Goal: Download file/media

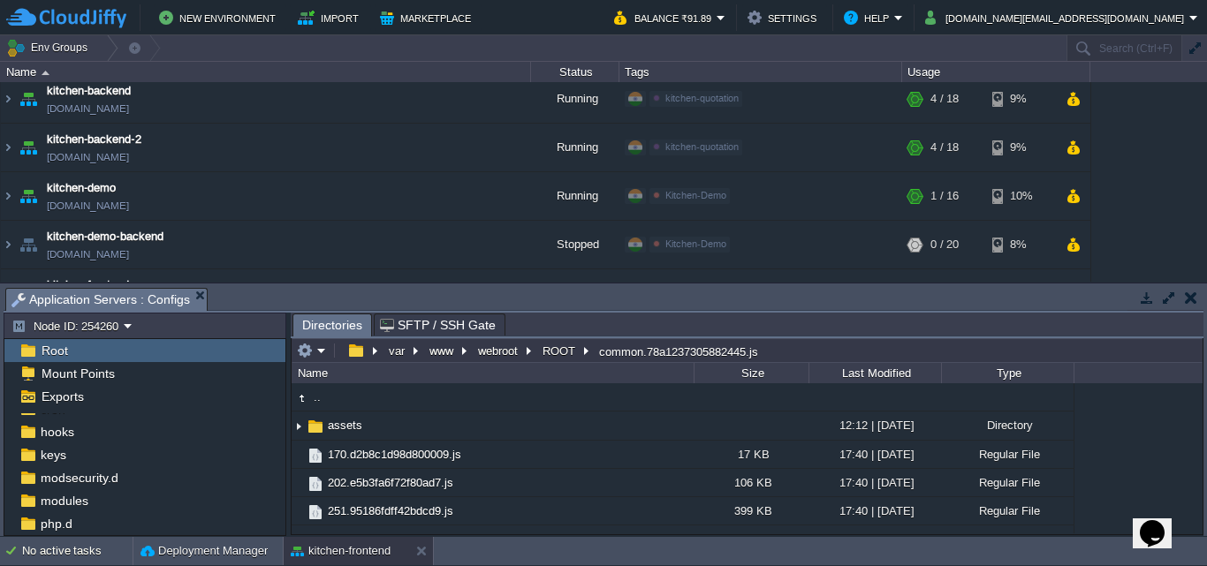
click at [1147, 519] on icon "Opens Chat This icon Opens the chat window." at bounding box center [1152, 533] width 28 height 28
click at [1159, 526] on icon "Close Chat This icon closes the chat window." at bounding box center [1148, 536] width 21 height 21
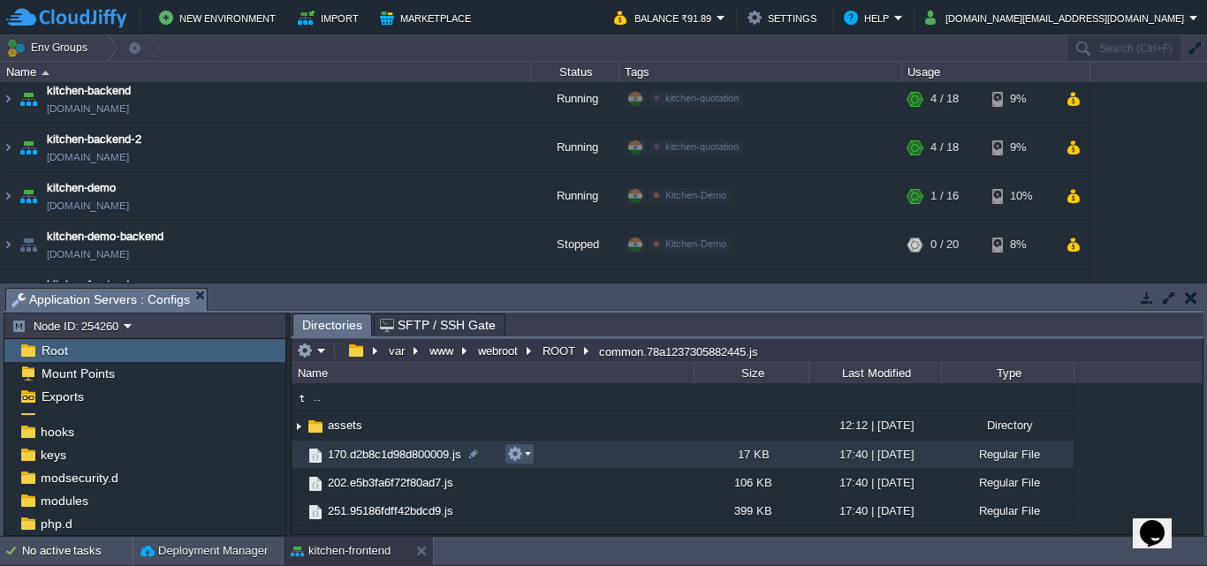
click at [516, 456] on button "button" at bounding box center [515, 454] width 16 height 16
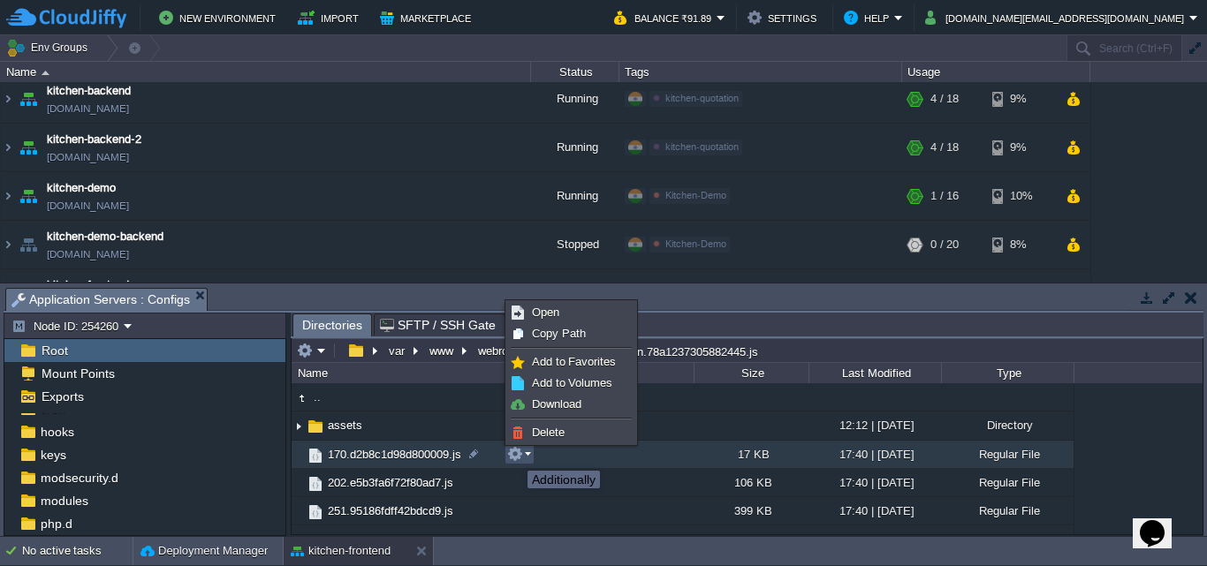
click at [514, 455] on button "button" at bounding box center [515, 454] width 16 height 16
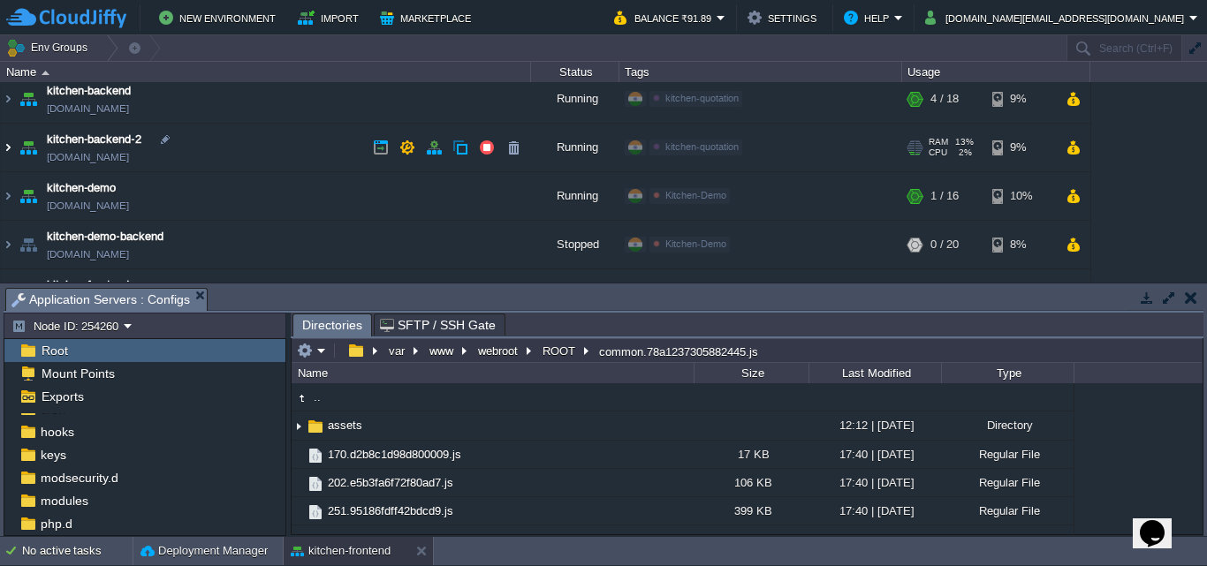
click at [4, 150] on img at bounding box center [8, 148] width 14 height 48
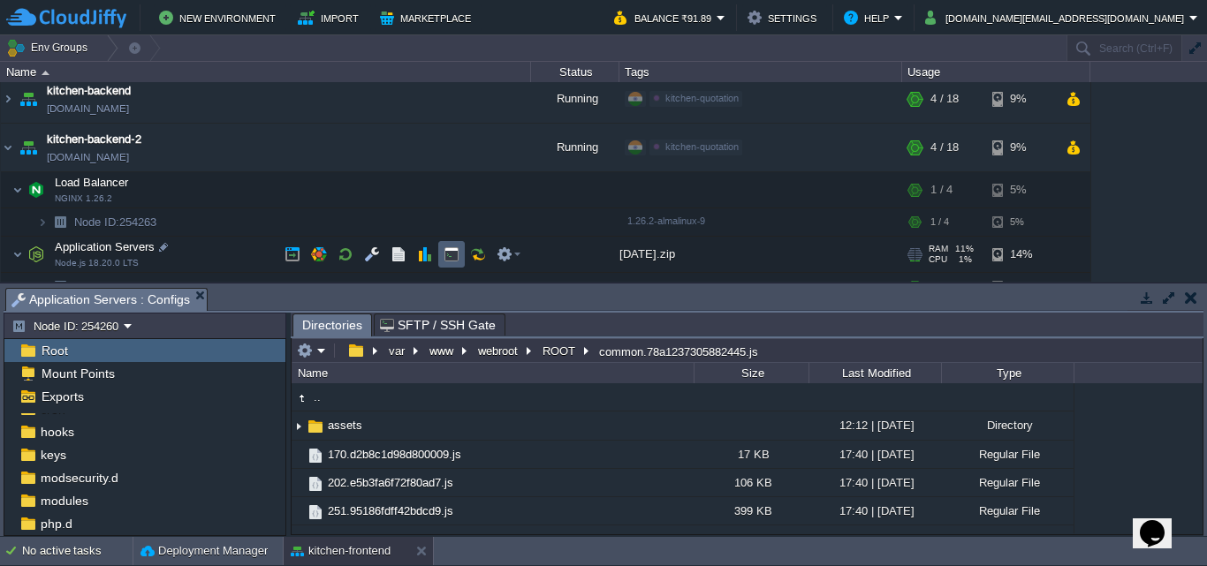
click at [442, 254] on td at bounding box center [451, 254] width 26 height 26
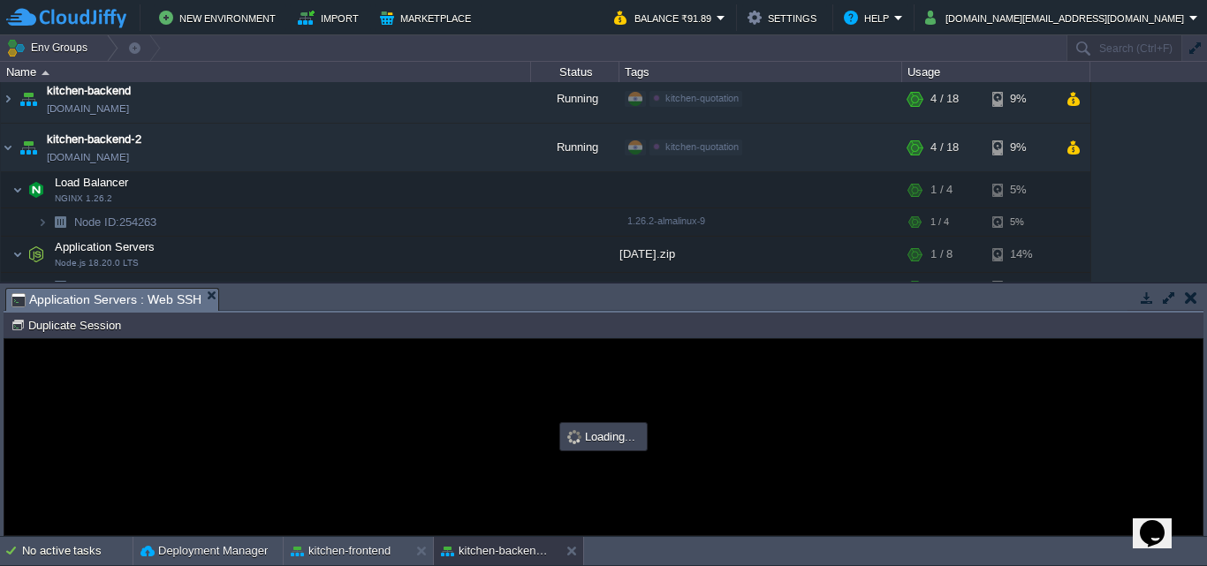
type input "#000000"
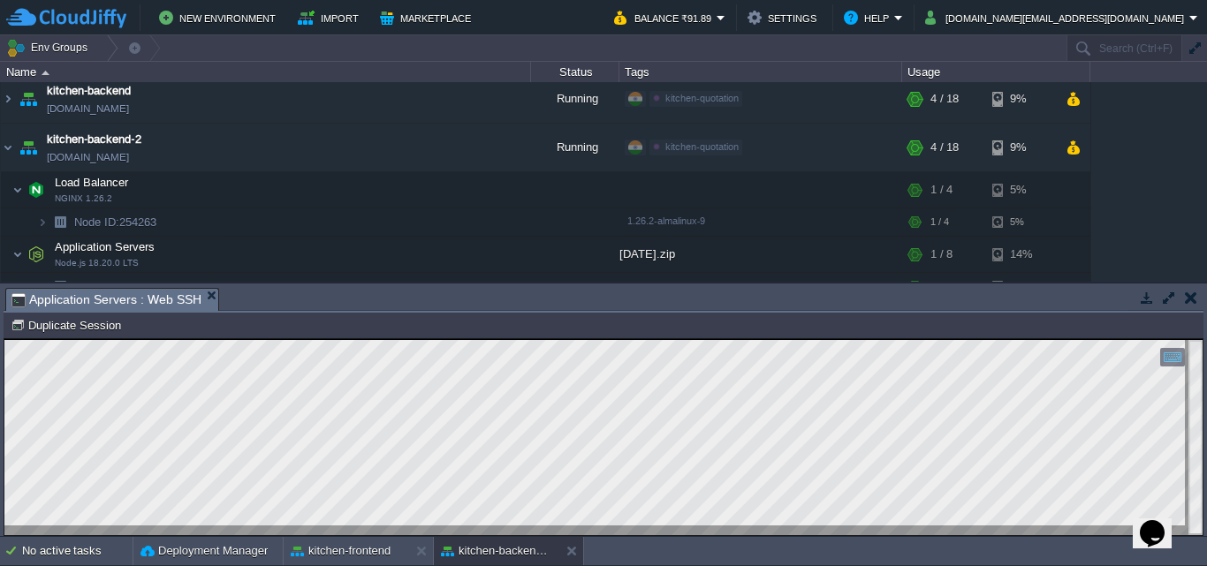
click at [4, 339] on html "Copy: Ctrl + Shift + C Paste: Ctrl + V Settings: Ctrl + Shift + Alt 0" at bounding box center [603, 339] width 1198 height 0
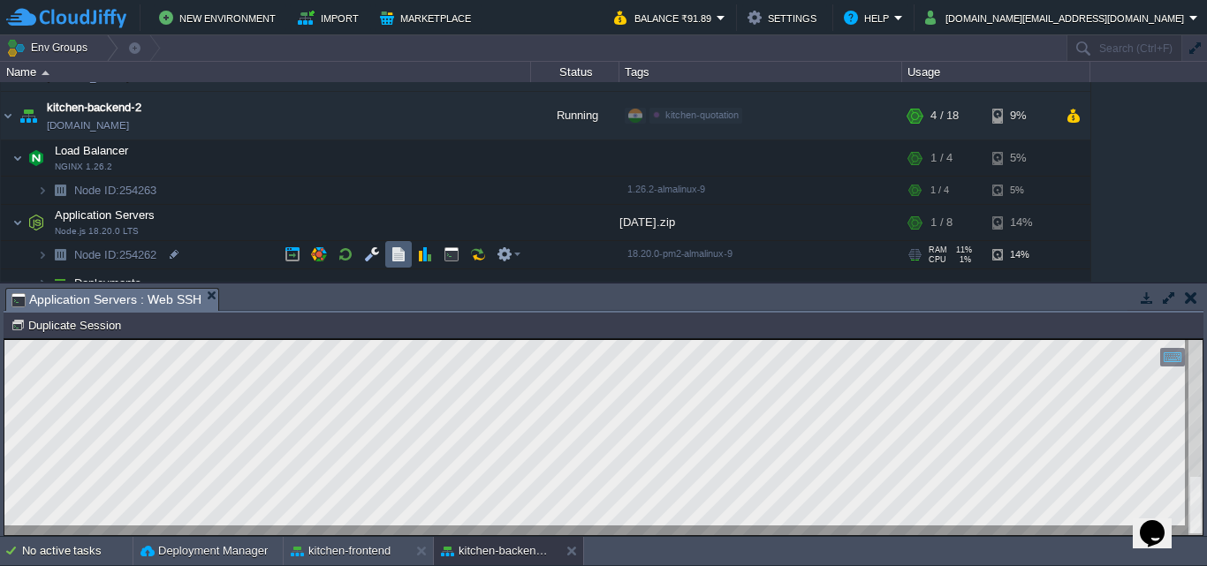
scroll to position [290, 0]
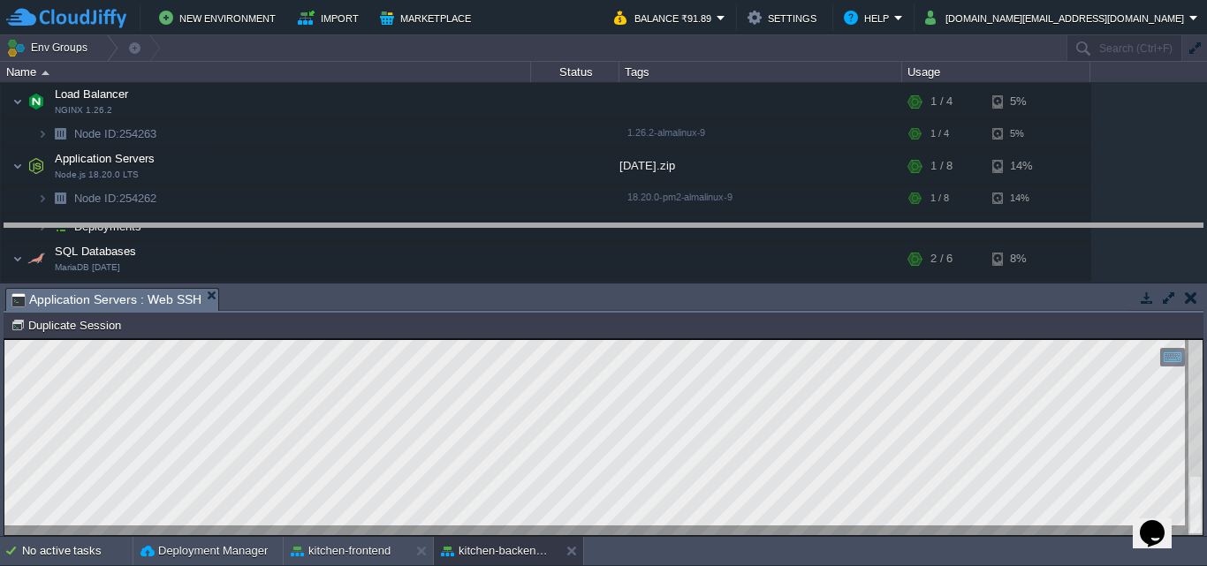
drag, startPoint x: 598, startPoint y: 299, endPoint x: 600, endPoint y: 233, distance: 65.4
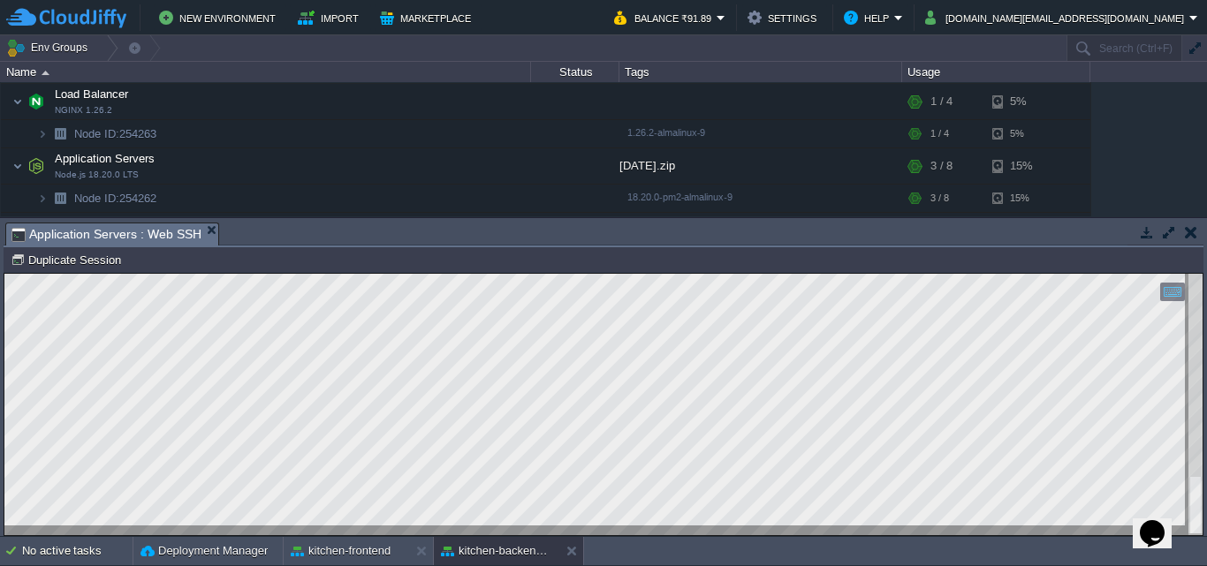
click at [308, 274] on html "Copy: Ctrl + Shift + C Paste: Ctrl + V Settings: Ctrl + Shift + Alt 0" at bounding box center [603, 274] width 1198 height 0
click at [1140, 524] on div "Opens Chat This icon Opens the chat window." at bounding box center [1152, 533] width 28 height 28
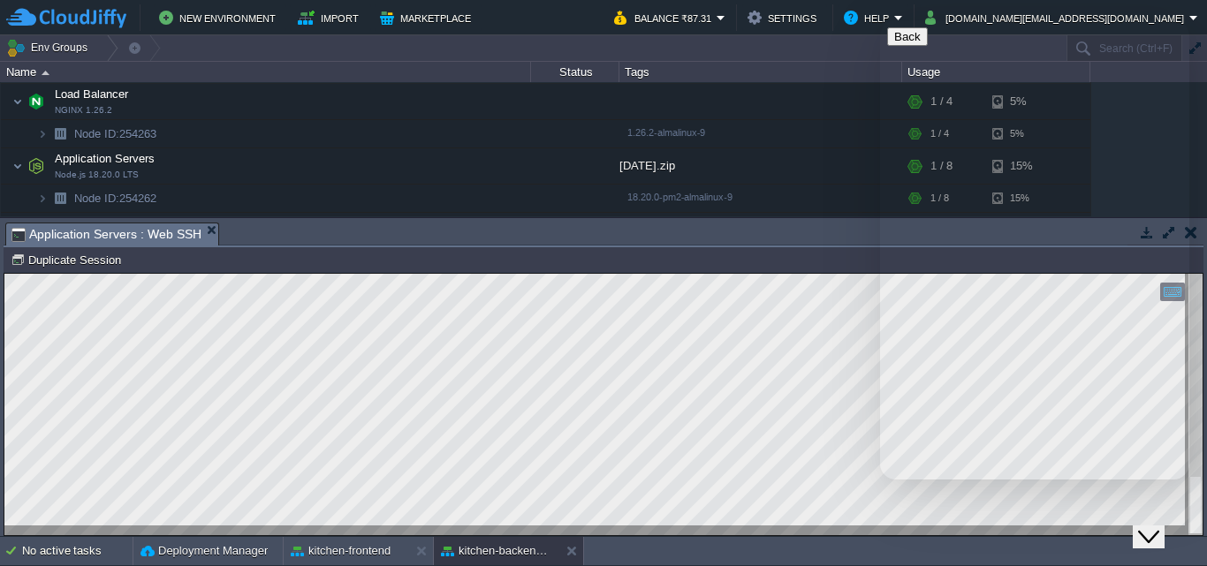
click at [1159, 531] on icon "Chat widget" at bounding box center [1148, 537] width 21 height 12
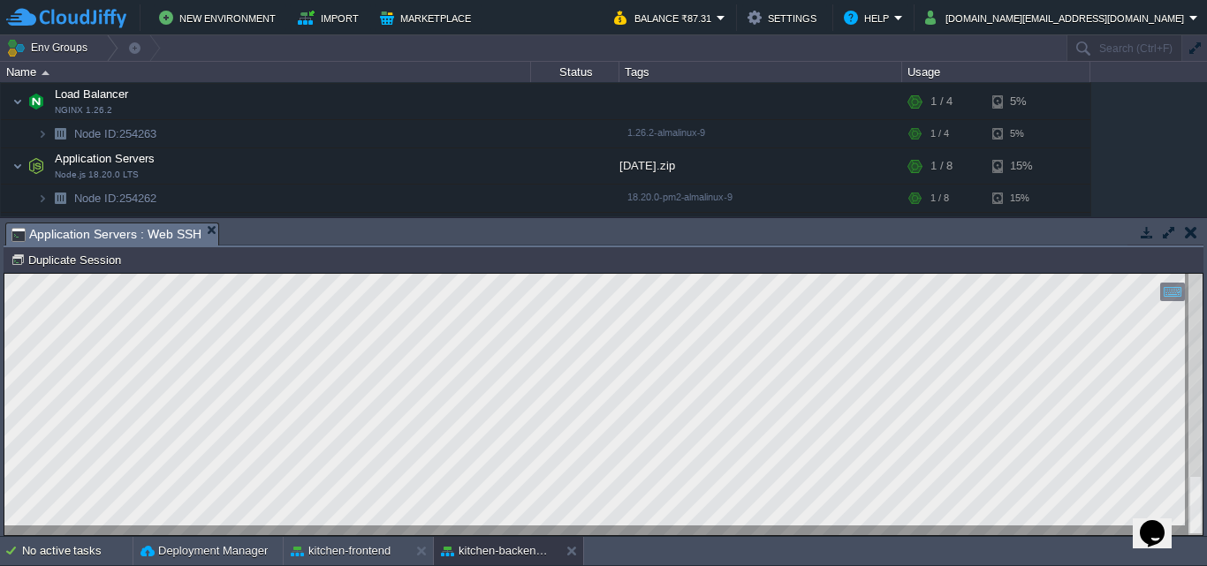
click at [1191, 231] on button "button" at bounding box center [1190, 232] width 12 height 16
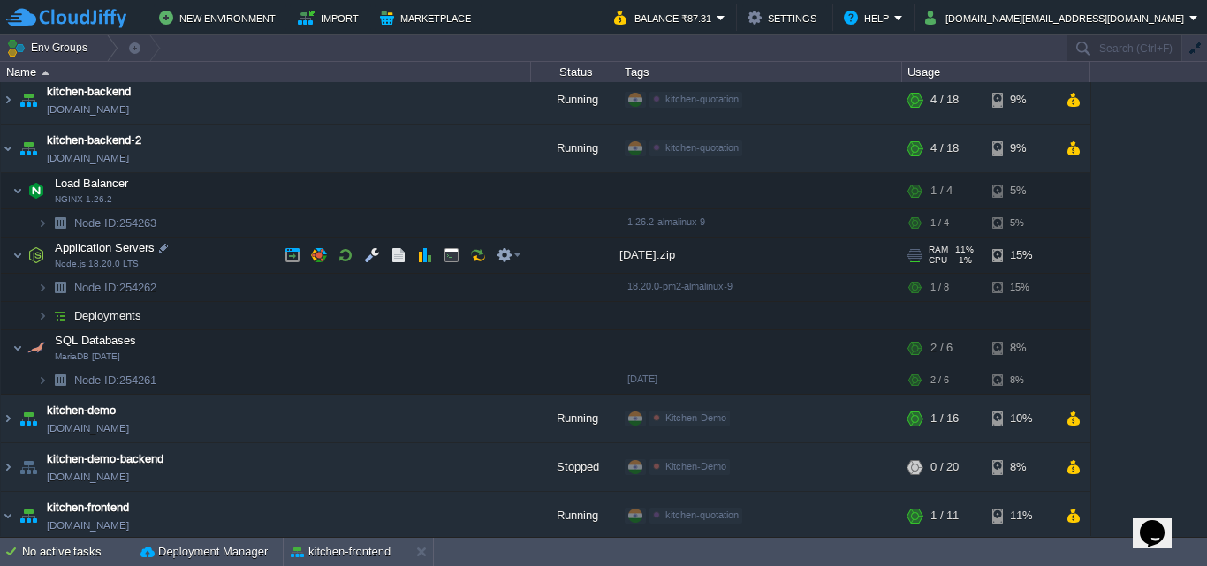
scroll to position [158, 0]
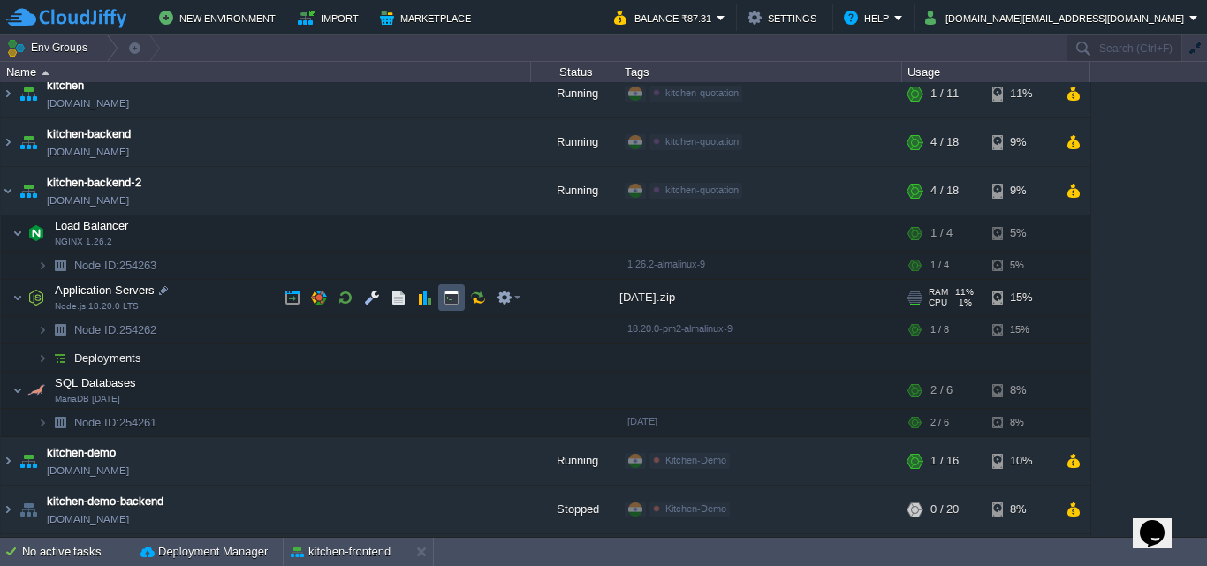
click at [444, 301] on button "button" at bounding box center [451, 298] width 16 height 16
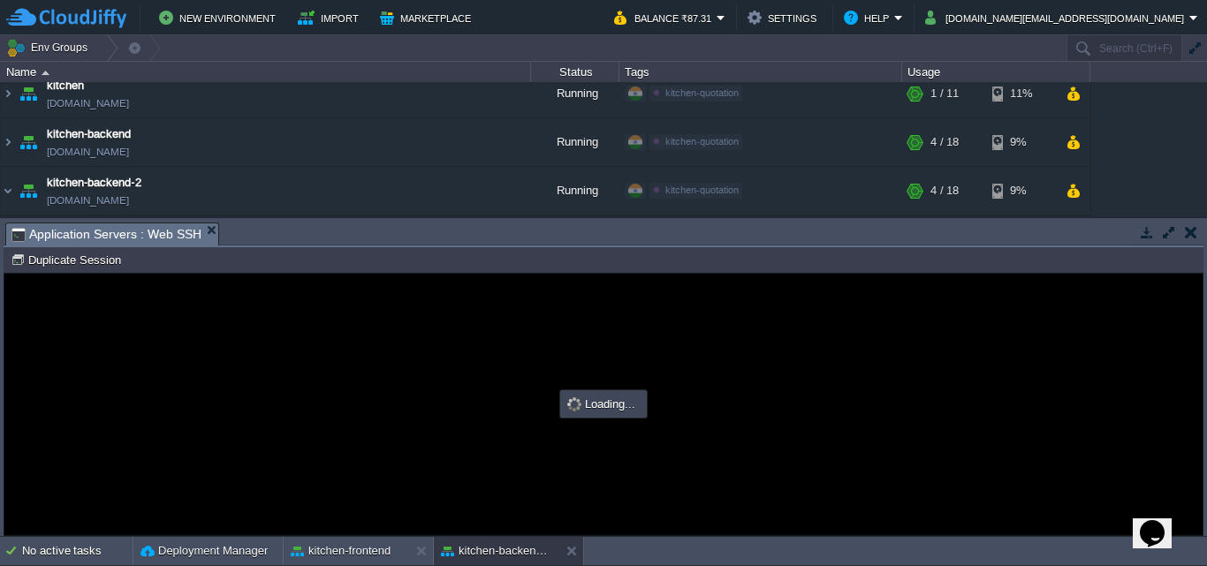
scroll to position [0, 0]
type input "#000000"
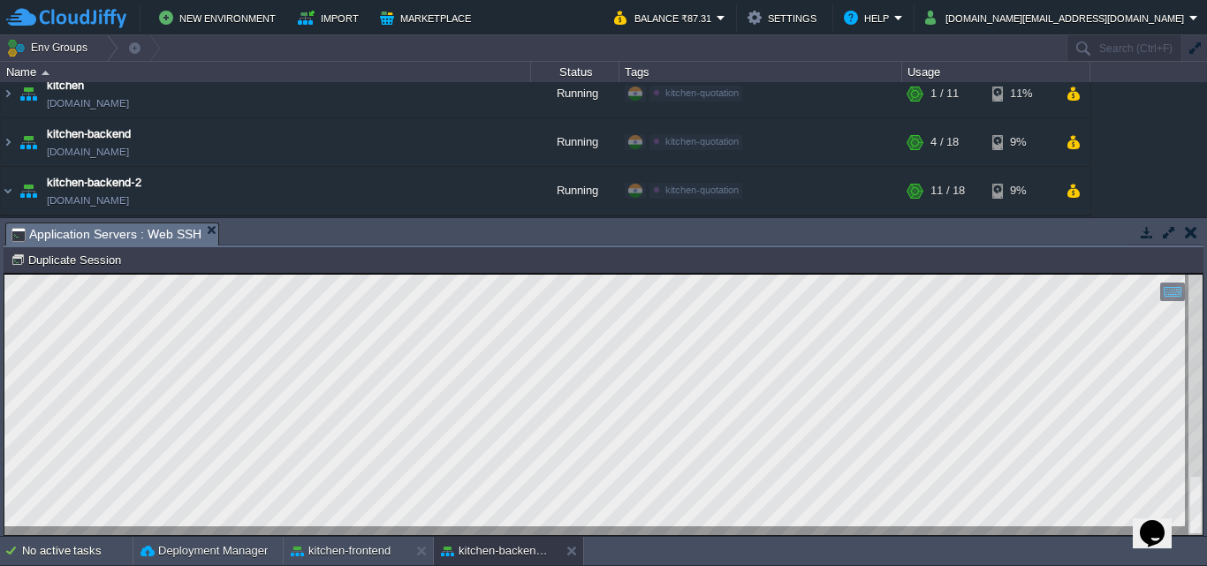
scroll to position [246, 0]
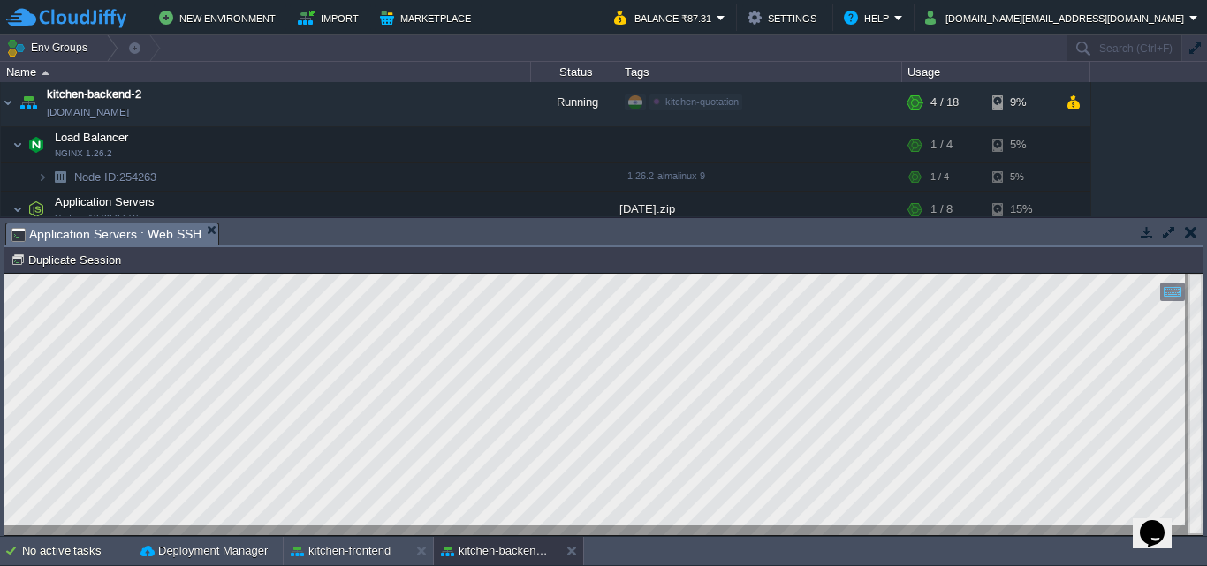
click at [4, 274] on html "Copy: Ctrl + Shift + C Paste: Ctrl + V Settings: Ctrl + Shift + Alt 0" at bounding box center [603, 274] width 1198 height 0
click at [1164, 520] on icon "Chat widget" at bounding box center [1151, 533] width 25 height 26
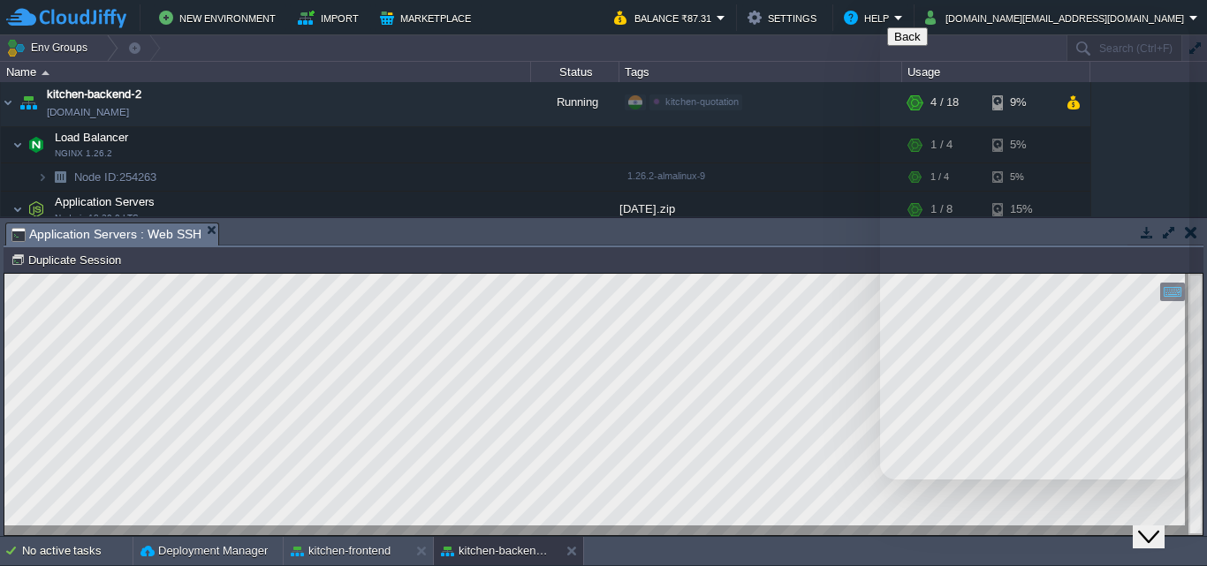
click at [1159, 531] on icon "Chat widget" at bounding box center [1148, 537] width 21 height 12
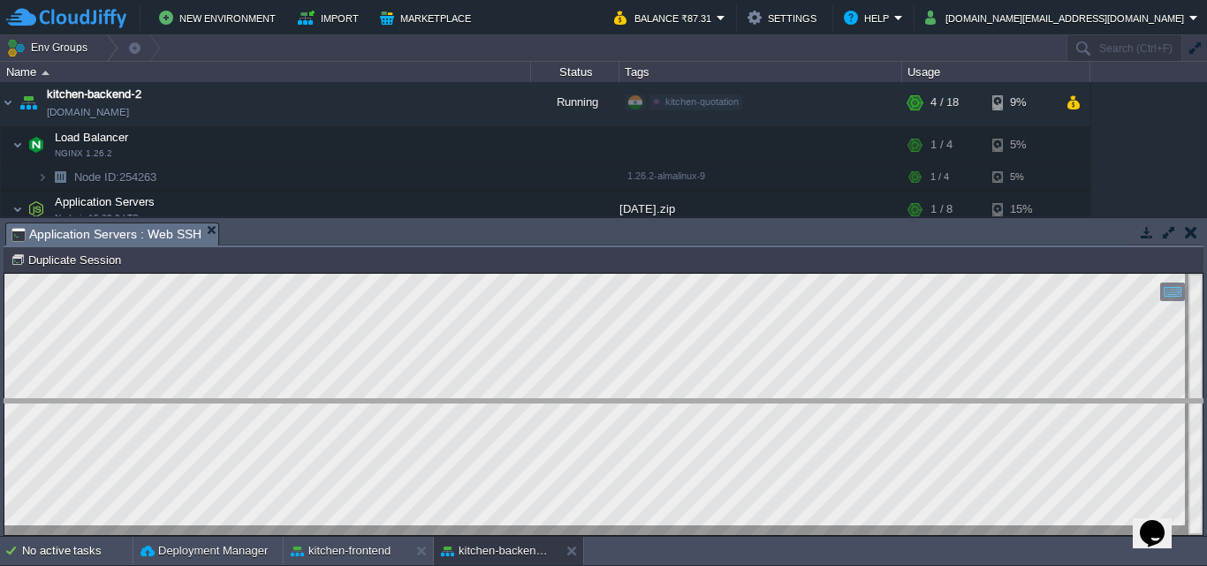
drag, startPoint x: 306, startPoint y: 234, endPoint x: 318, endPoint y: 411, distance: 177.1
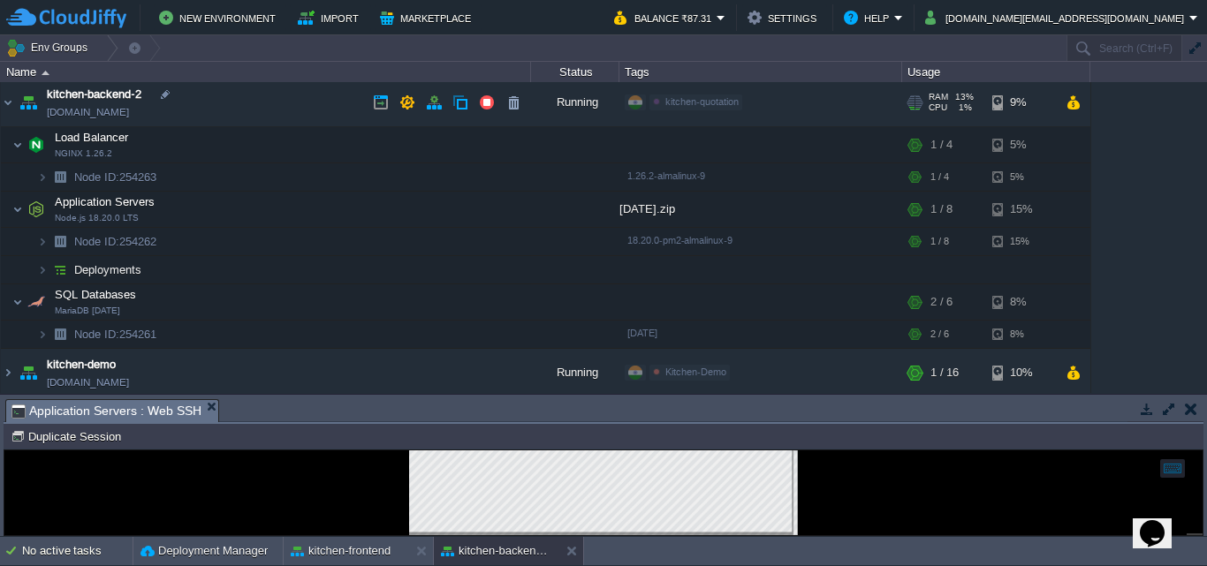
scroll to position [158, 0]
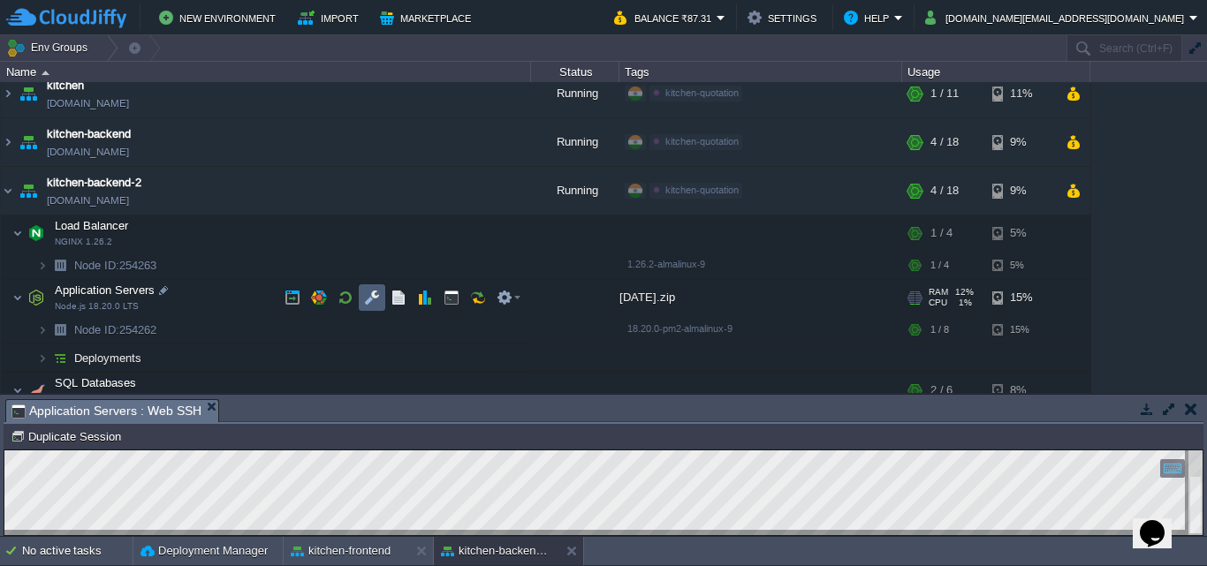
click at [375, 298] on button "button" at bounding box center [372, 298] width 16 height 16
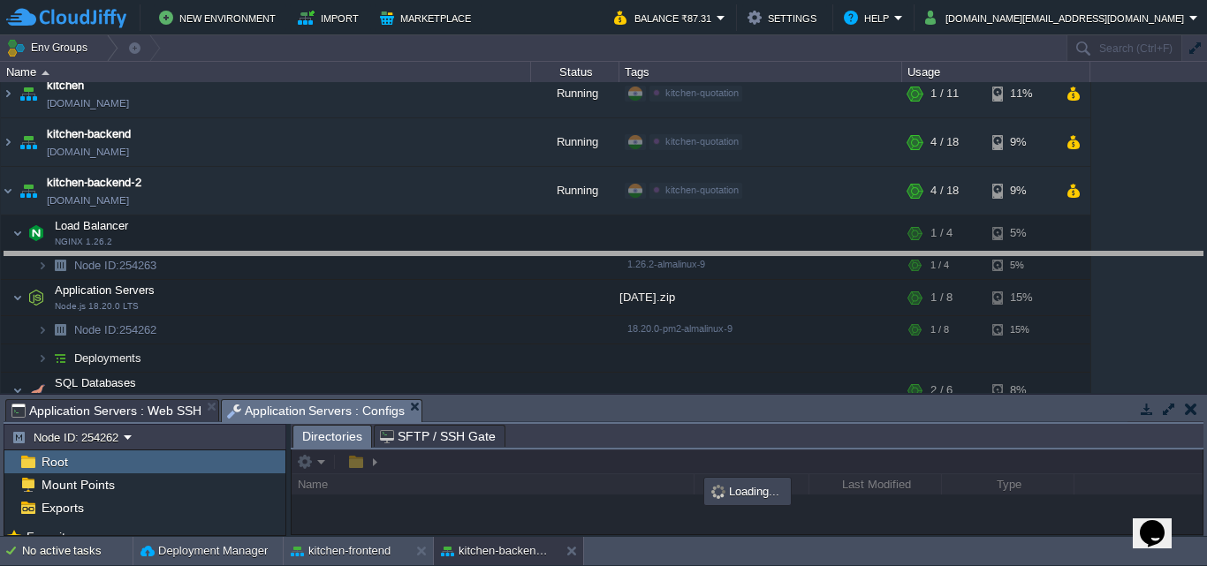
drag, startPoint x: 485, startPoint y: 411, endPoint x: 490, endPoint y: 263, distance: 147.6
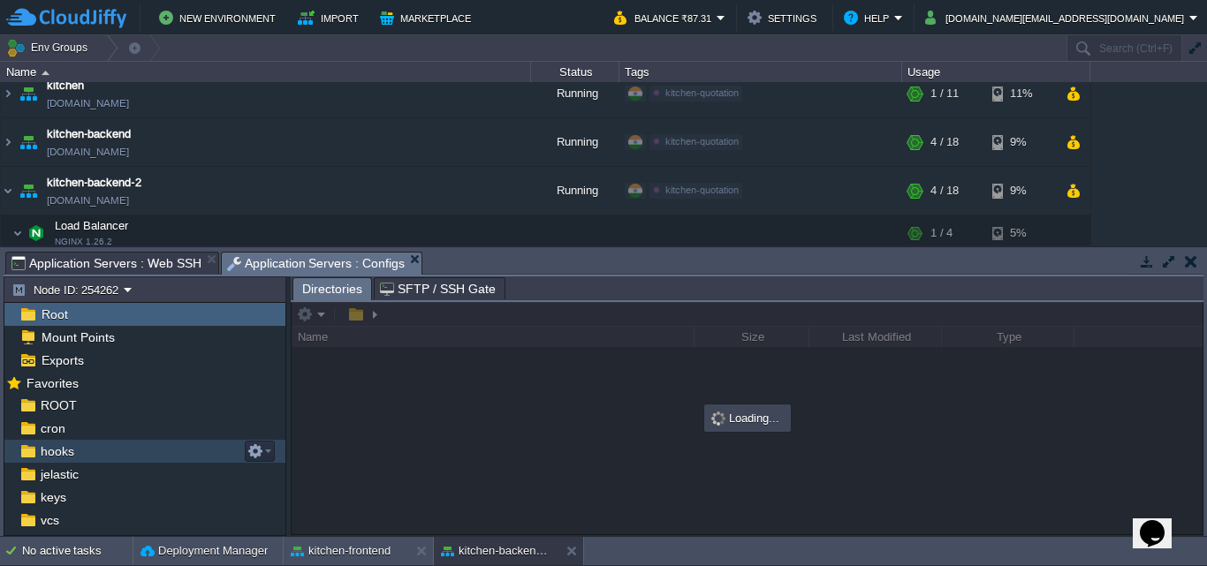
scroll to position [0, 0]
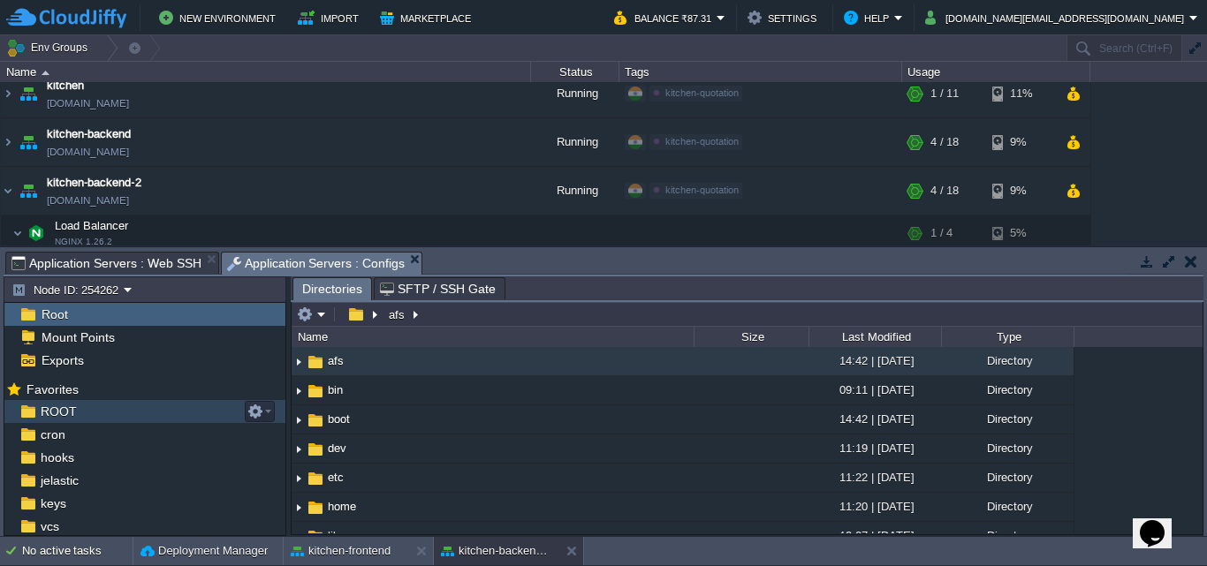
click at [69, 414] on span "ROOT" at bounding box center [58, 412] width 42 height 16
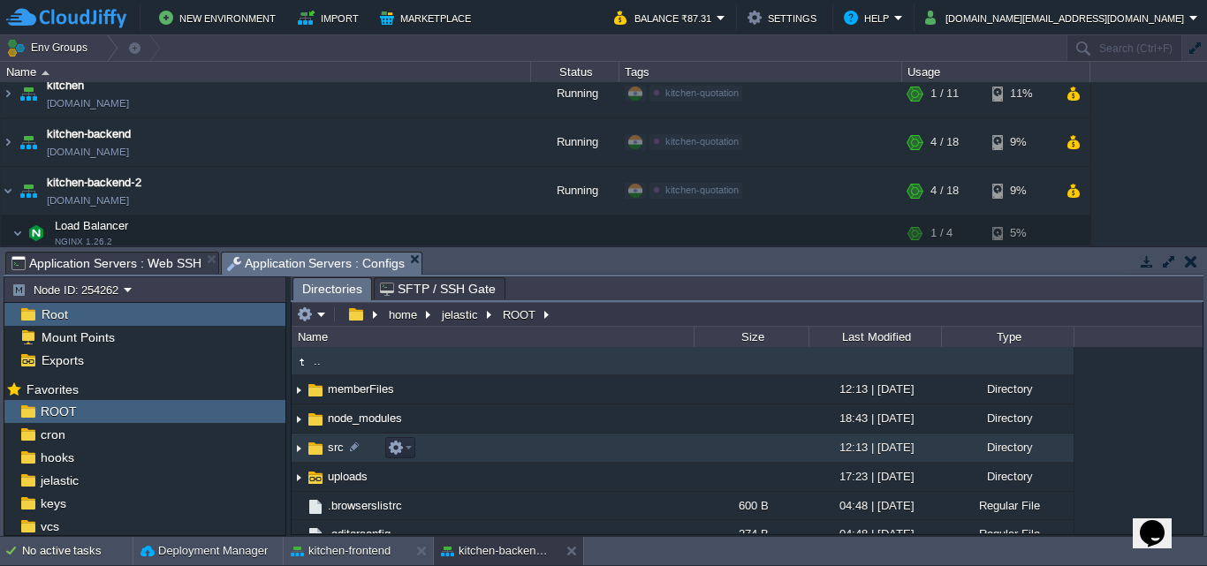
click at [299, 450] on img at bounding box center [298, 448] width 14 height 27
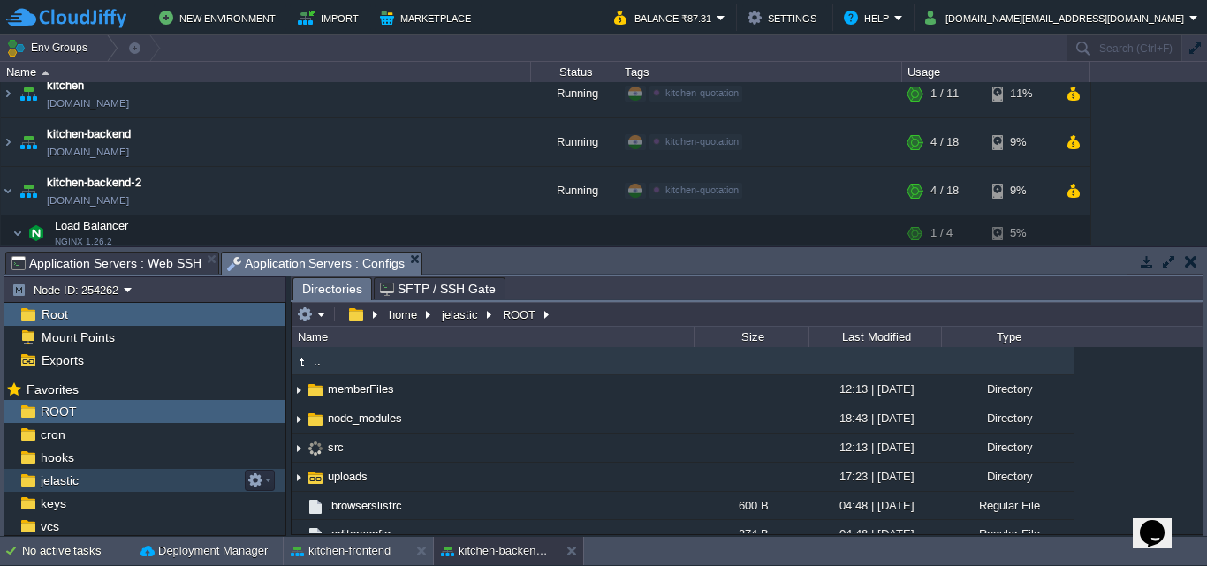
click at [69, 475] on span "jelastic" at bounding box center [59, 481] width 44 height 16
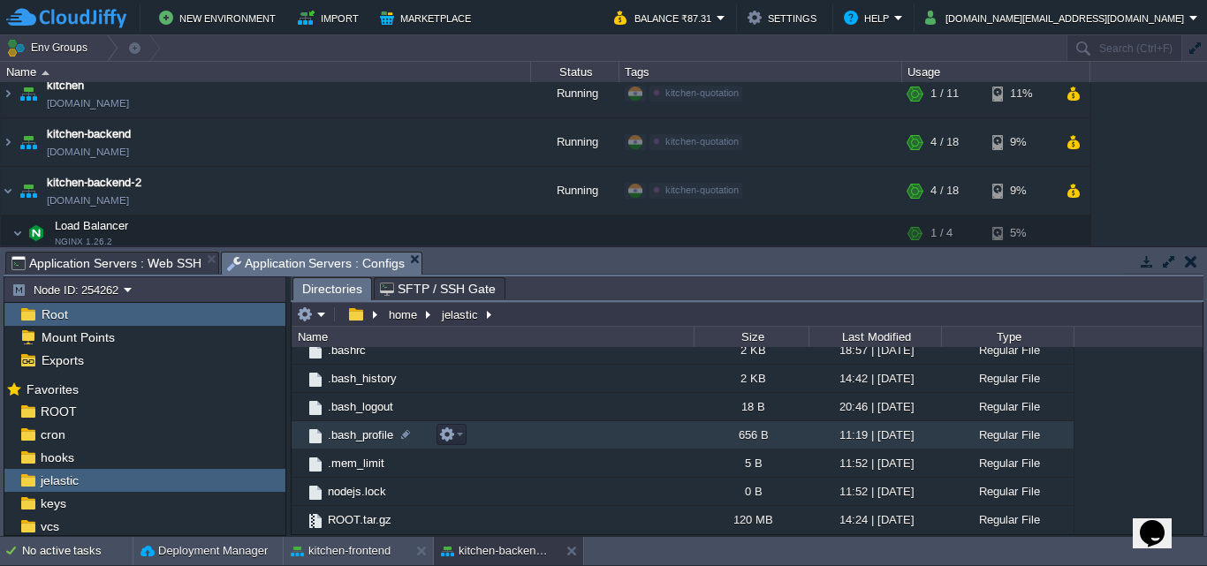
scroll to position [185, 0]
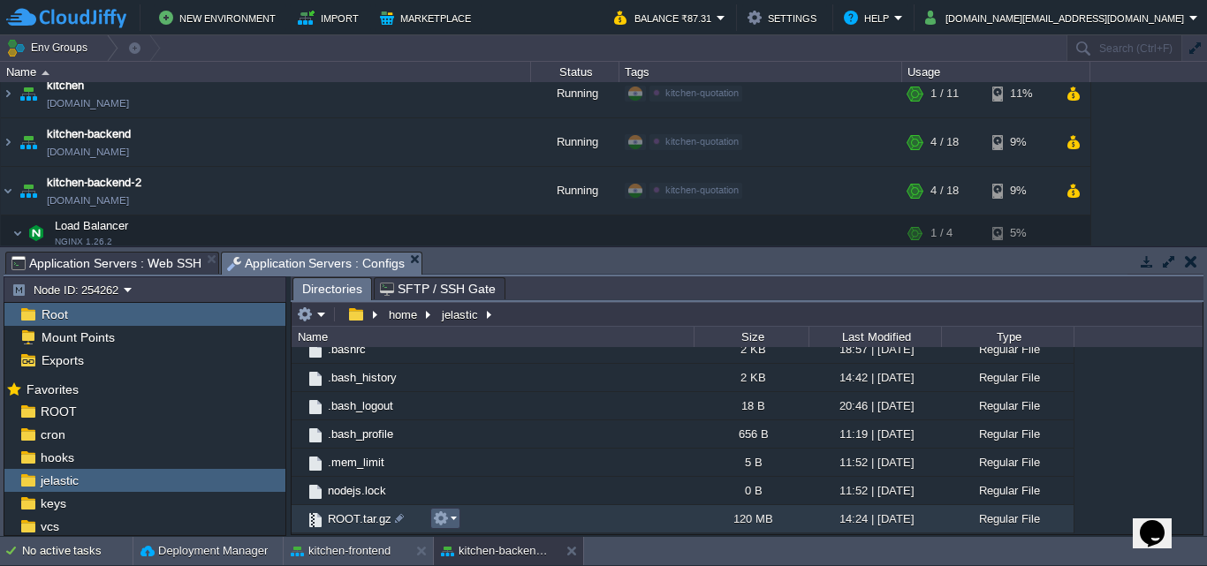
click at [446, 522] on button "button" at bounding box center [441, 519] width 16 height 16
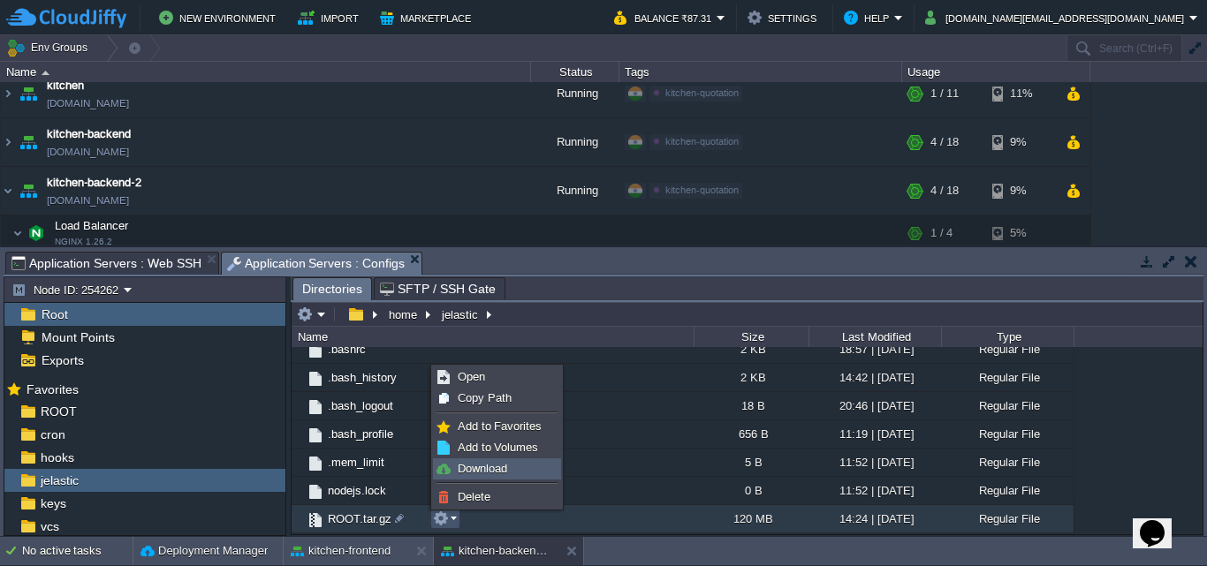
click at [497, 469] on span "Download" at bounding box center [482, 468] width 49 height 13
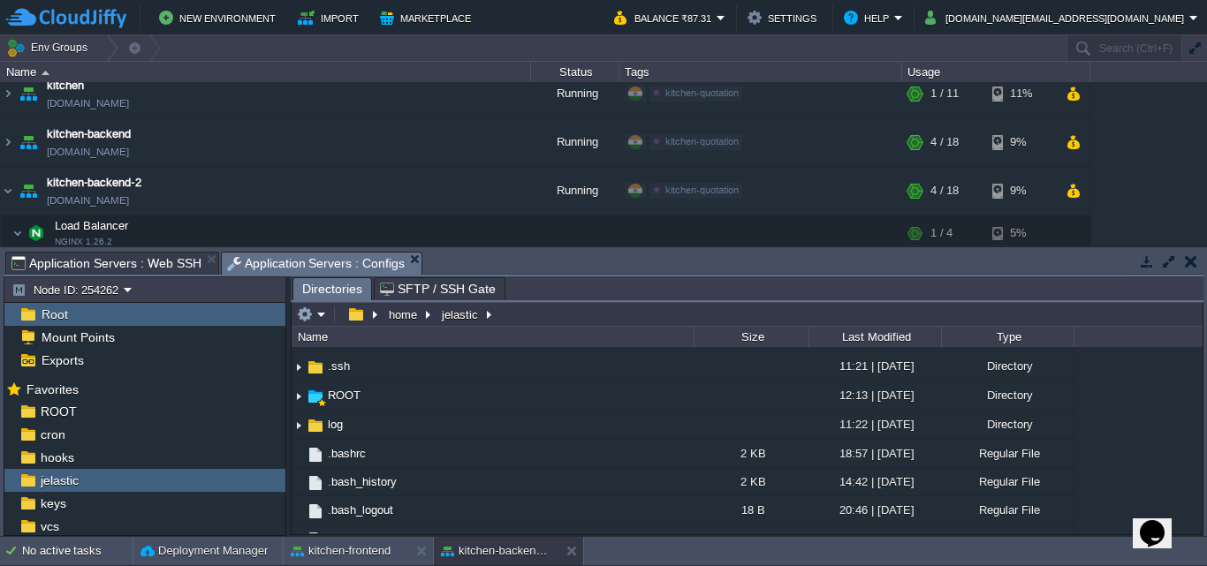
scroll to position [0, 0]
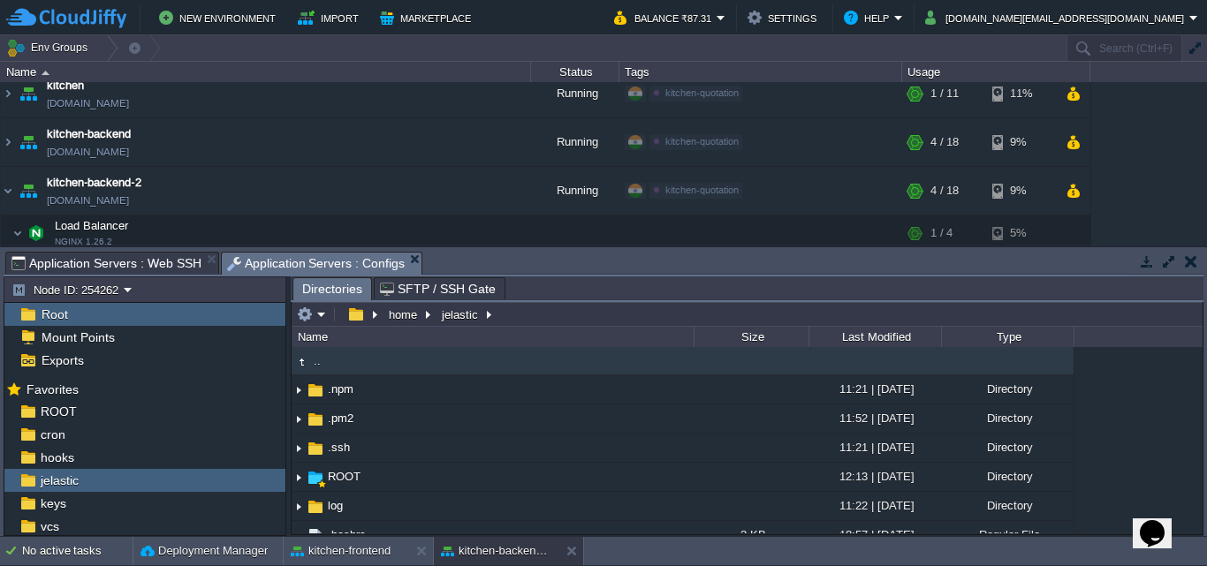
click at [1195, 262] on button "button" at bounding box center [1190, 261] width 12 height 16
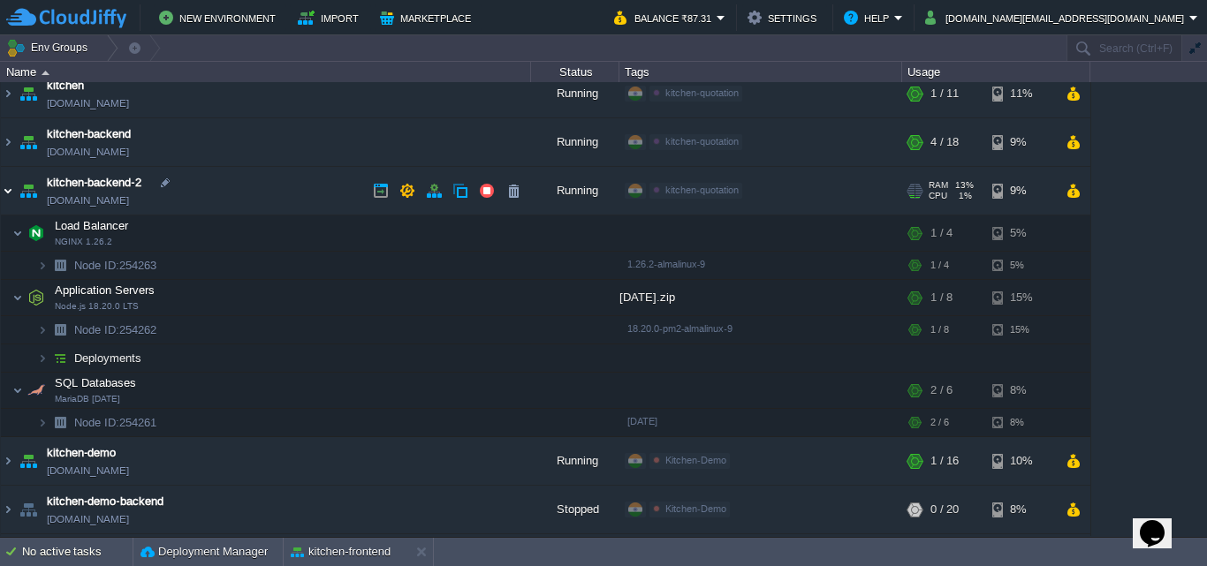
click at [10, 188] on img at bounding box center [8, 191] width 14 height 48
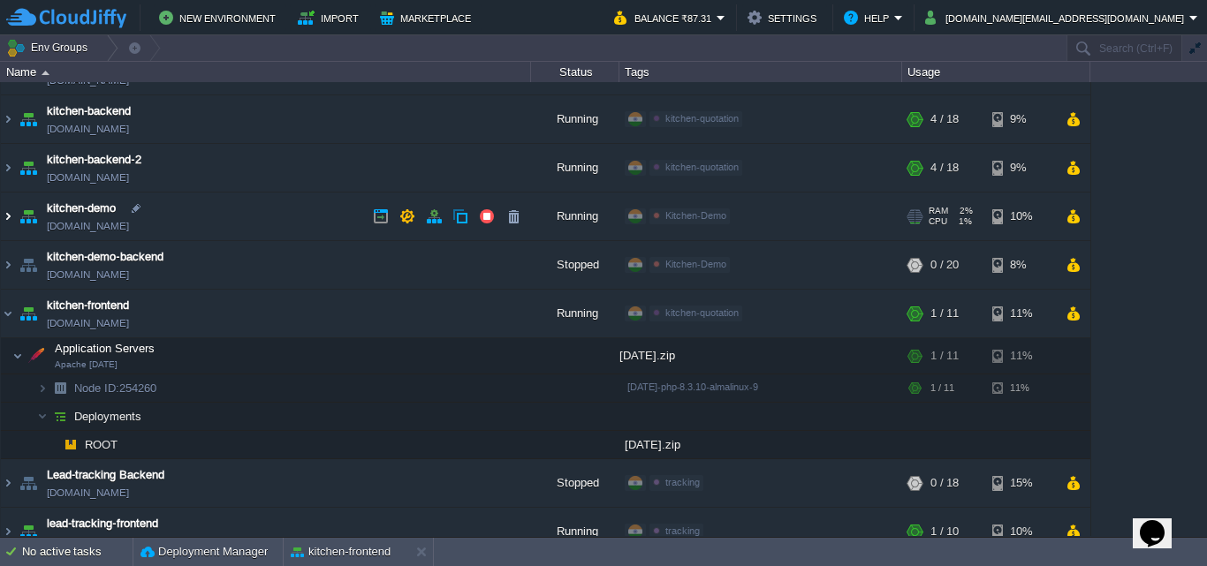
scroll to position [201, 0]
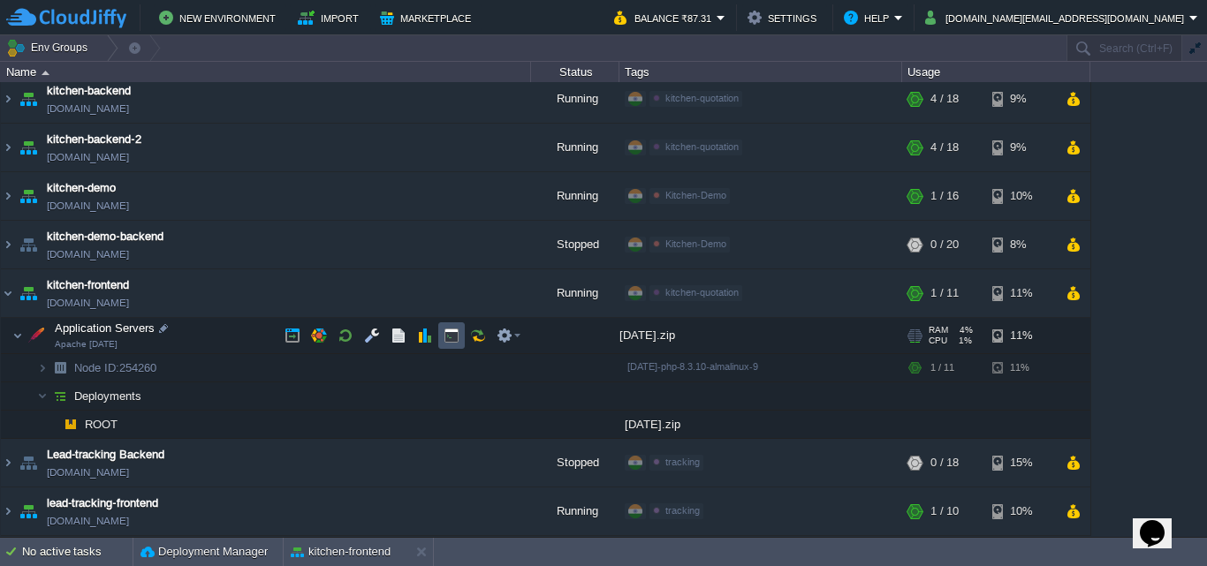
click at [445, 336] on button "button" at bounding box center [451, 336] width 16 height 16
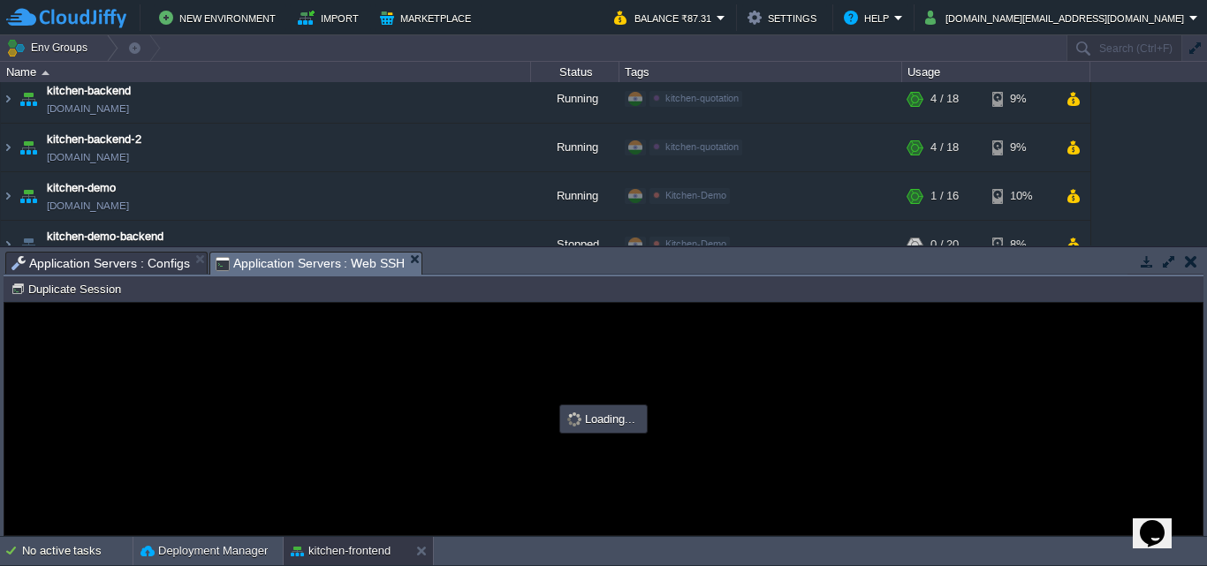
scroll to position [0, 0]
type input "#000000"
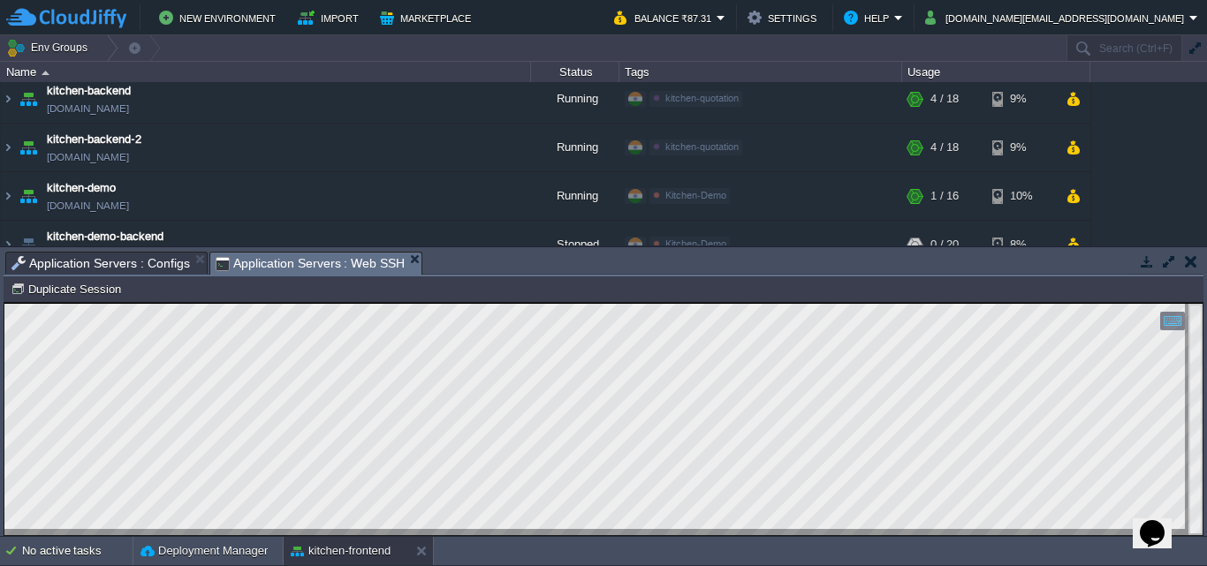
click at [1193, 260] on button "button" at bounding box center [1190, 261] width 12 height 16
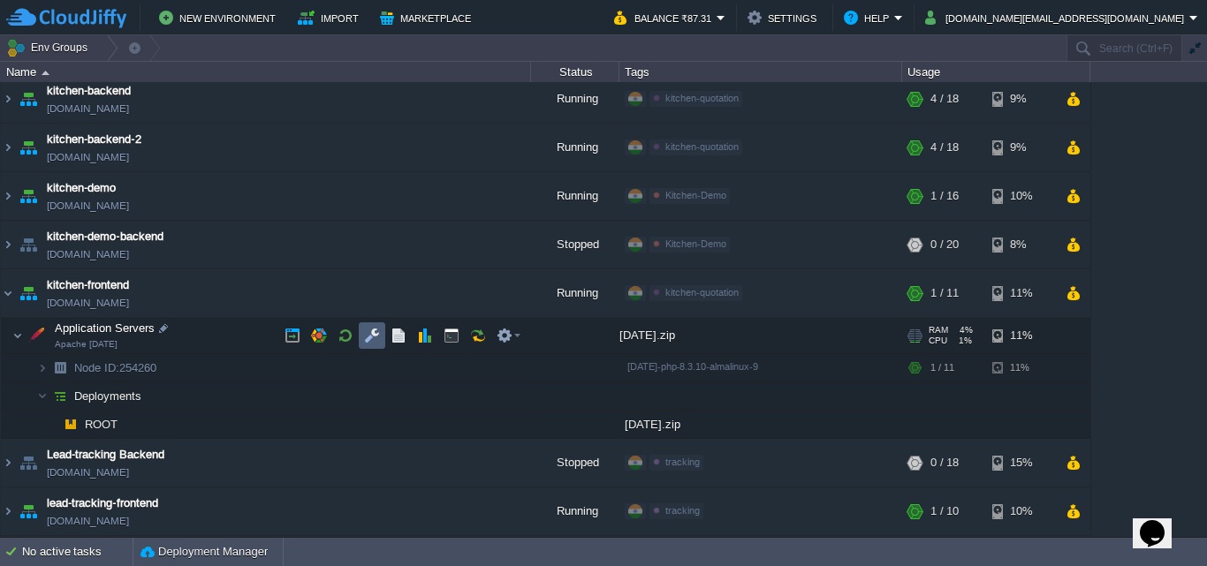
click at [373, 332] on button "button" at bounding box center [372, 336] width 16 height 16
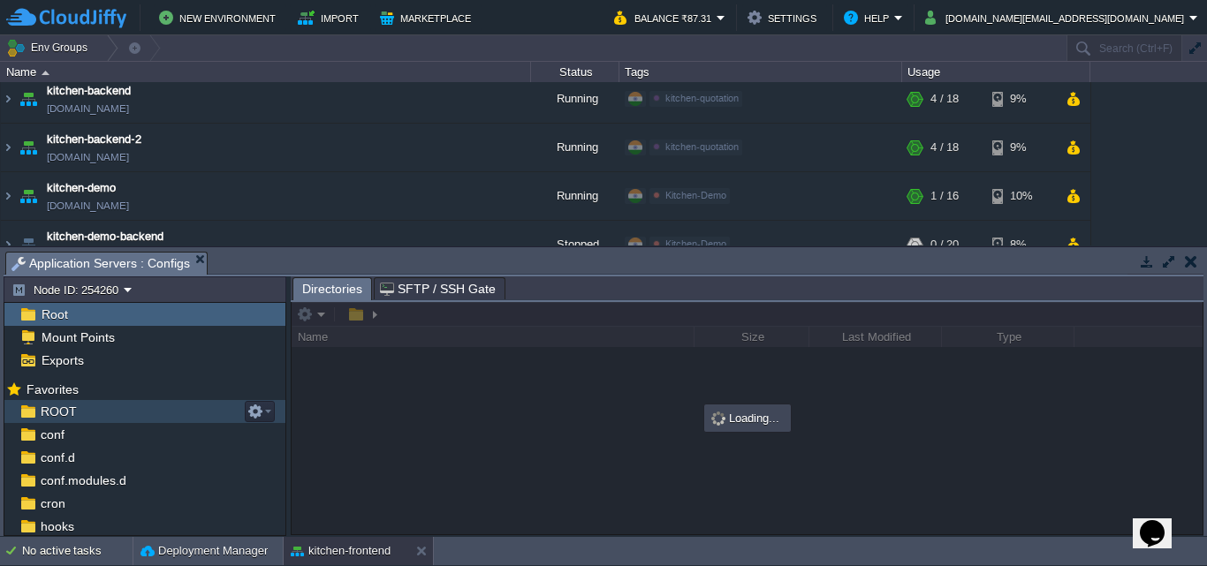
click at [83, 412] on div "ROOT" at bounding box center [144, 411] width 281 height 23
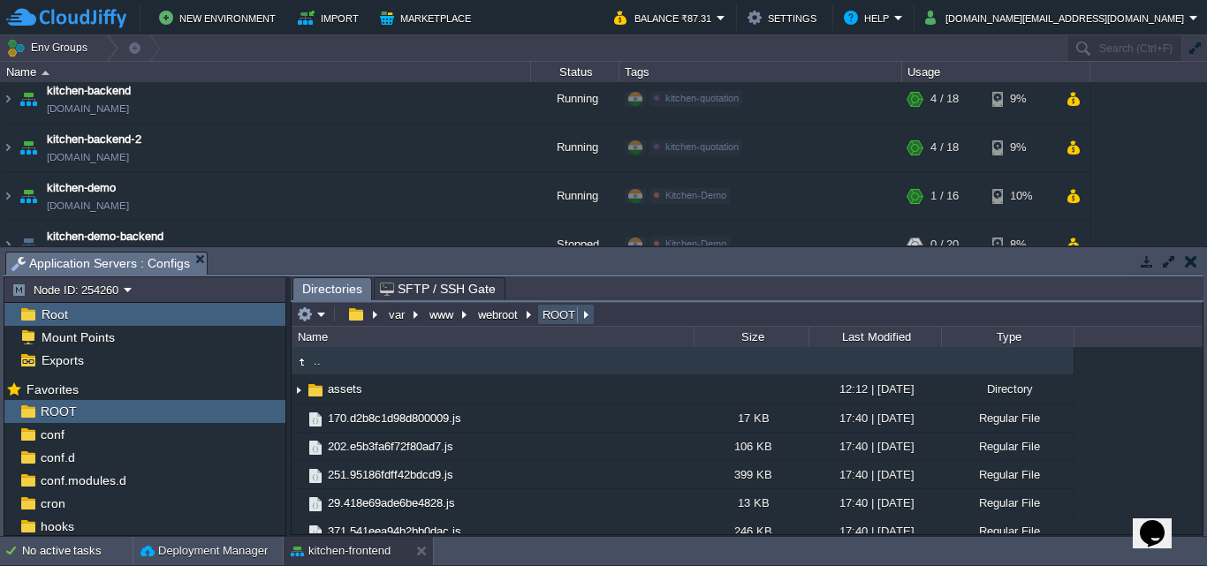
click at [547, 314] on button "ROOT" at bounding box center [560, 314] width 40 height 16
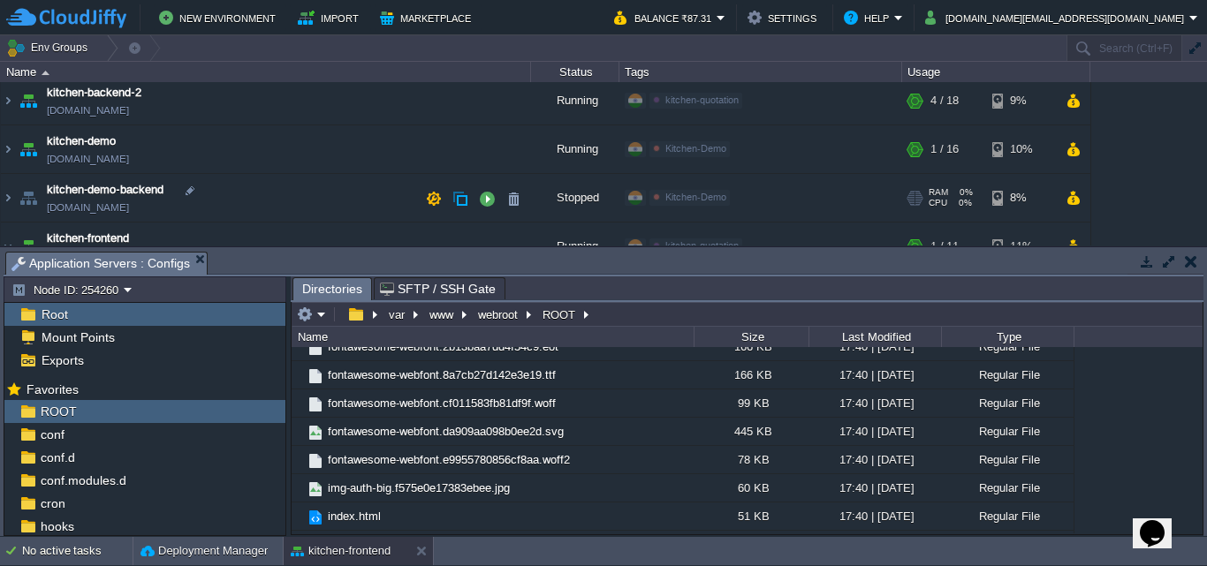
scroll to position [290, 0]
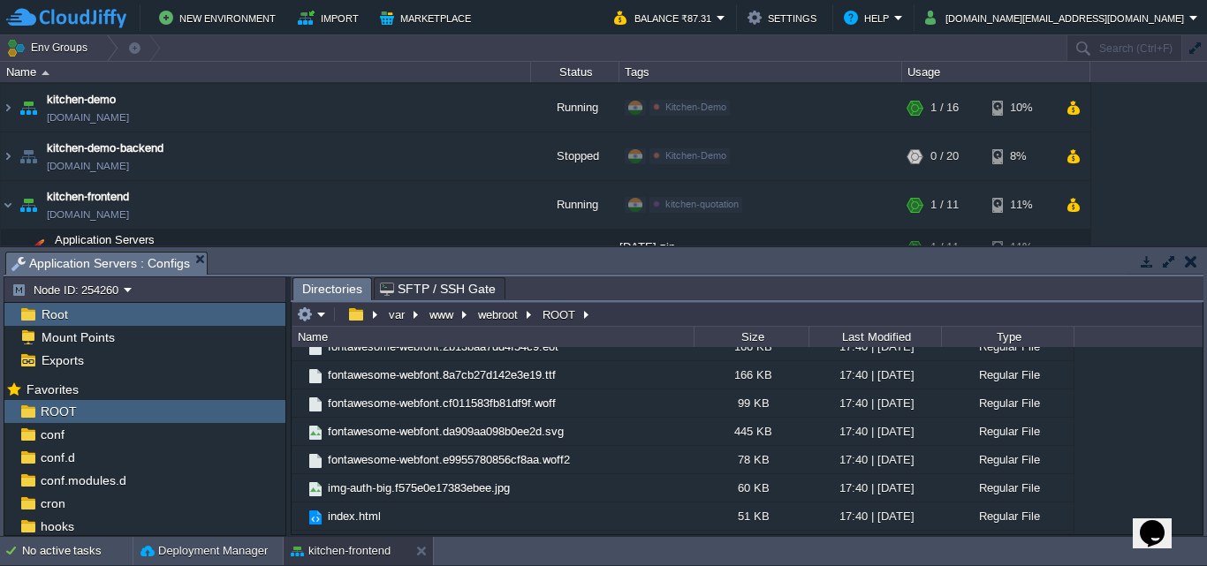
click at [1189, 265] on button "button" at bounding box center [1190, 261] width 12 height 16
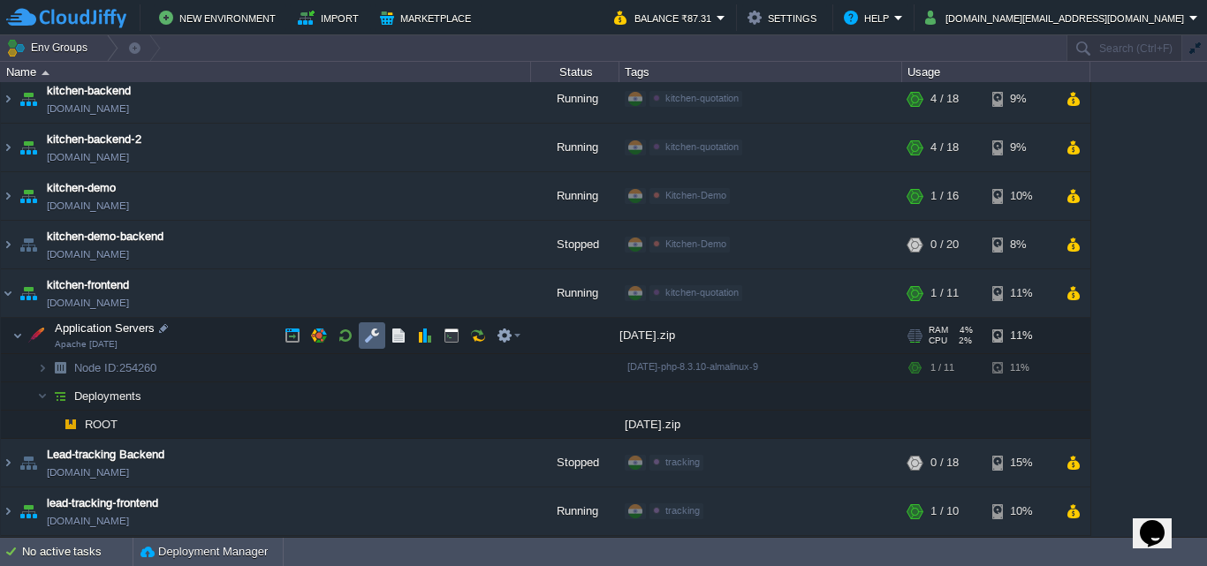
click at [365, 336] on button "button" at bounding box center [372, 336] width 16 height 16
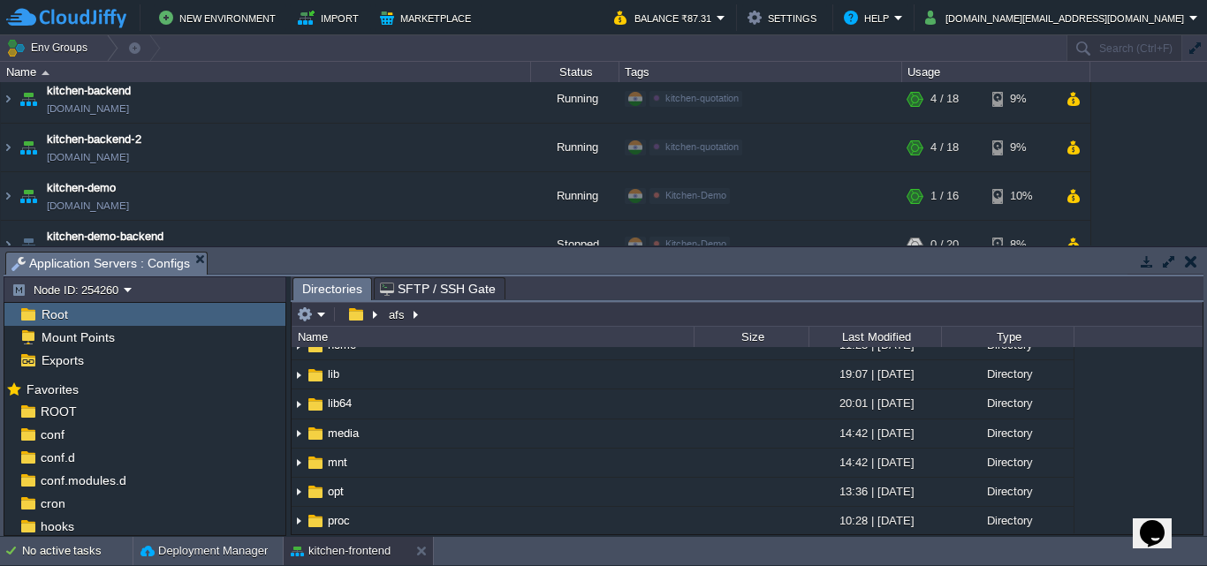
scroll to position [177, 0]
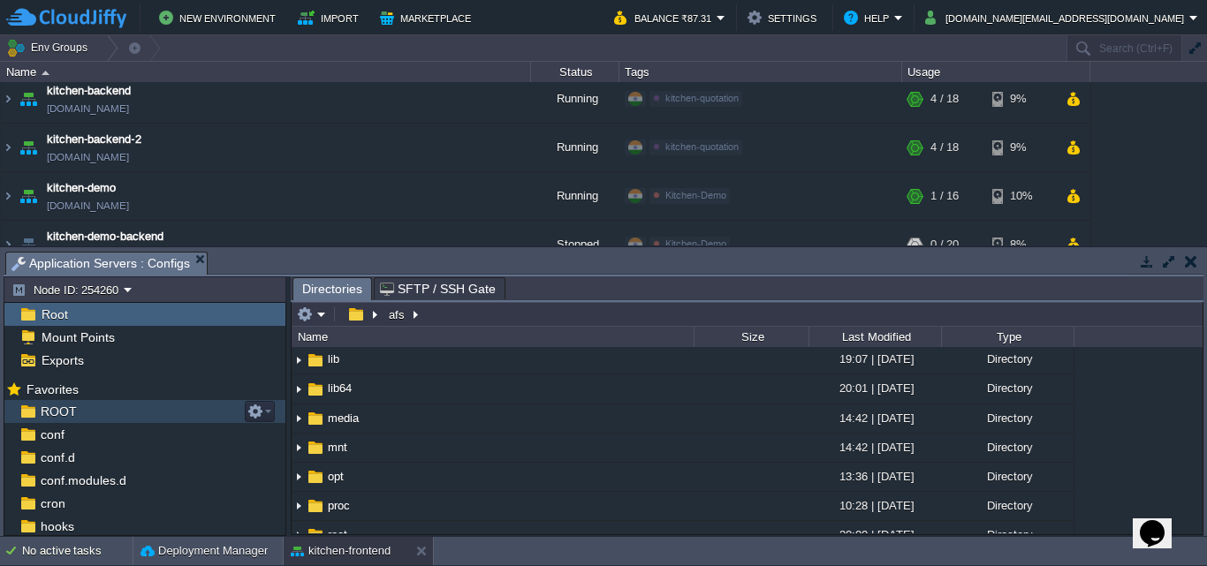
click at [58, 409] on span "ROOT" at bounding box center [58, 412] width 42 height 16
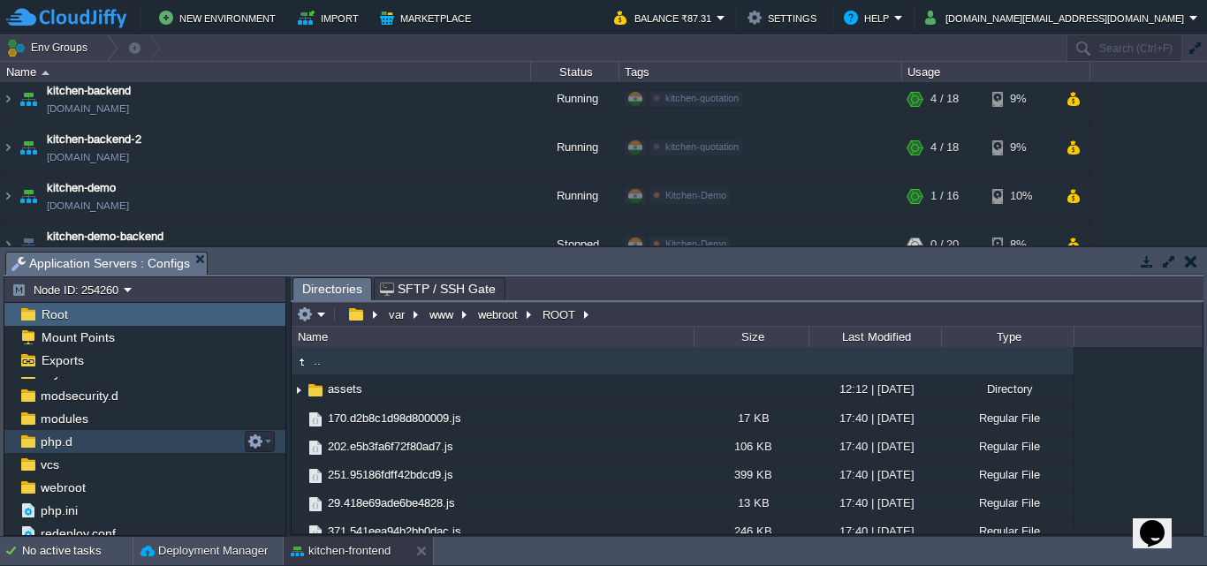
scroll to position [183, 0]
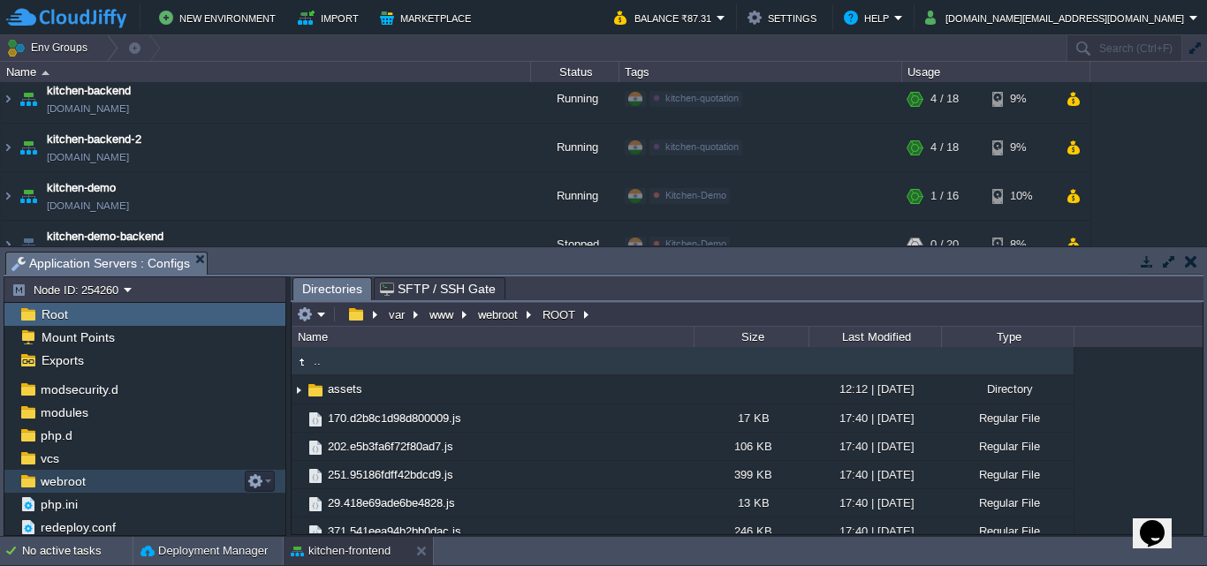
click at [89, 482] on div "webroot" at bounding box center [144, 481] width 281 height 23
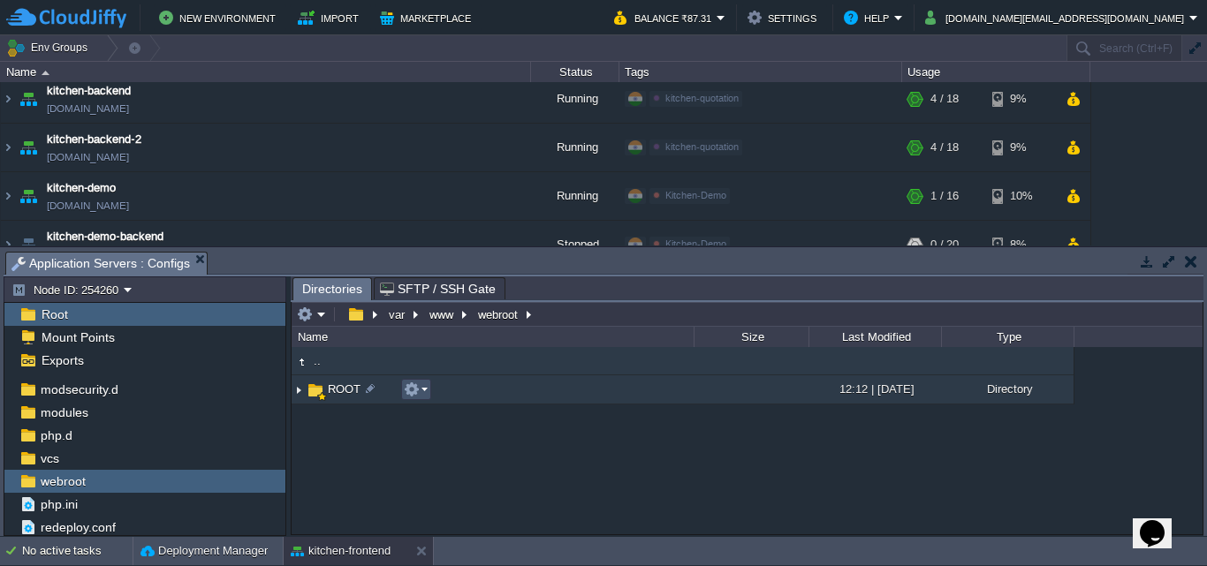
click at [412, 390] on button "button" at bounding box center [412, 390] width 16 height 16
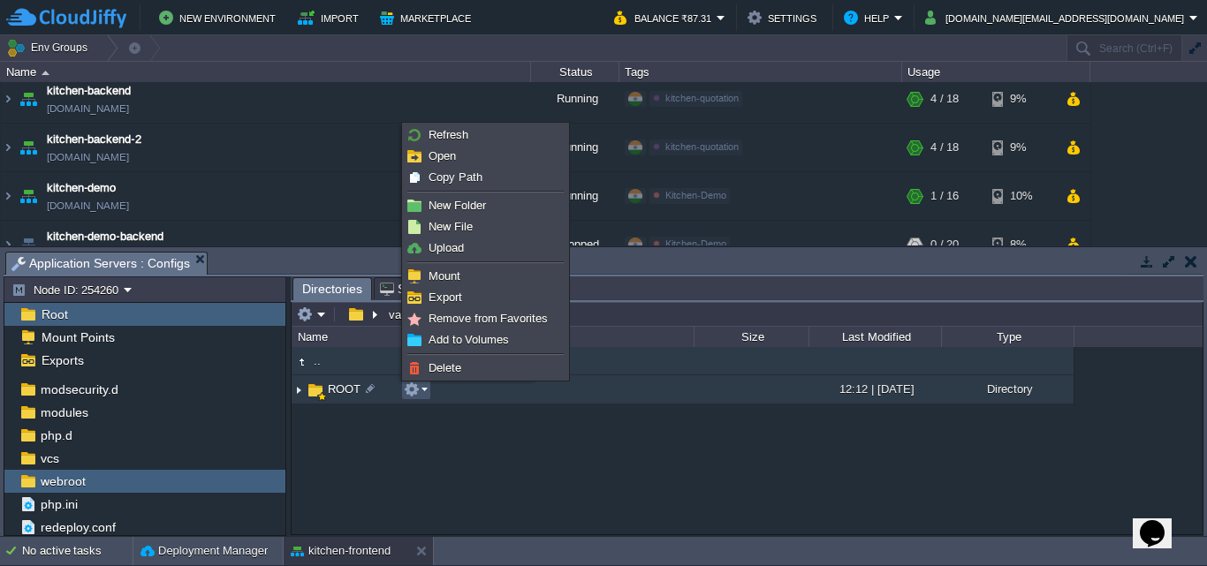
click at [314, 390] on img at bounding box center [315, 390] width 19 height 19
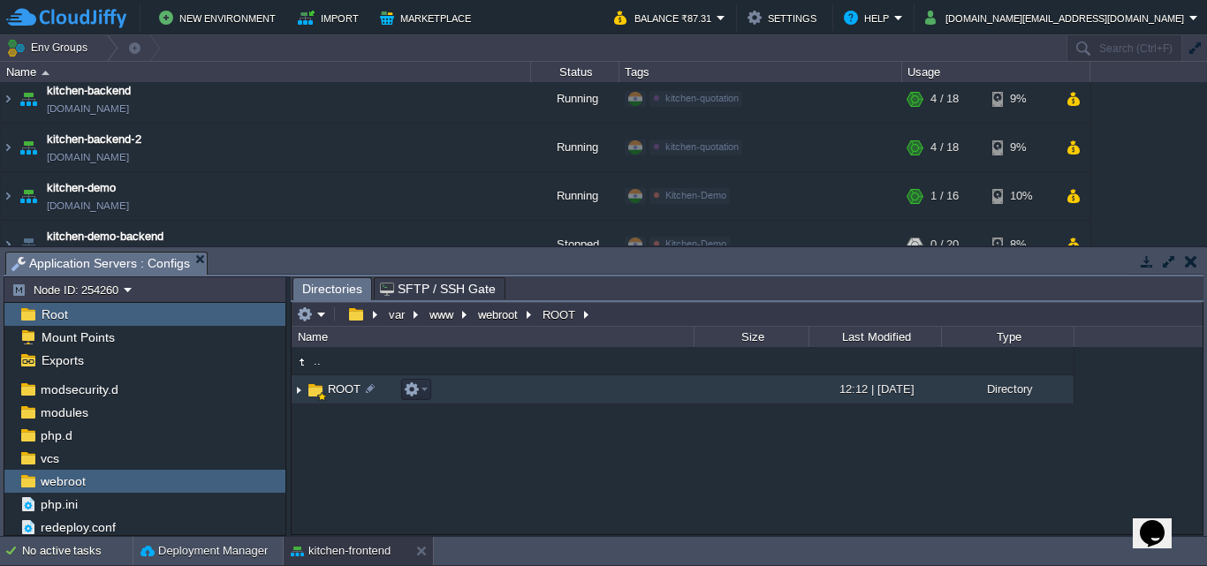
click at [300, 391] on img at bounding box center [298, 389] width 14 height 27
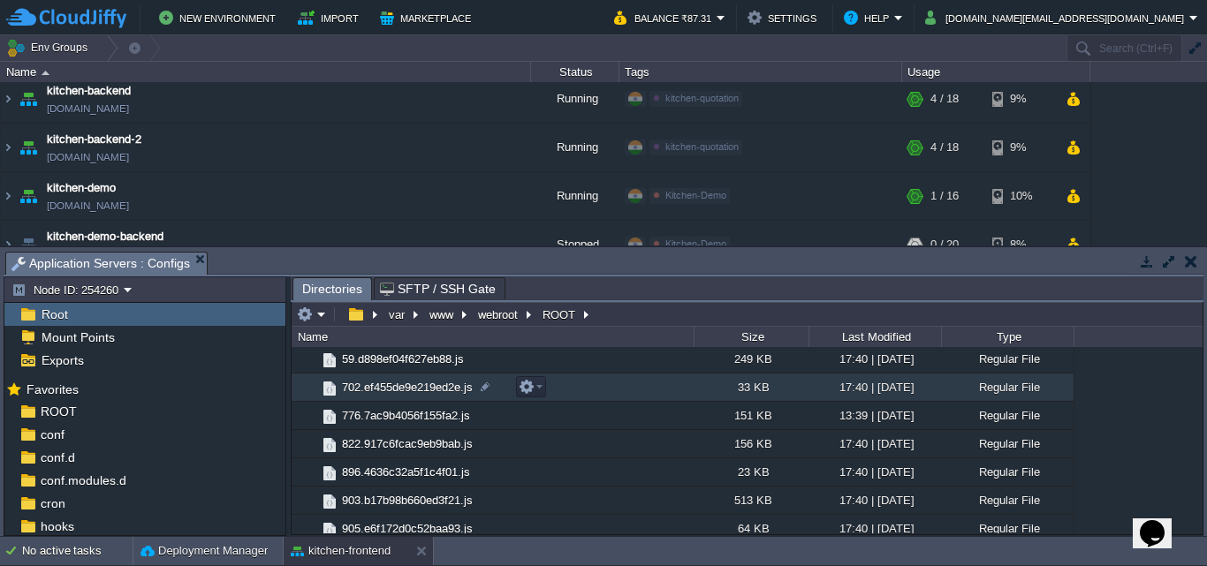
scroll to position [0, 0]
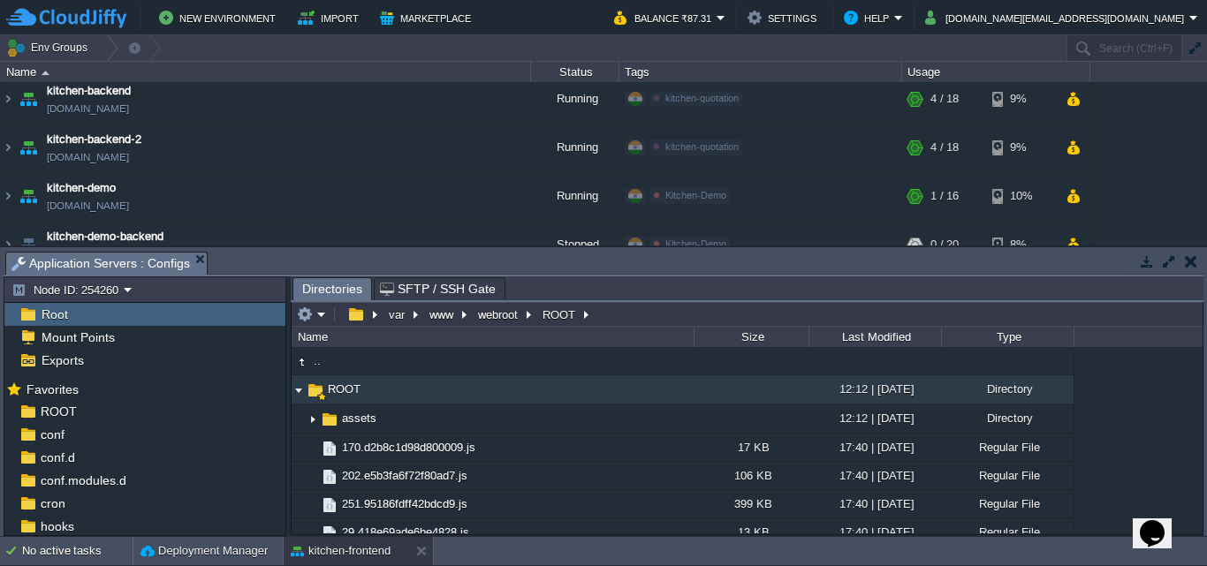
click at [1193, 258] on button "button" at bounding box center [1190, 261] width 12 height 16
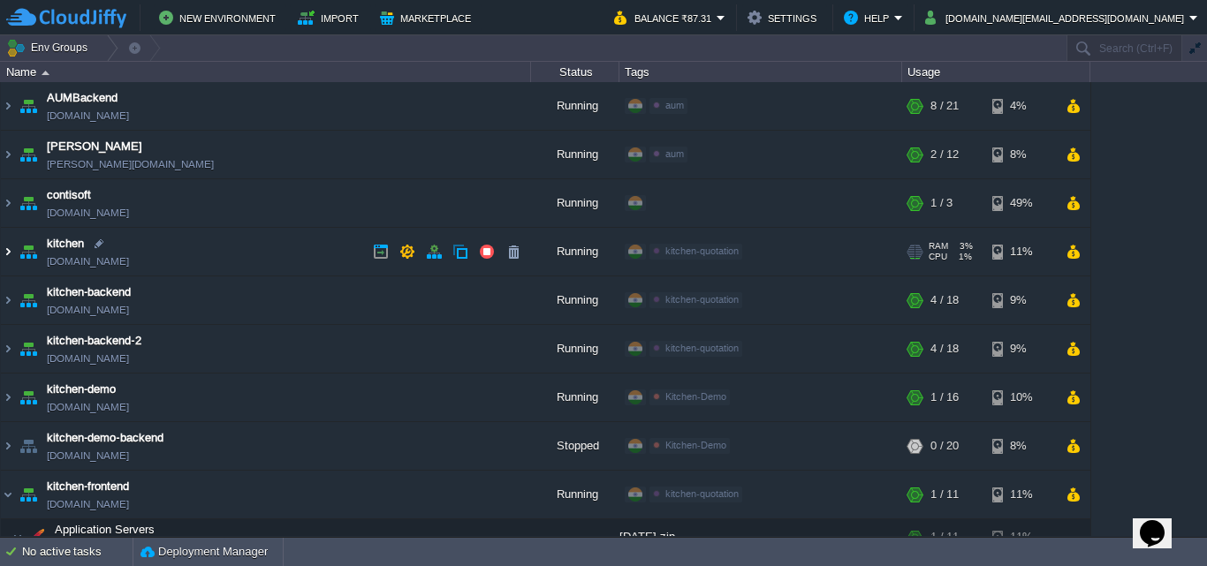
click at [5, 250] on img at bounding box center [8, 252] width 14 height 48
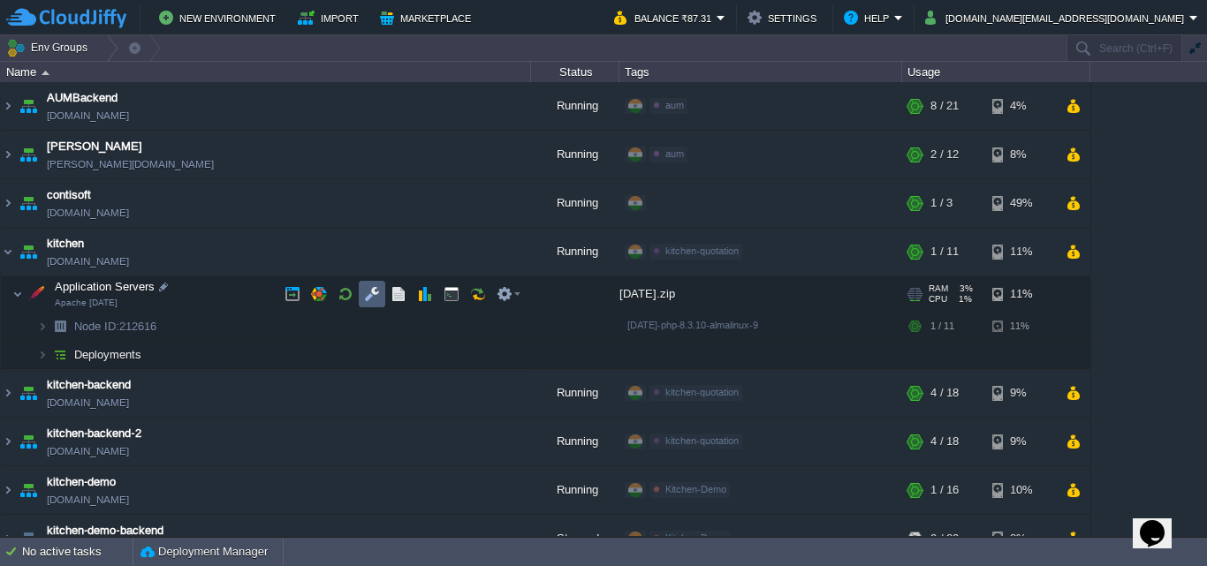
click at [375, 290] on button "button" at bounding box center [372, 294] width 16 height 16
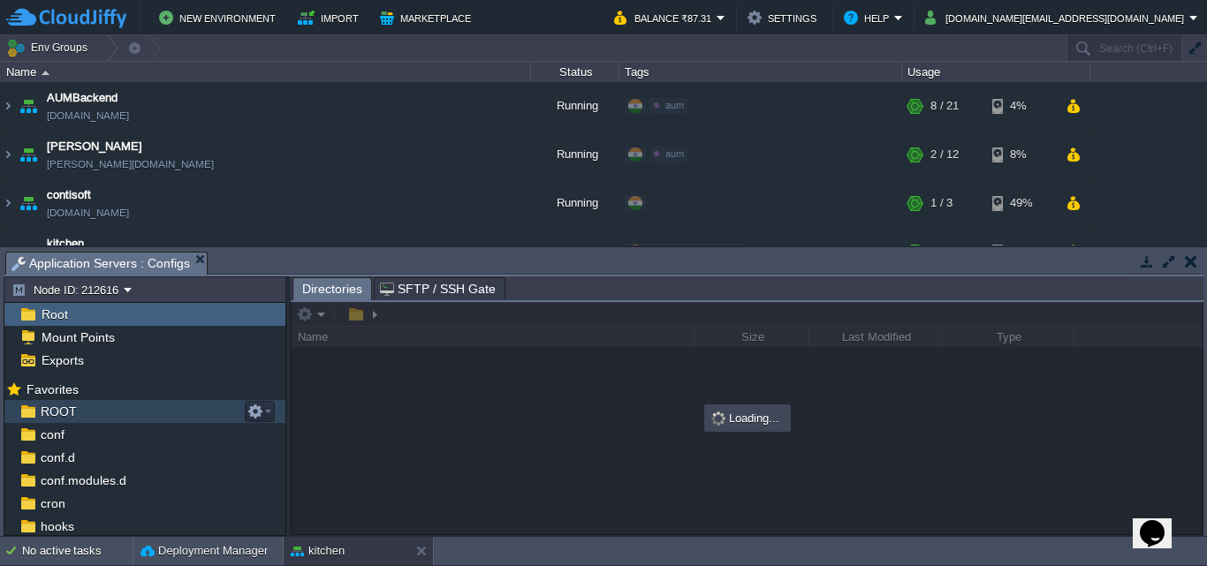
click at [60, 410] on span "ROOT" at bounding box center [58, 412] width 42 height 16
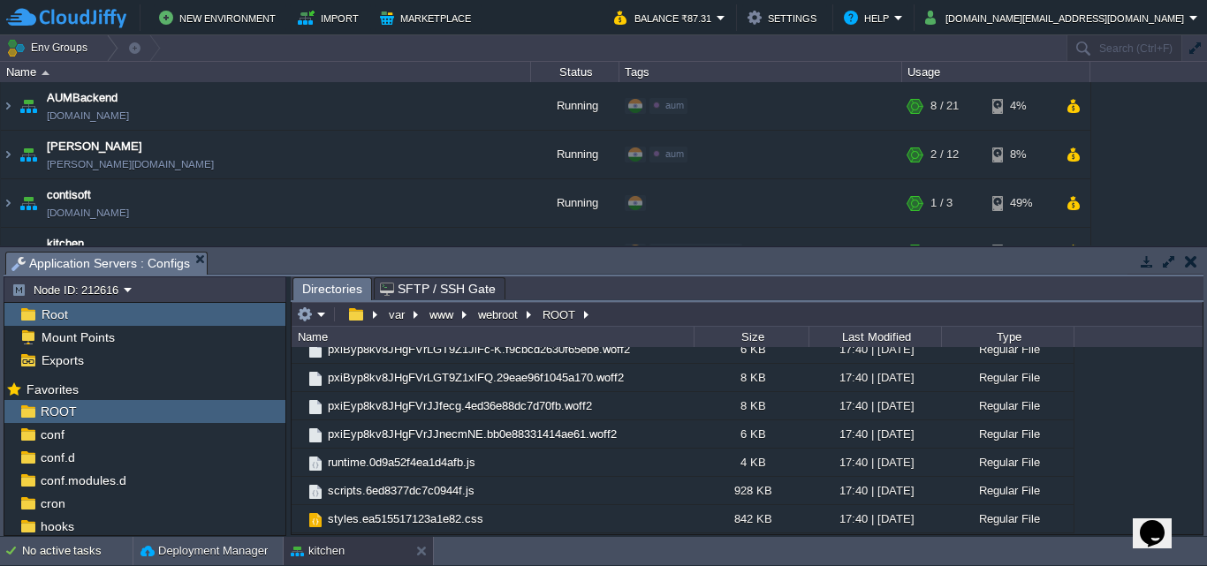
click at [78, 316] on div "Root" at bounding box center [144, 314] width 281 height 23
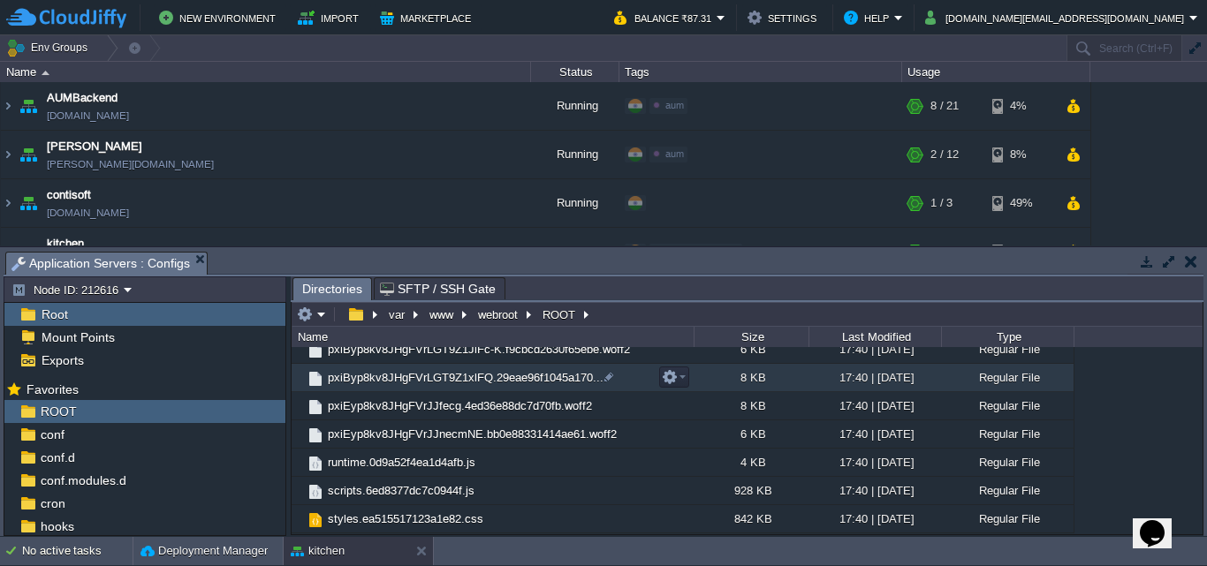
scroll to position [1900, 0]
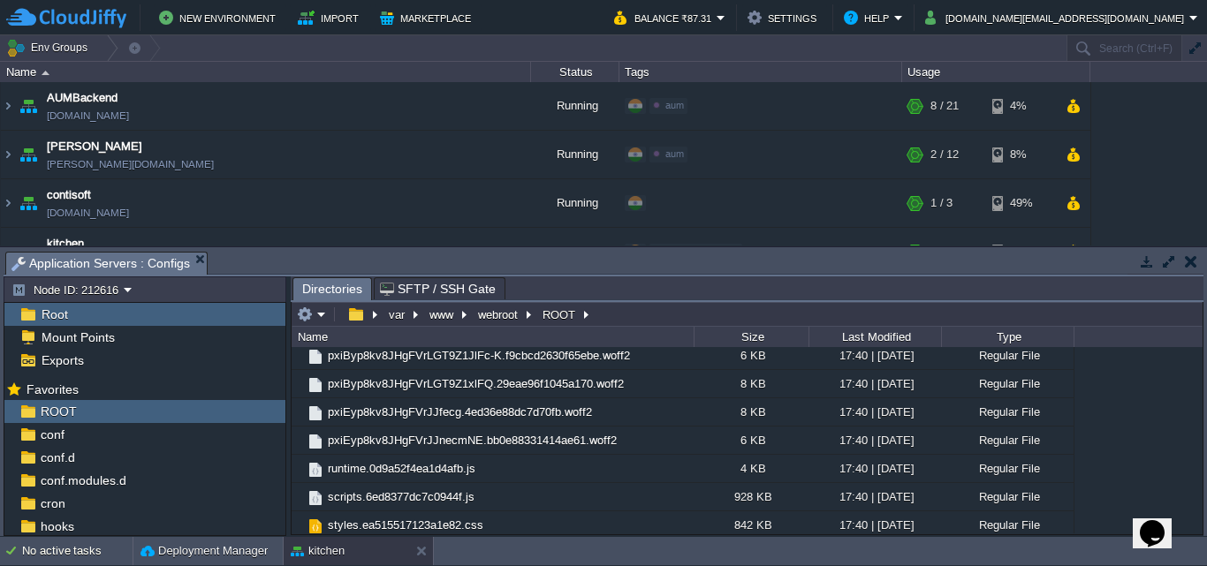
click at [1188, 259] on button "button" at bounding box center [1190, 261] width 12 height 16
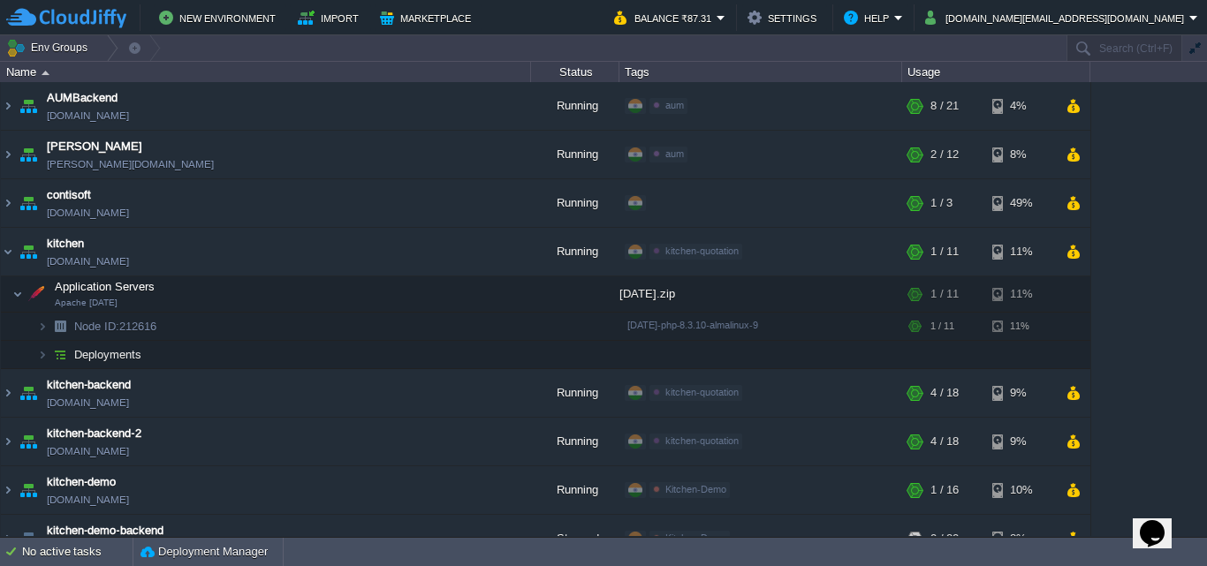
click at [0, 246] on table "AUMBackend aumbackend.cloudjiffy.net Running aum Edit RAM 27% CPU 1% 8 / 21 4% …" at bounding box center [545, 456] width 1091 height 748
click at [7, 250] on img at bounding box center [8, 252] width 14 height 48
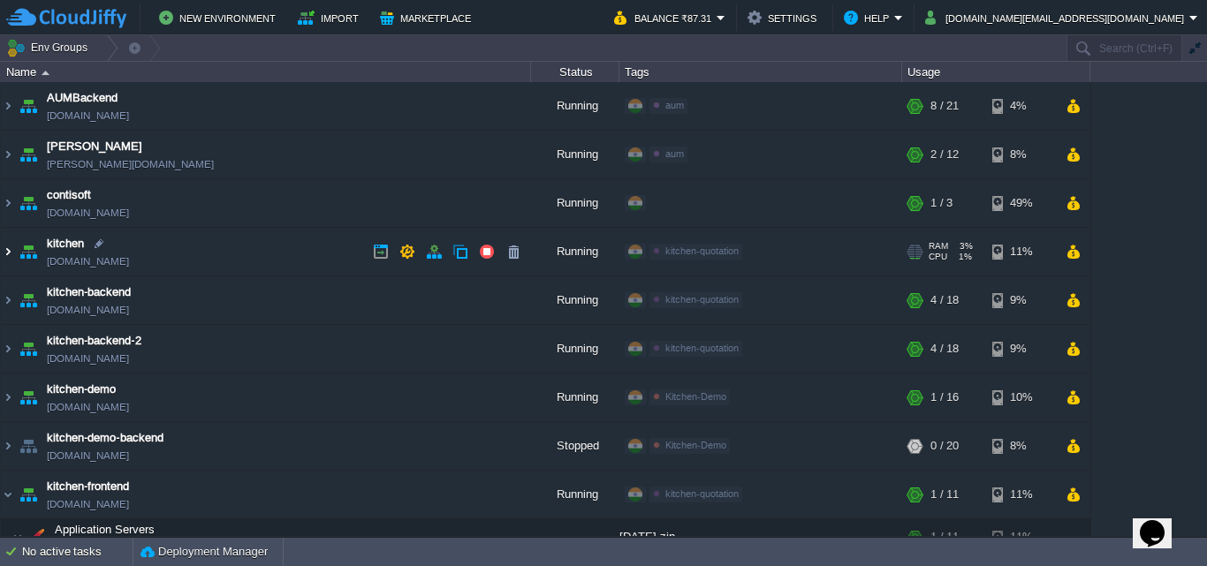
click at [7, 250] on img at bounding box center [8, 252] width 14 height 48
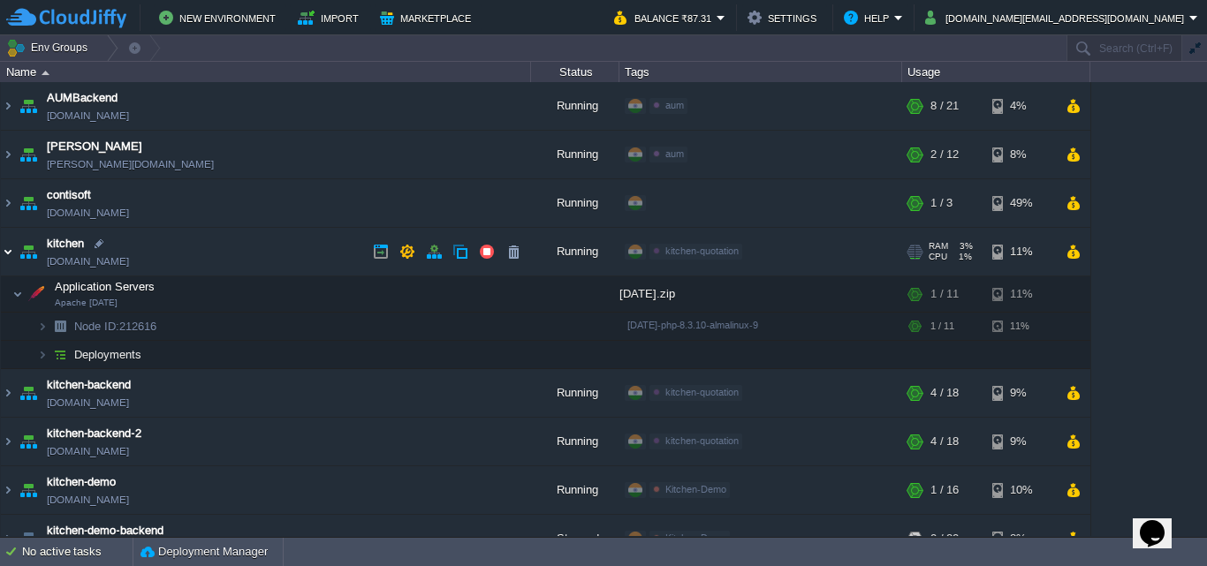
click at [7, 250] on img at bounding box center [8, 252] width 14 height 48
click at [10, 246] on img at bounding box center [8, 252] width 14 height 48
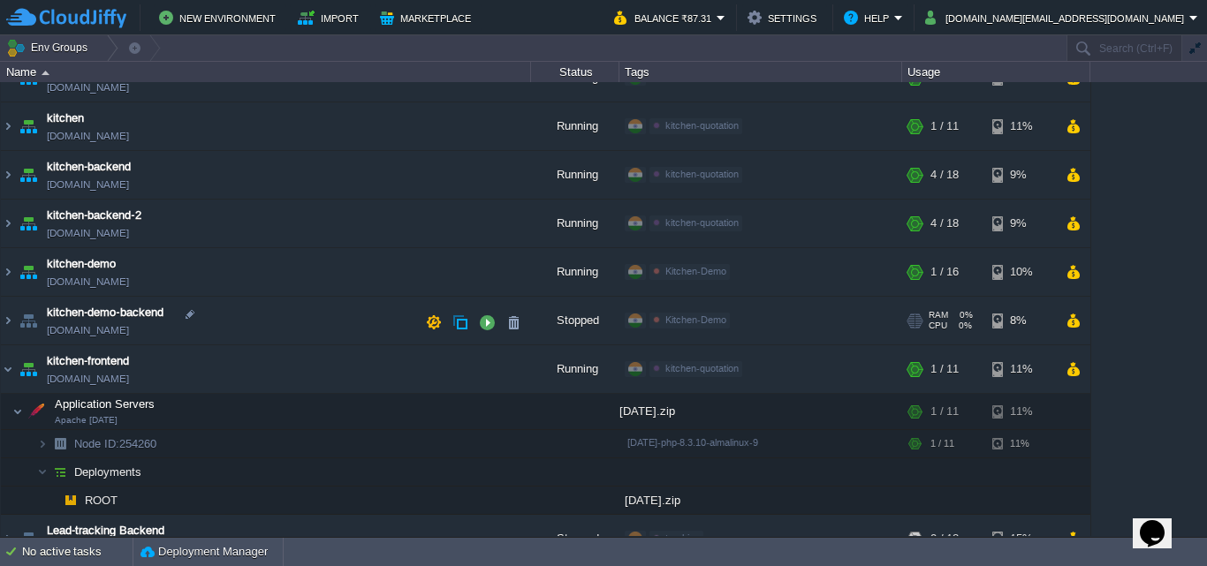
scroll to position [177, 0]
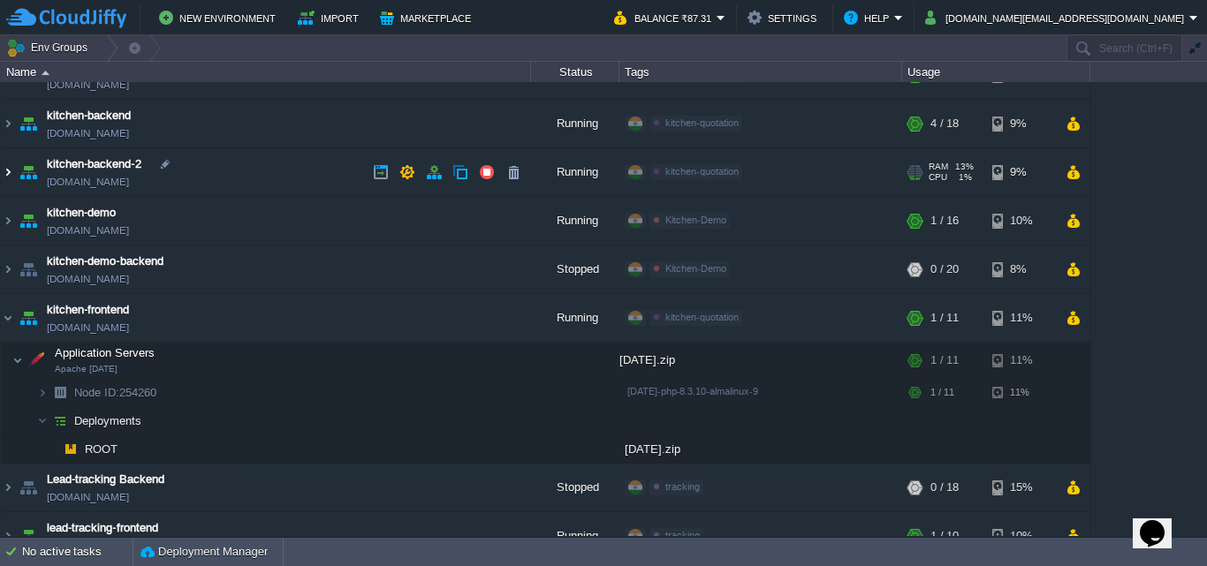
click at [12, 172] on img at bounding box center [8, 172] width 14 height 48
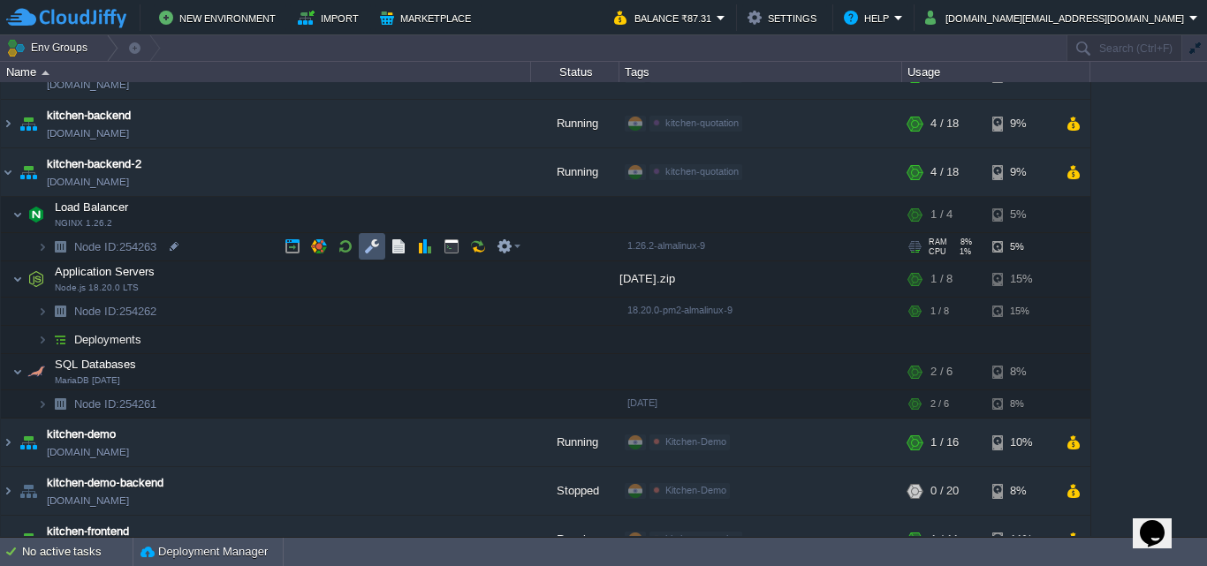
click at [371, 240] on button "button" at bounding box center [372, 246] width 16 height 16
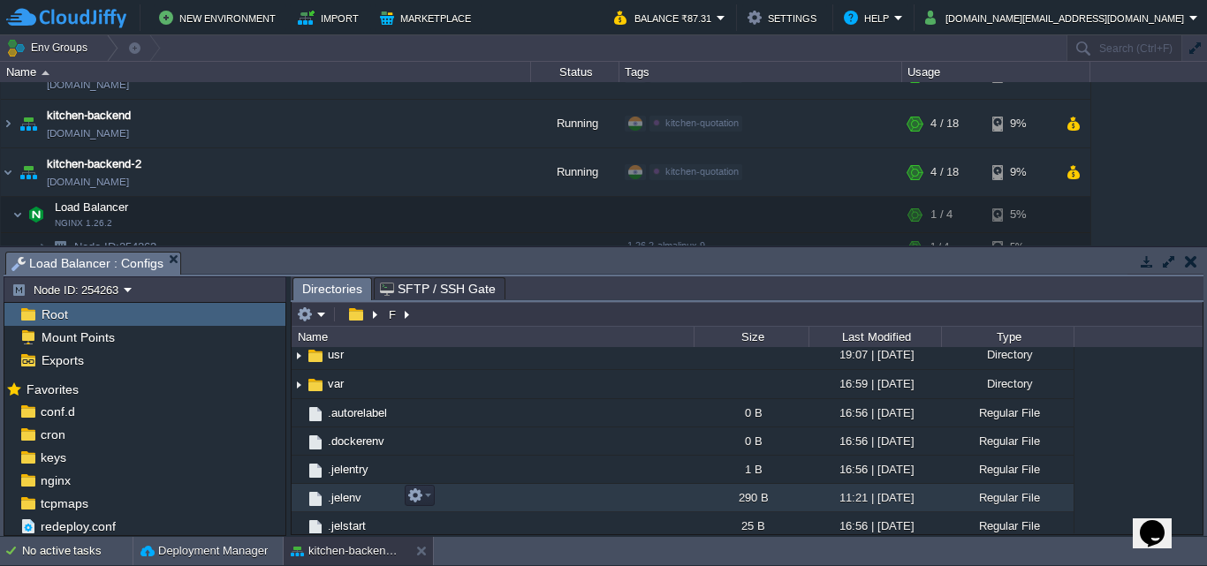
scroll to position [738, 0]
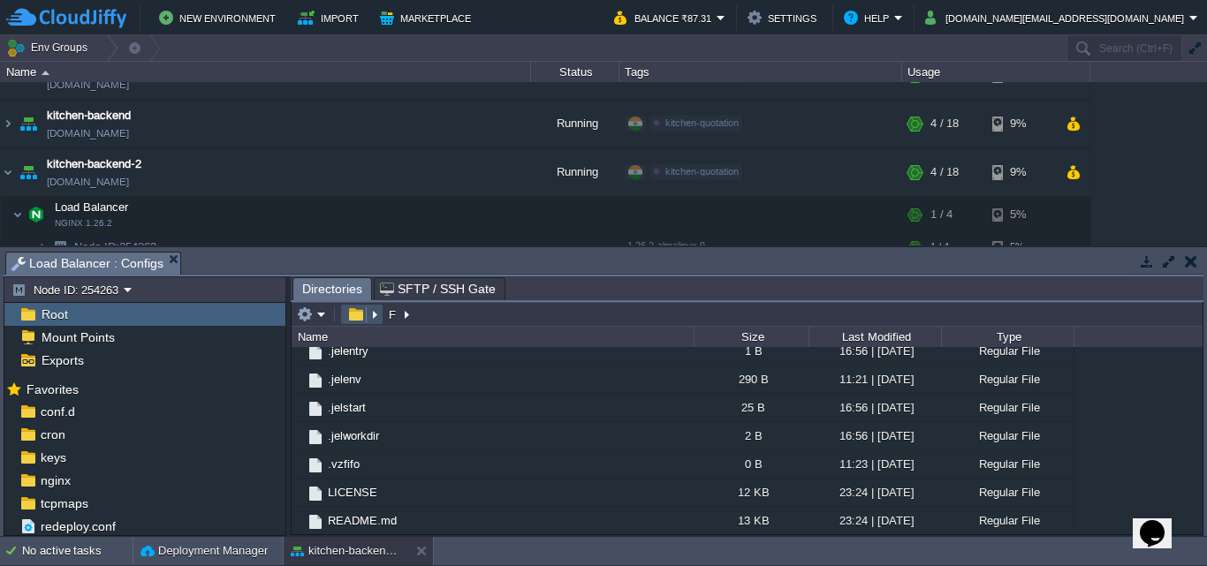
click at [361, 318] on button "button" at bounding box center [356, 314] width 26 height 16
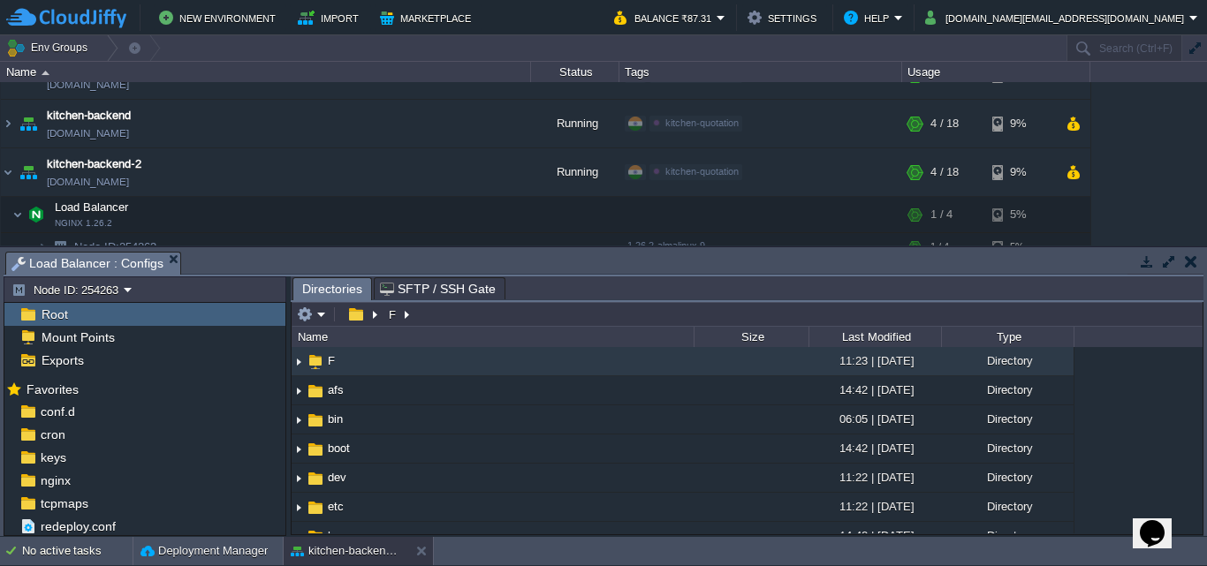
click at [95, 314] on div "Root" at bounding box center [144, 314] width 281 height 23
click at [34, 309] on img at bounding box center [28, 314] width 19 height 23
click at [49, 314] on span "Root" at bounding box center [54, 314] width 33 height 16
click at [1192, 264] on button "button" at bounding box center [1190, 261] width 12 height 16
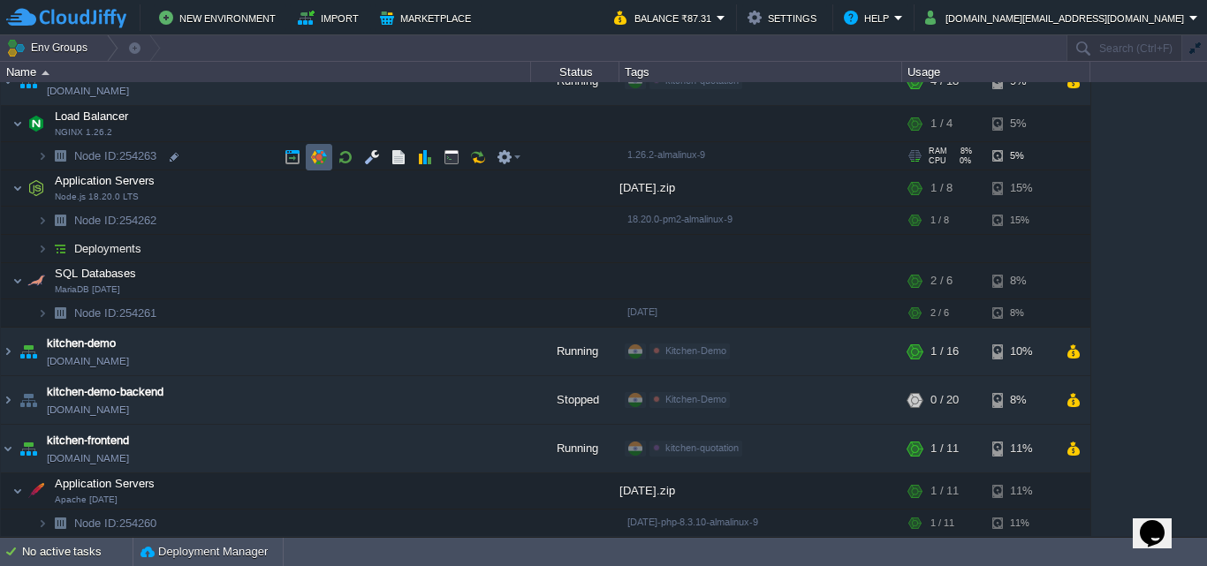
scroll to position [70, 0]
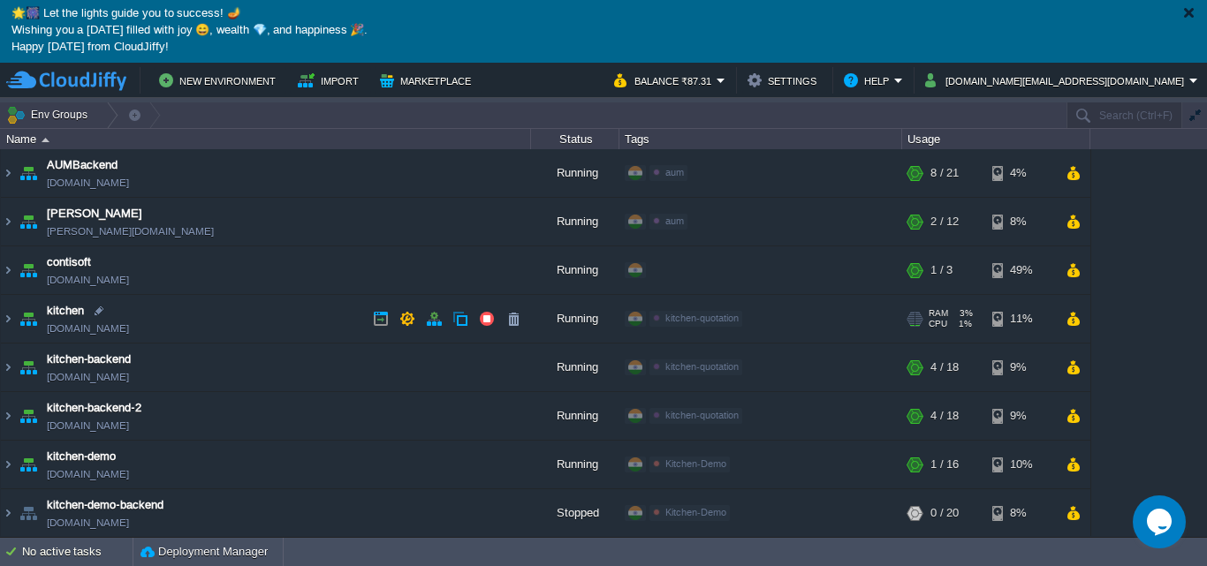
click at [65, 329] on link "[DOMAIN_NAME]" at bounding box center [88, 329] width 82 height 18
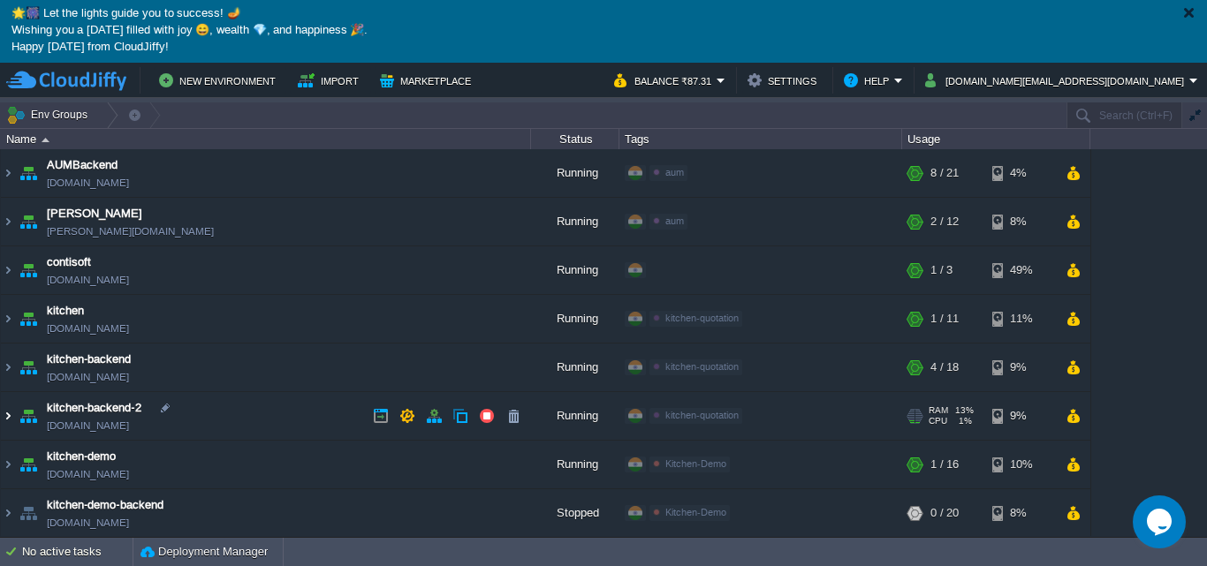
click at [9, 413] on img at bounding box center [8, 416] width 14 height 48
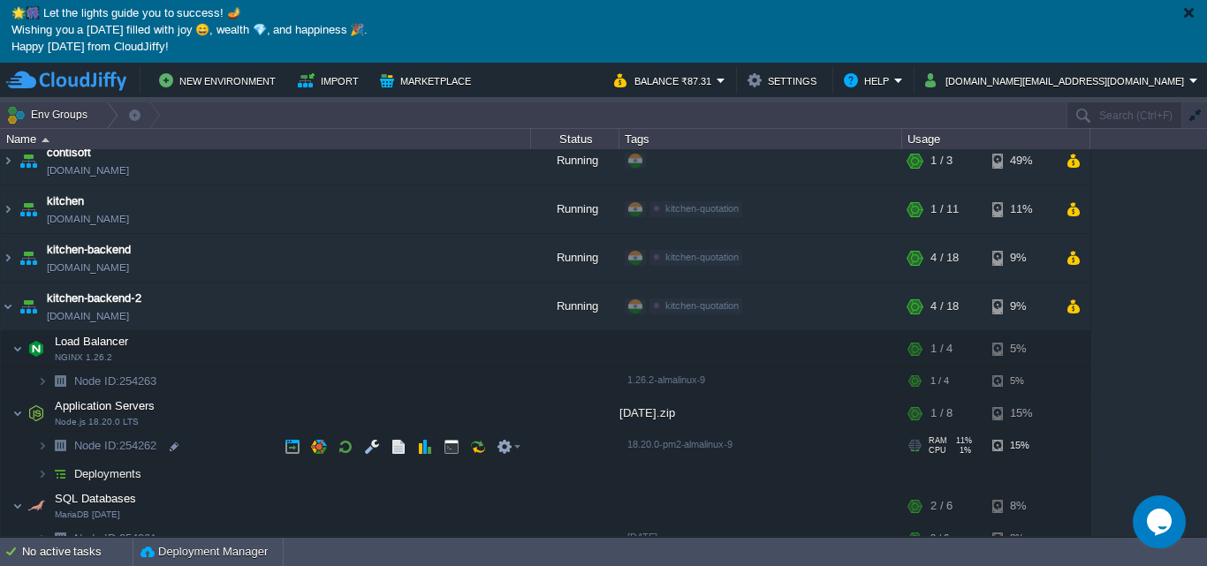
scroll to position [177, 0]
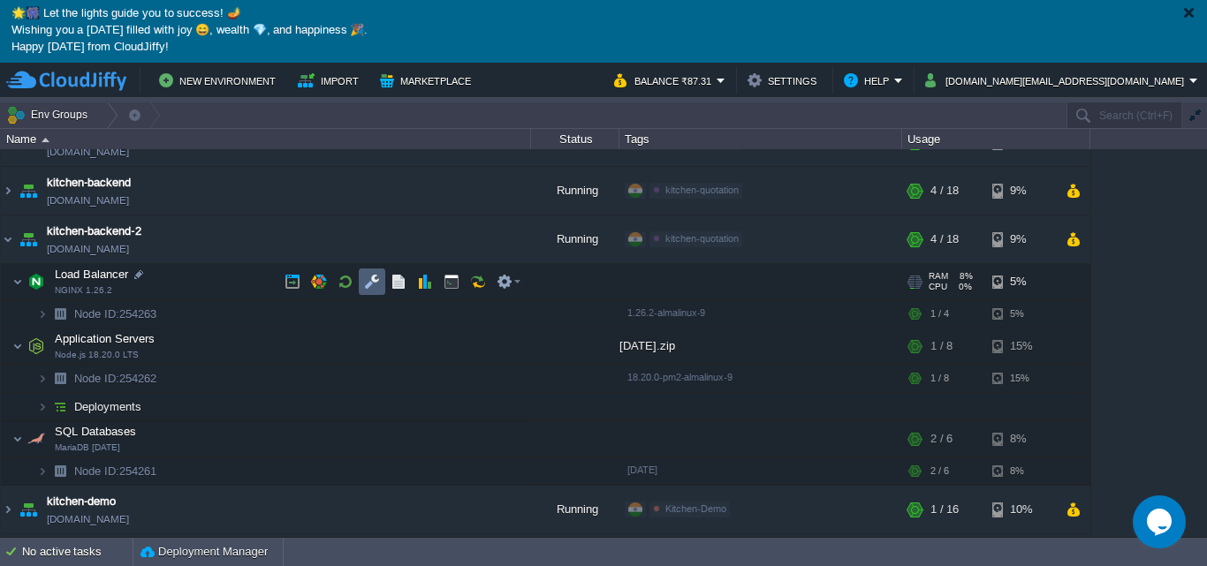
click at [378, 279] on button "button" at bounding box center [372, 282] width 16 height 16
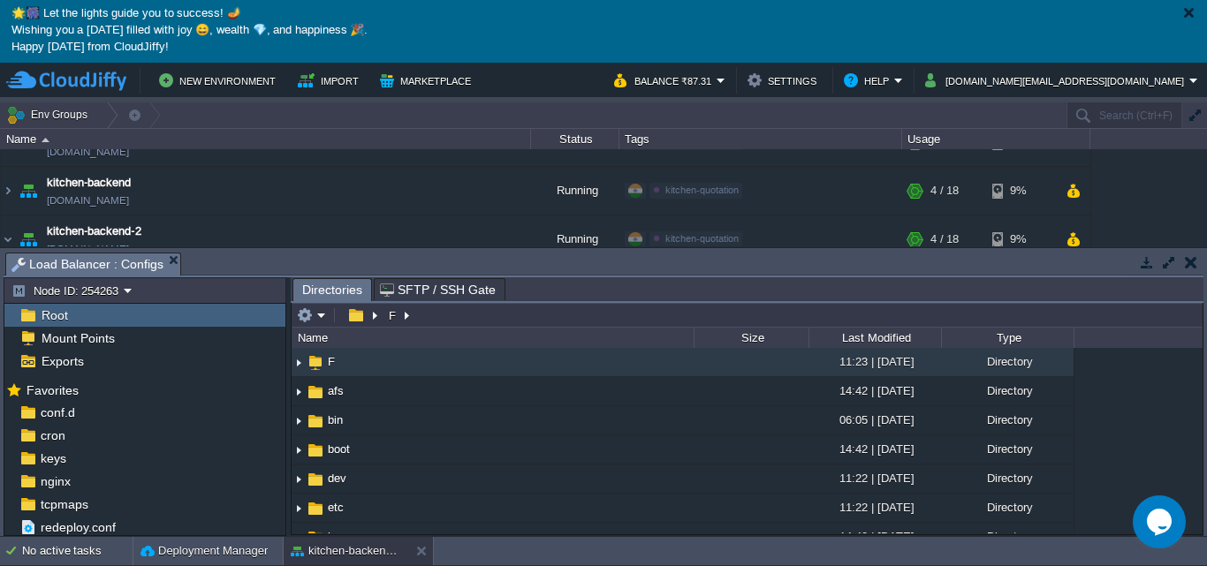
click at [1185, 260] on button "button" at bounding box center [1190, 262] width 12 height 16
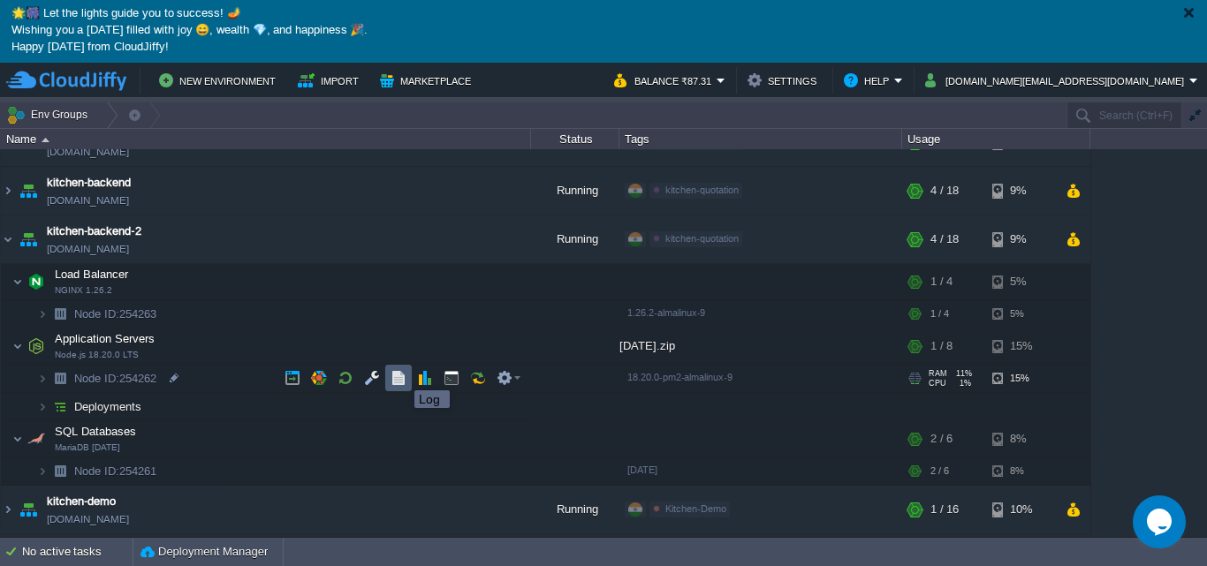
click at [401, 375] on button "button" at bounding box center [398, 378] width 16 height 16
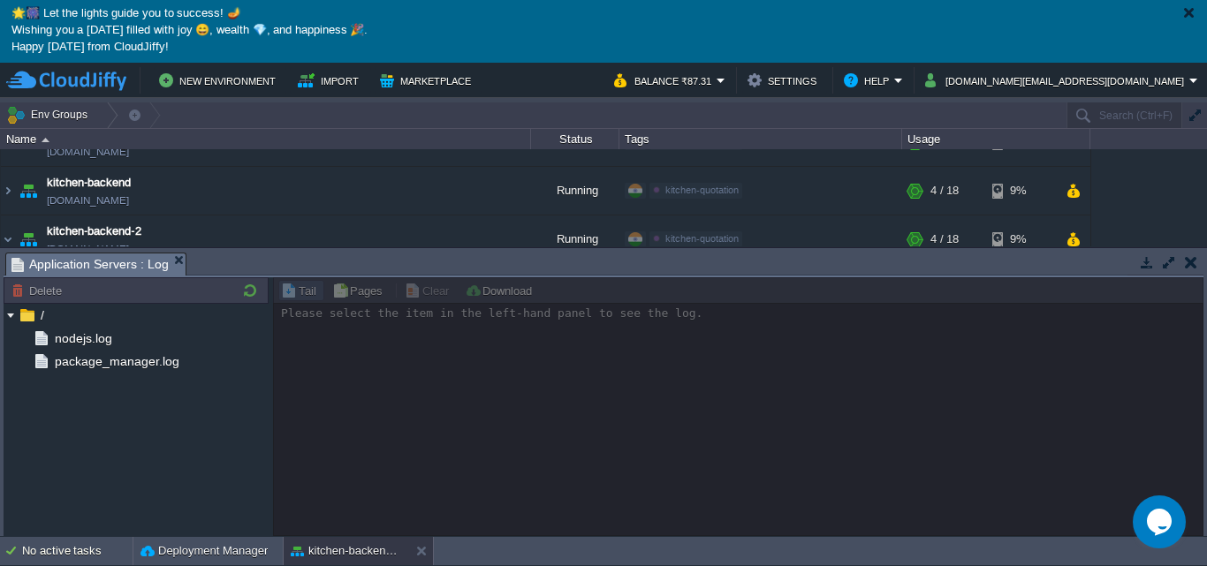
click at [1186, 260] on button "button" at bounding box center [1190, 262] width 12 height 16
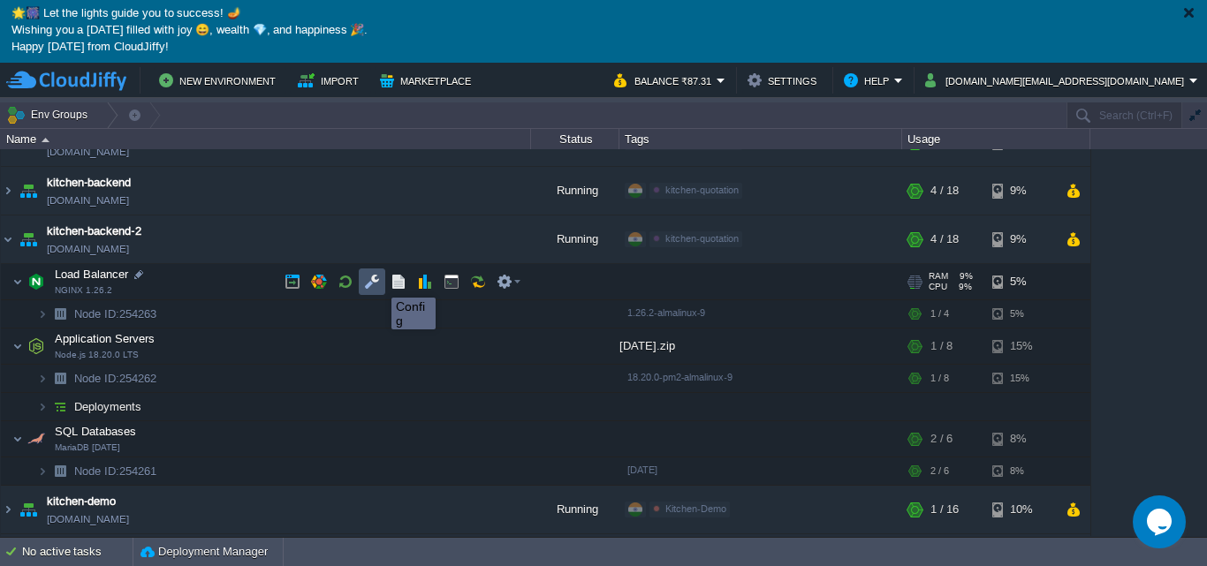
click at [376, 282] on button "button" at bounding box center [372, 282] width 16 height 16
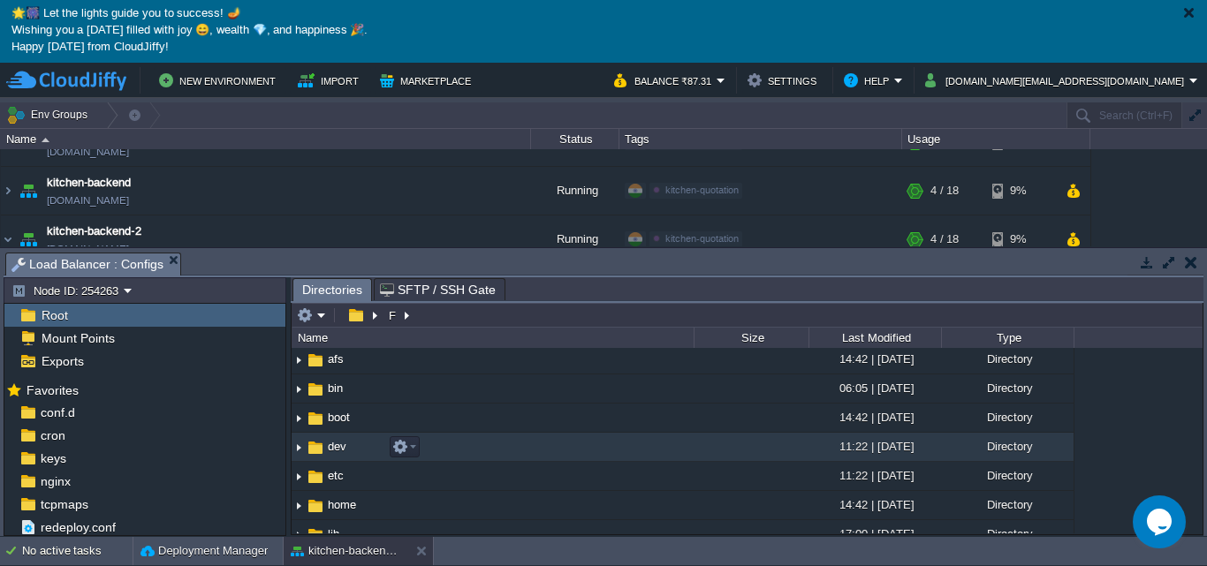
scroll to position [0, 0]
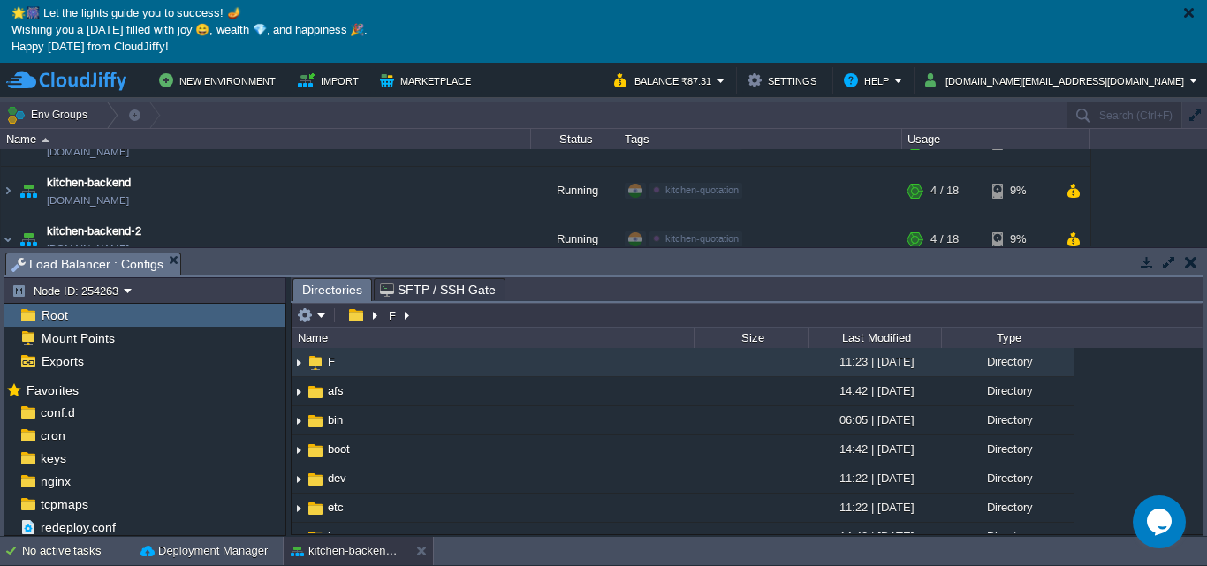
click at [98, 321] on div "Root" at bounding box center [144, 315] width 281 height 23
click at [45, 313] on span "Root" at bounding box center [54, 315] width 33 height 16
click at [397, 316] on button "F" at bounding box center [393, 315] width 14 height 16
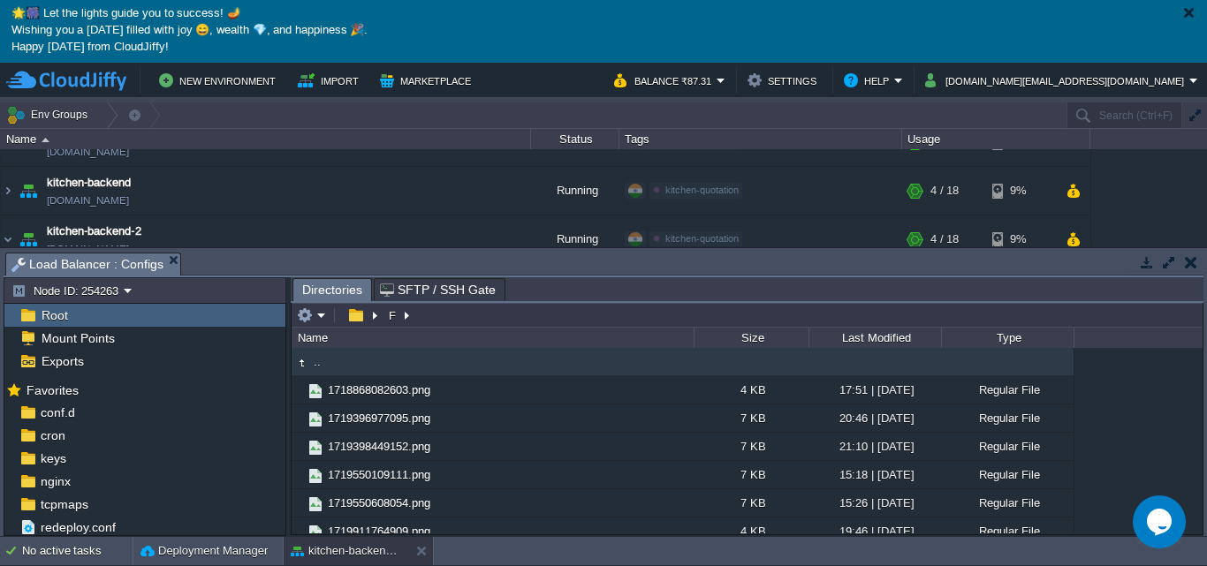
click at [1192, 260] on button "button" at bounding box center [1190, 262] width 12 height 16
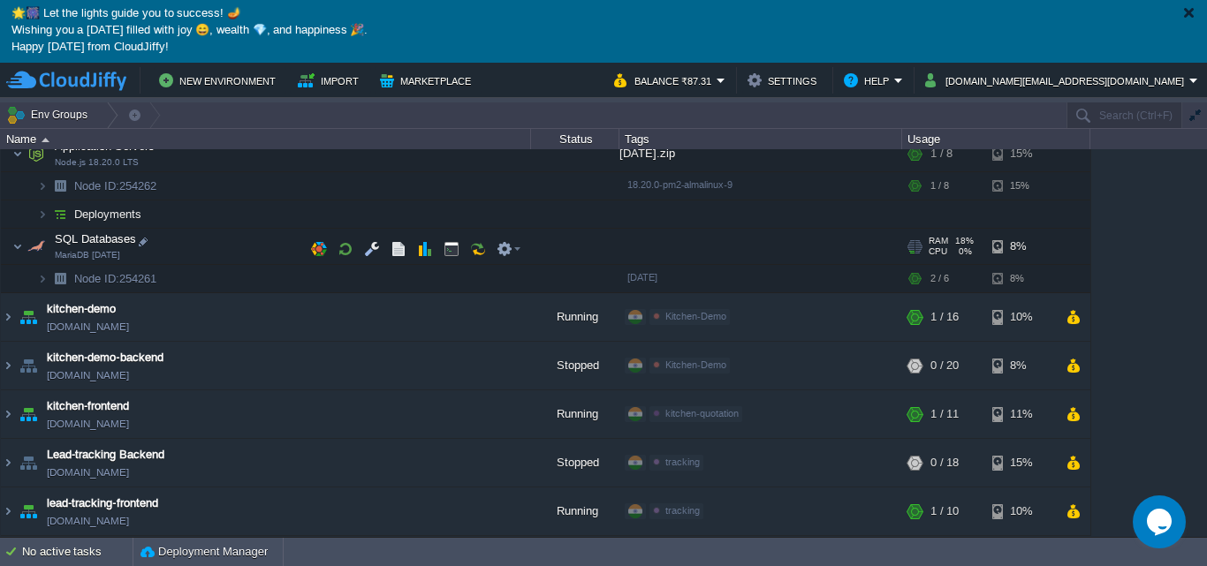
scroll to position [193, 0]
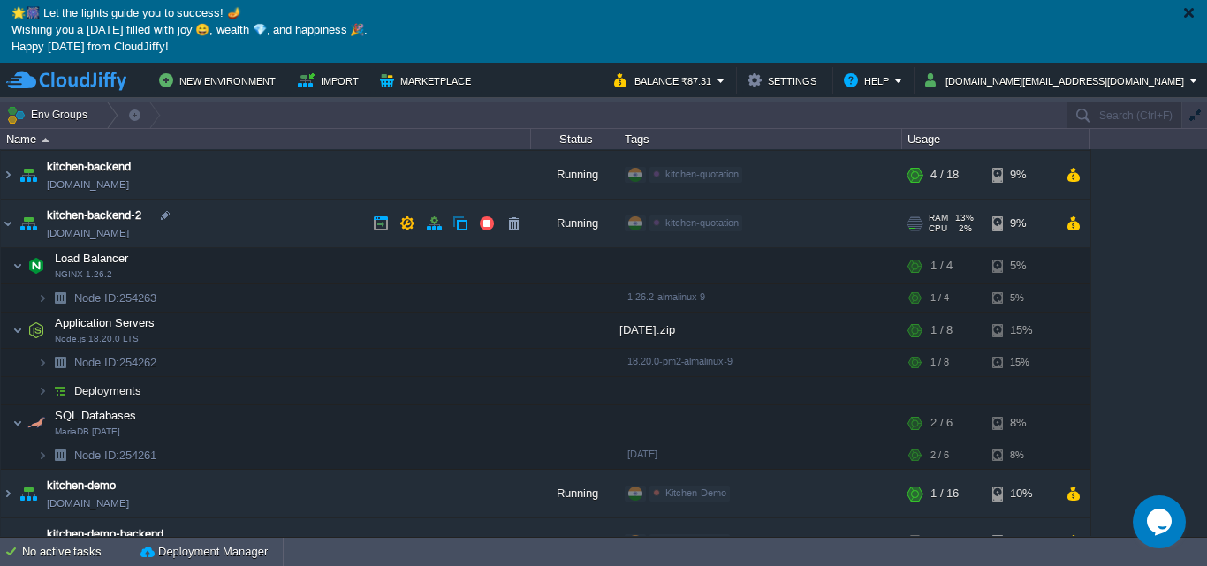
click at [124, 230] on link "[DOMAIN_NAME]" at bounding box center [88, 233] width 82 height 18
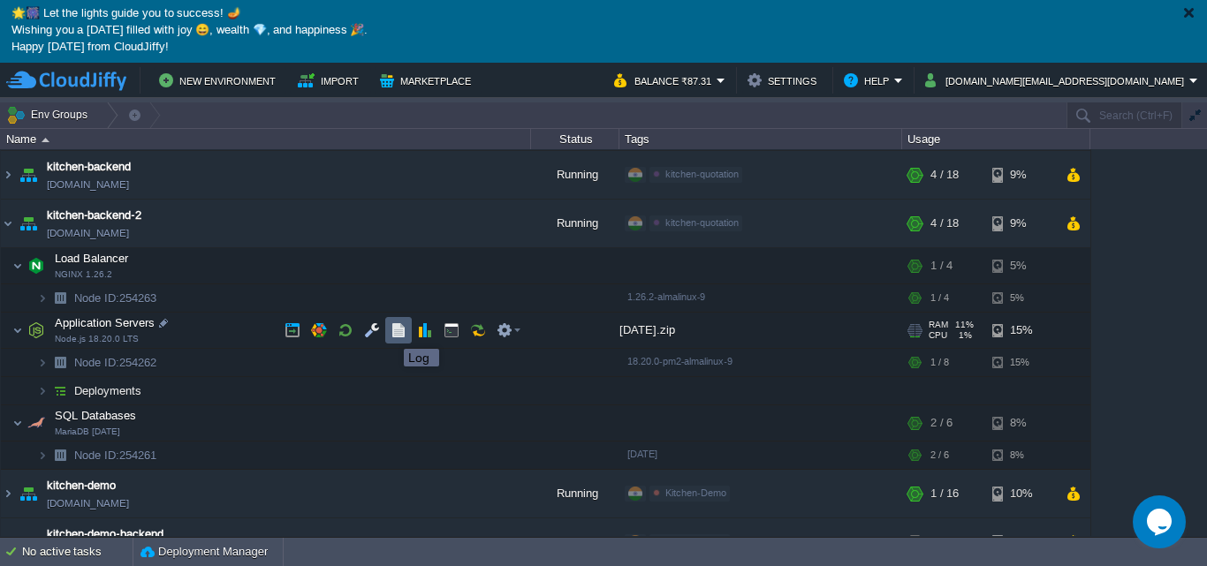
click at [391, 333] on button "button" at bounding box center [398, 330] width 16 height 16
click at [367, 328] on button "button" at bounding box center [372, 330] width 16 height 16
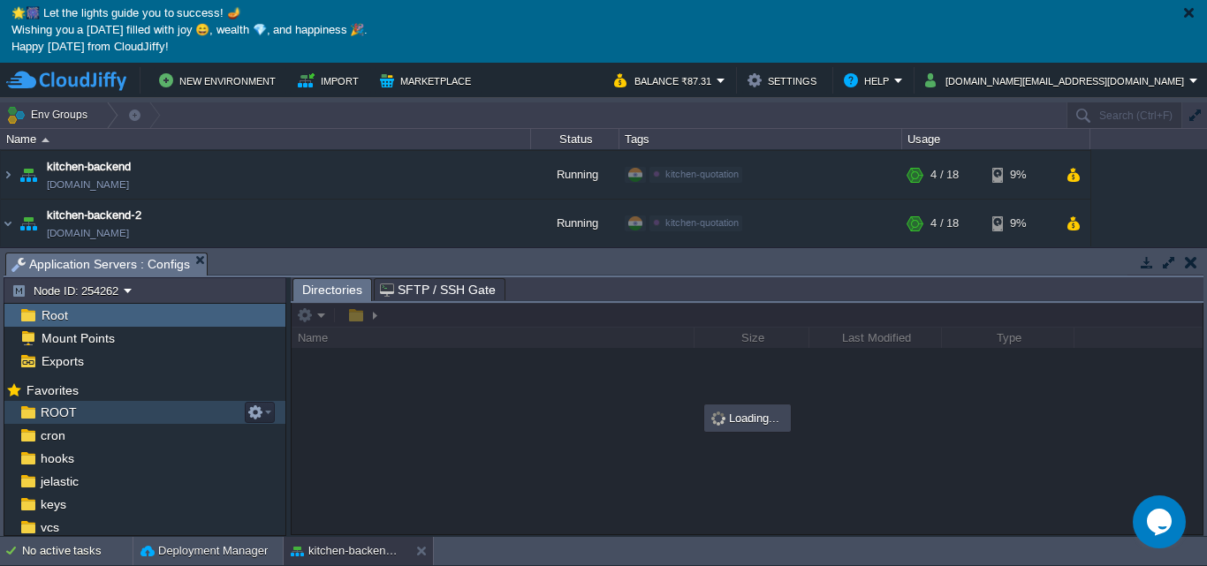
click at [81, 410] on div "ROOT" at bounding box center [144, 412] width 281 height 23
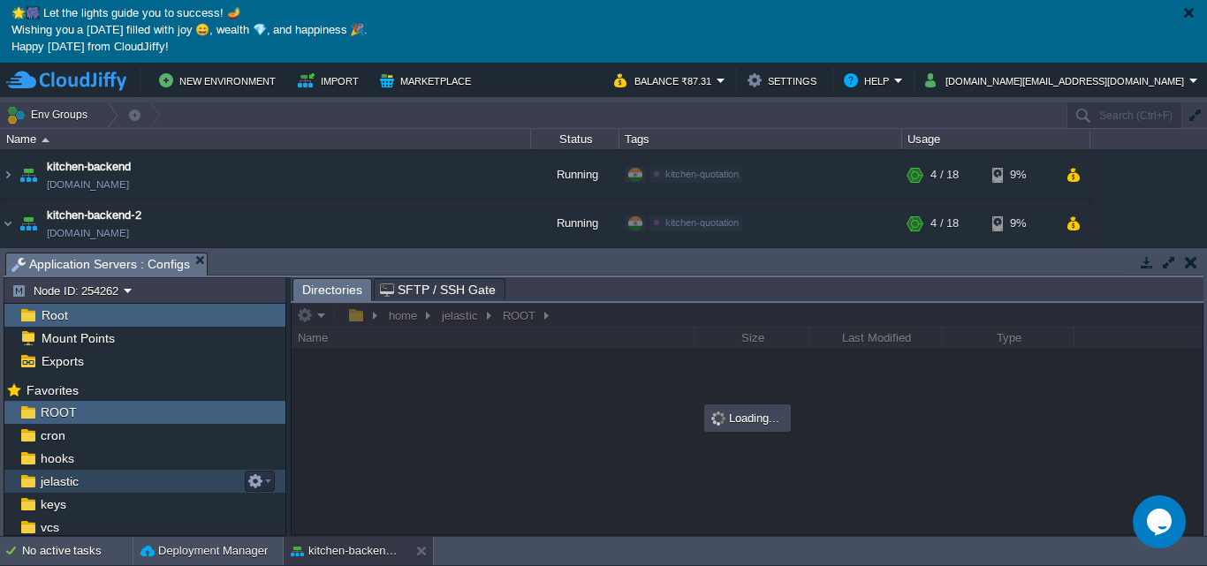
click at [80, 480] on link "jelastic" at bounding box center [59, 481] width 44 height 16
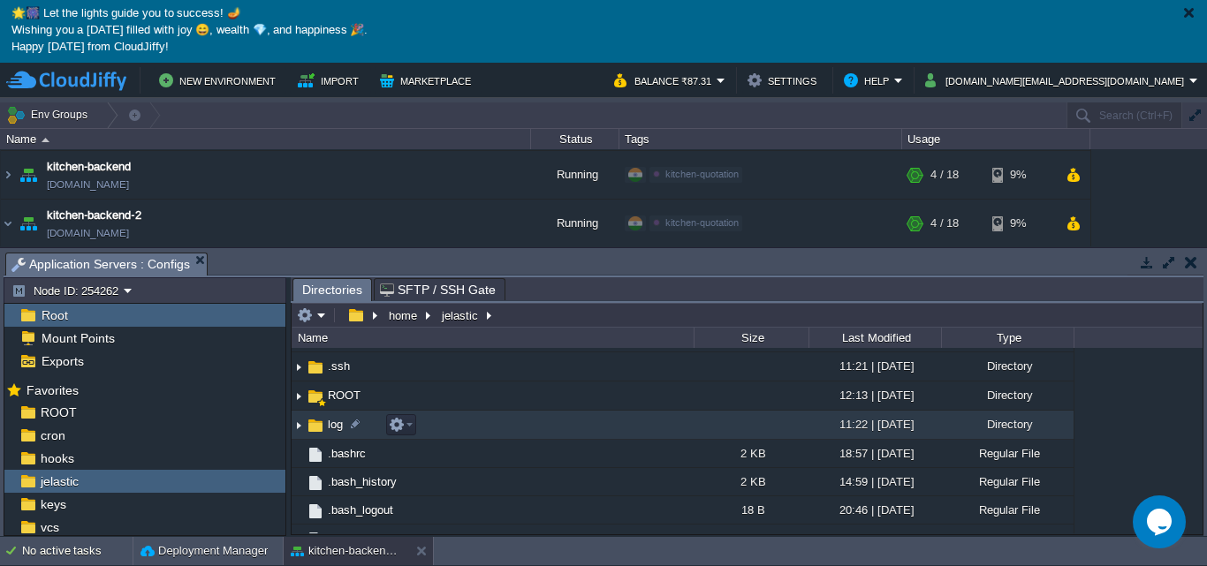
scroll to position [186, 0]
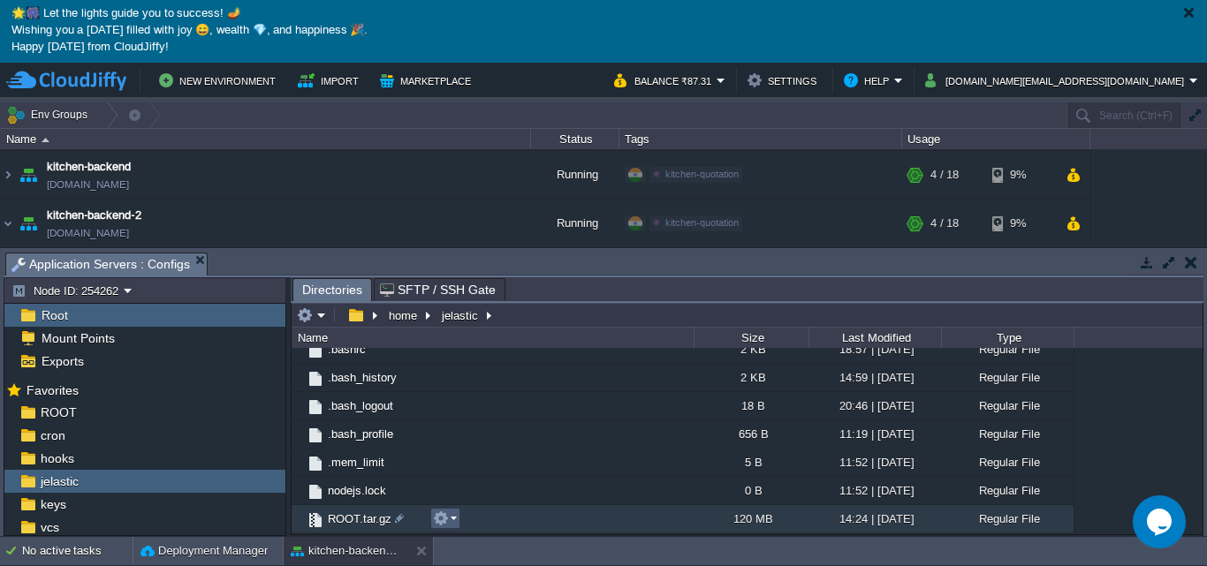
click at [454, 518] on em at bounding box center [445, 519] width 24 height 16
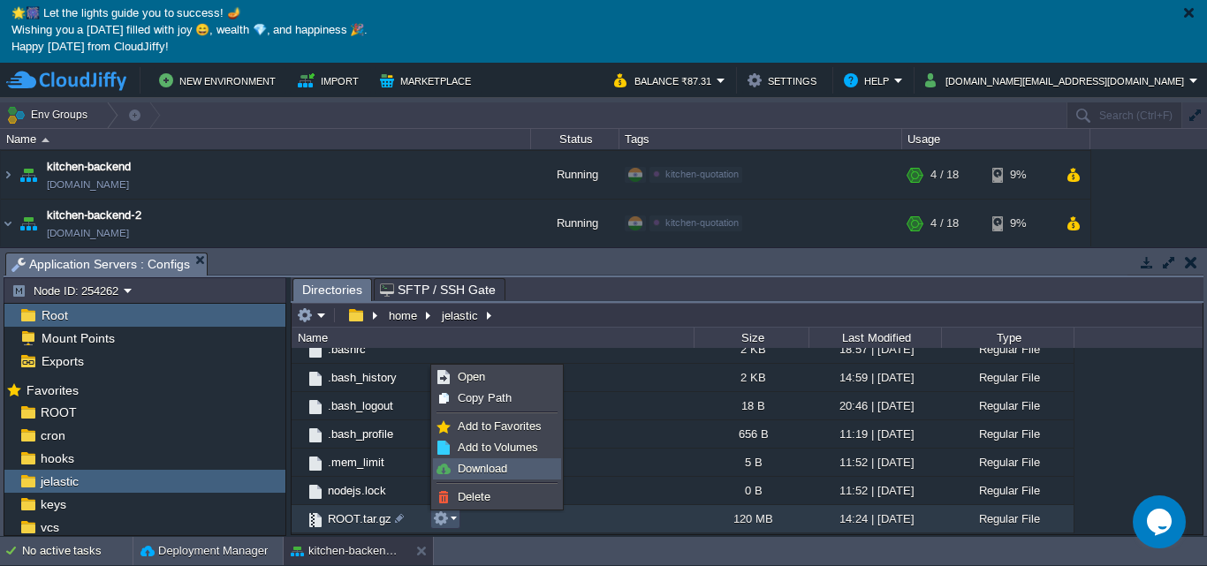
click at [497, 468] on span "Download" at bounding box center [482, 468] width 49 height 13
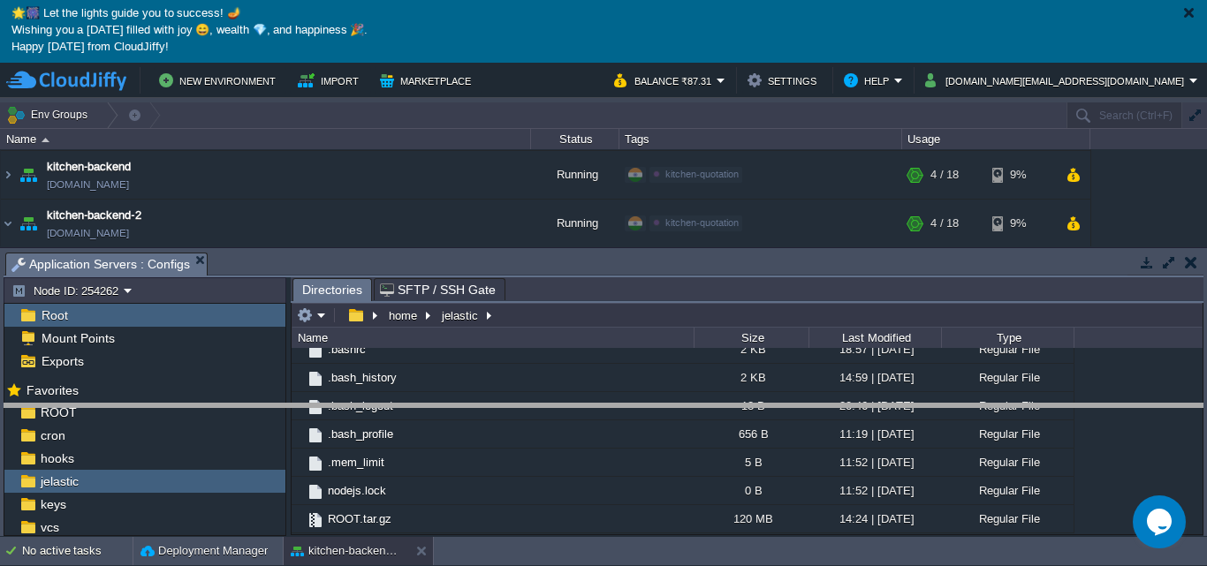
drag, startPoint x: 601, startPoint y: 263, endPoint x: 601, endPoint y: 414, distance: 151.0
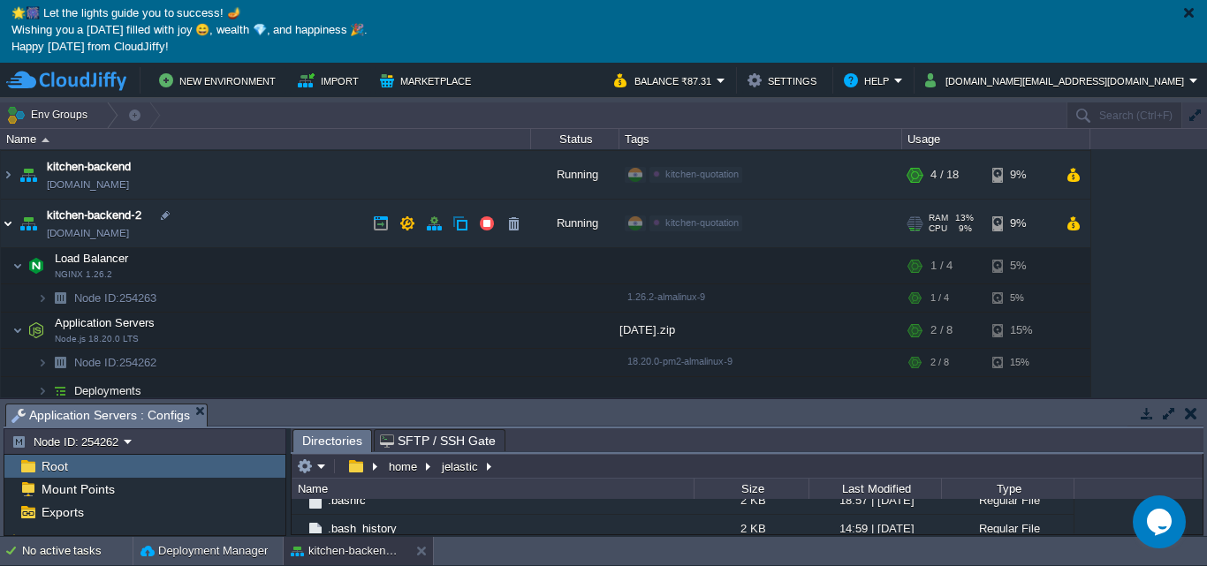
click at [9, 223] on img at bounding box center [8, 224] width 14 height 48
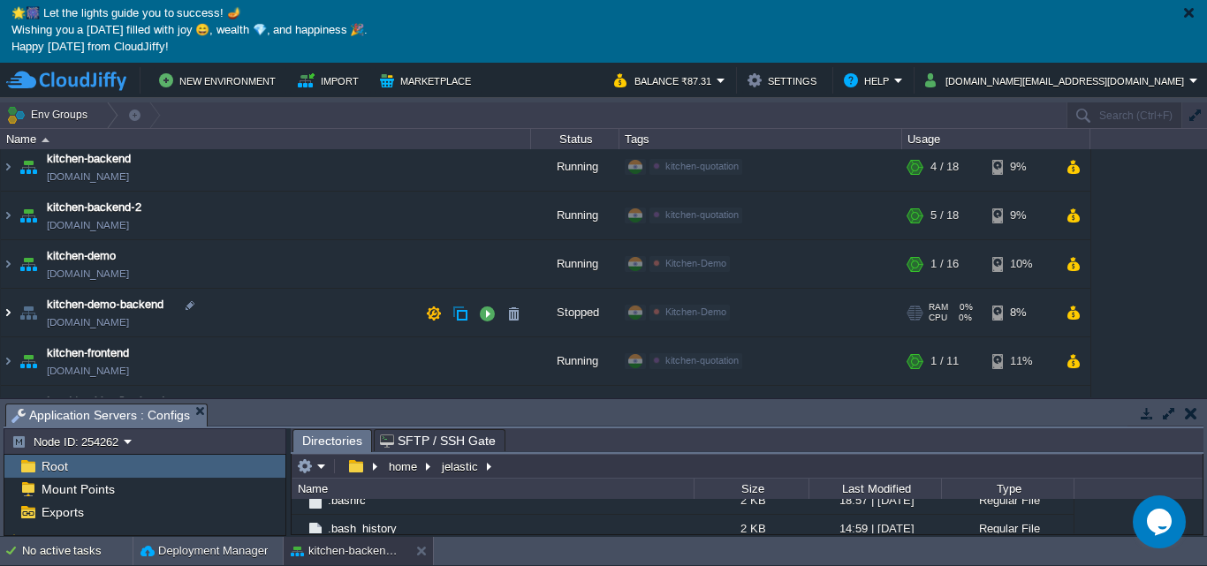
scroll to position [281, 0]
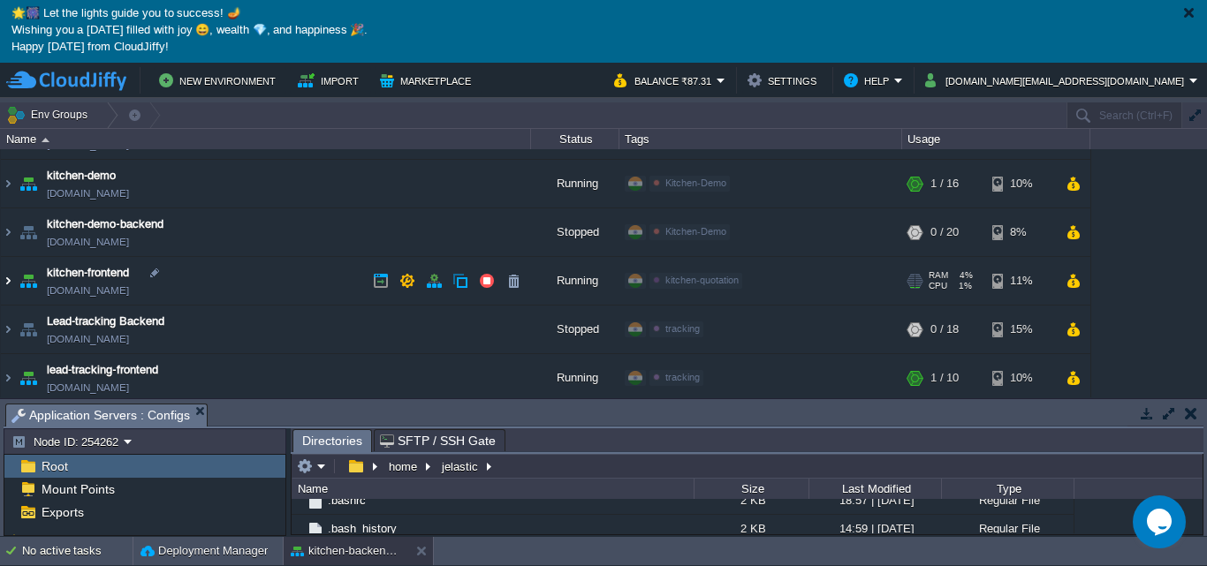
click at [5, 282] on img at bounding box center [8, 281] width 14 height 48
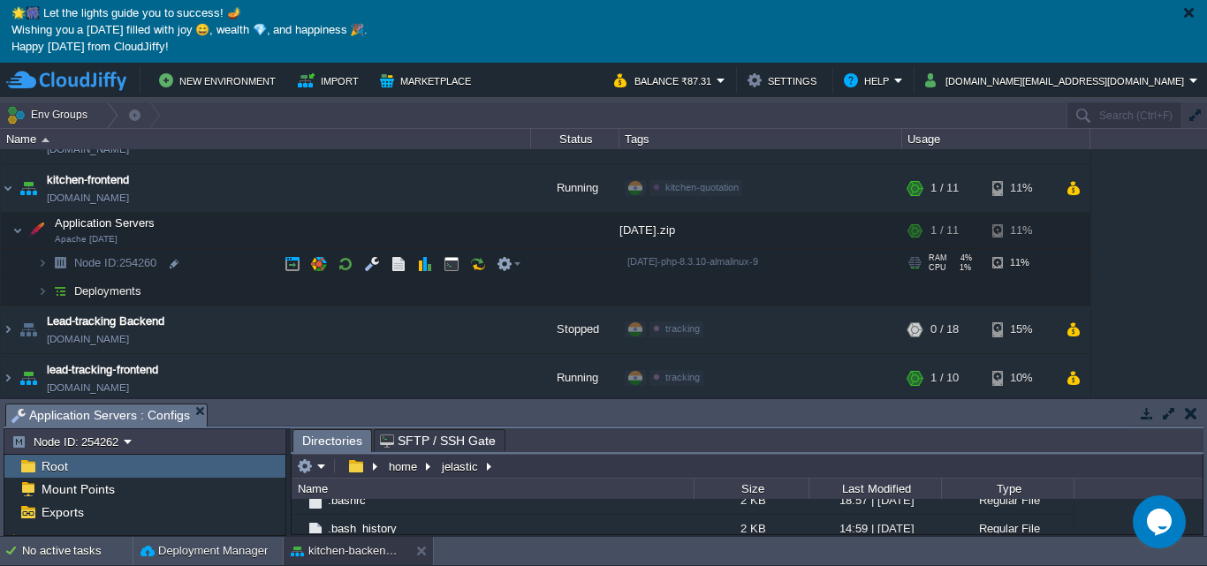
scroll to position [379, 0]
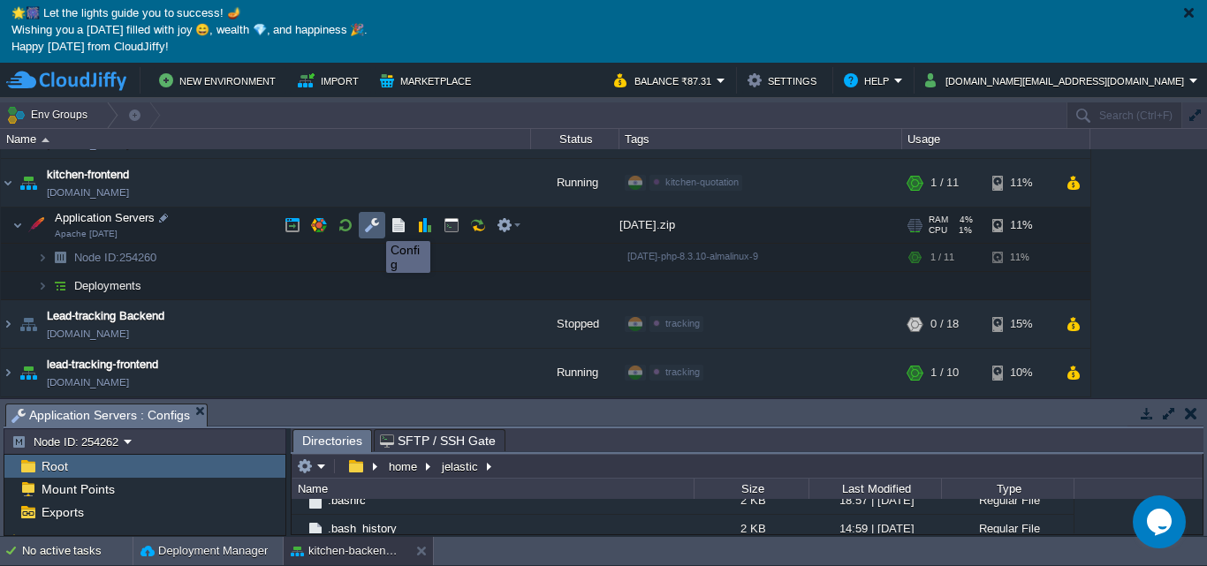
click at [373, 225] on button "button" at bounding box center [372, 225] width 16 height 16
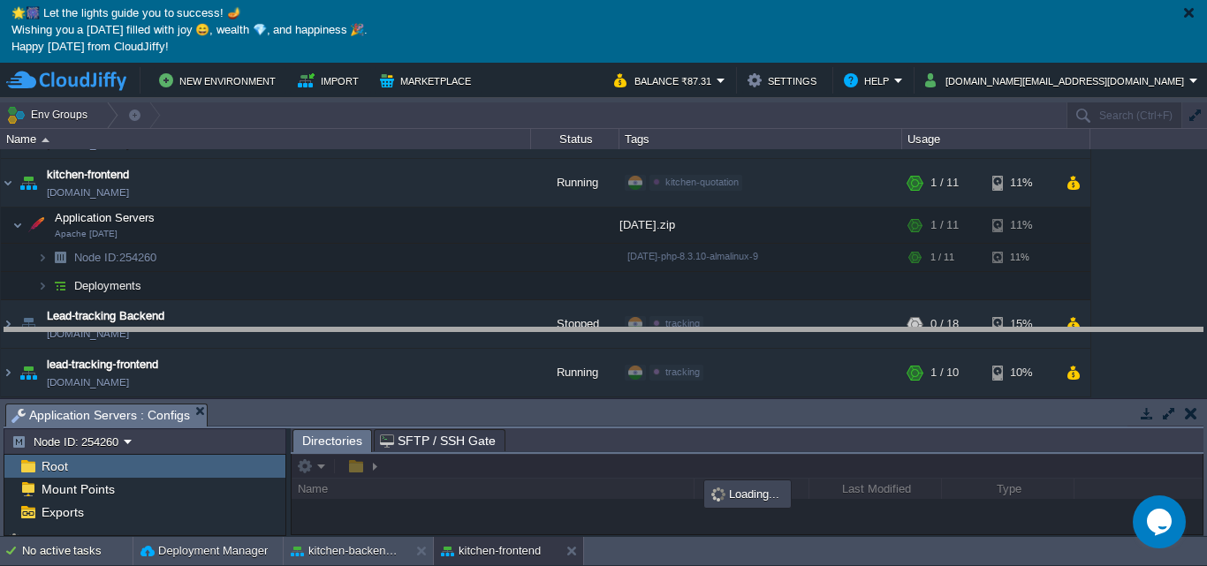
drag, startPoint x: 288, startPoint y: 420, endPoint x: 309, endPoint y: 344, distance: 78.9
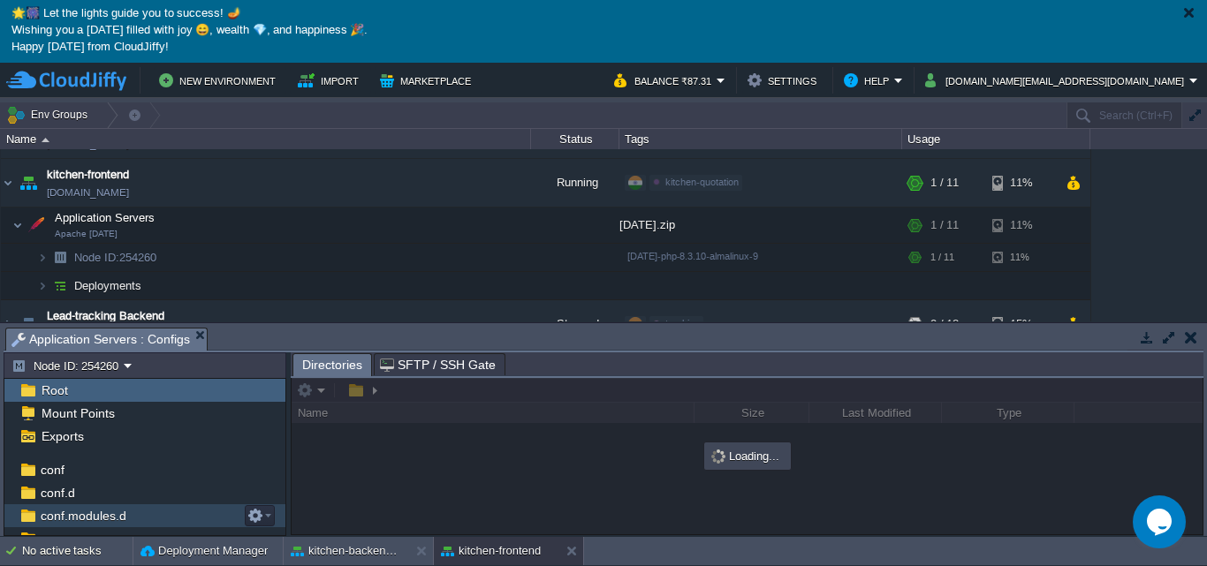
scroll to position [2, 0]
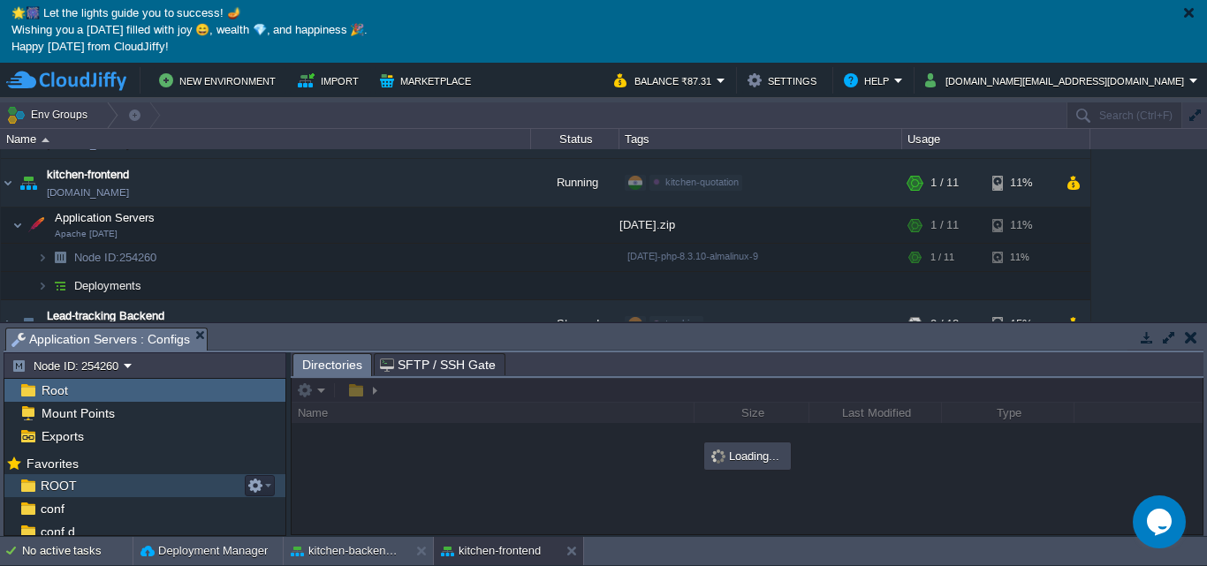
click at [93, 490] on div "ROOT" at bounding box center [144, 485] width 281 height 23
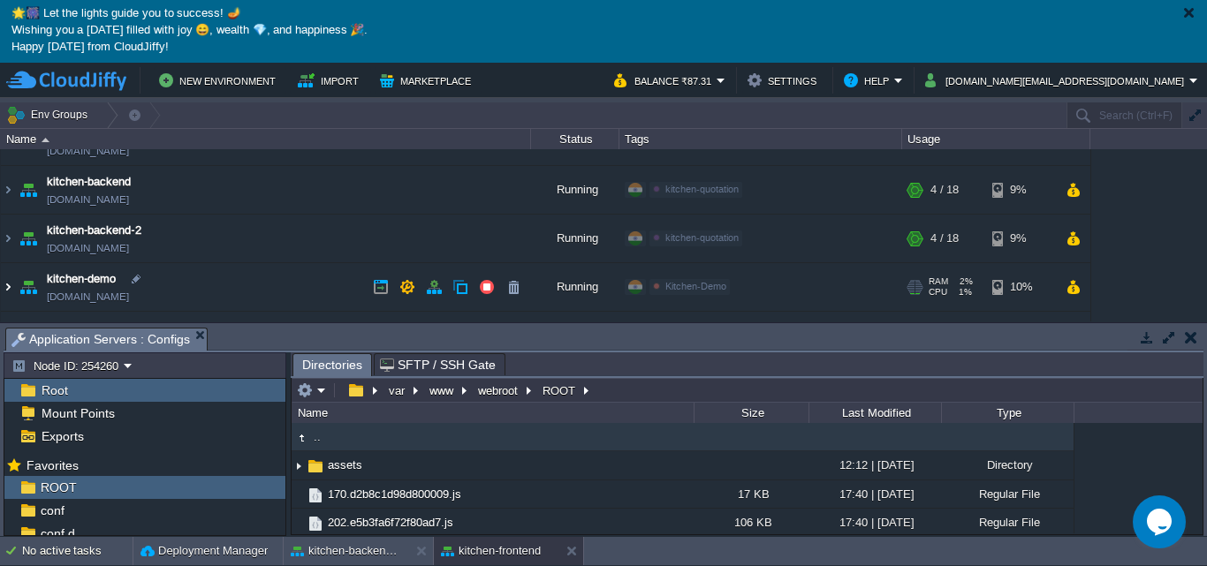
scroll to position [202, 0]
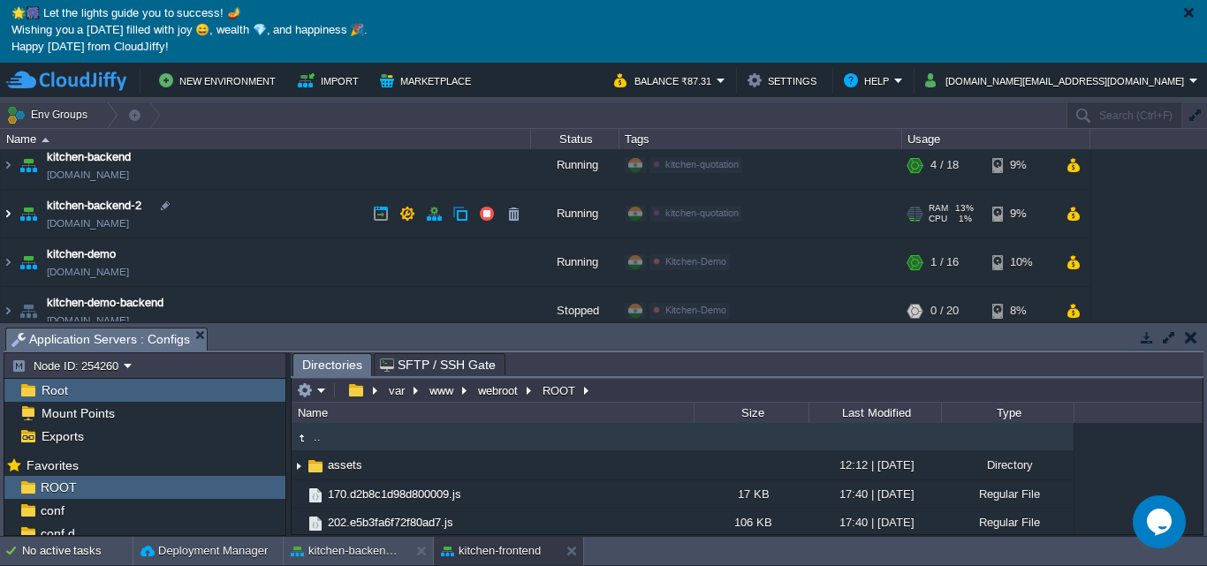
click at [6, 212] on img at bounding box center [8, 214] width 14 height 48
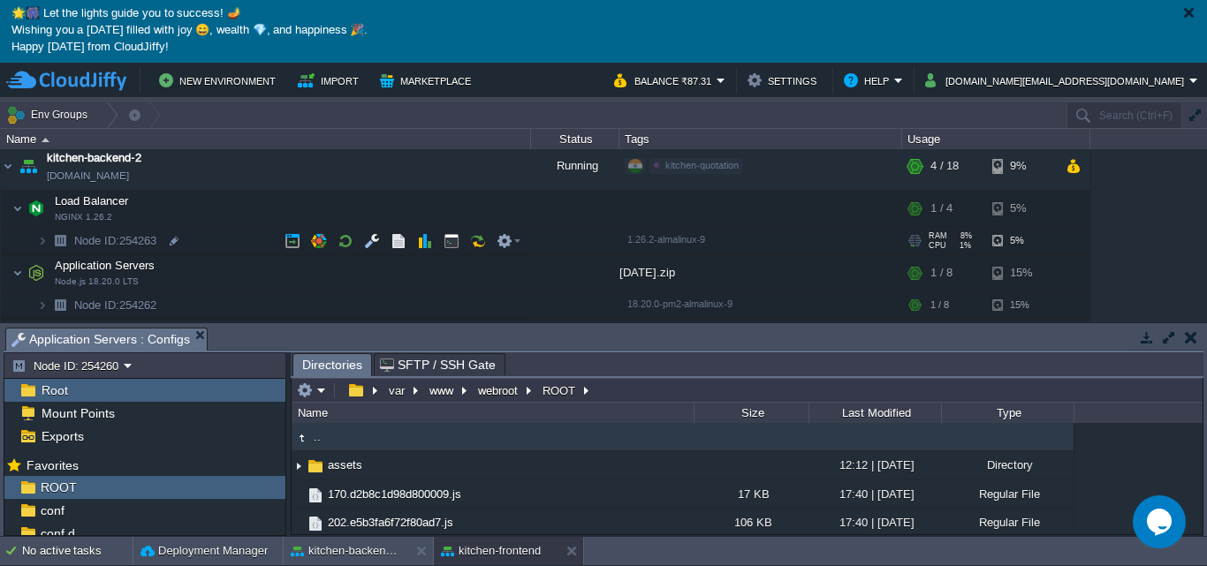
scroll to position [291, 0]
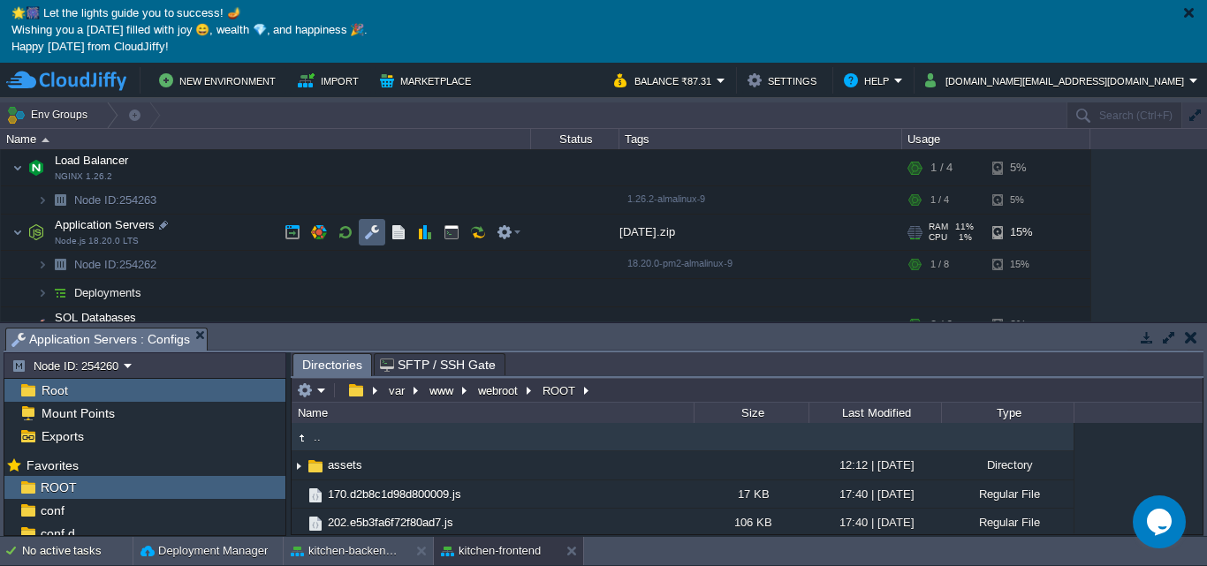
click at [380, 236] on td at bounding box center [372, 232] width 26 height 26
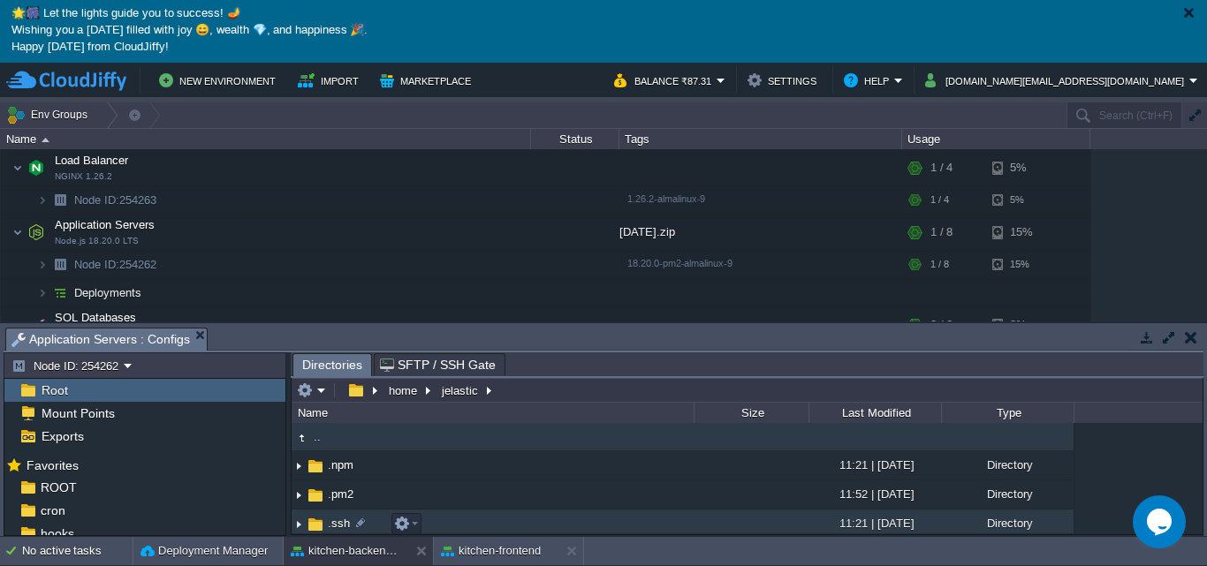
scroll to position [261, 0]
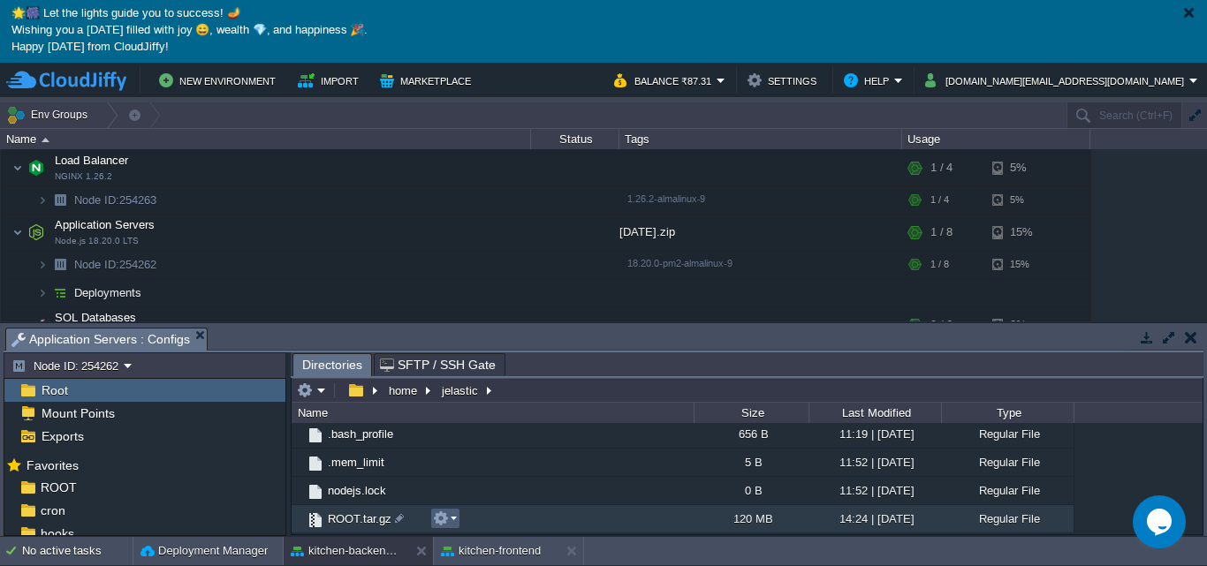
click at [431, 519] on td at bounding box center [445, 518] width 30 height 21
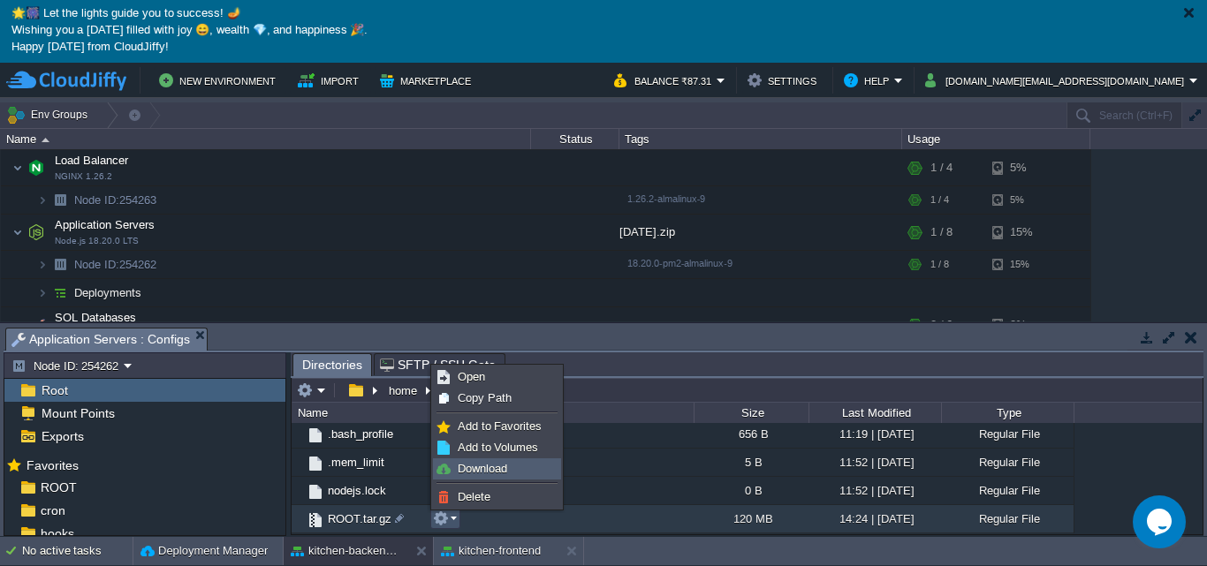
click at [492, 466] on span "Download" at bounding box center [482, 468] width 49 height 13
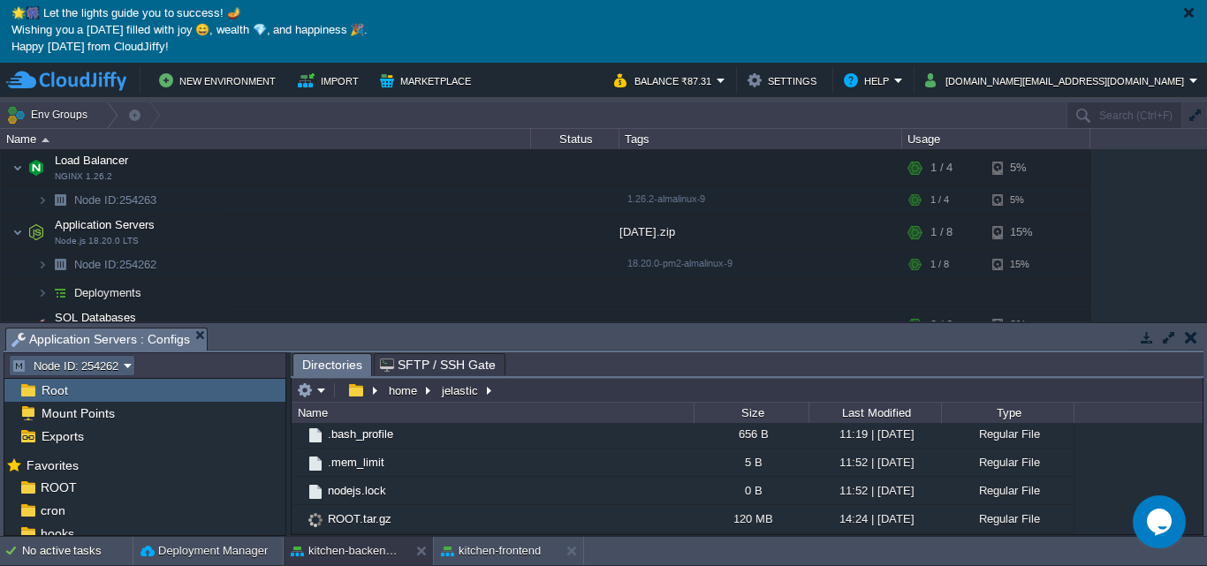
click at [119, 365] on button "Node ID: 254262" at bounding box center [67, 366] width 112 height 16
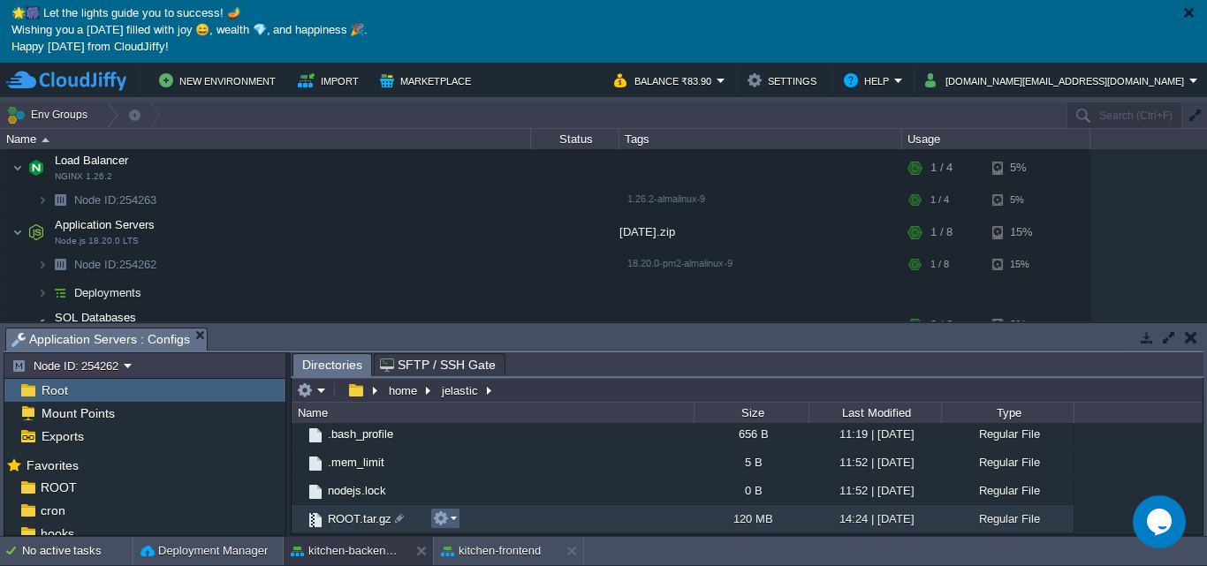
click at [450, 518] on em at bounding box center [445, 519] width 24 height 16
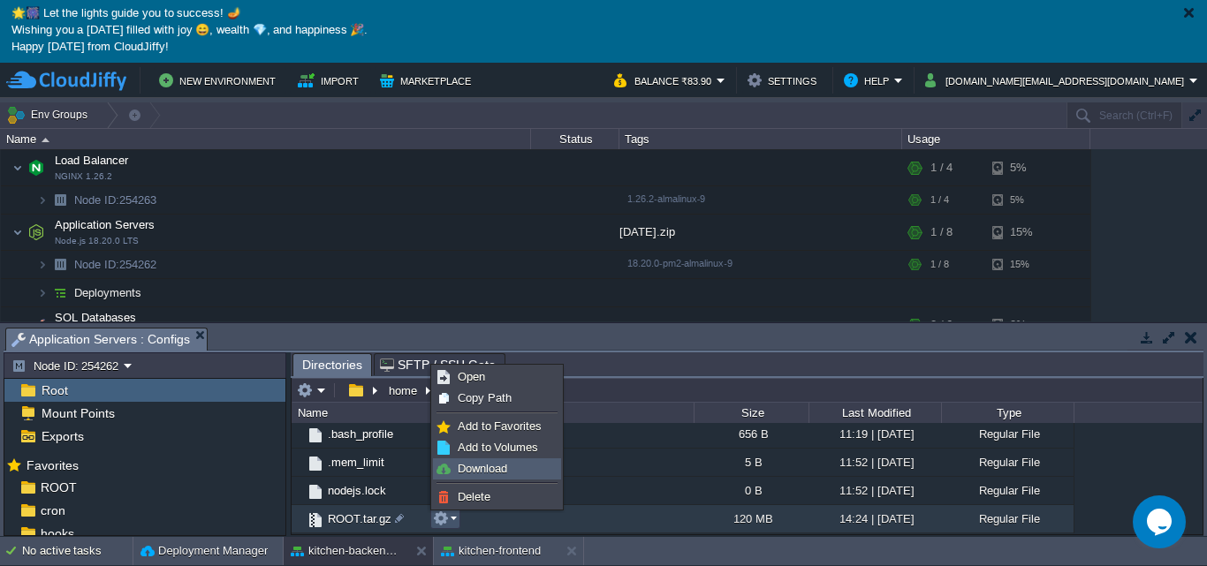
click at [472, 468] on span "Download" at bounding box center [482, 468] width 49 height 13
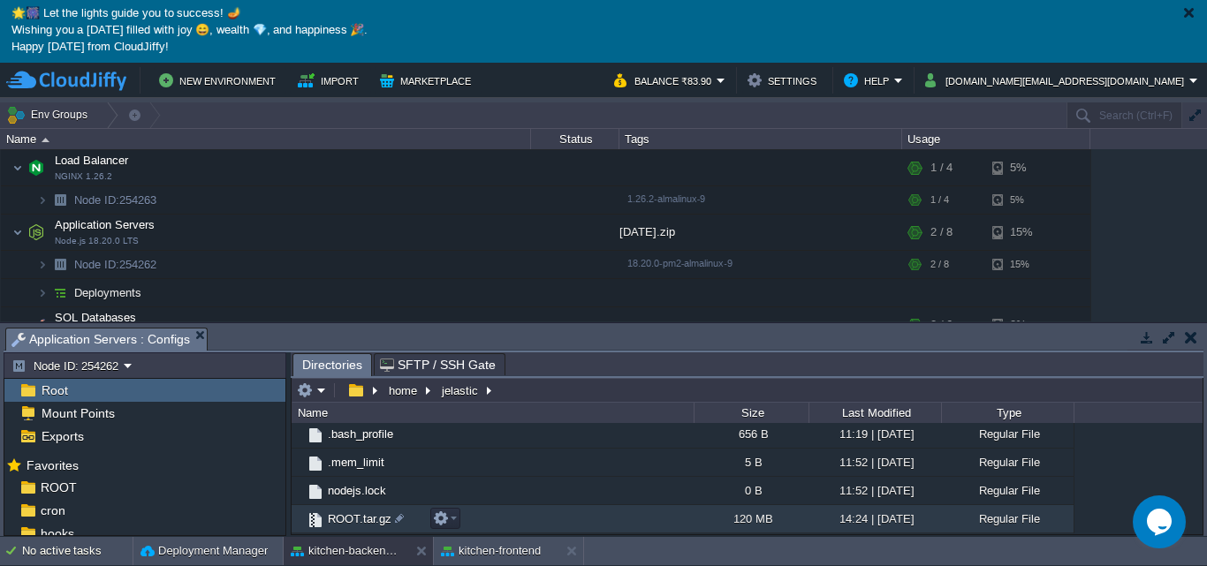
click at [881, 518] on div "14:24 | 15 Oct 2025" at bounding box center [874, 518] width 132 height 27
drag, startPoint x: 881, startPoint y: 518, endPoint x: 635, endPoint y: 503, distance: 246.9
click at [756, 515] on div "120 MB" at bounding box center [750, 518] width 115 height 27
click at [447, 519] on button "button" at bounding box center [441, 519] width 16 height 16
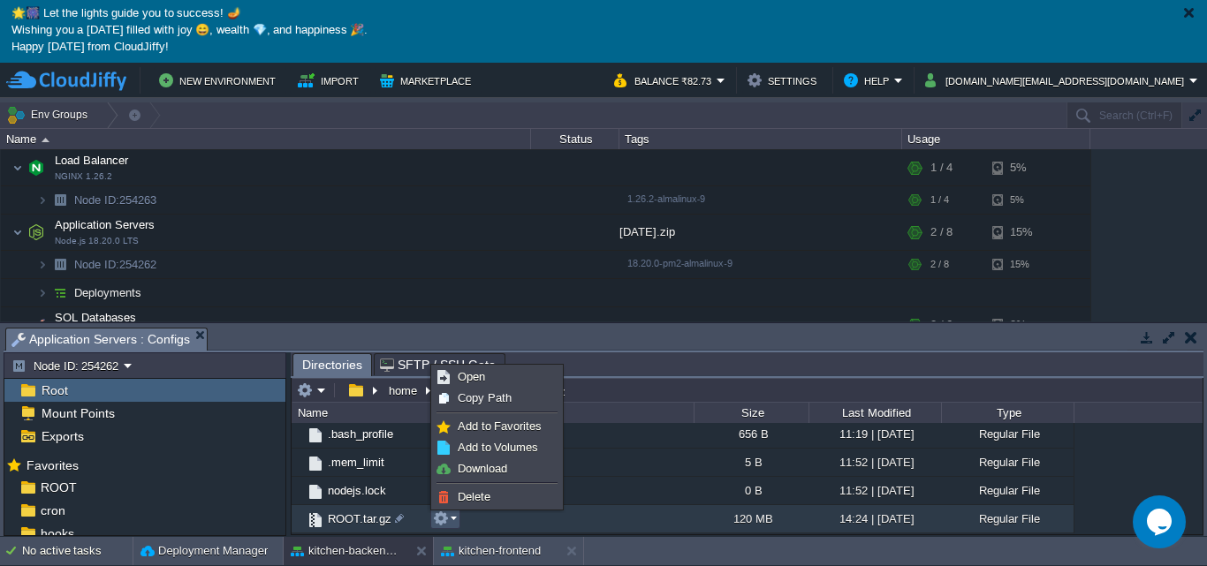
click at [446, 522] on button "button" at bounding box center [441, 519] width 16 height 16
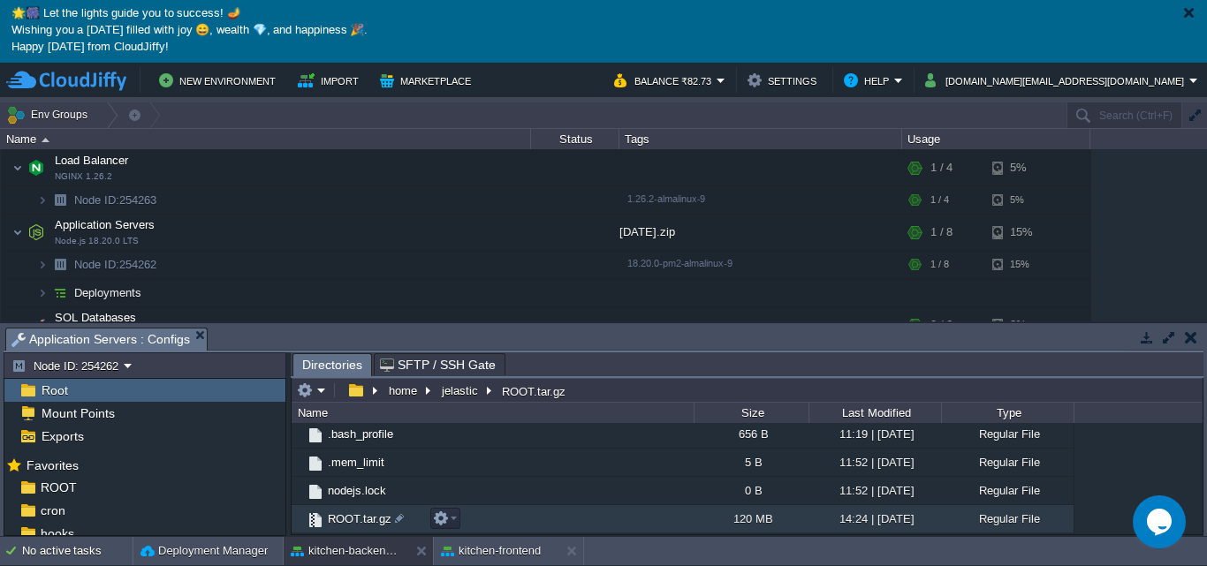
click at [425, 516] on div at bounding box center [442, 518] width 36 height 21
click at [437, 518] on button "button" at bounding box center [441, 519] width 16 height 16
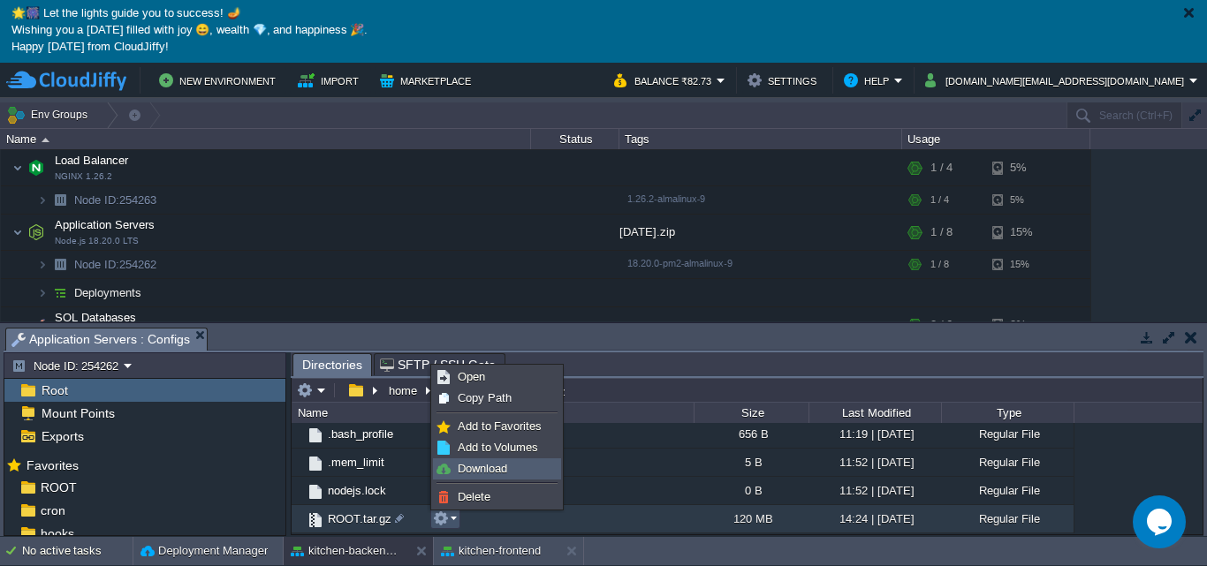
click at [503, 460] on link "Download" at bounding box center [497, 468] width 126 height 19
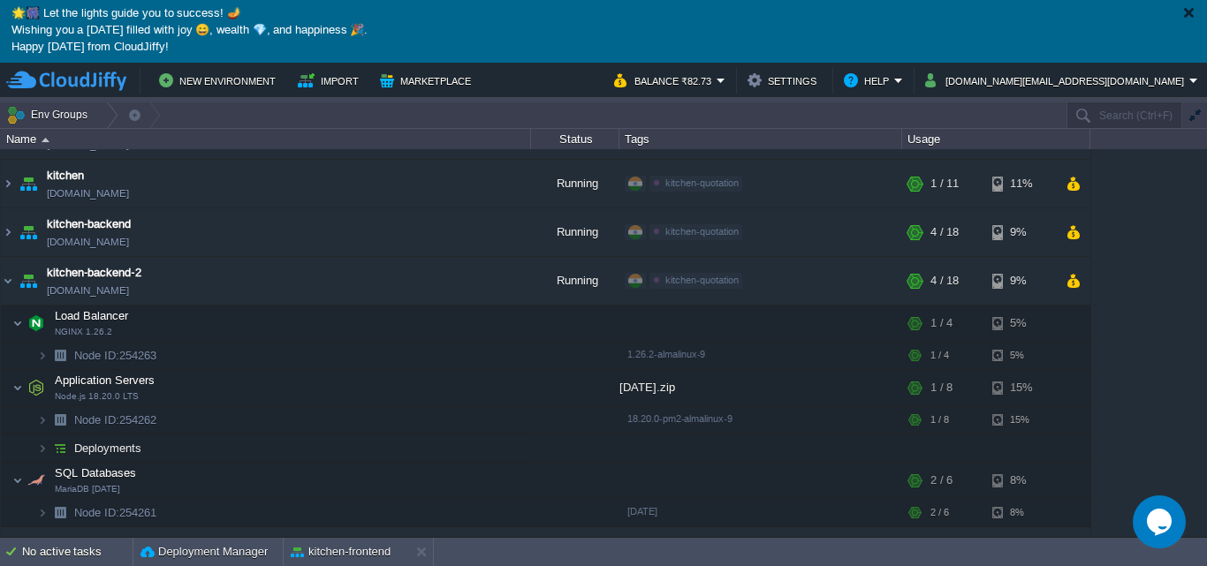
scroll to position [114, 0]
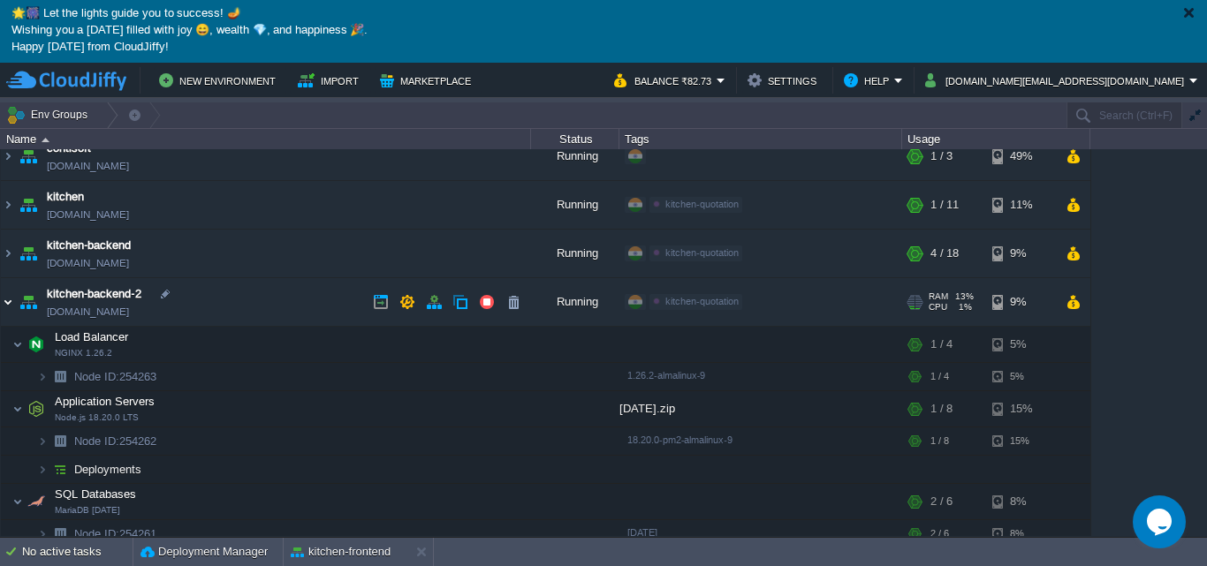
click at [5, 300] on img at bounding box center [8, 302] width 14 height 48
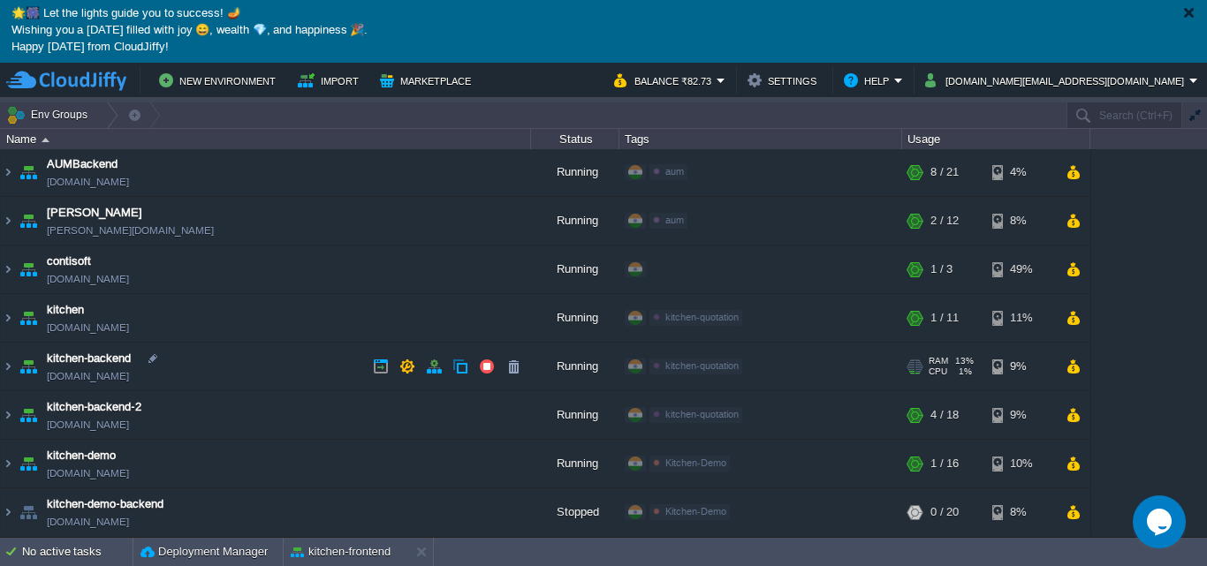
scroll to position [0, 0]
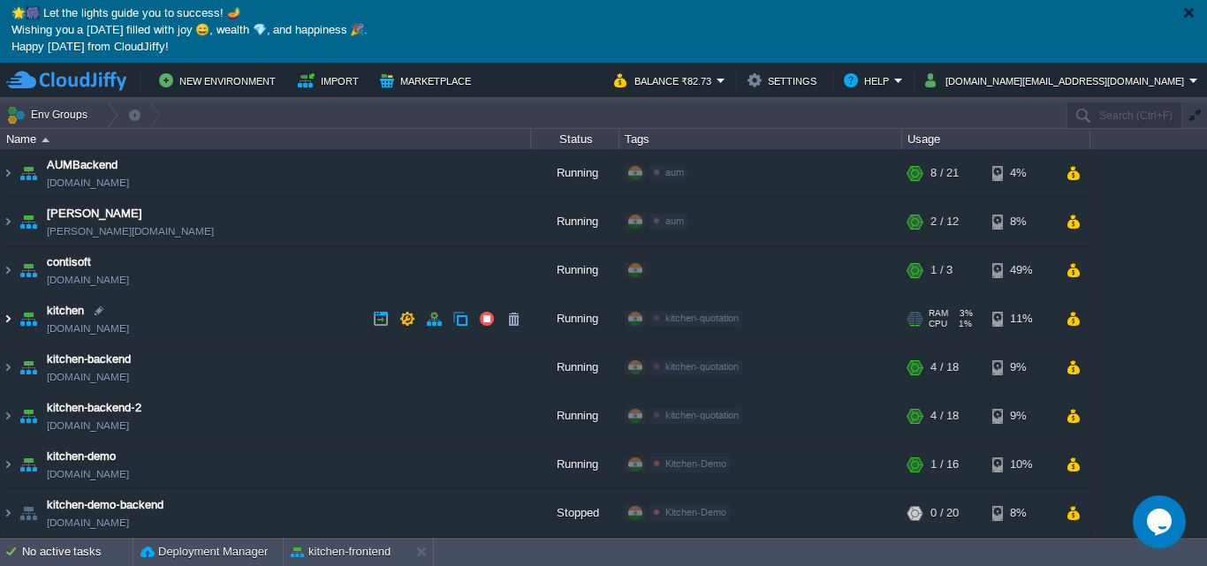
click at [12, 315] on img at bounding box center [8, 319] width 14 height 48
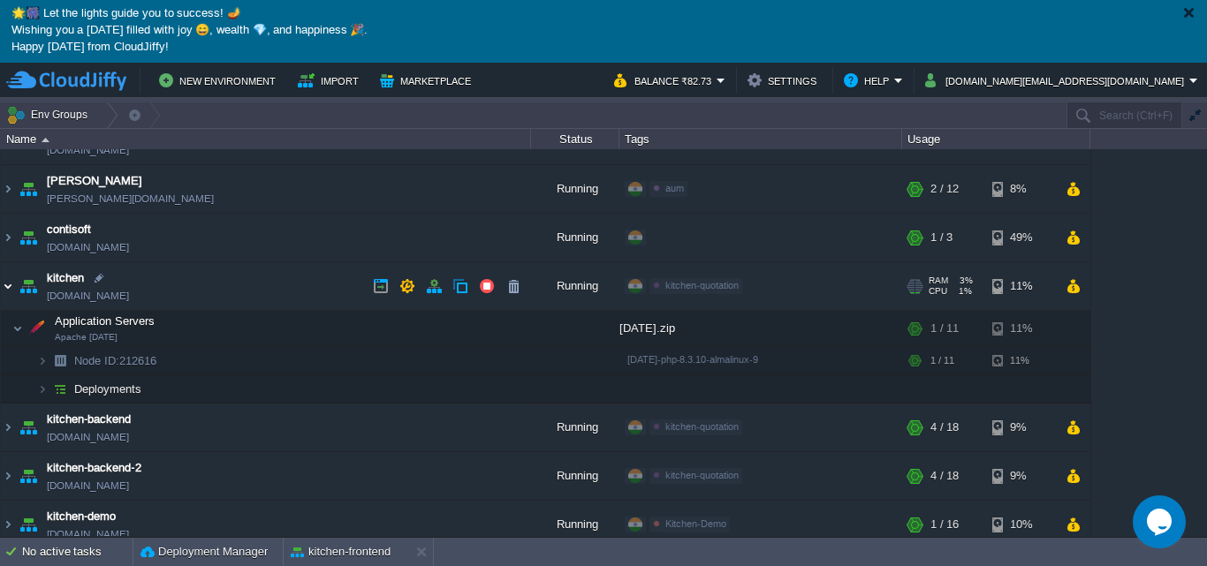
scroll to position [88, 0]
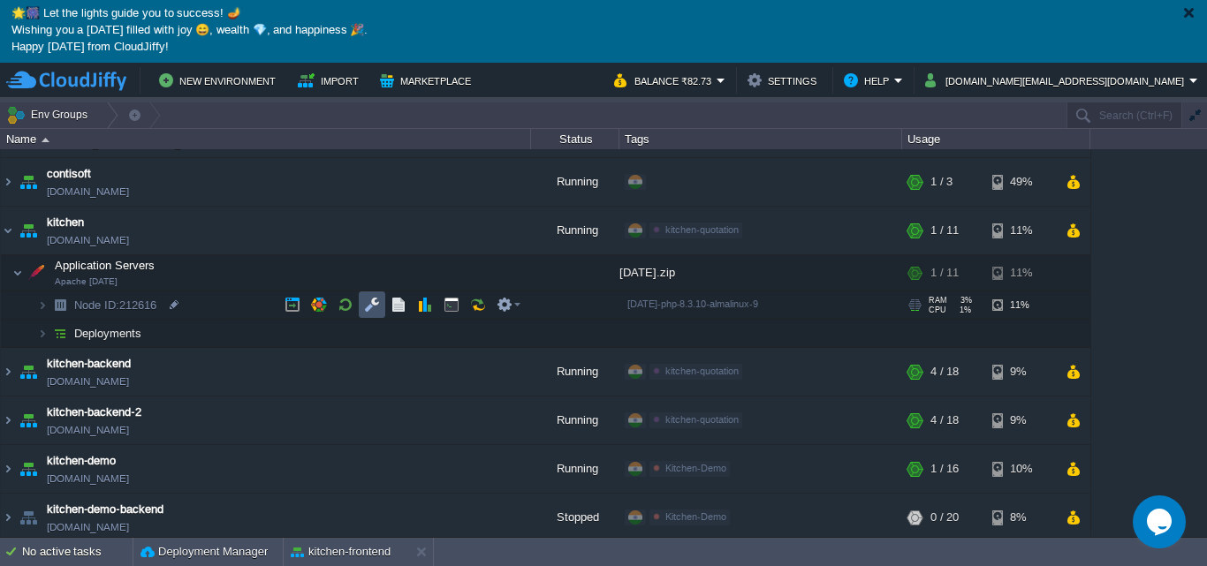
click at [369, 304] on button "button" at bounding box center [372, 305] width 16 height 16
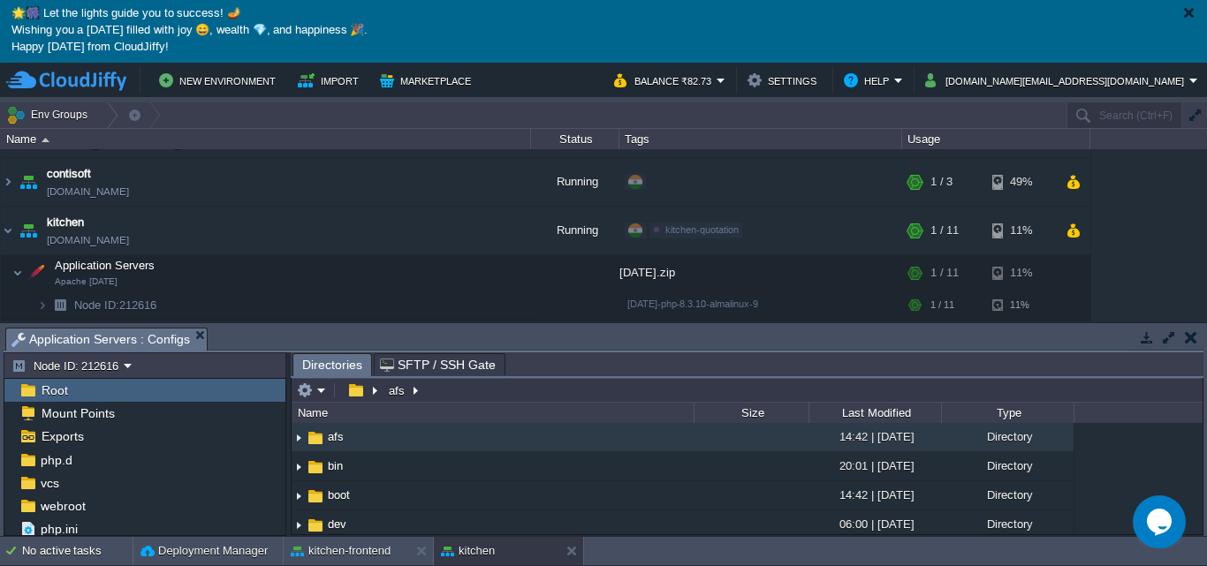
scroll to position [259, 0]
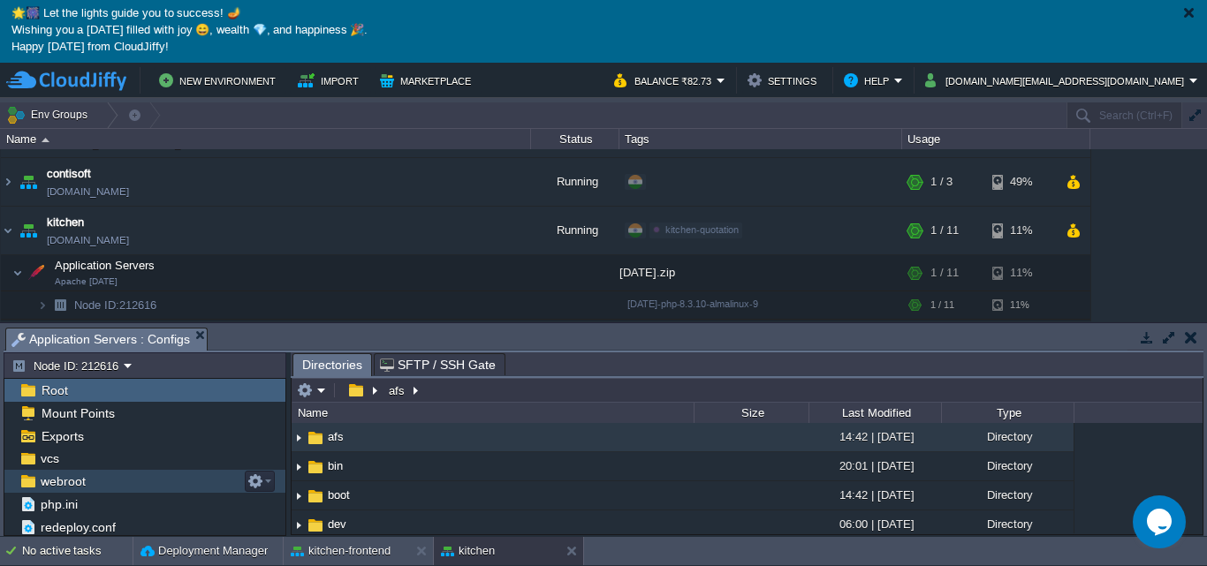
click at [168, 482] on div "webroot" at bounding box center [144, 481] width 281 height 23
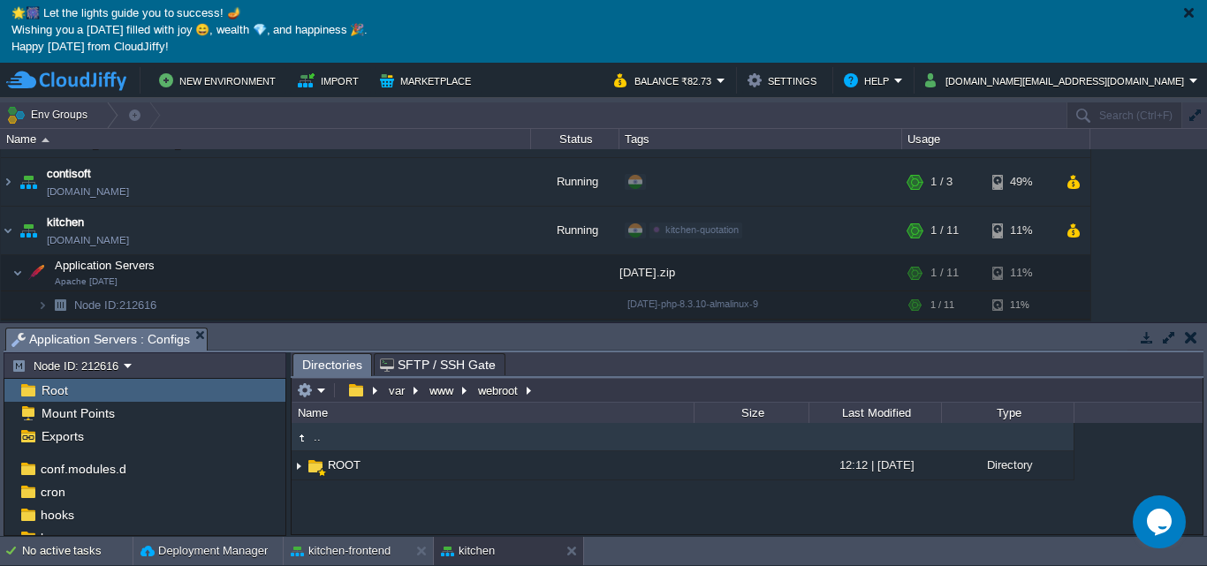
scroll to position [0, 0]
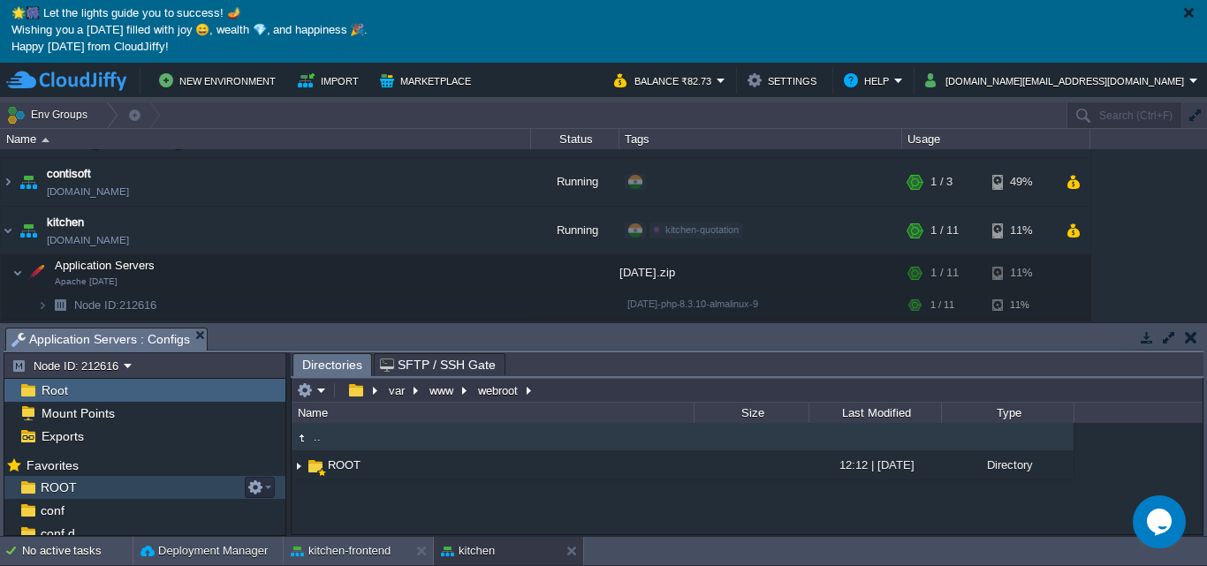
click at [98, 483] on div "ROOT" at bounding box center [144, 487] width 281 height 23
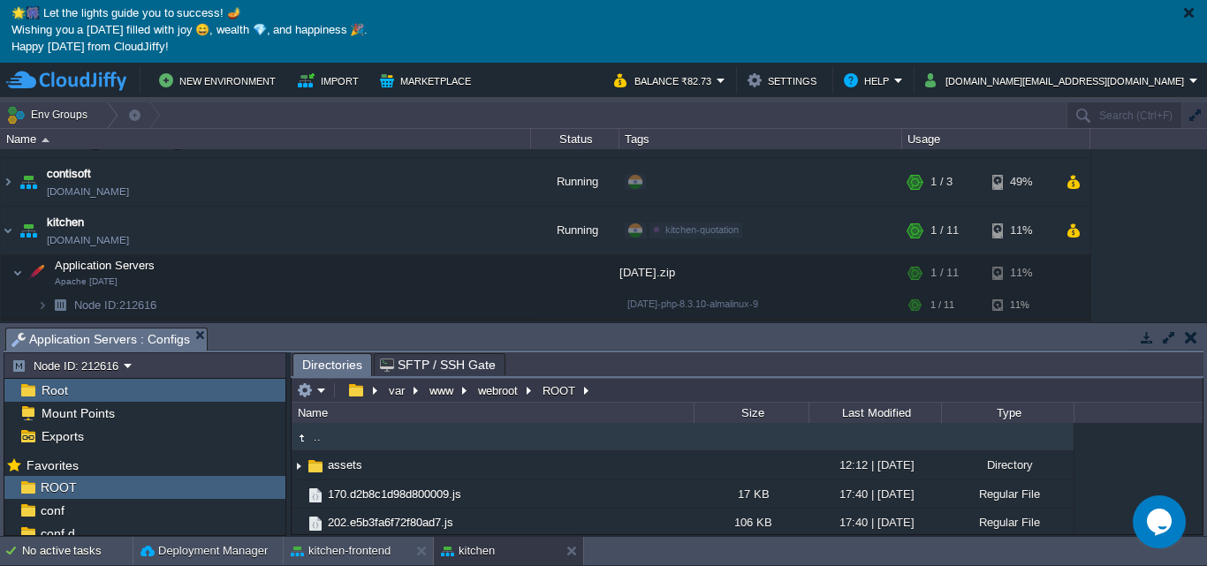
click at [1192, 14] on div at bounding box center [1188, 12] width 13 height 13
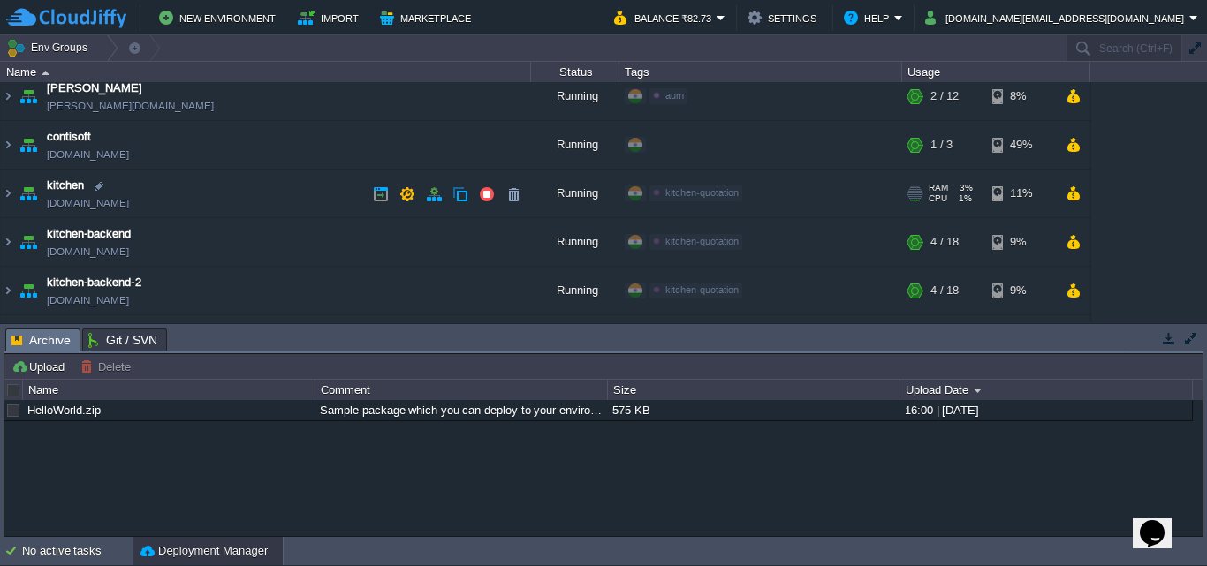
scroll to position [88, 0]
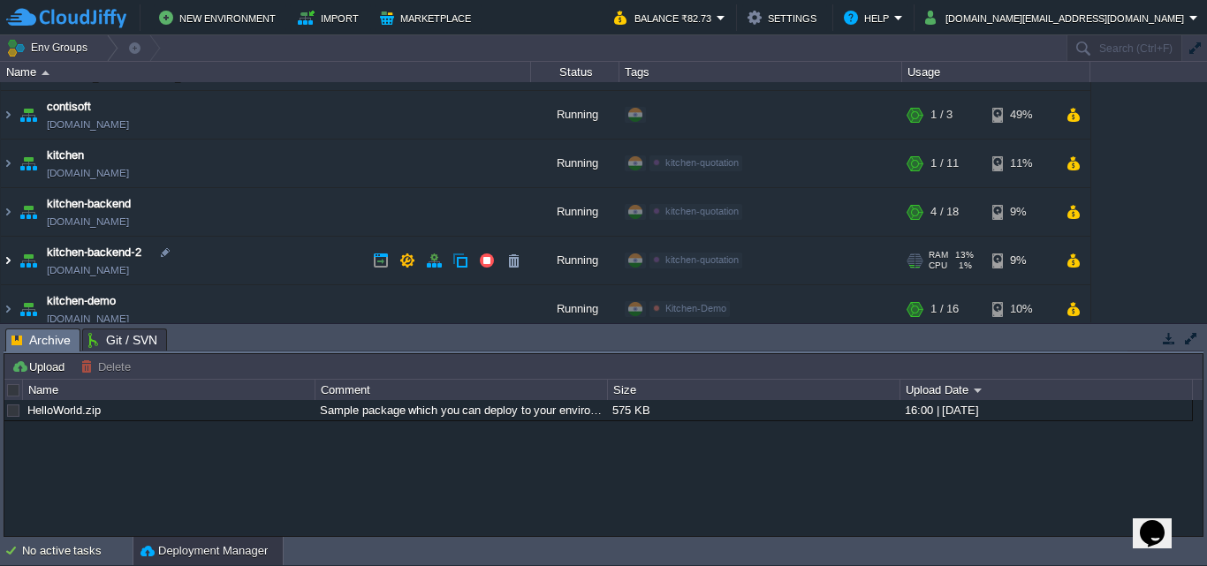
click at [6, 260] on img at bounding box center [8, 261] width 14 height 48
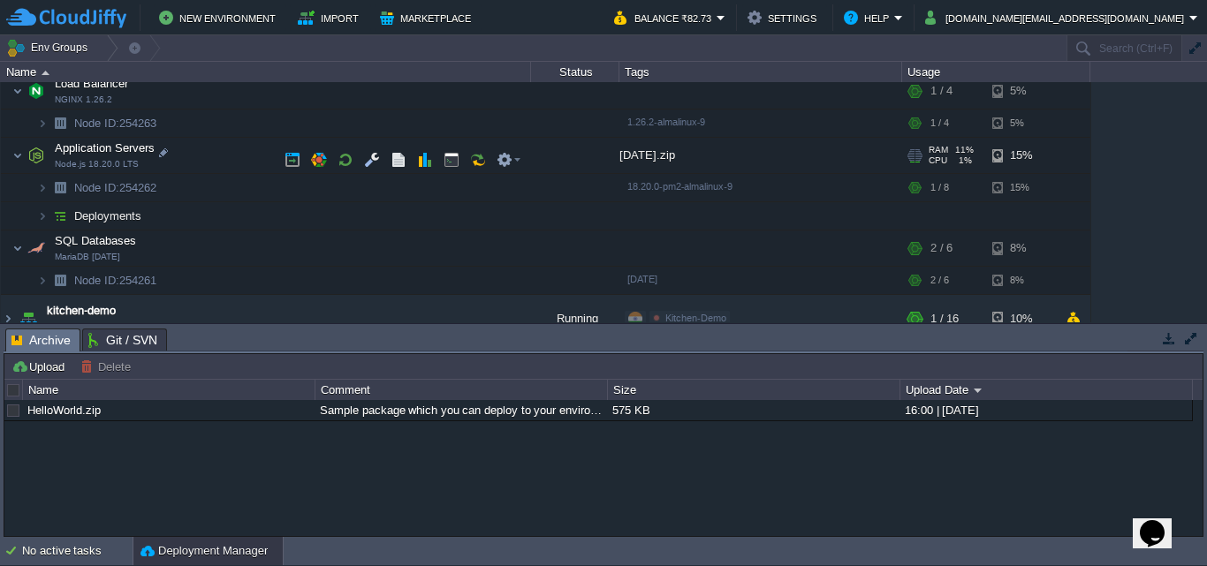
scroll to position [265, 0]
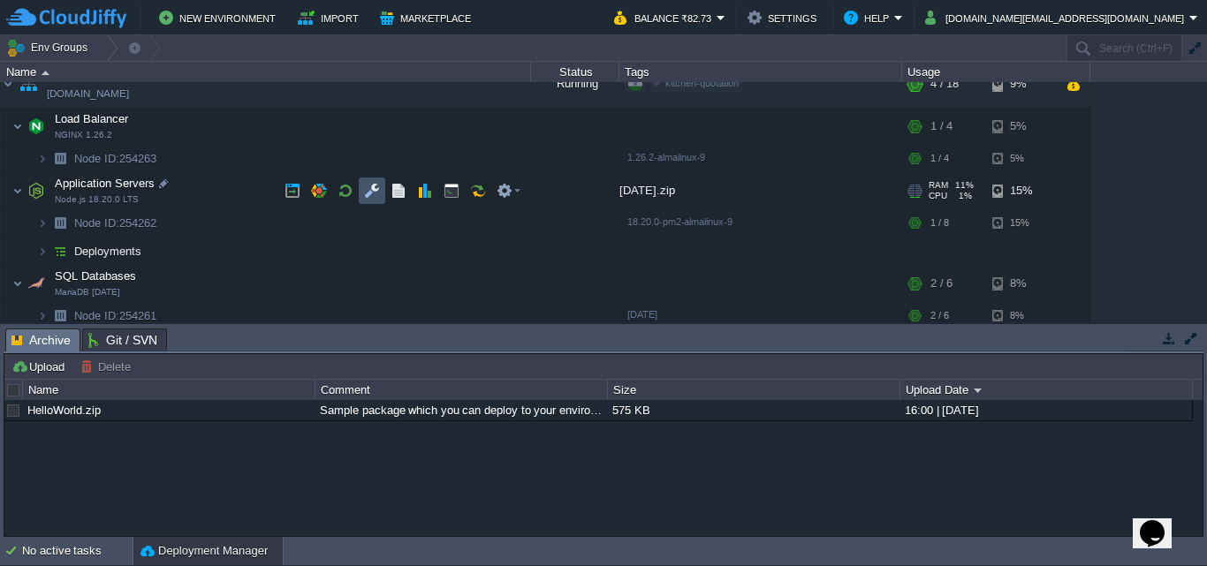
click at [367, 188] on button "button" at bounding box center [372, 191] width 16 height 16
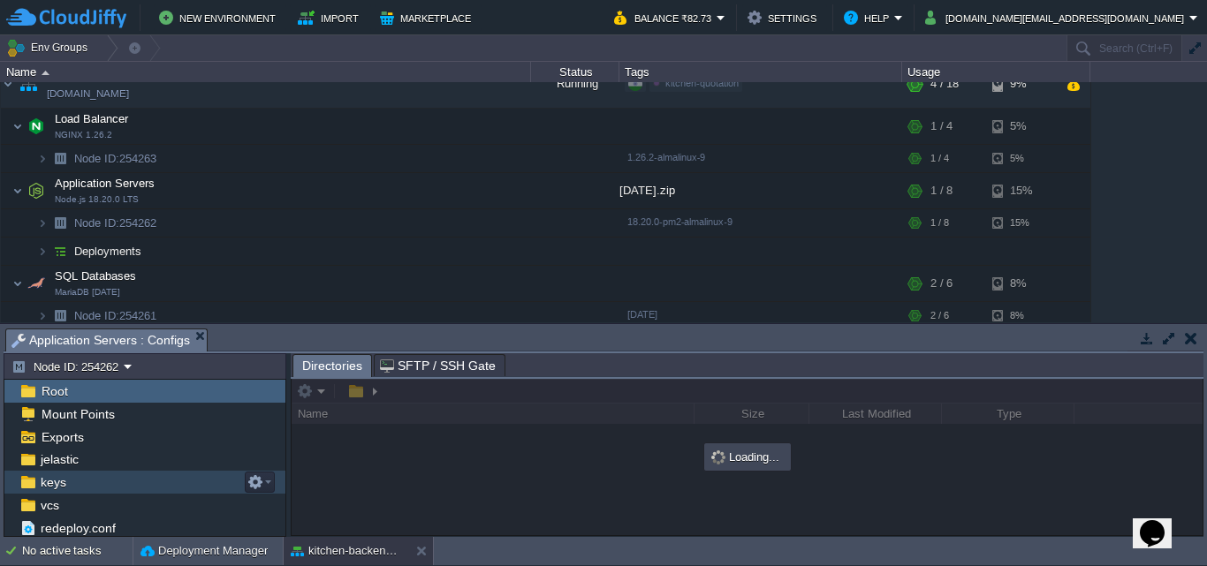
scroll to position [11, 0]
click at [117, 464] on div "jelastic" at bounding box center [144, 459] width 281 height 23
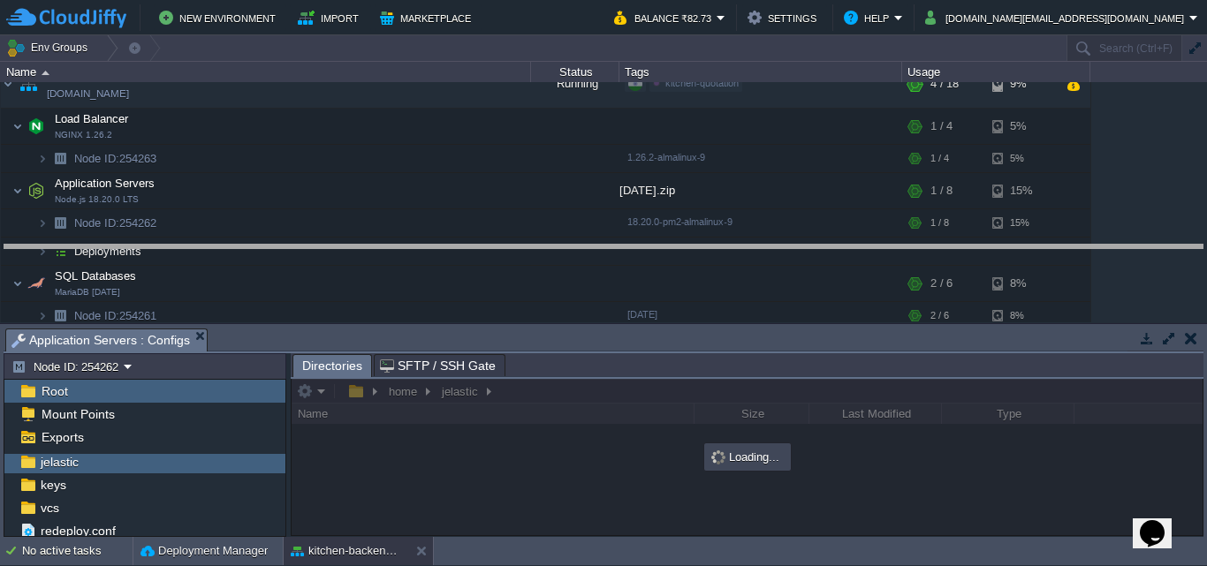
drag, startPoint x: 635, startPoint y: 342, endPoint x: 635, endPoint y: 258, distance: 83.9
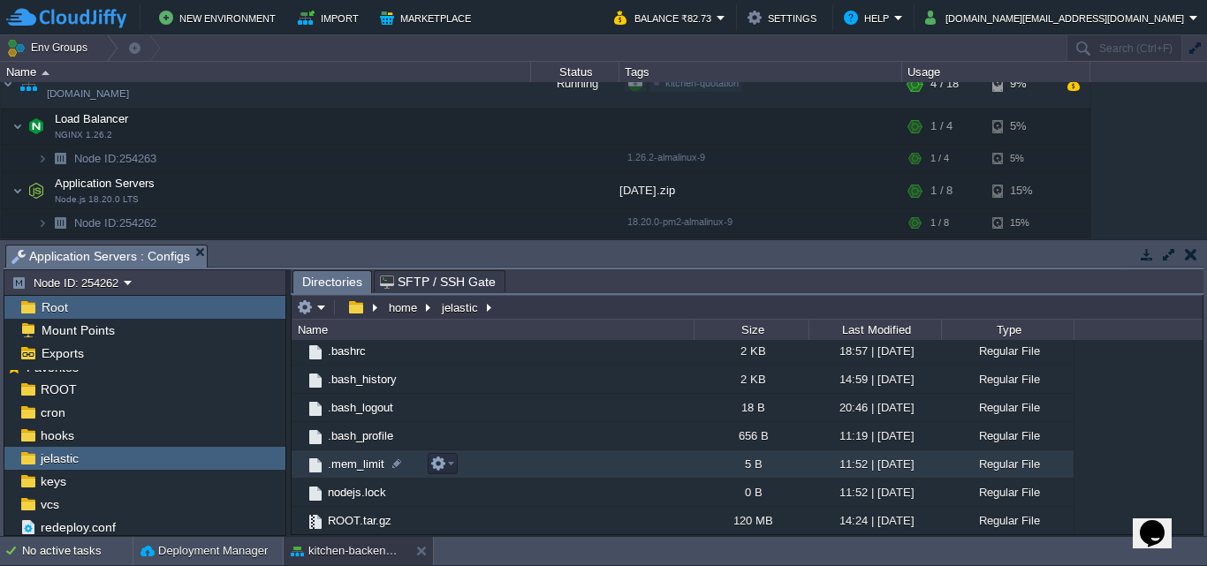
scroll to position [178, 0]
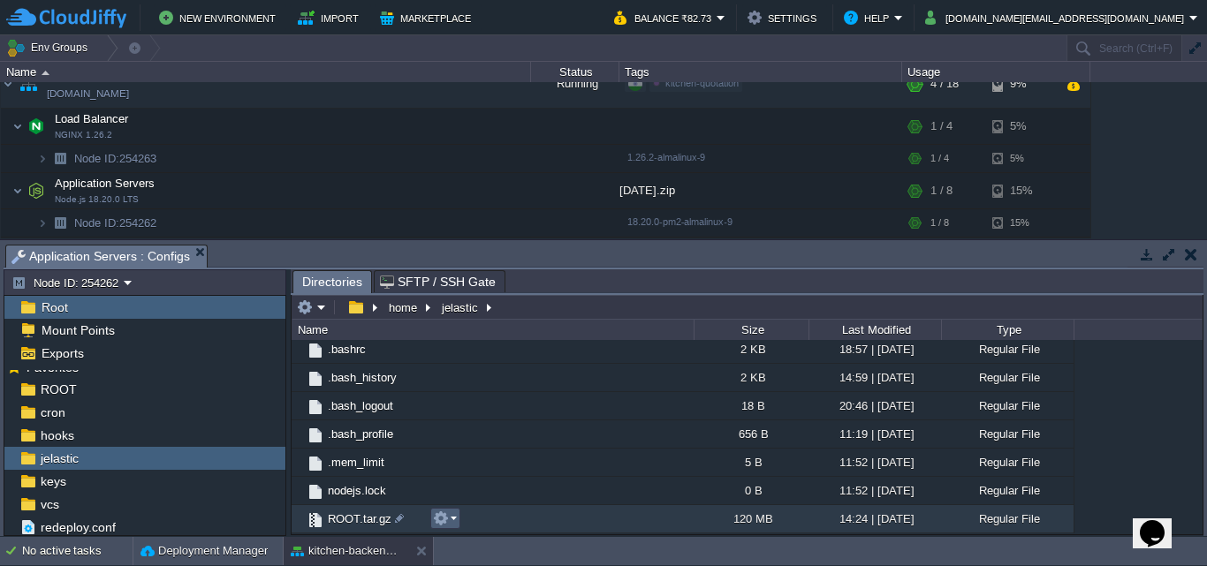
click at [453, 519] on em at bounding box center [445, 519] width 24 height 16
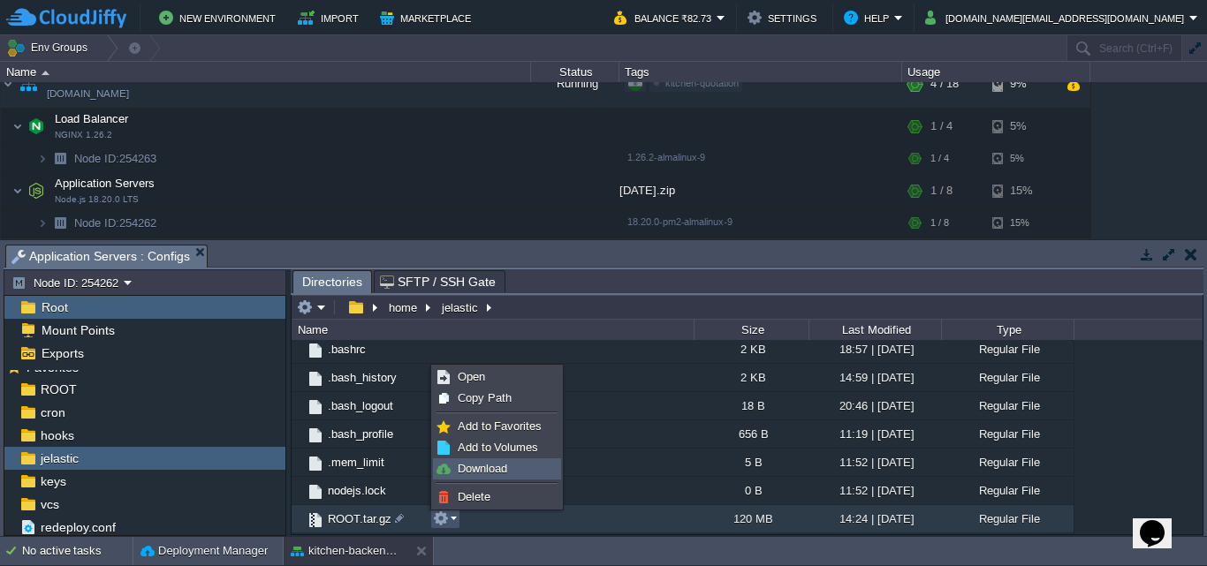
click at [485, 465] on span "Download" at bounding box center [482, 468] width 49 height 13
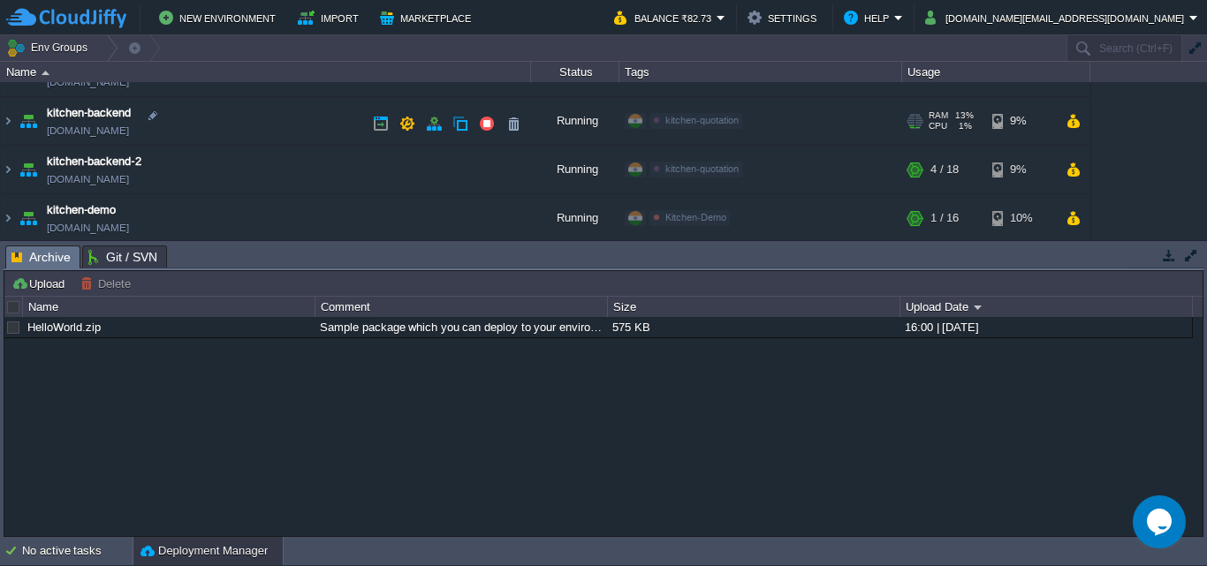
scroll to position [88, 0]
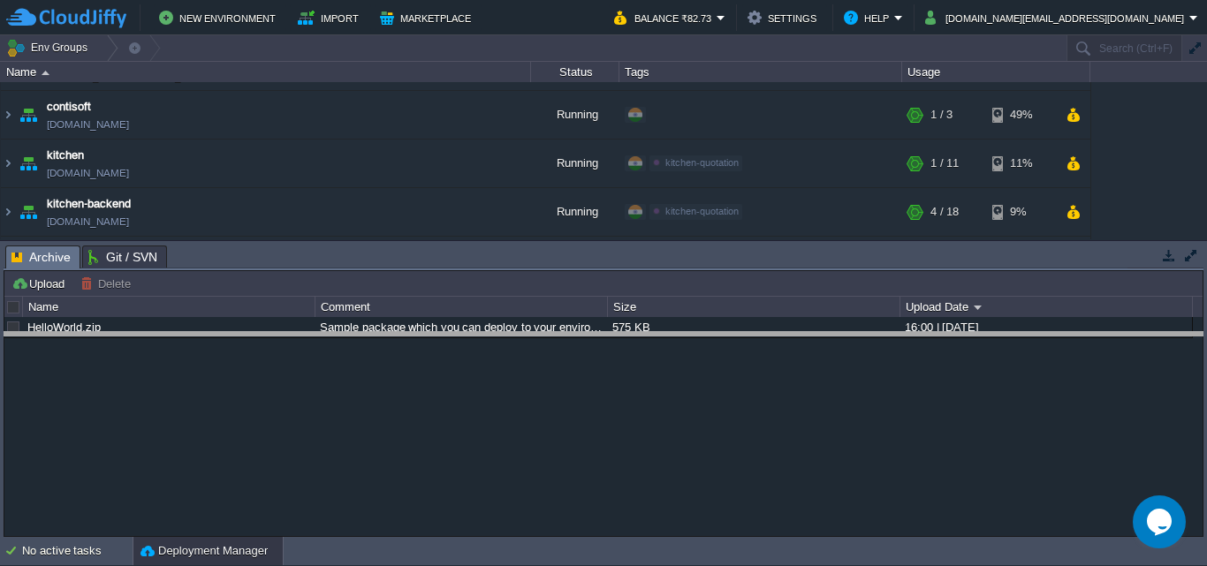
drag, startPoint x: 450, startPoint y: 258, endPoint x: 447, endPoint y: 344, distance: 86.6
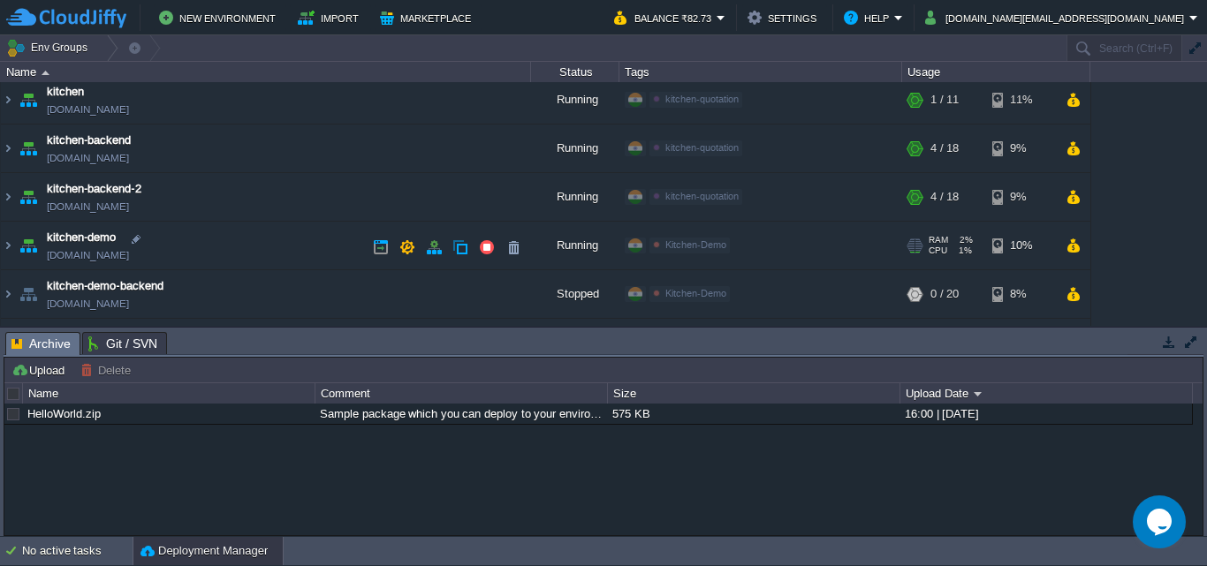
scroll to position [177, 0]
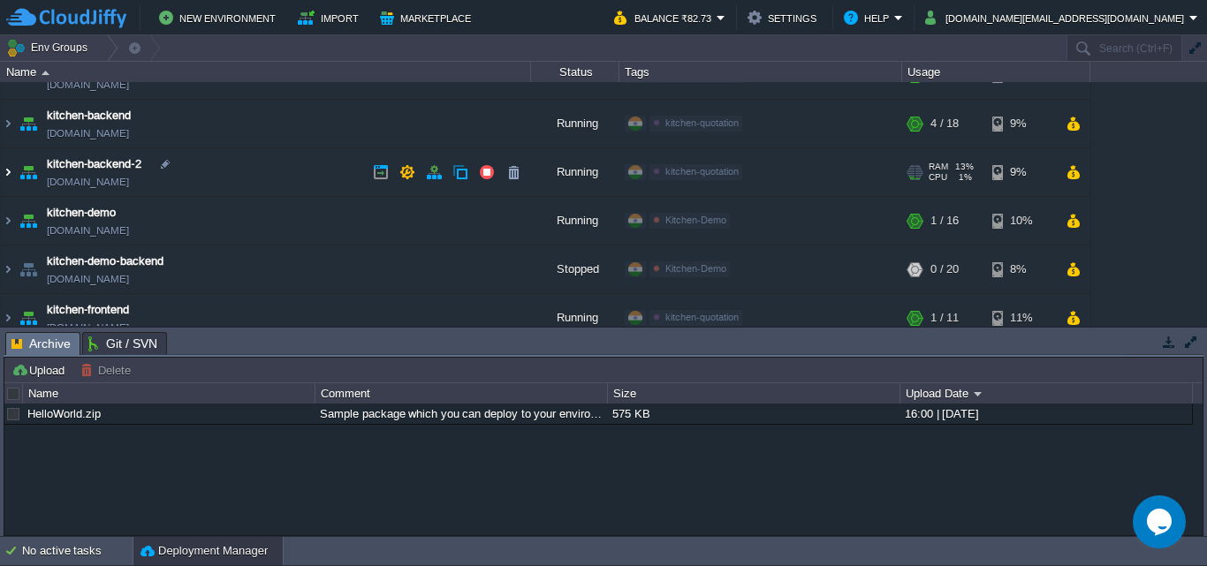
click at [6, 170] on img at bounding box center [8, 172] width 14 height 48
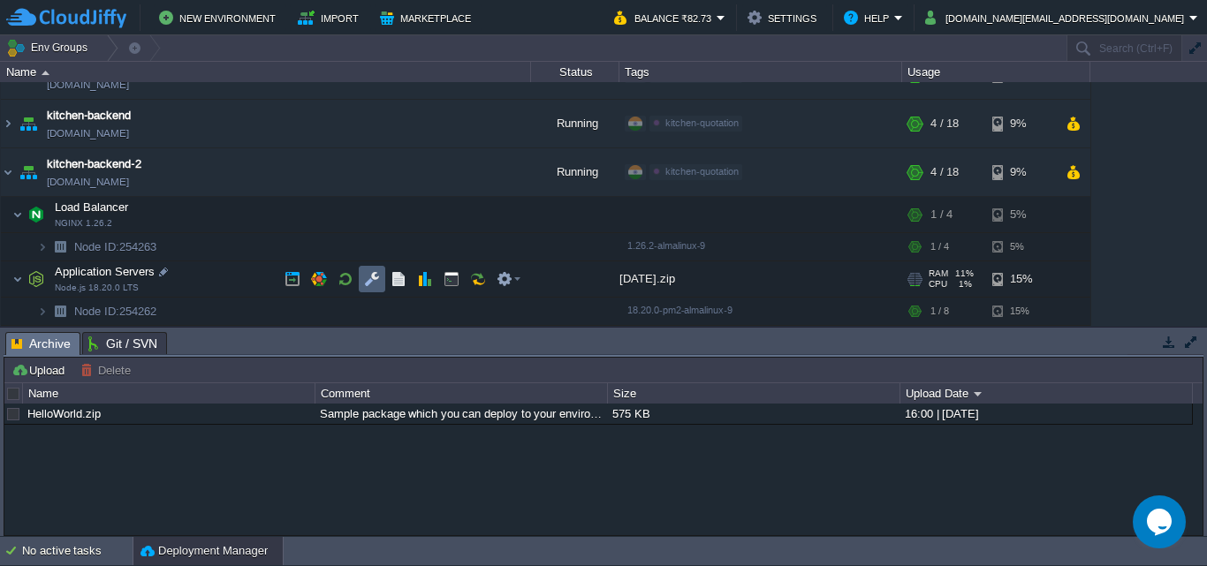
click at [373, 279] on button "button" at bounding box center [372, 279] width 16 height 16
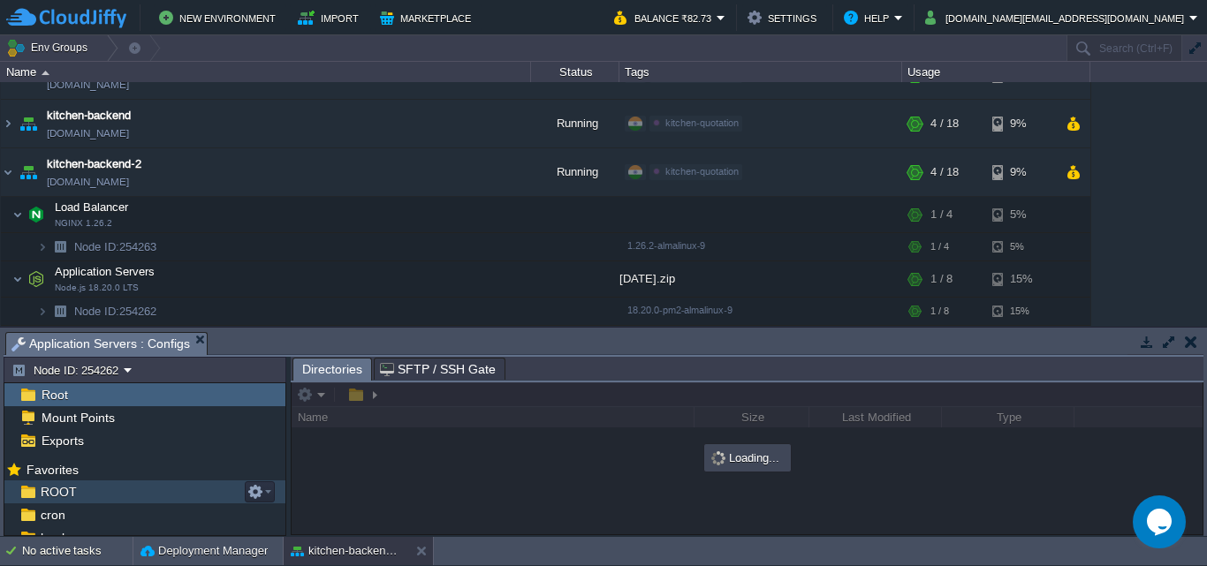
click at [73, 487] on span "ROOT" at bounding box center [58, 492] width 42 height 16
click at [460, 394] on div at bounding box center [746, 458] width 911 height 152
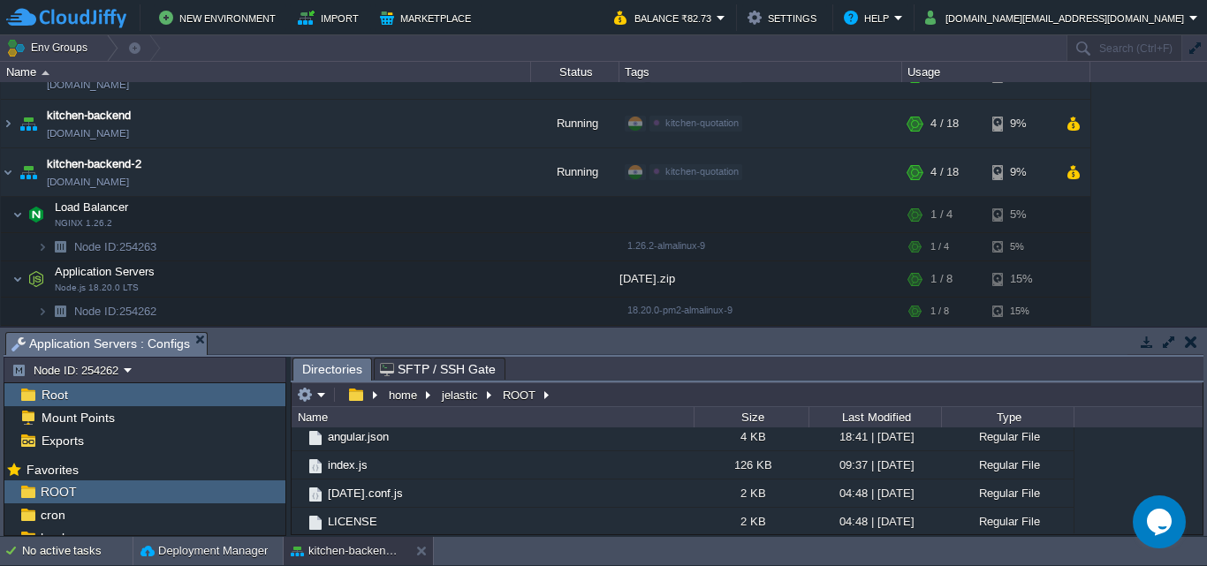
scroll to position [254, 0]
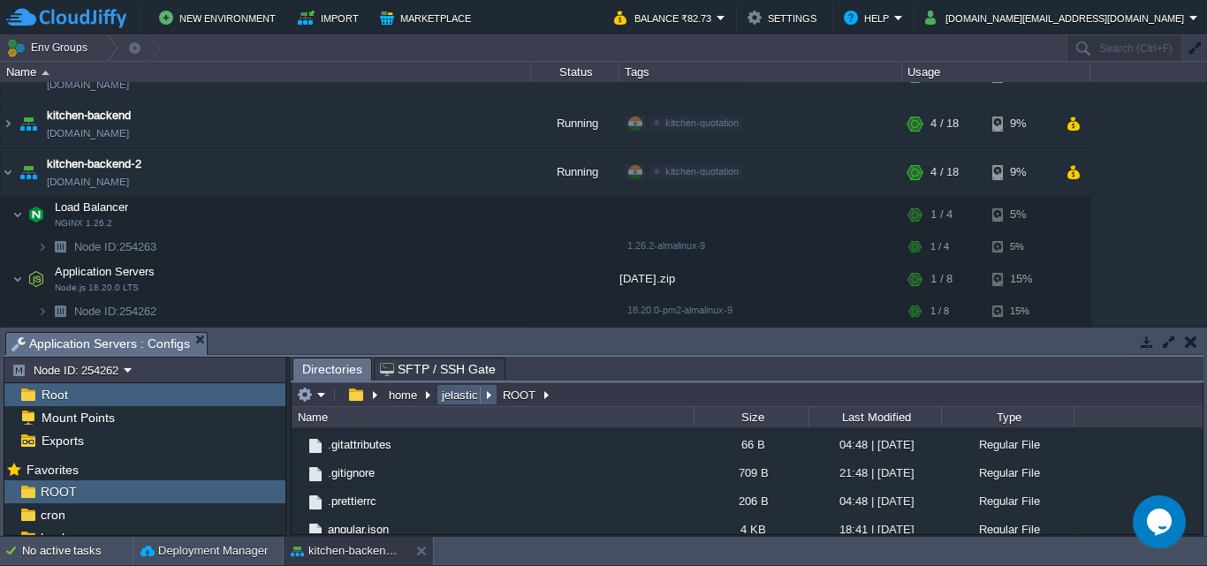
click at [466, 396] on button "jelastic" at bounding box center [460, 395] width 43 height 16
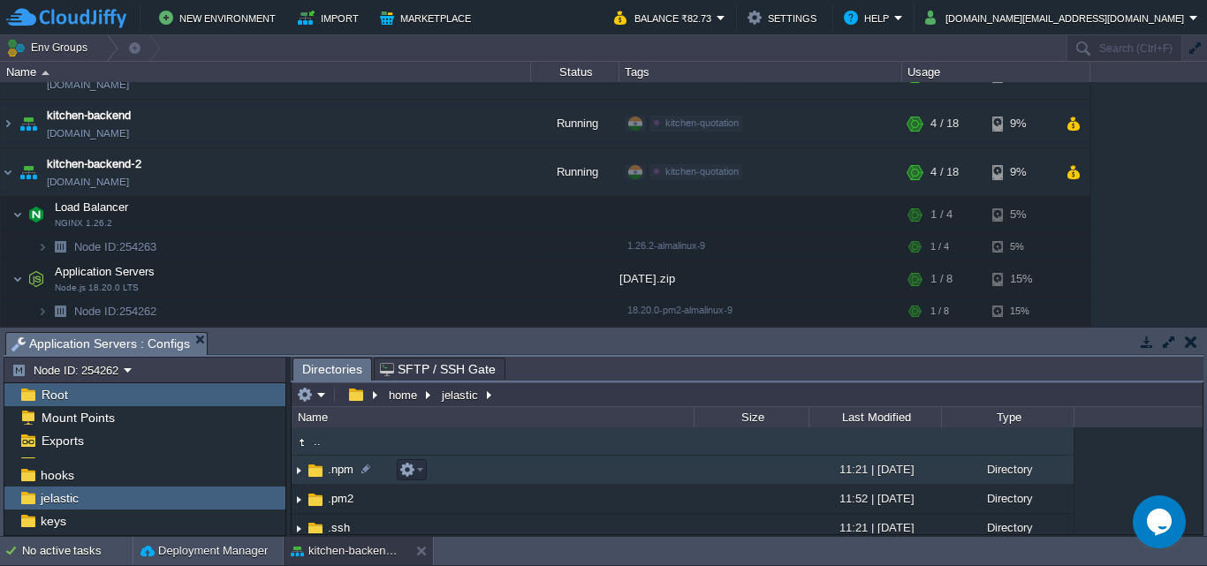
scroll to position [266, 0]
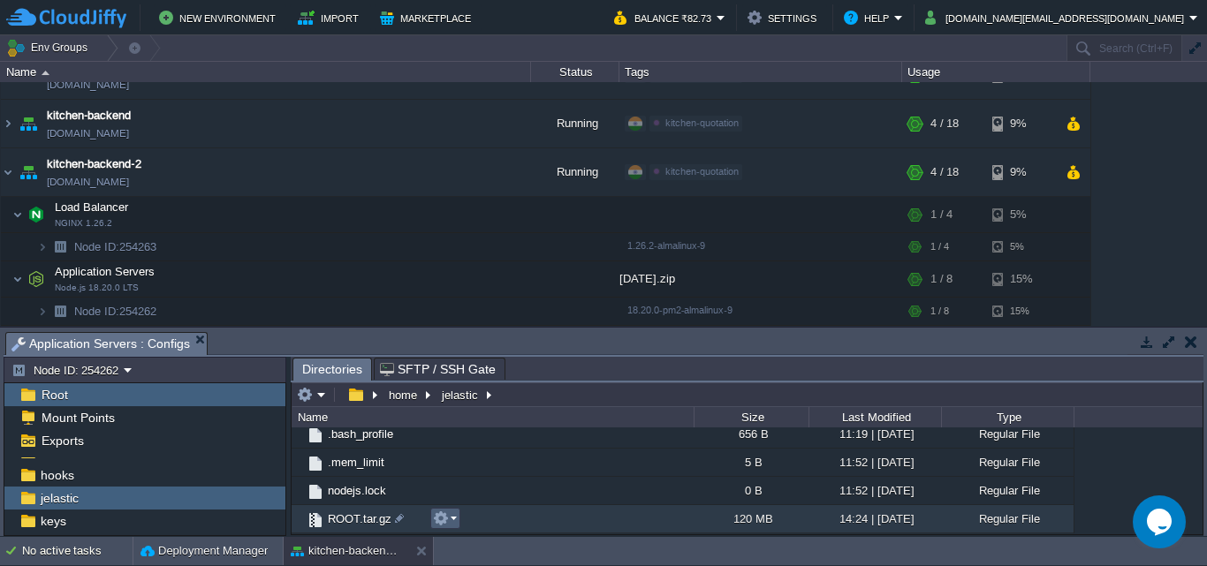
click at [452, 517] on em at bounding box center [445, 519] width 24 height 16
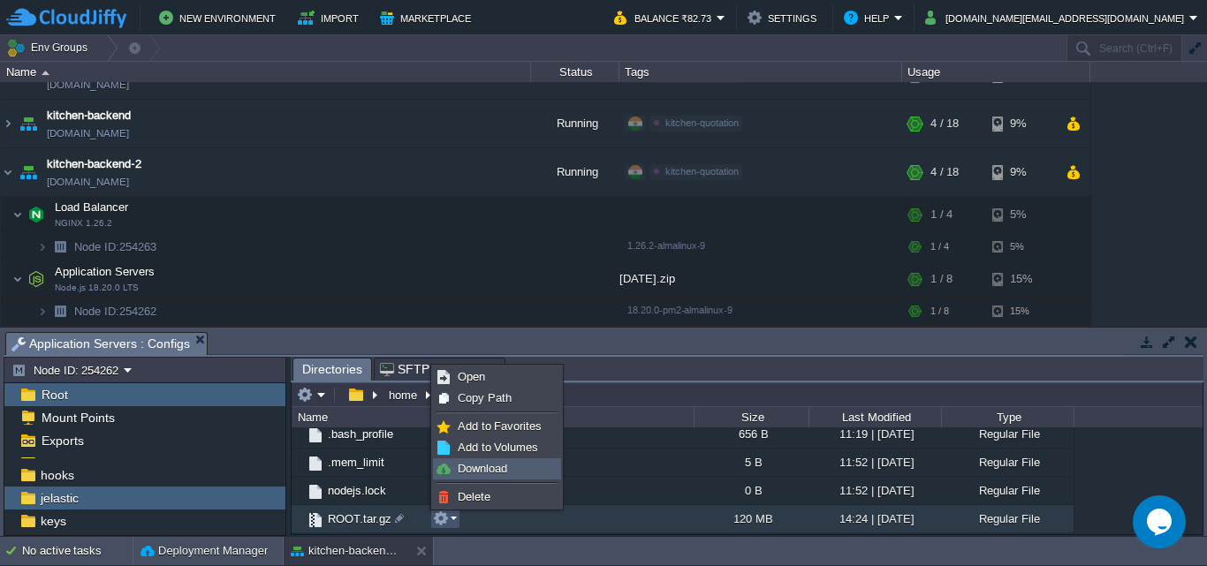
click at [492, 461] on link "Download" at bounding box center [497, 468] width 126 height 19
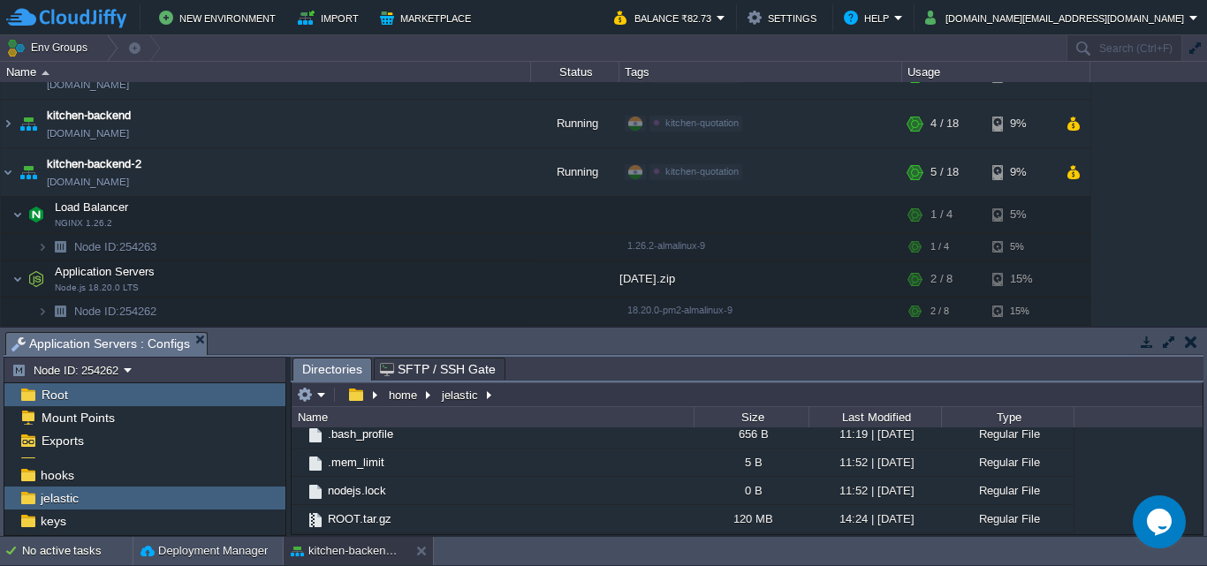
click at [1188, 344] on button "button" at bounding box center [1190, 342] width 12 height 16
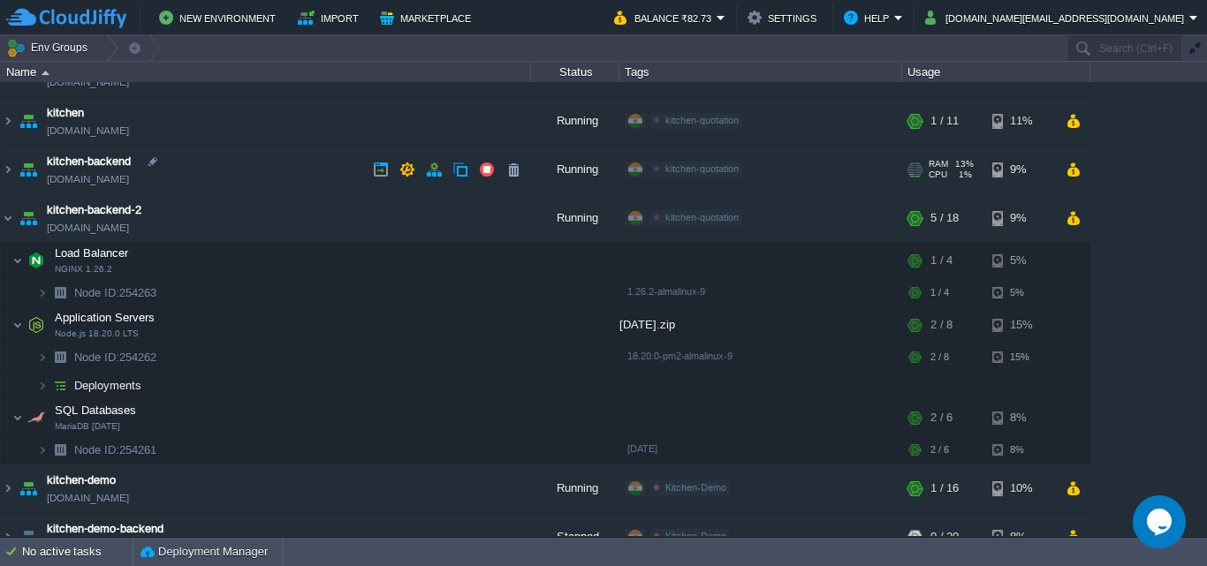
scroll to position [88, 0]
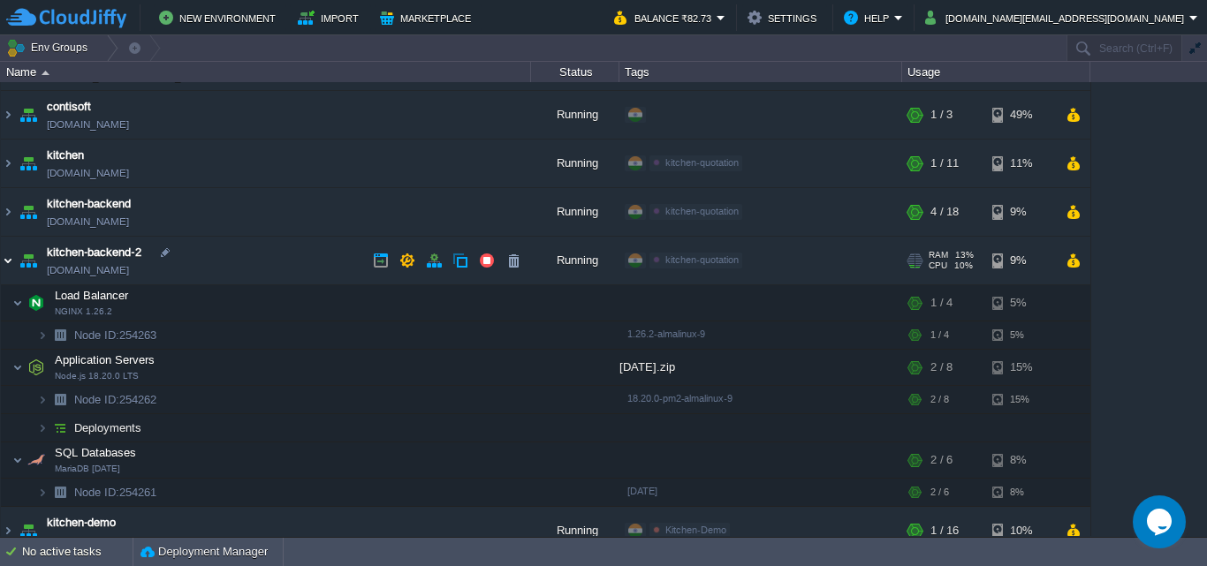
click at [4, 256] on img at bounding box center [8, 261] width 14 height 48
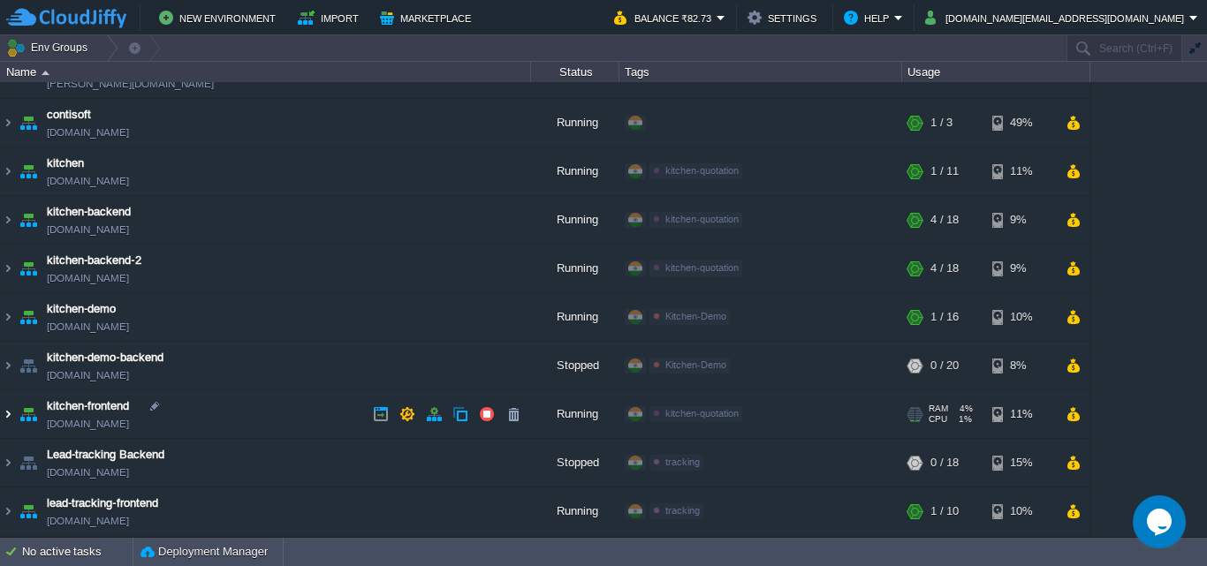
click at [4, 414] on img at bounding box center [8, 414] width 14 height 48
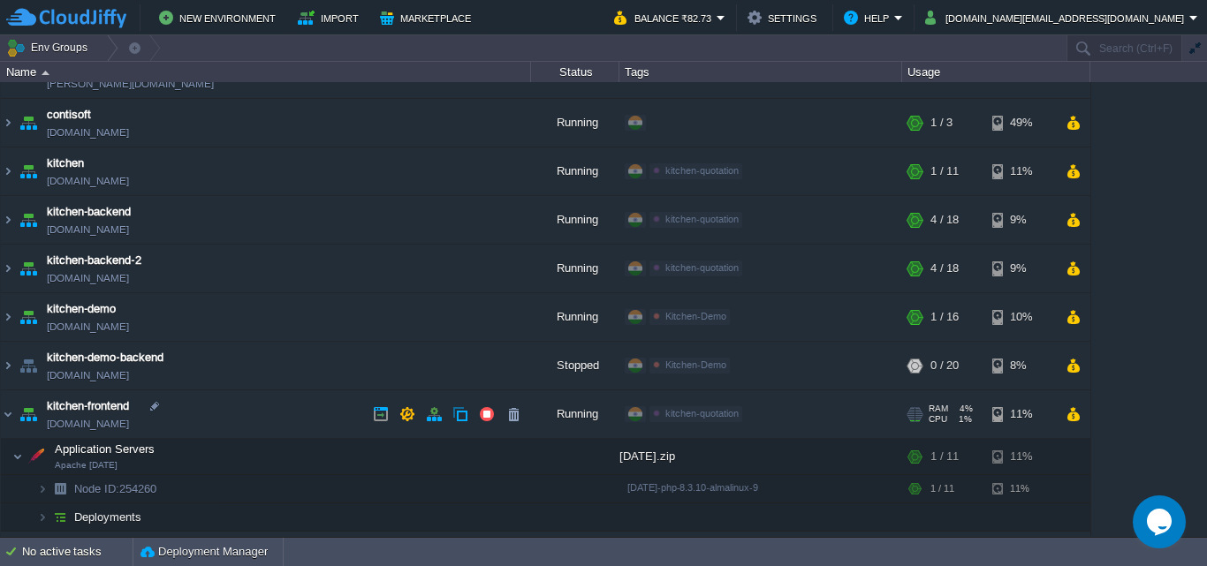
scroll to position [169, 0]
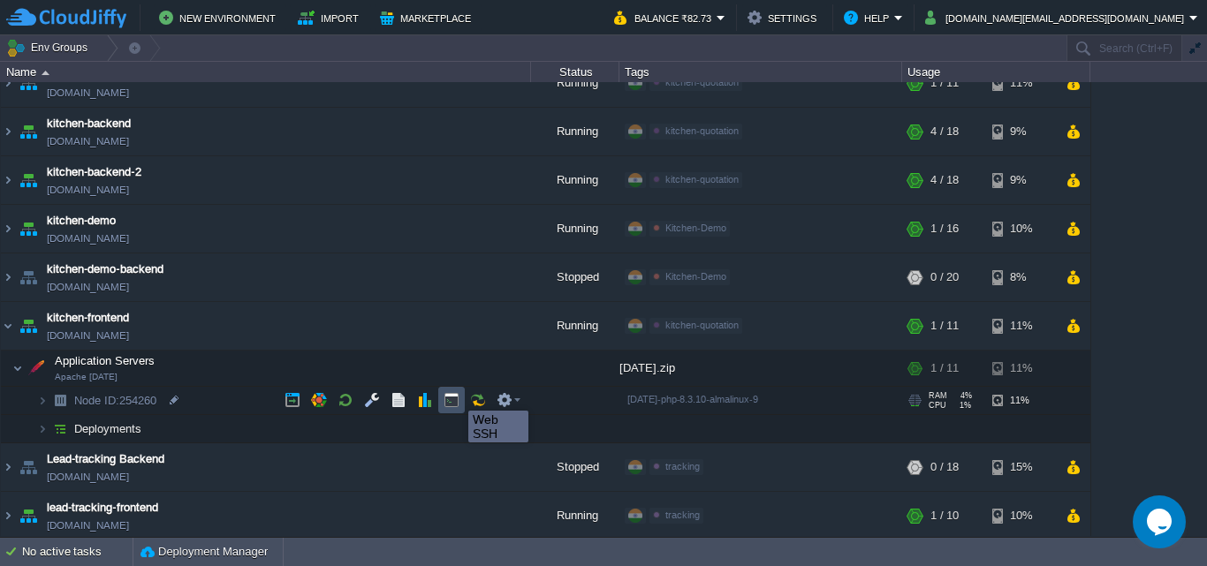
click at [455, 395] on button "button" at bounding box center [451, 400] width 16 height 16
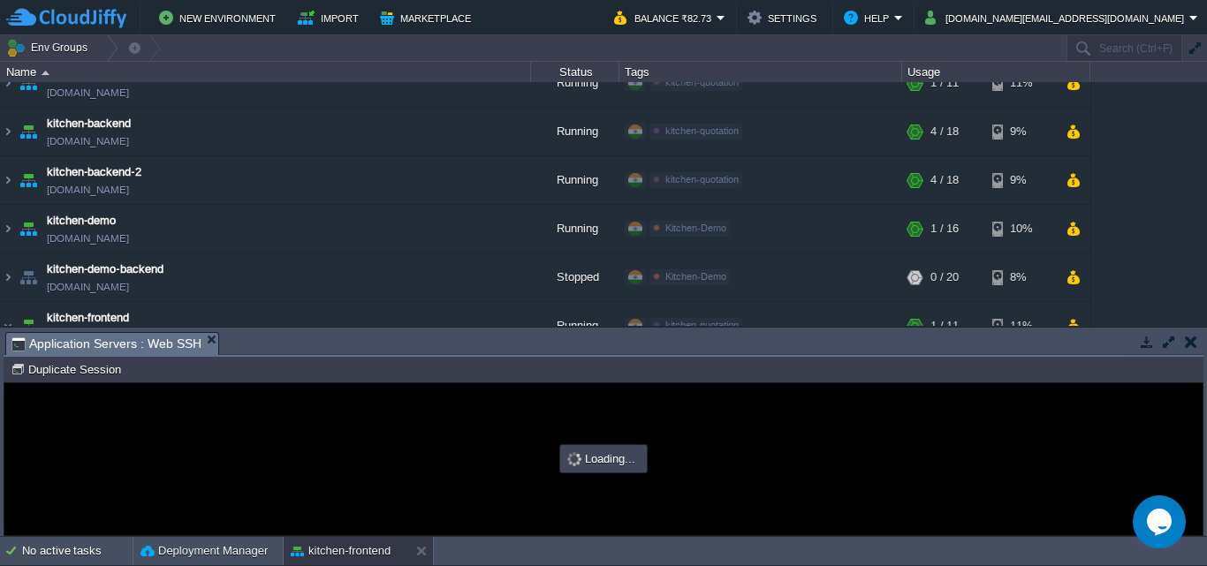
scroll to position [0, 0]
type input "#000000"
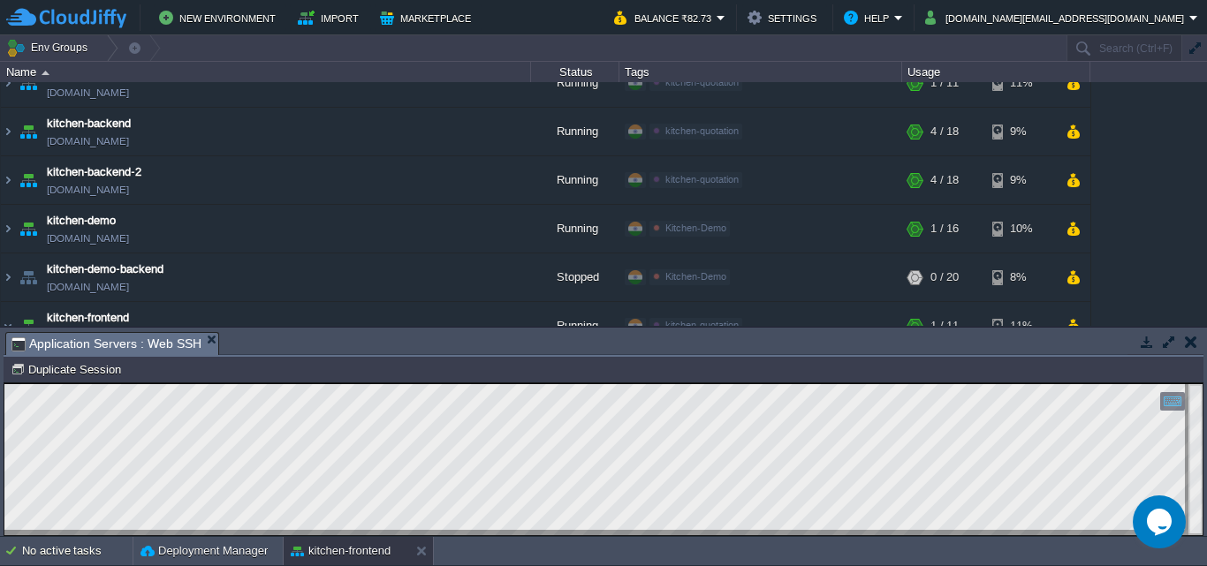
click at [4, 383] on html "Copy: Ctrl + Shift + C Paste: Ctrl + V Settings: Ctrl + Shift + Alt 0" at bounding box center [603, 383] width 1198 height 0
click at [58, 383] on html "Copy: Ctrl + Shift + C Paste: Ctrl + V Settings: Ctrl + Shift + Alt 0" at bounding box center [603, 383] width 1198 height 0
click at [1192, 342] on button "button" at bounding box center [1190, 342] width 12 height 16
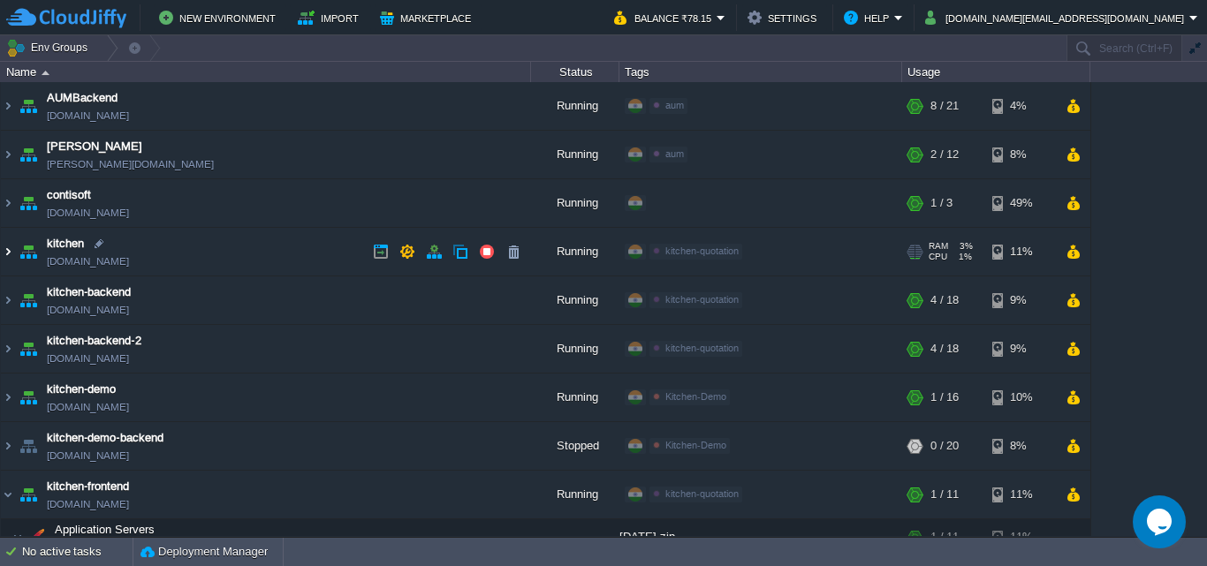
click at [4, 247] on img at bounding box center [8, 252] width 14 height 48
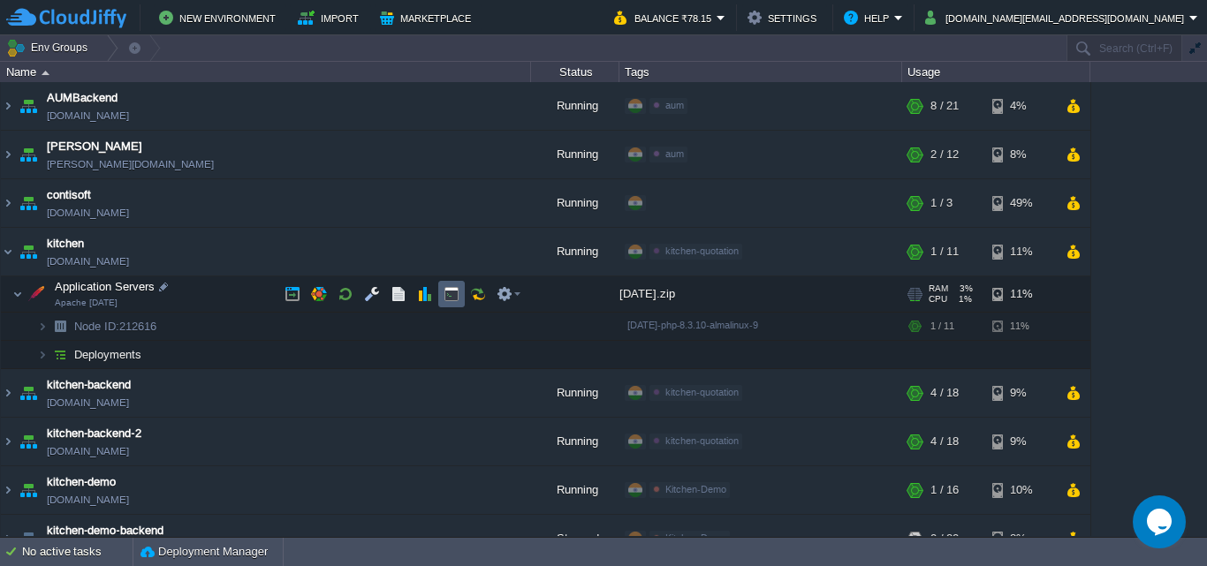
click at [440, 291] on td at bounding box center [451, 294] width 26 height 26
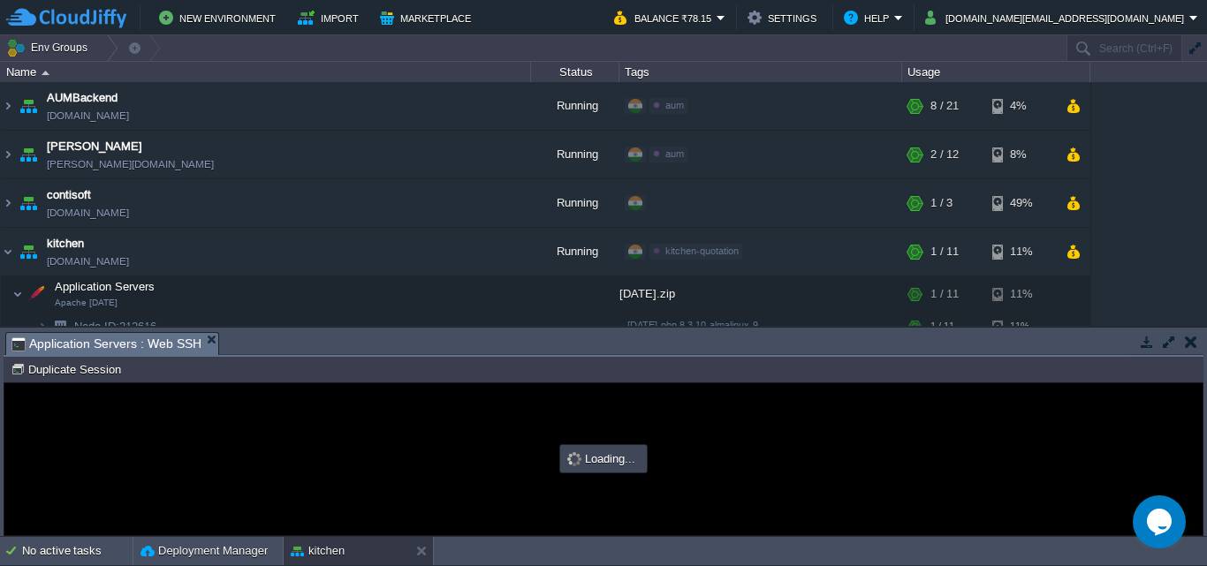
type input "#000000"
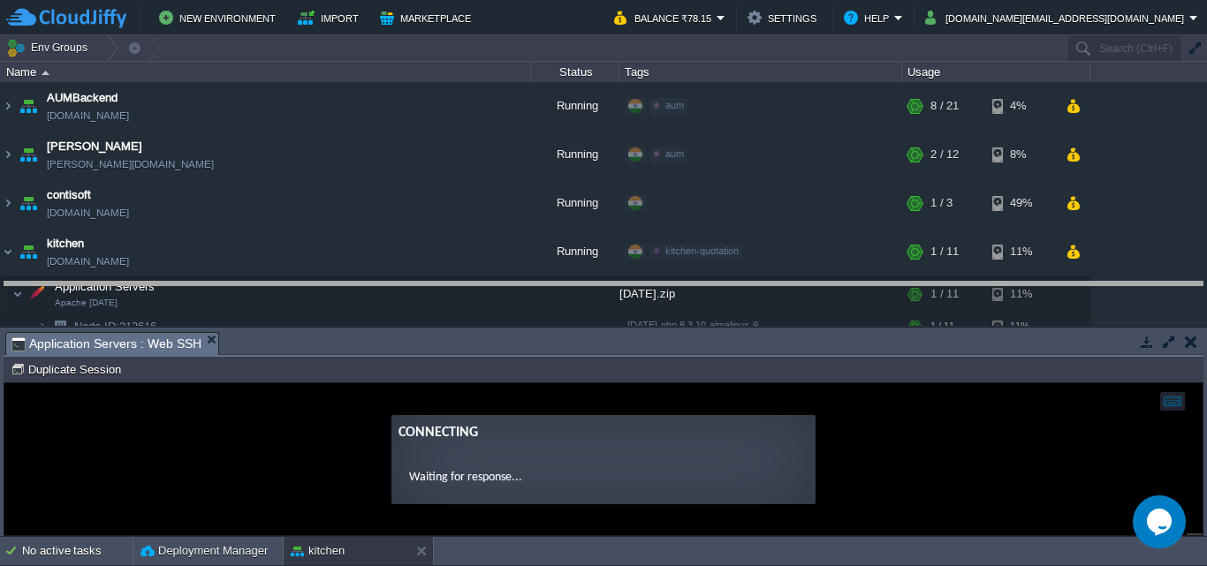
drag, startPoint x: 632, startPoint y: 344, endPoint x: 628, endPoint y: 285, distance: 58.5
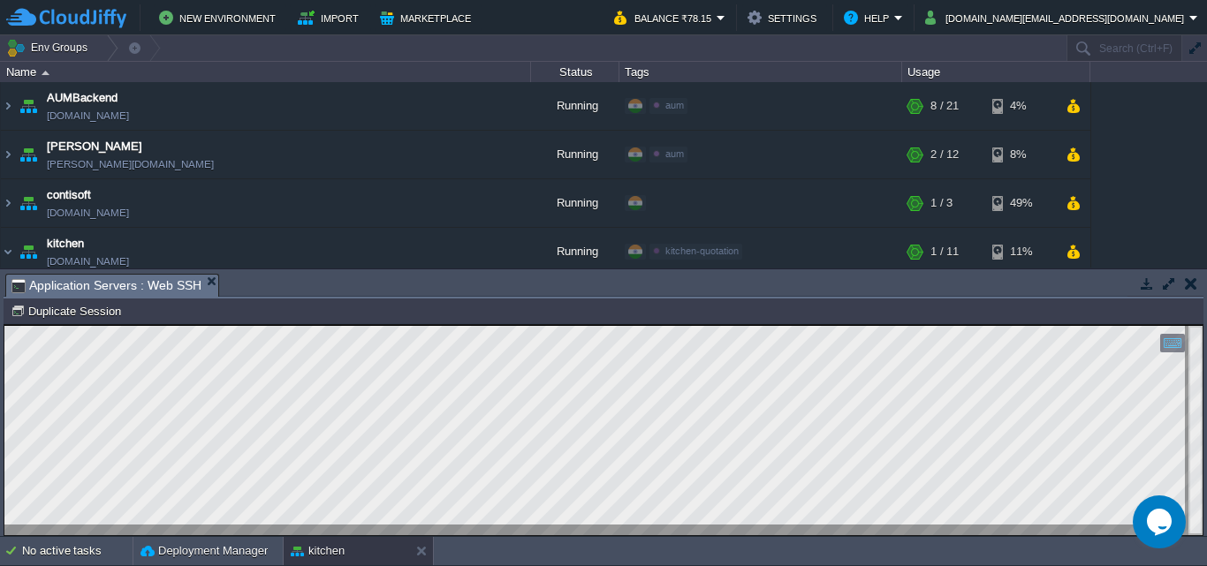
click at [1189, 280] on button "button" at bounding box center [1190, 284] width 12 height 16
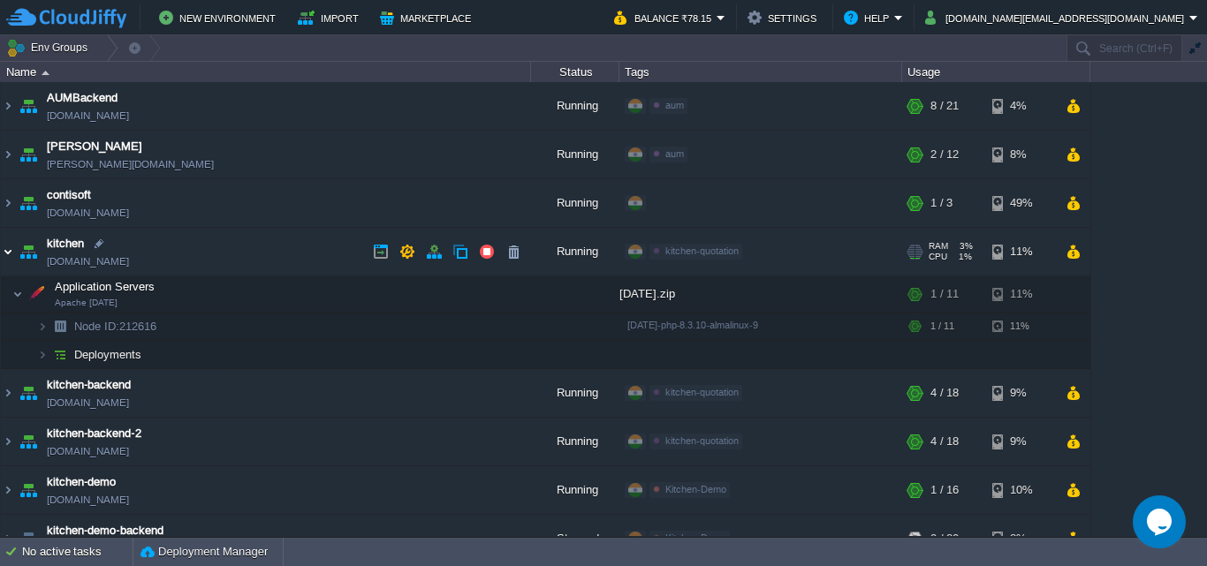
click at [4, 257] on img at bounding box center [8, 252] width 14 height 48
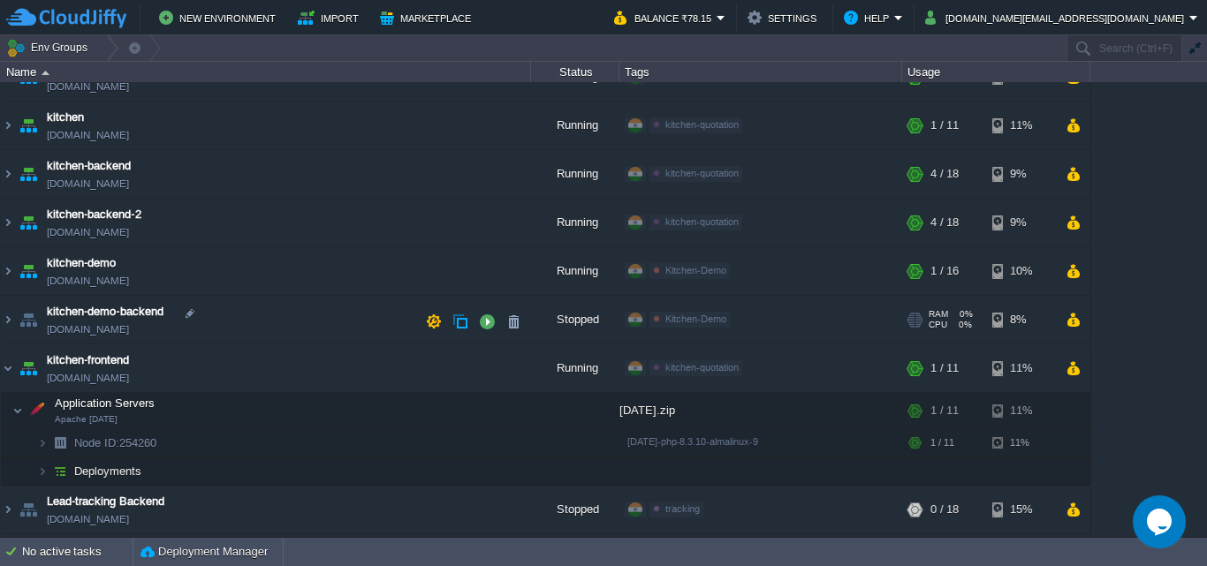
scroll to position [173, 0]
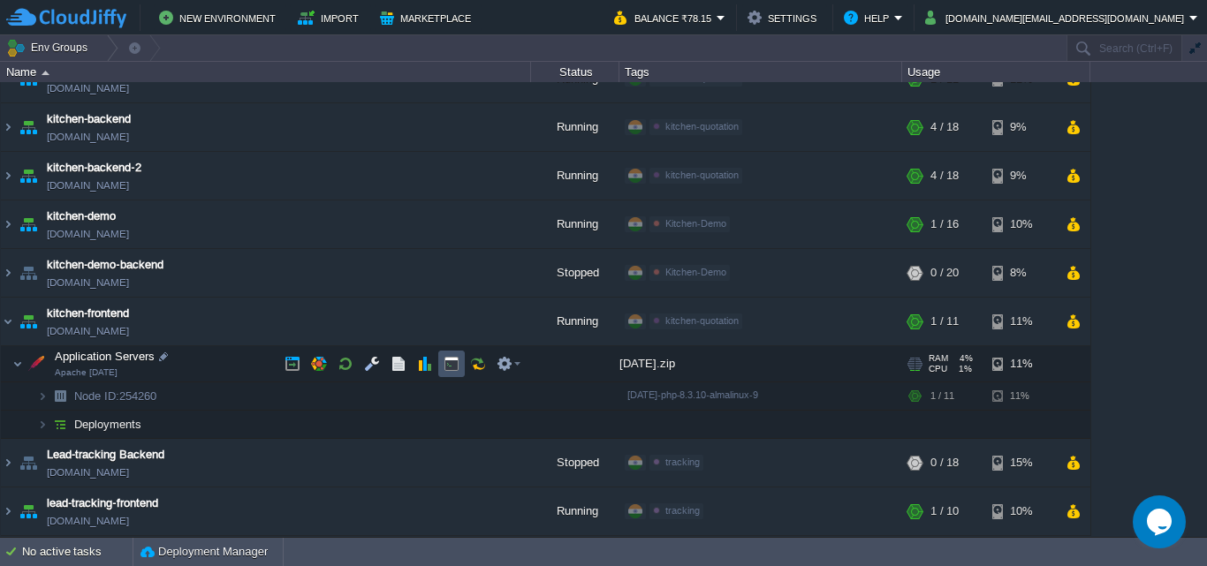
click at [448, 363] on button "button" at bounding box center [451, 364] width 16 height 16
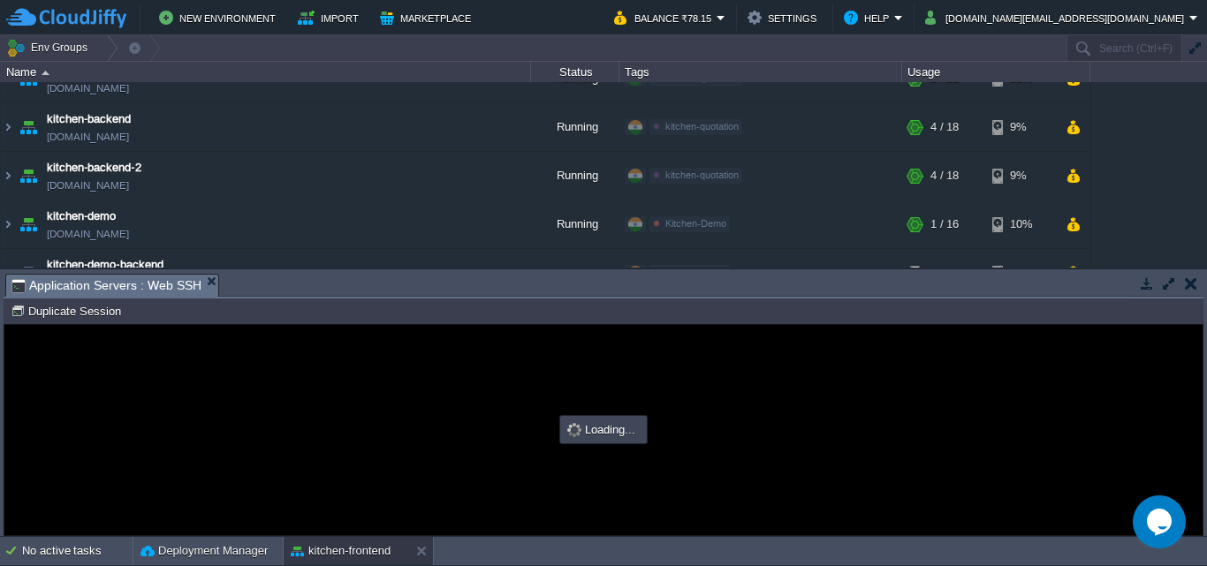
scroll to position [0, 0]
type input "#000000"
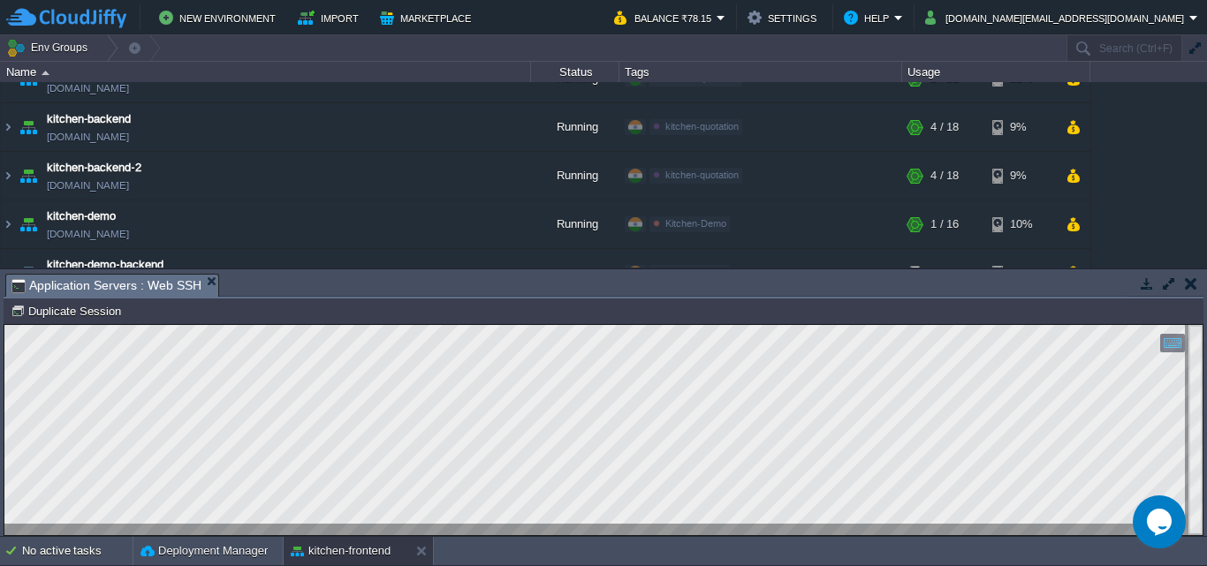
click at [4, 325] on html "Copy: Ctrl + Shift + C Paste: Ctrl + V Settings: Ctrl + Shift + Alt 0" at bounding box center [603, 325] width 1198 height 0
click at [533, 269] on div "Tasks Activity Log Archive Git / SVN Application Servers : Web SSH Upload Delet…" at bounding box center [603, 403] width 1207 height 269
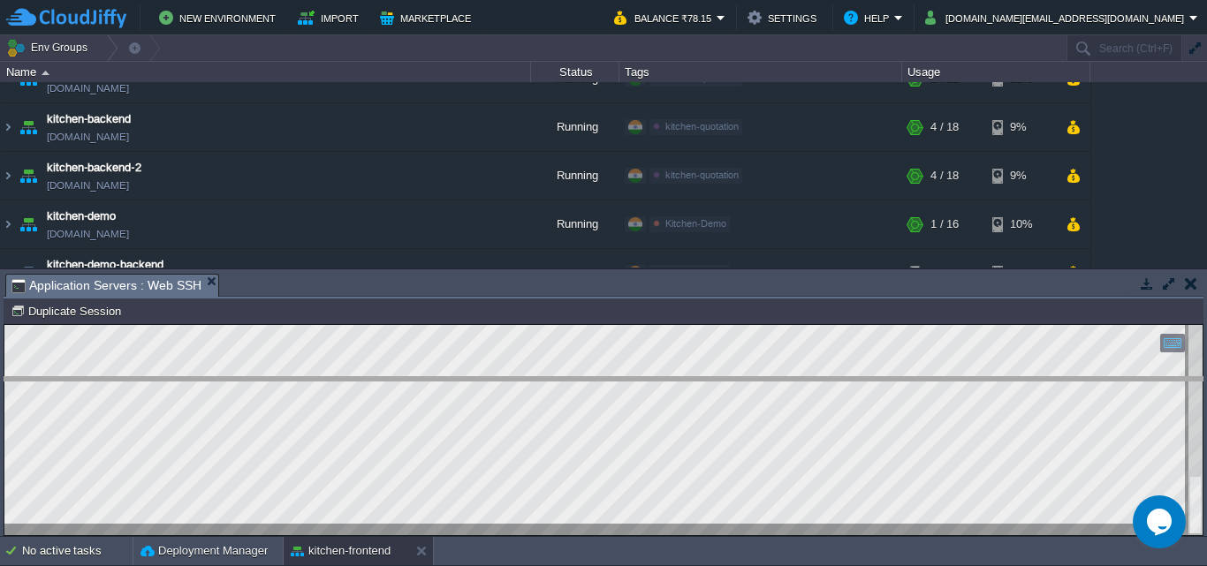
drag, startPoint x: 531, startPoint y: 277, endPoint x: 518, endPoint y: 381, distance: 104.2
click at [518, 381] on body "New Environment Import Marketplace Bonus ₹0.00 Upgrade Account Balance ₹78.15 S…" at bounding box center [603, 283] width 1207 height 566
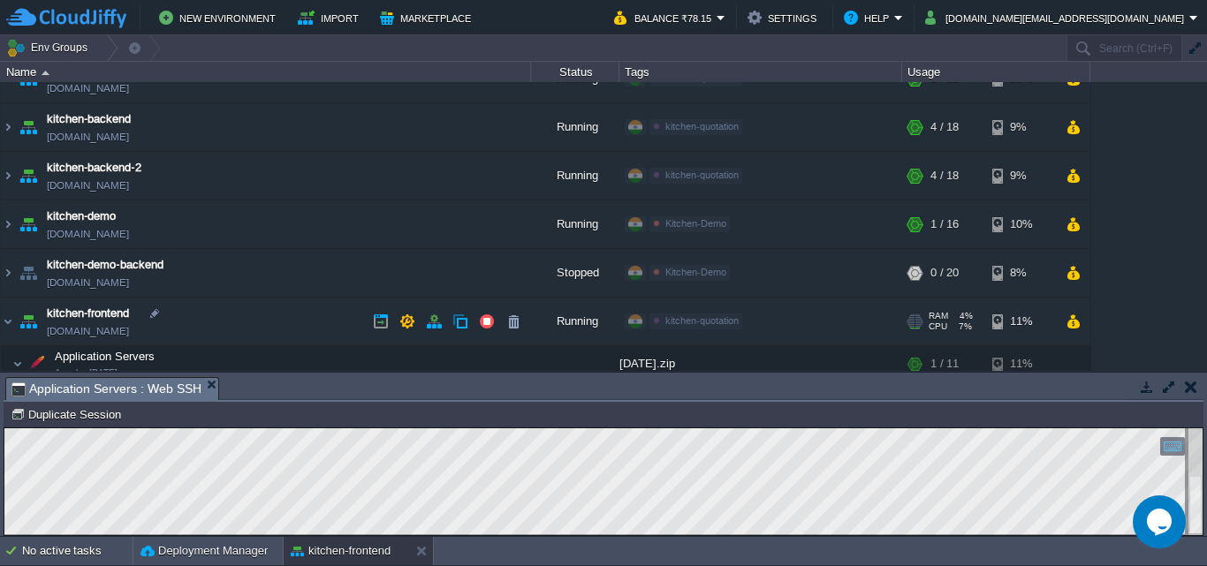
scroll to position [261, 0]
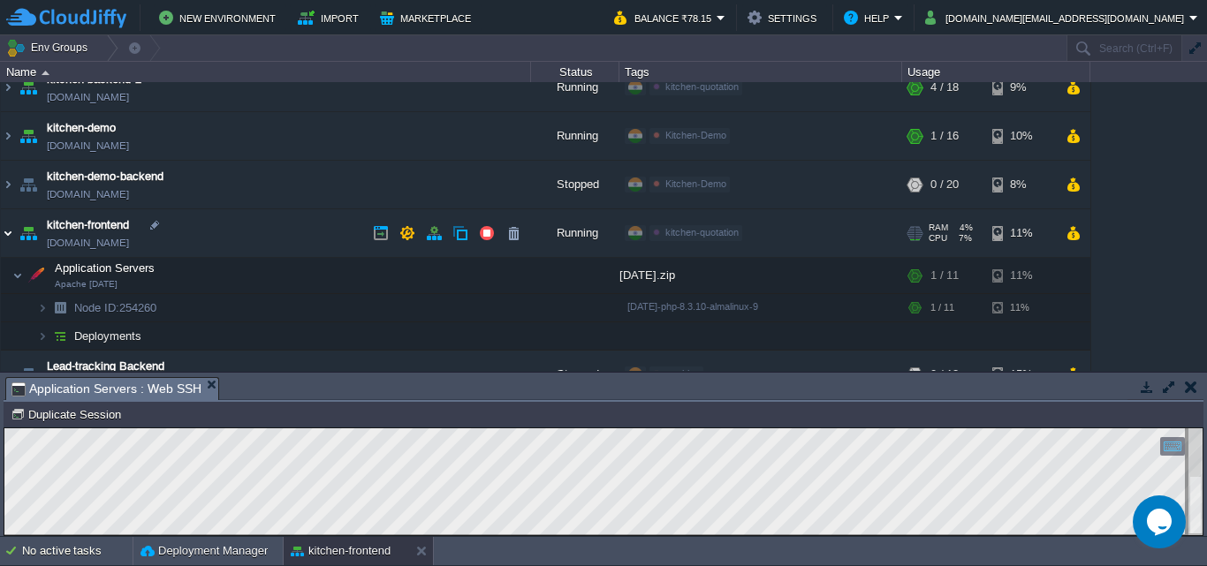
click at [4, 232] on img at bounding box center [8, 233] width 14 height 48
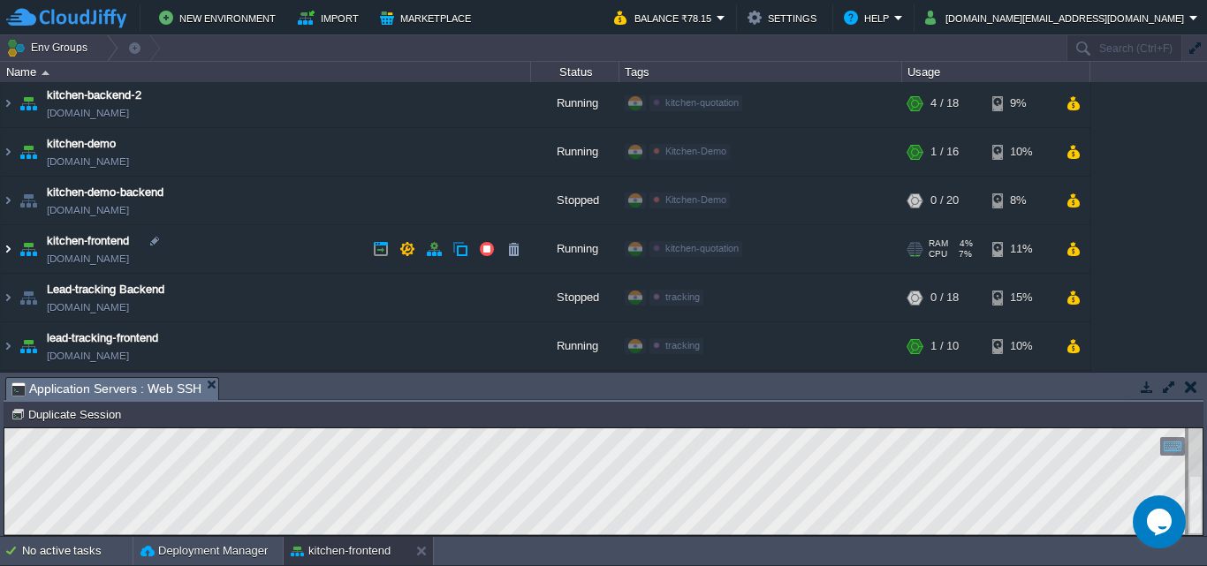
click at [11, 248] on img at bounding box center [8, 249] width 14 height 48
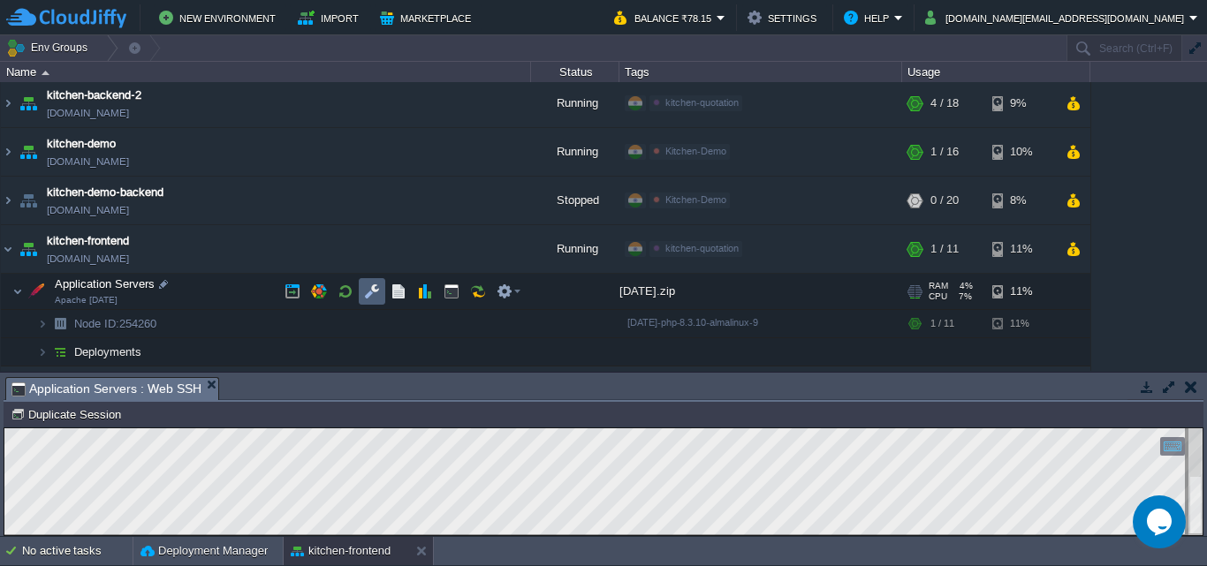
click at [376, 289] on button "button" at bounding box center [372, 292] width 16 height 16
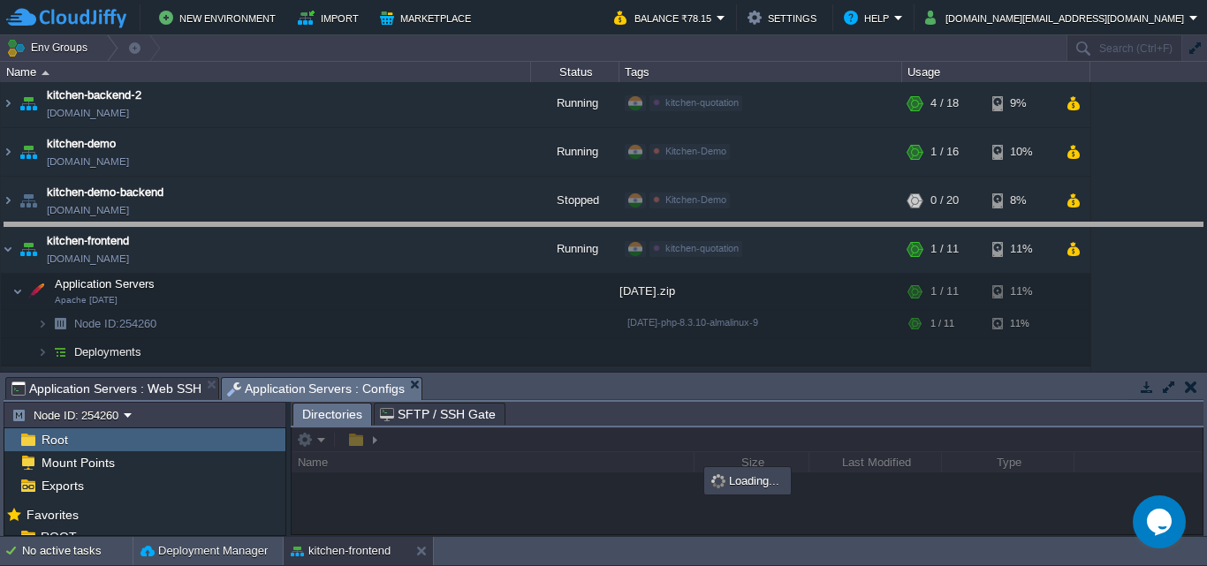
drag, startPoint x: 531, startPoint y: 394, endPoint x: 541, endPoint y: 239, distance: 154.9
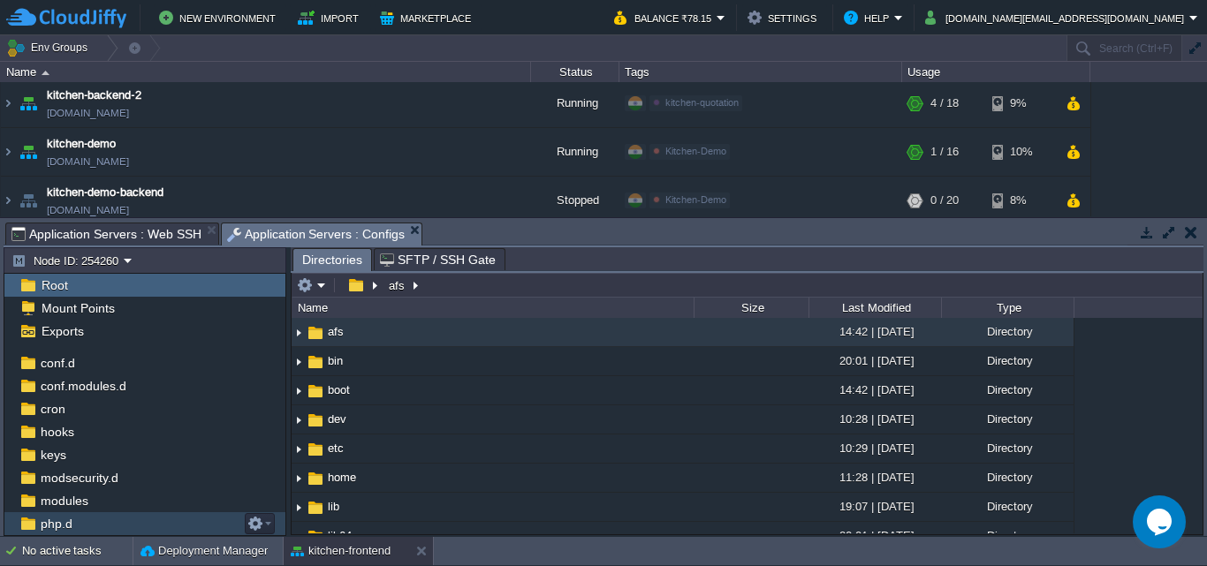
scroll to position [0, 0]
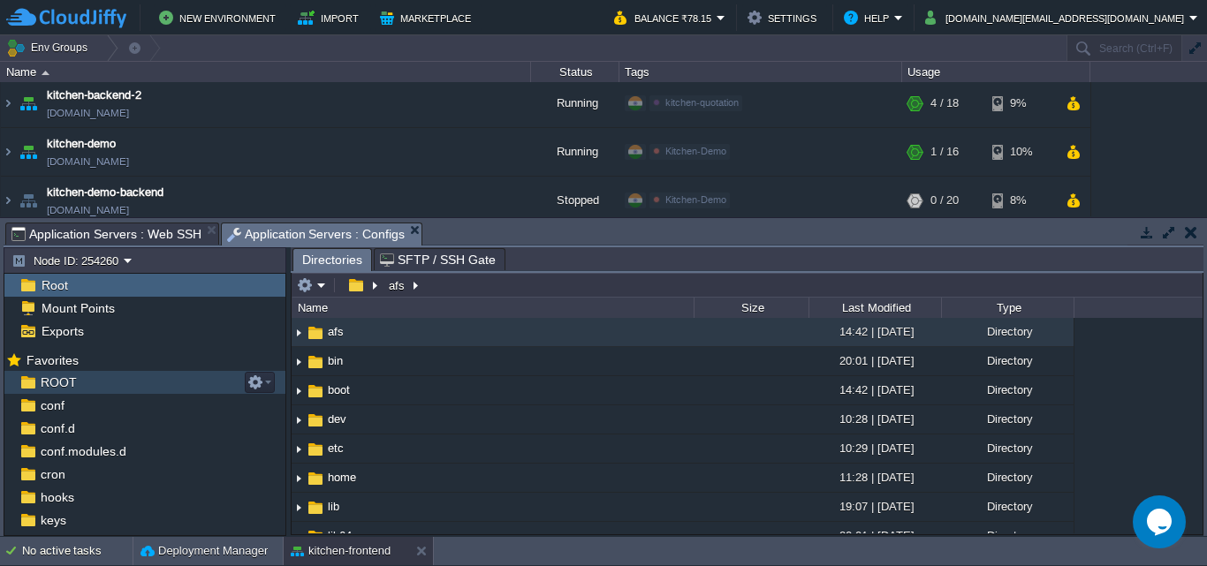
click at [110, 388] on div "ROOT" at bounding box center [144, 382] width 281 height 23
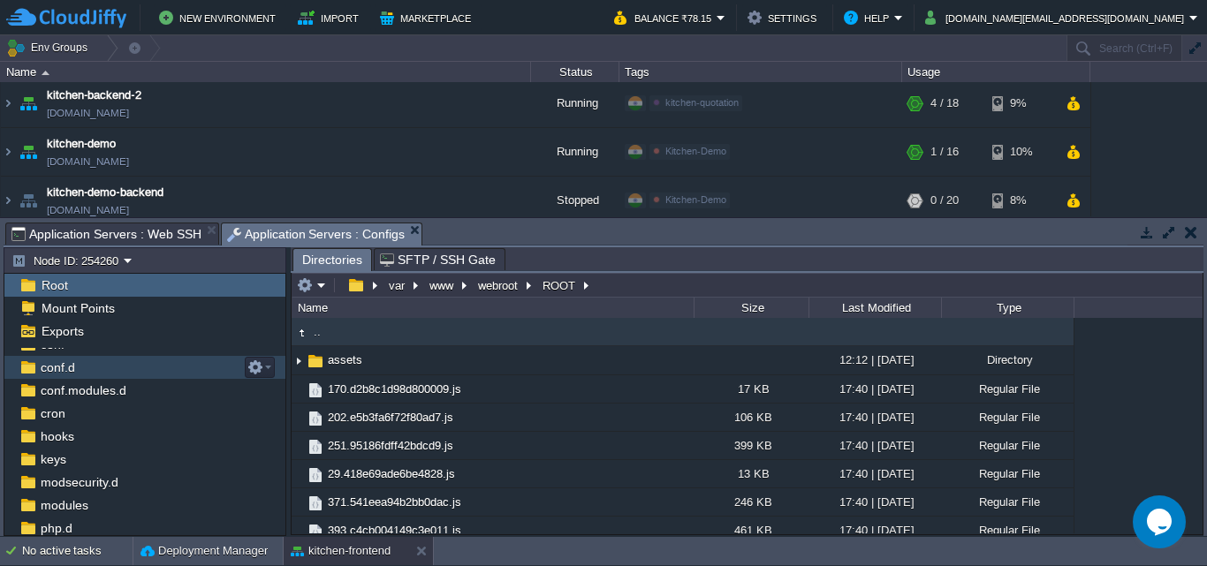
scroll to position [154, 0]
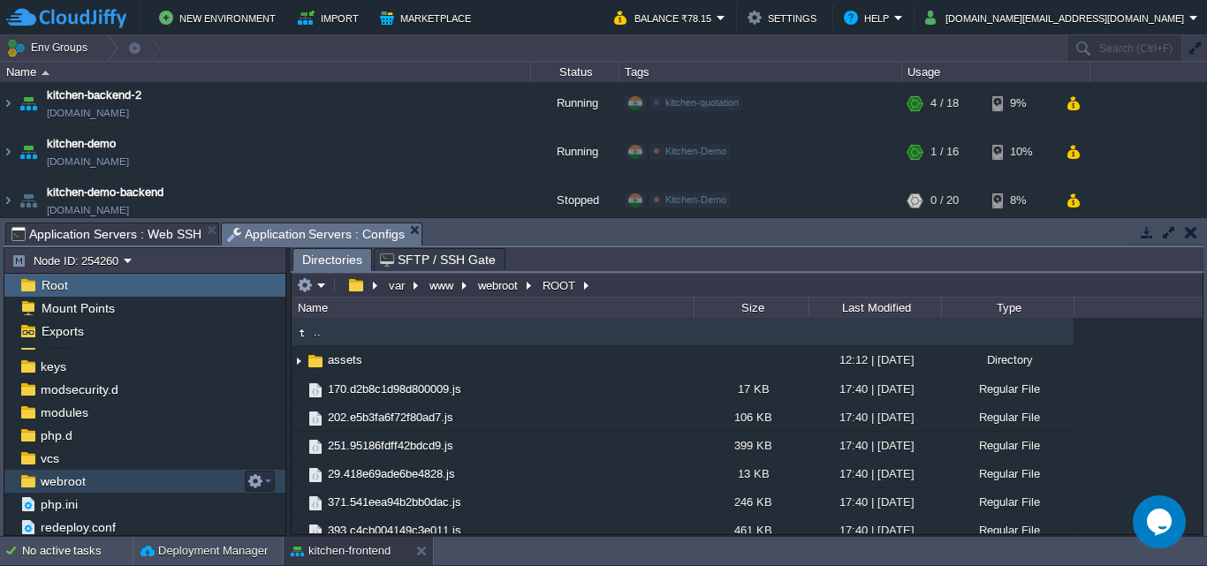
click at [124, 482] on div "webroot" at bounding box center [144, 481] width 281 height 23
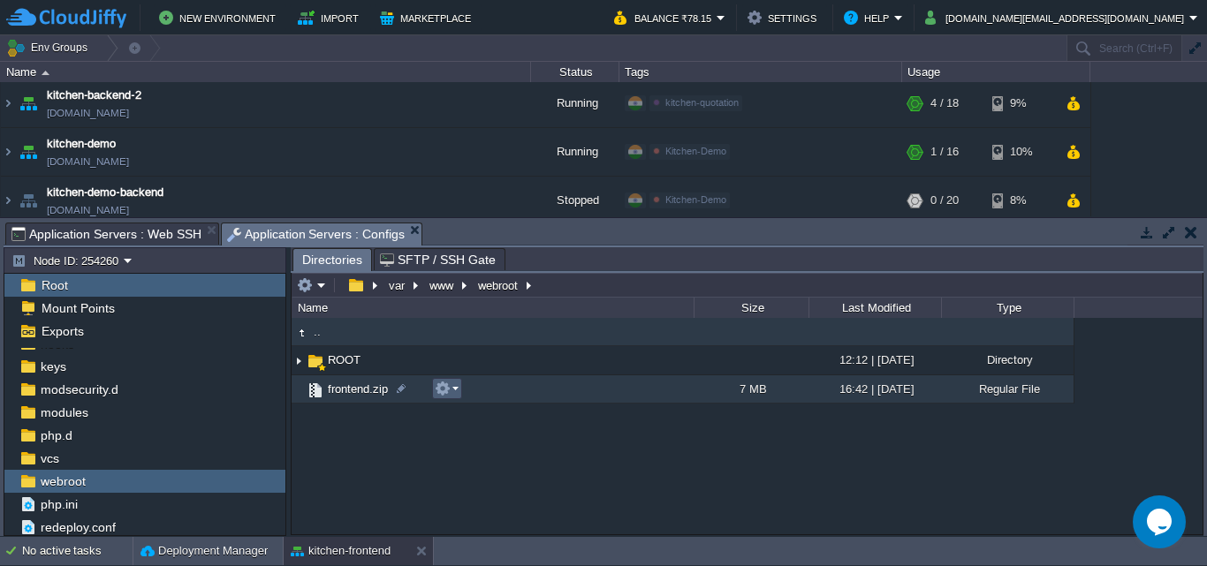
click at [457, 390] on em at bounding box center [447, 389] width 24 height 16
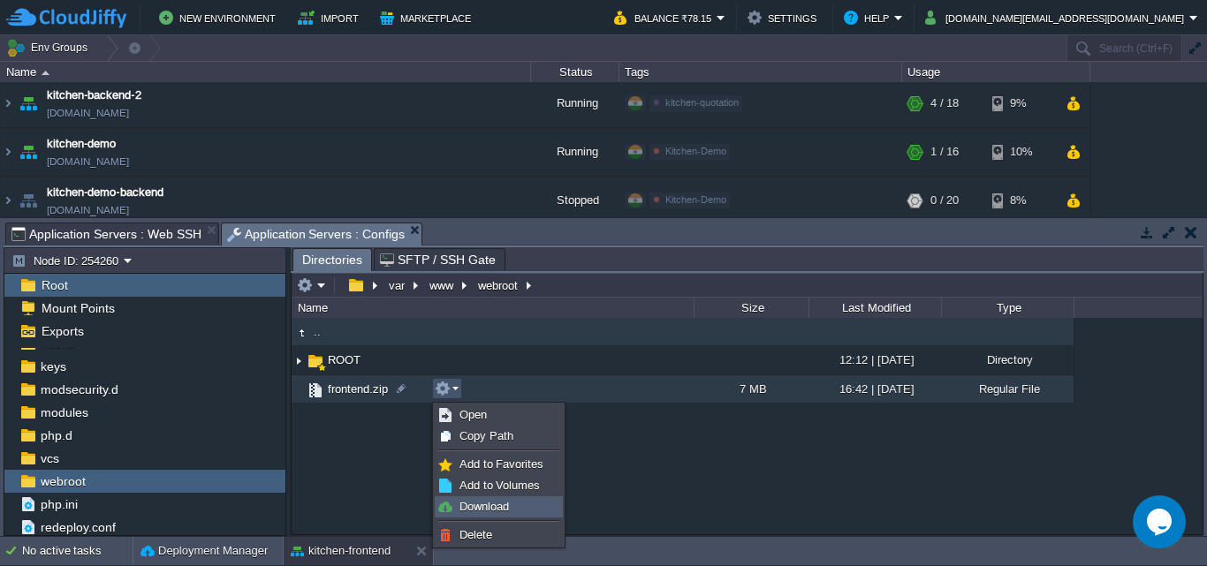
click at [479, 505] on span "Download" at bounding box center [483, 506] width 49 height 13
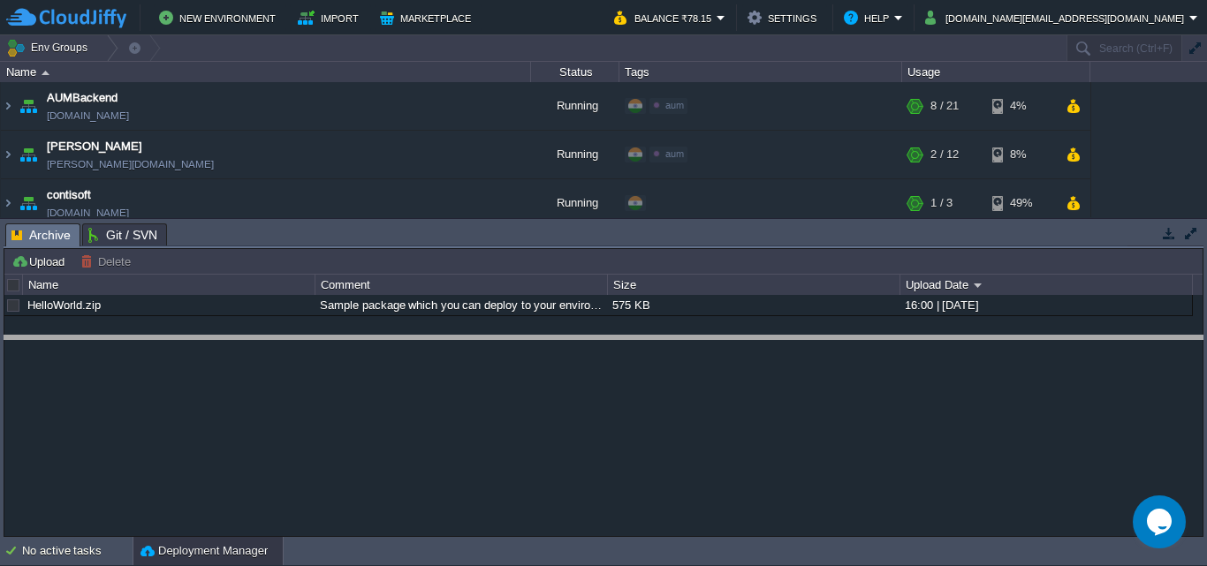
drag, startPoint x: 215, startPoint y: 232, endPoint x: 219, endPoint y: 344, distance: 112.3
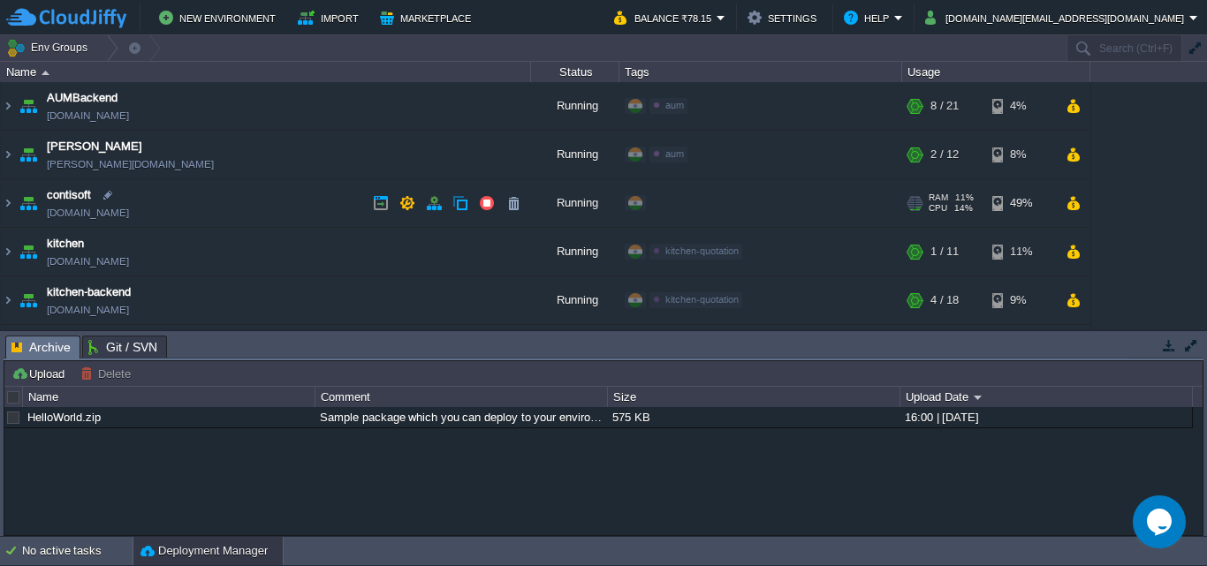
scroll to position [88, 0]
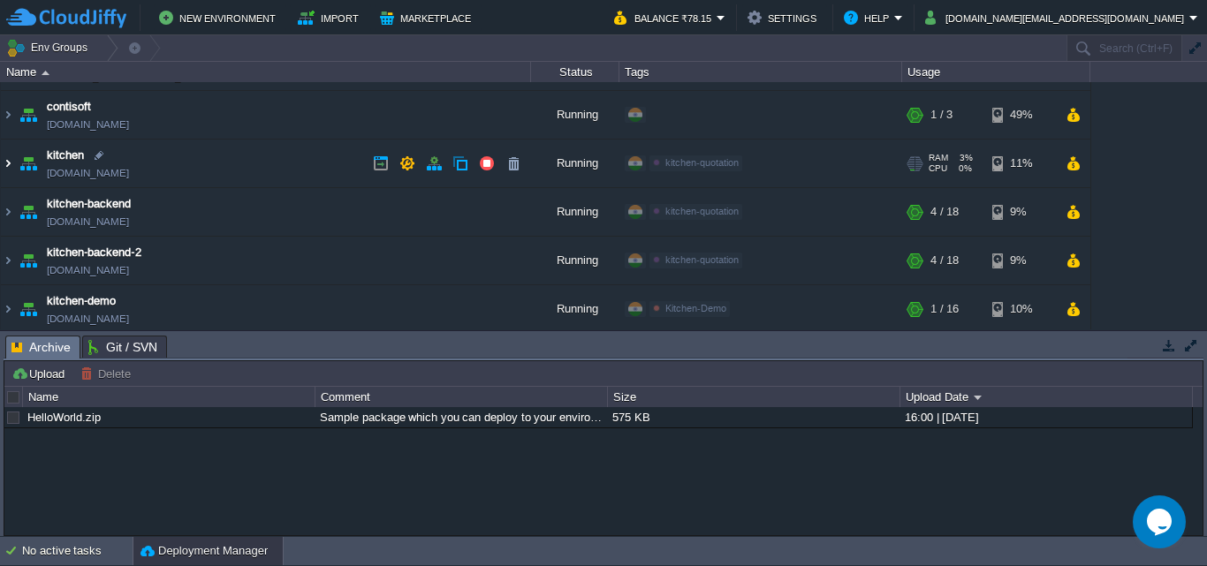
click at [6, 163] on img at bounding box center [8, 164] width 14 height 48
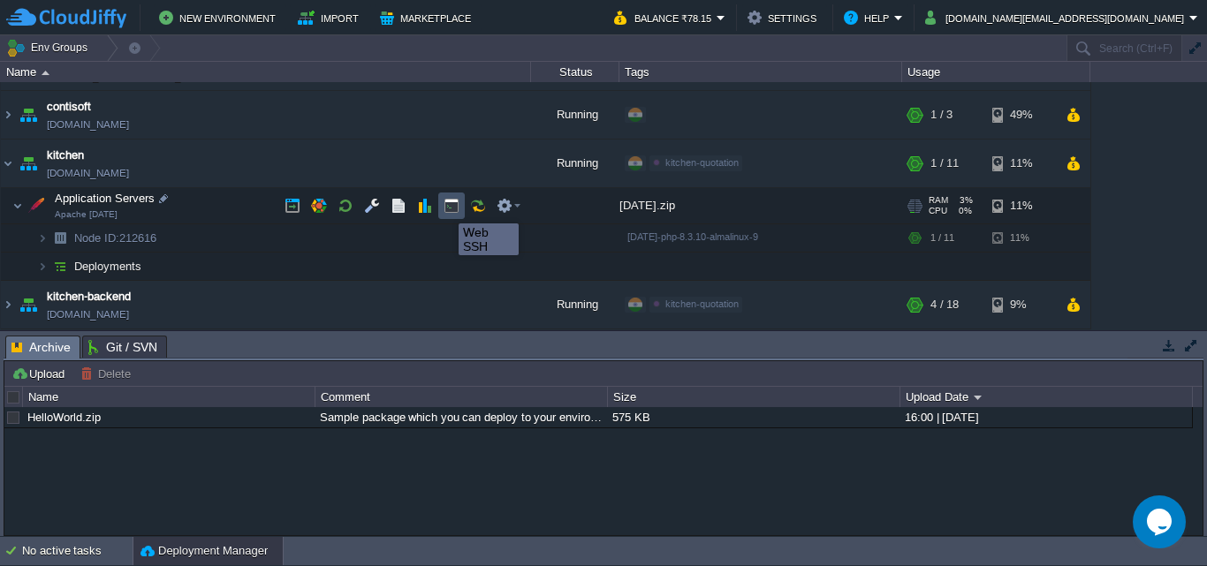
click at [445, 208] on button "button" at bounding box center [451, 206] width 16 height 16
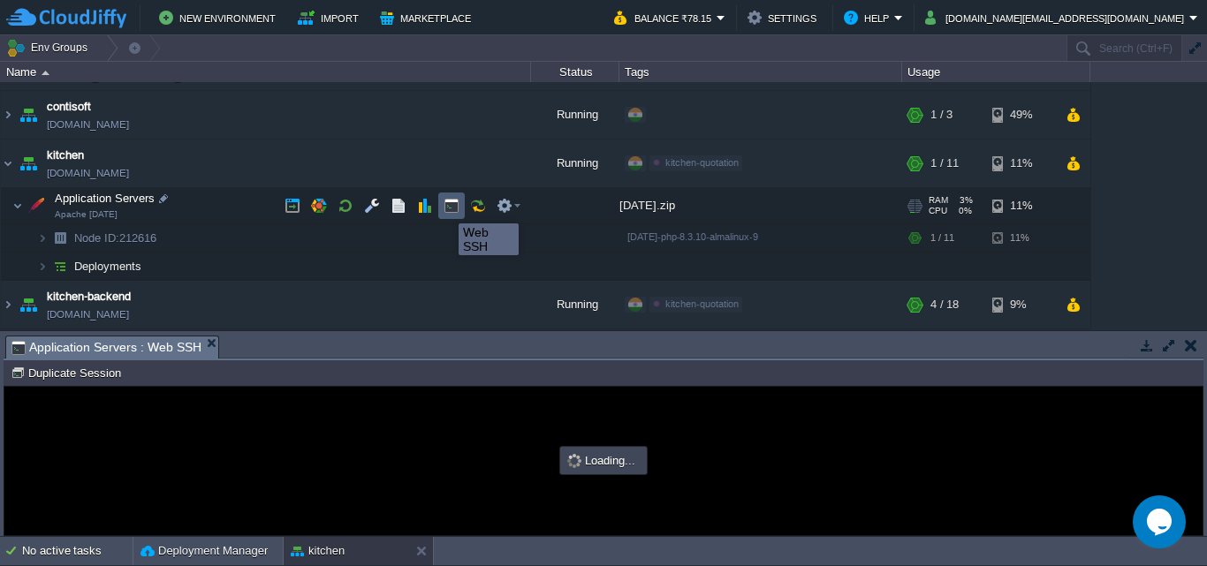
scroll to position [0, 0]
type input "#000000"
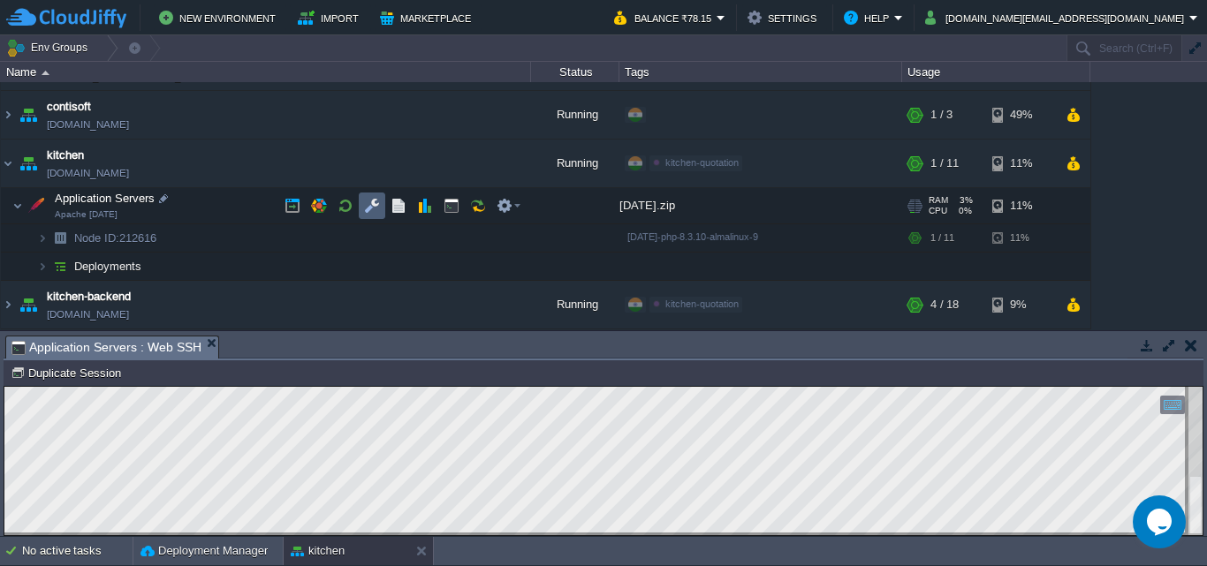
click at [360, 208] on td at bounding box center [372, 206] width 26 height 26
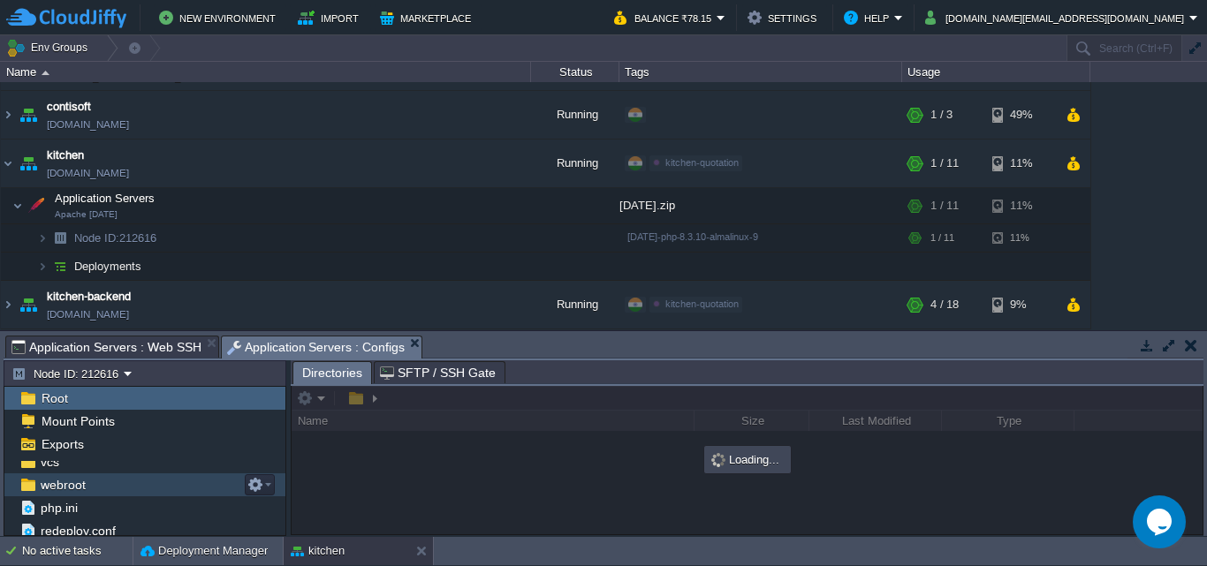
scroll to position [267, 0]
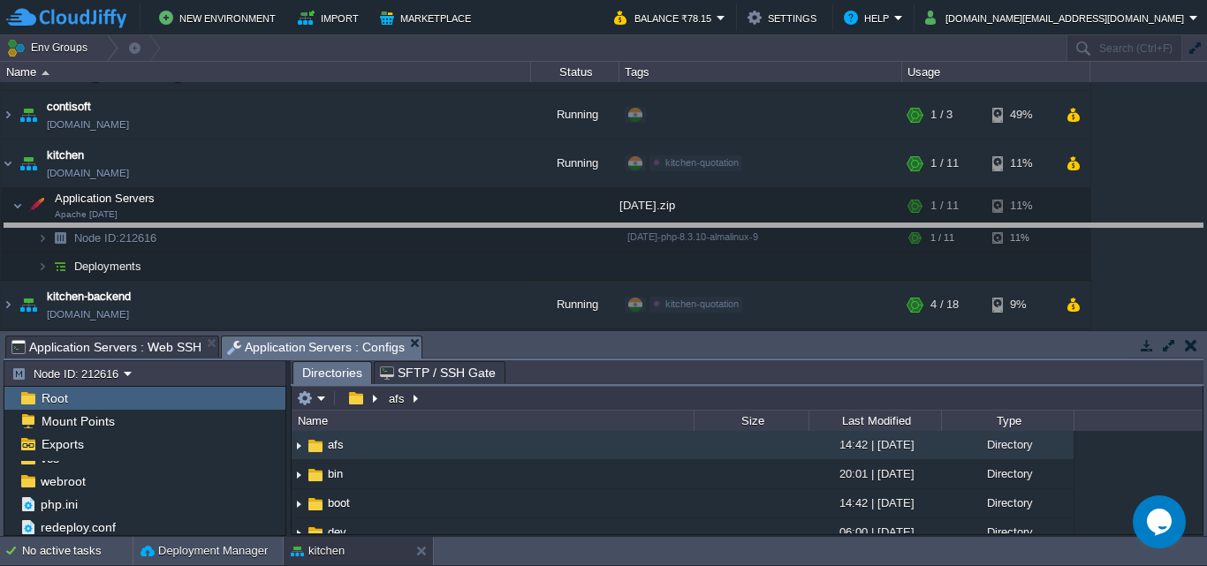
drag, startPoint x: 526, startPoint y: 342, endPoint x: 519, endPoint y: 229, distance: 113.2
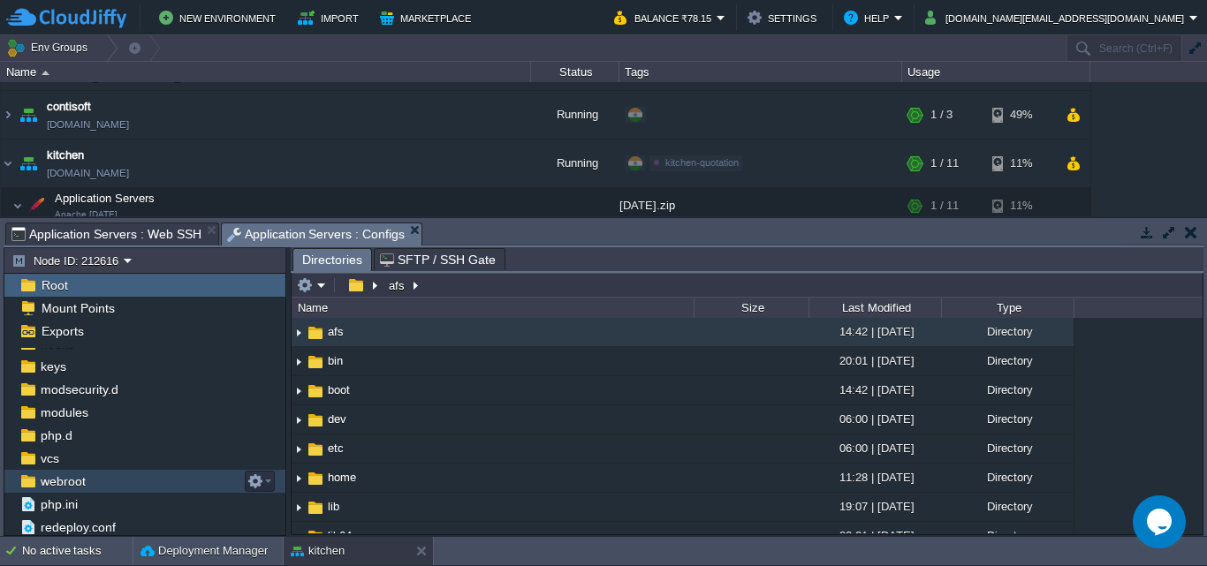
click at [85, 483] on span "webroot" at bounding box center [62, 481] width 51 height 16
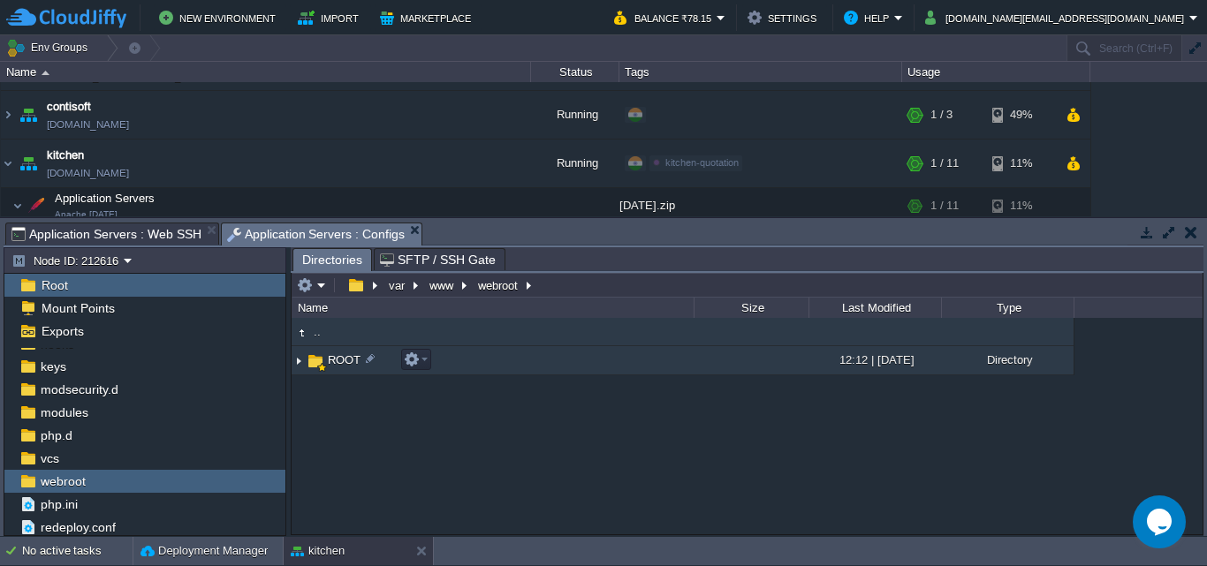
click at [331, 351] on td "ROOT" at bounding box center [492, 360] width 402 height 29
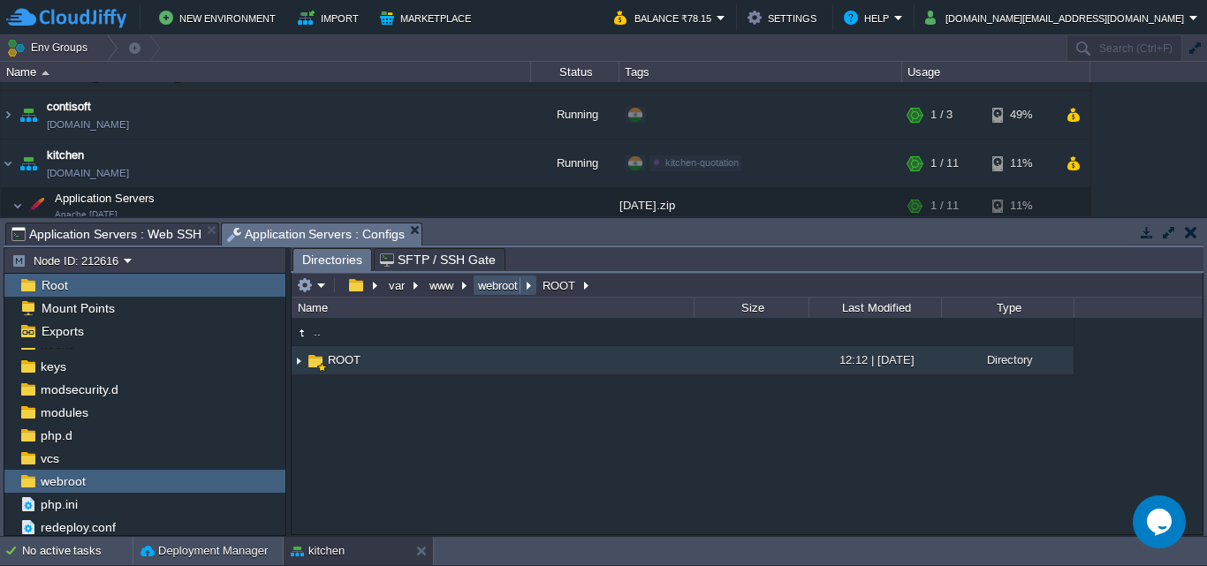
click at [512, 285] on button "webroot" at bounding box center [498, 285] width 47 height 16
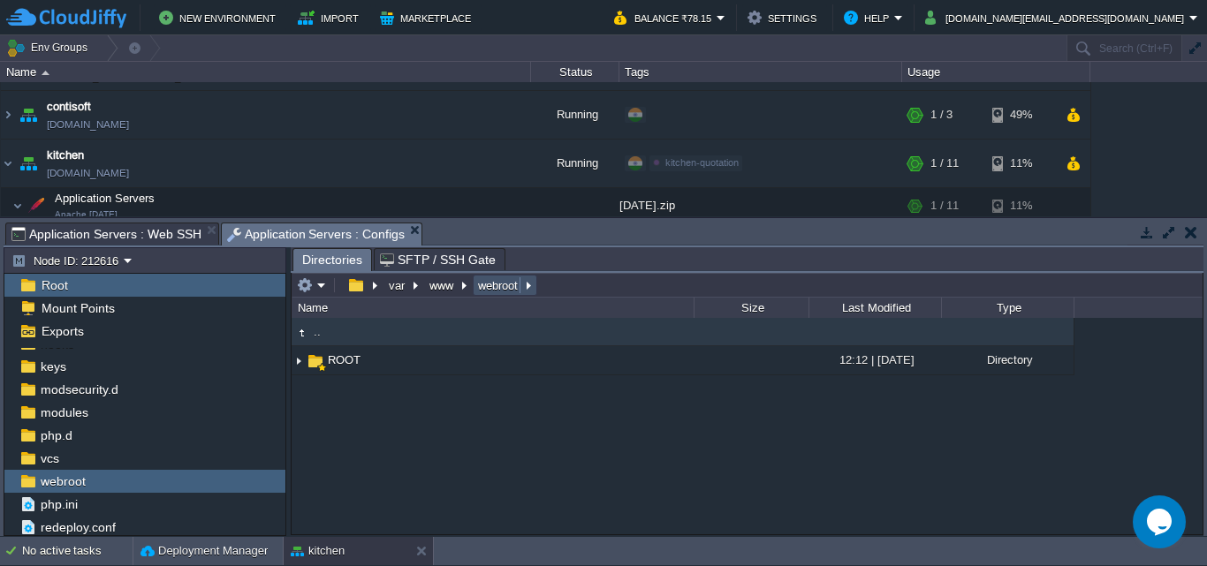
click at [489, 286] on button "webroot" at bounding box center [498, 285] width 47 height 16
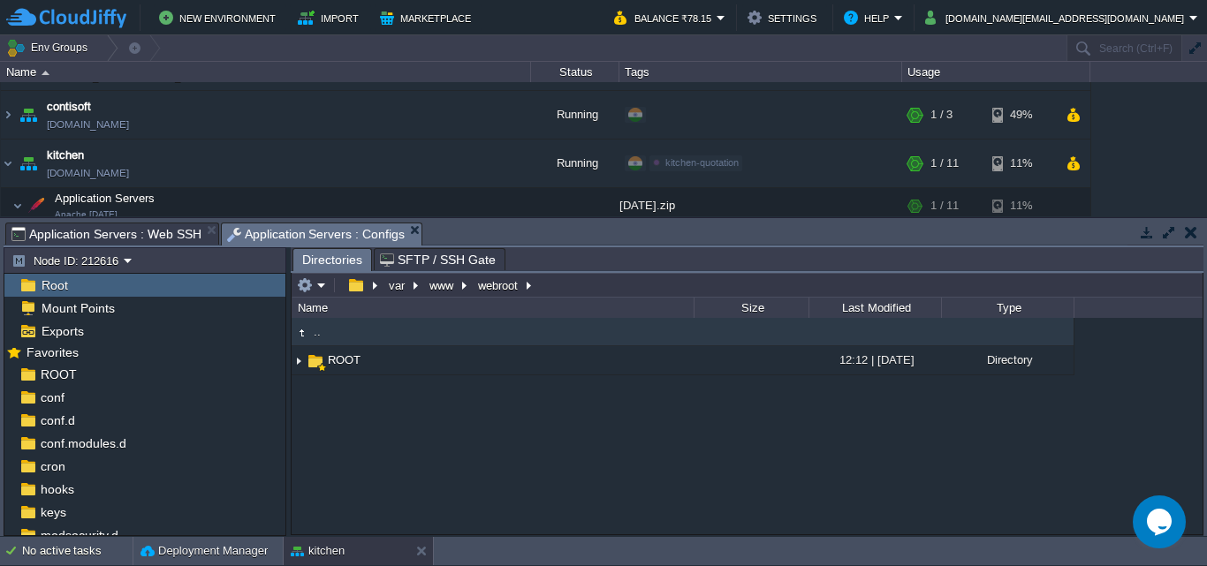
scroll to position [0, 0]
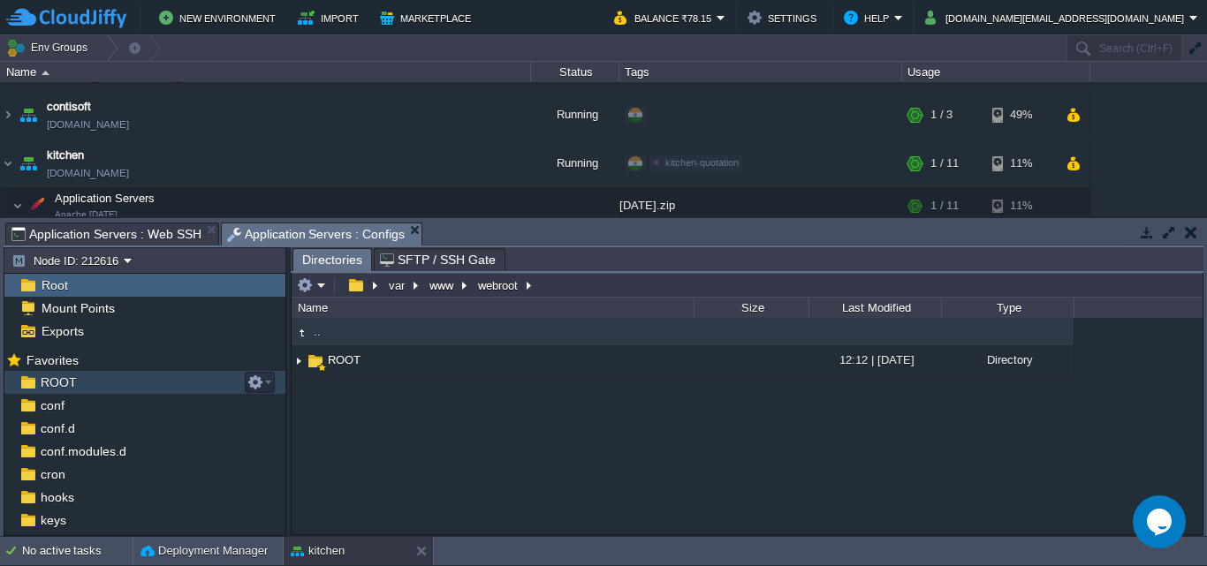
click at [79, 382] on div "ROOT" at bounding box center [144, 382] width 281 height 23
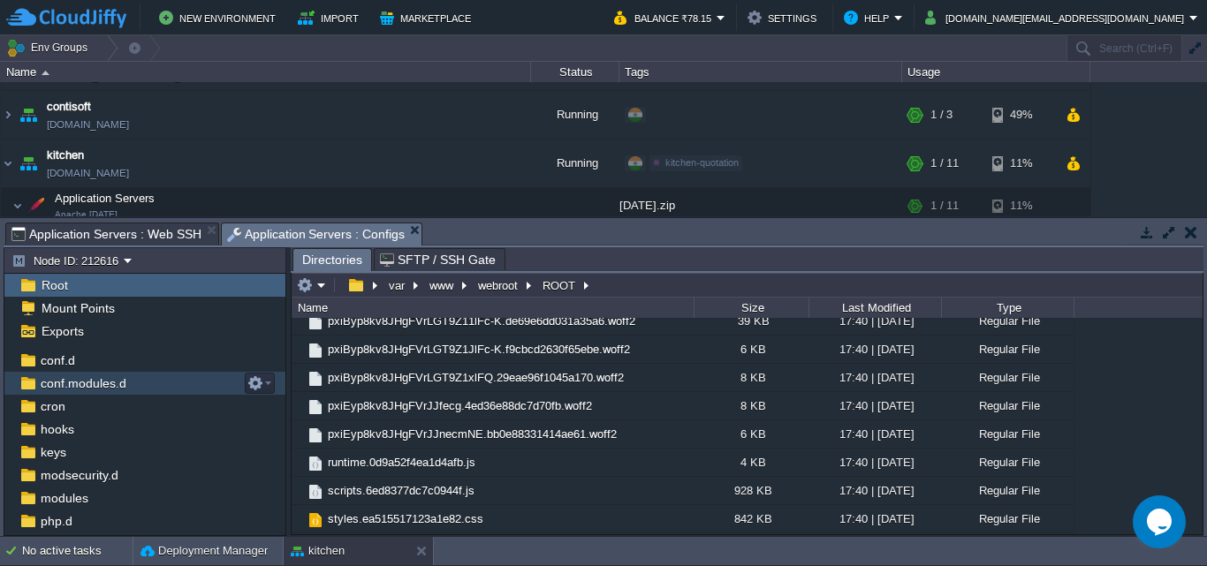
scroll to position [154, 0]
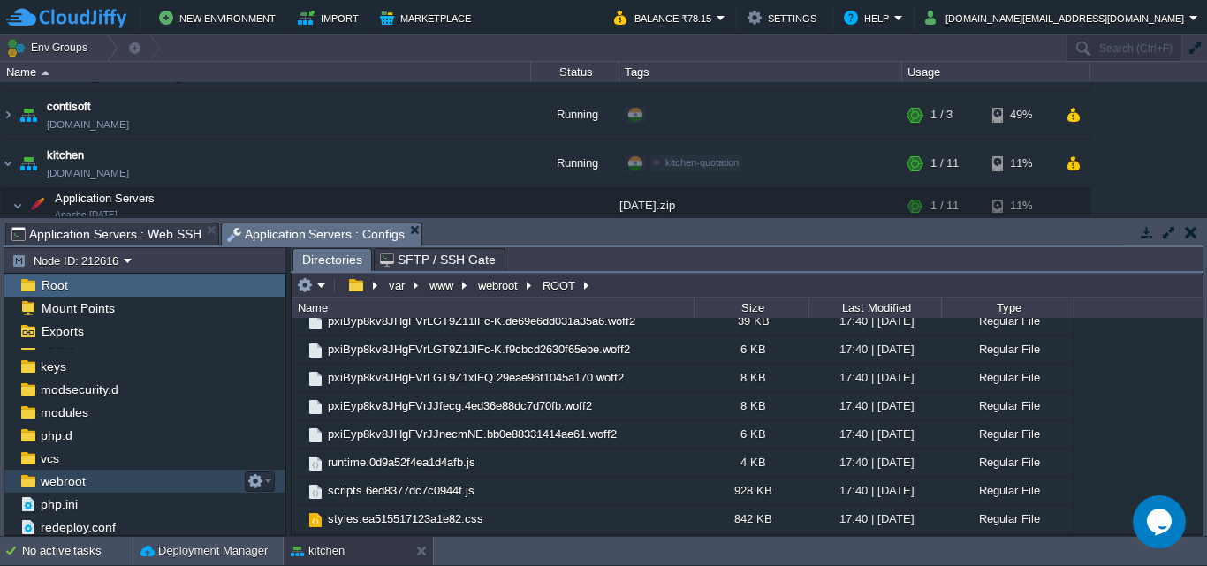
click at [91, 481] on div "webroot" at bounding box center [144, 481] width 281 height 23
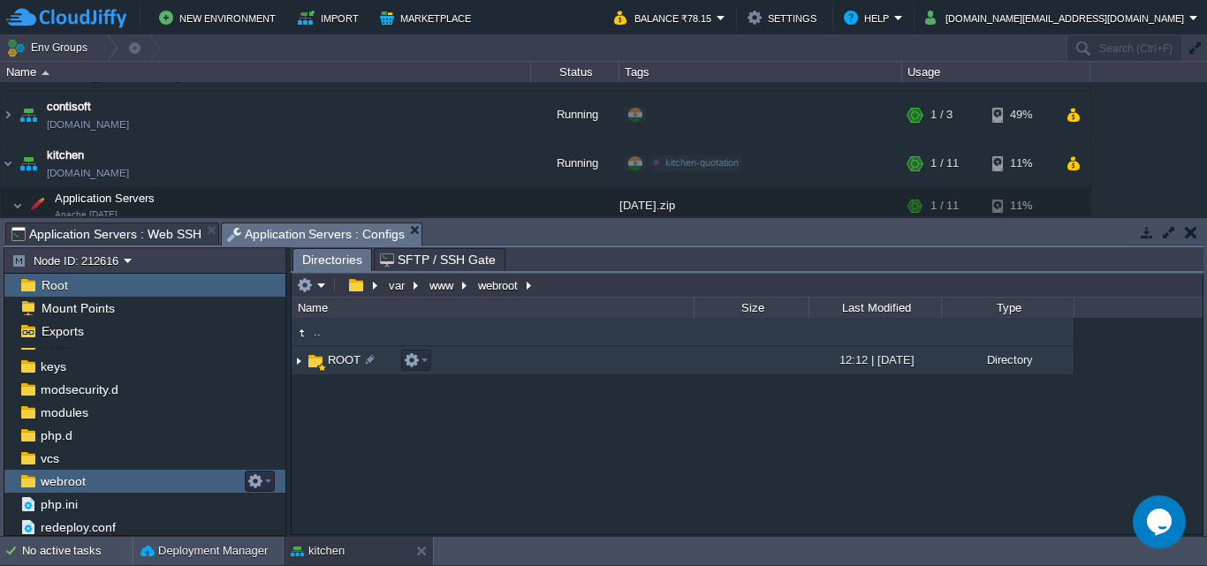
click at [329, 360] on span "ROOT" at bounding box center [344, 359] width 38 height 15
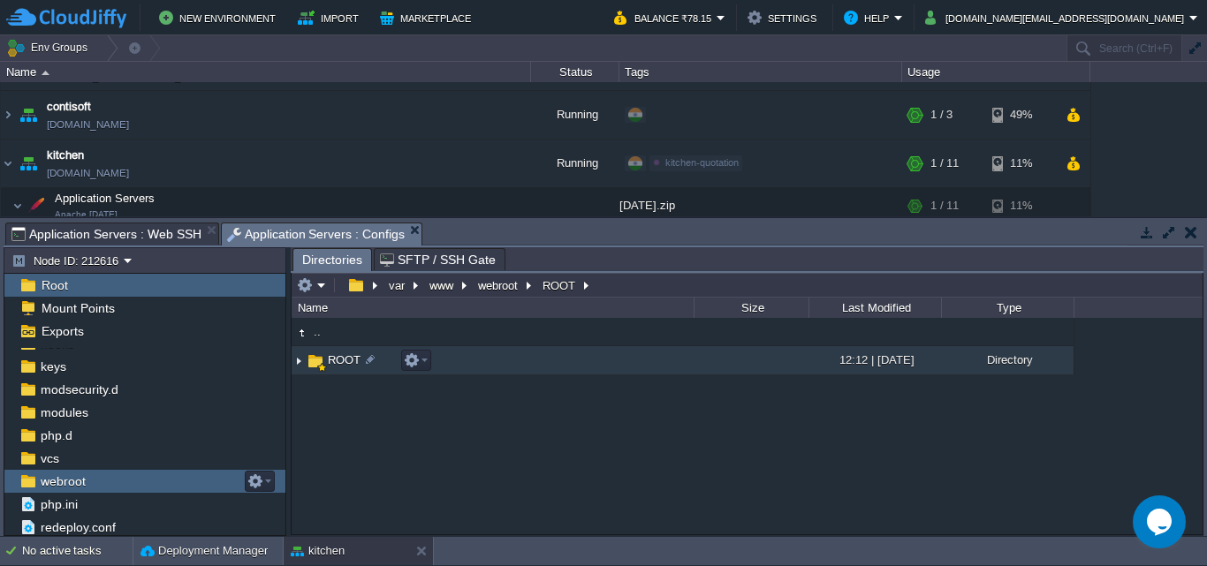
click at [316, 360] on img at bounding box center [315, 361] width 19 height 19
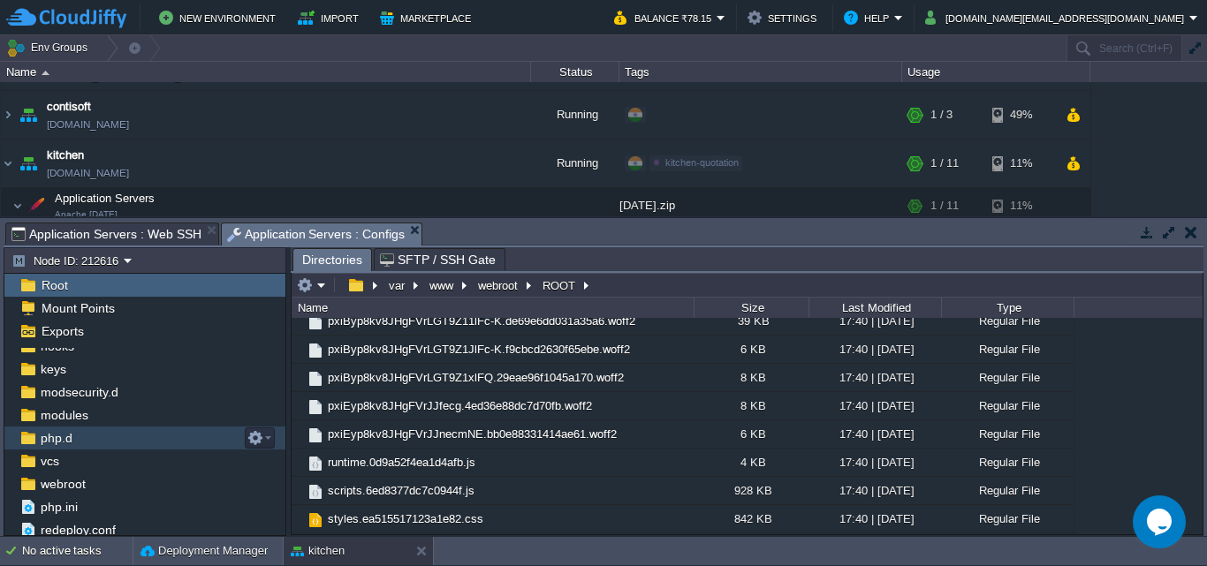
scroll to position [154, 0]
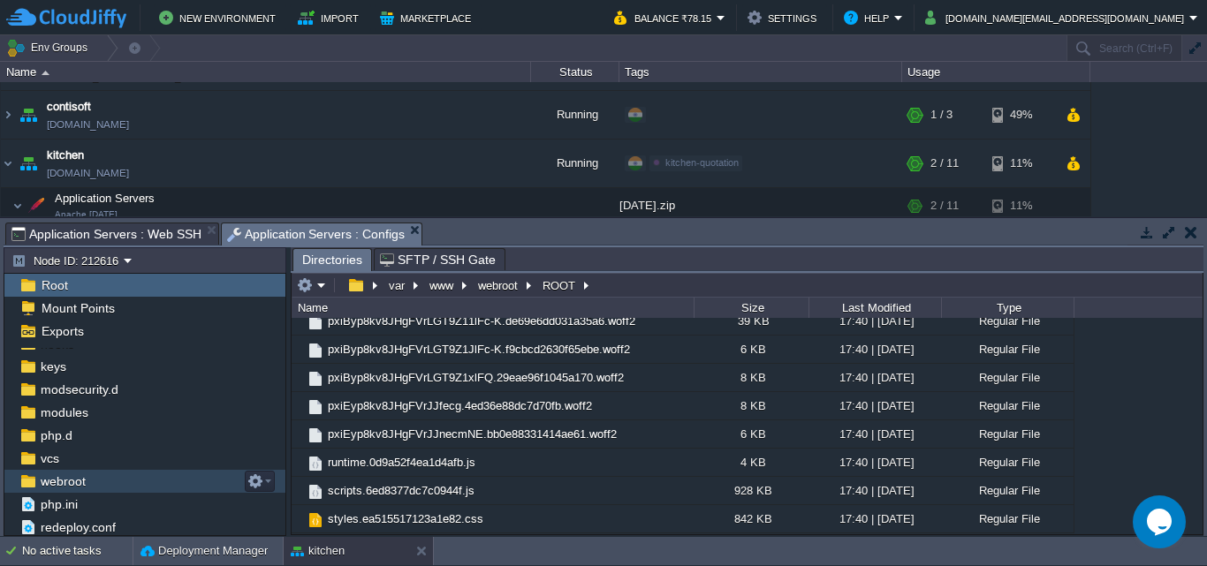
click at [101, 479] on div "webroot" at bounding box center [144, 481] width 281 height 23
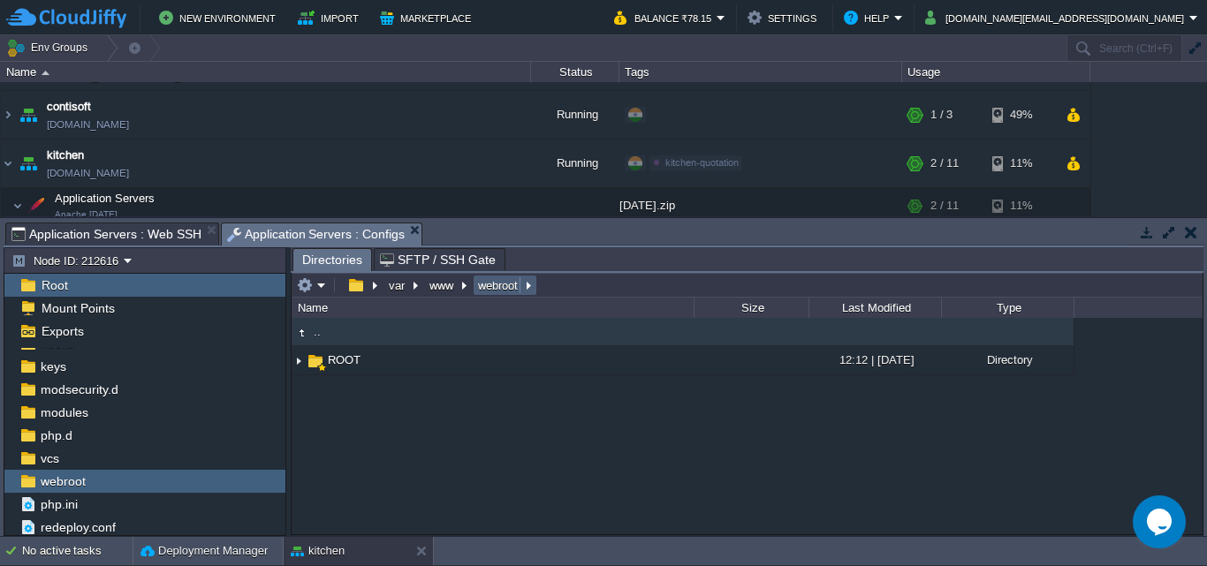
click at [485, 285] on button "webroot" at bounding box center [498, 285] width 47 height 16
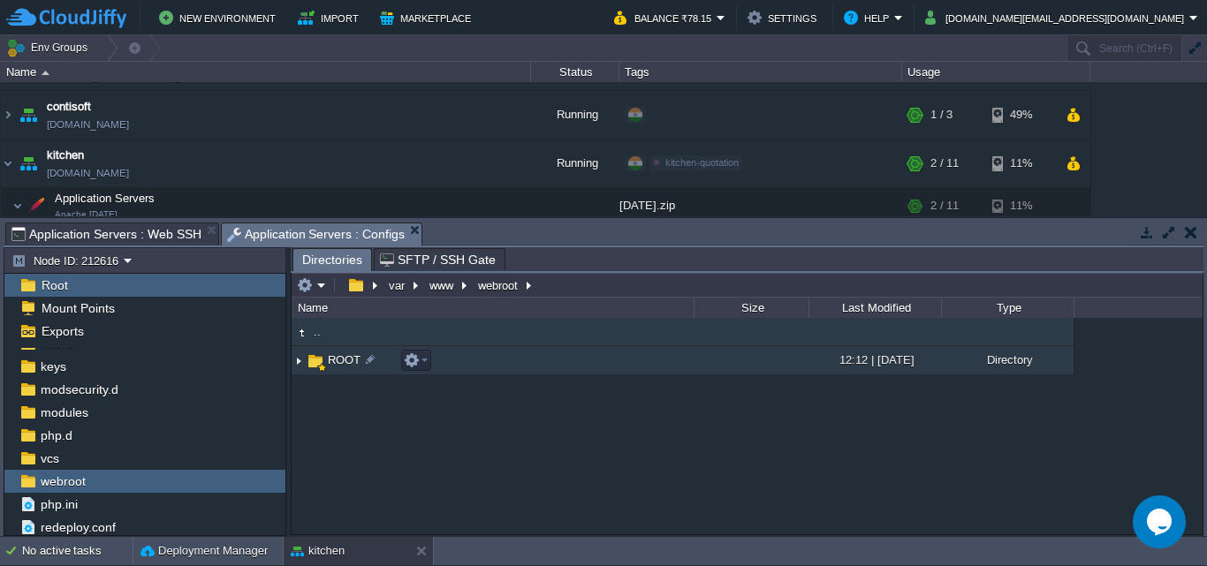
click at [330, 353] on td "ROOT" at bounding box center [492, 360] width 402 height 29
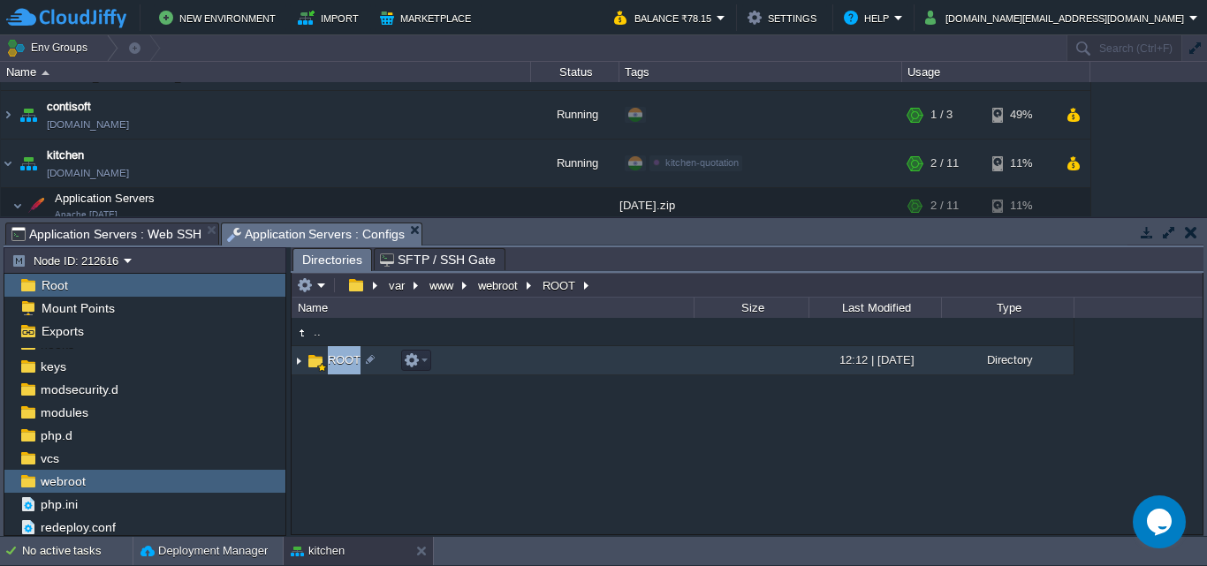
click at [330, 353] on td "ROOT" at bounding box center [492, 360] width 402 height 29
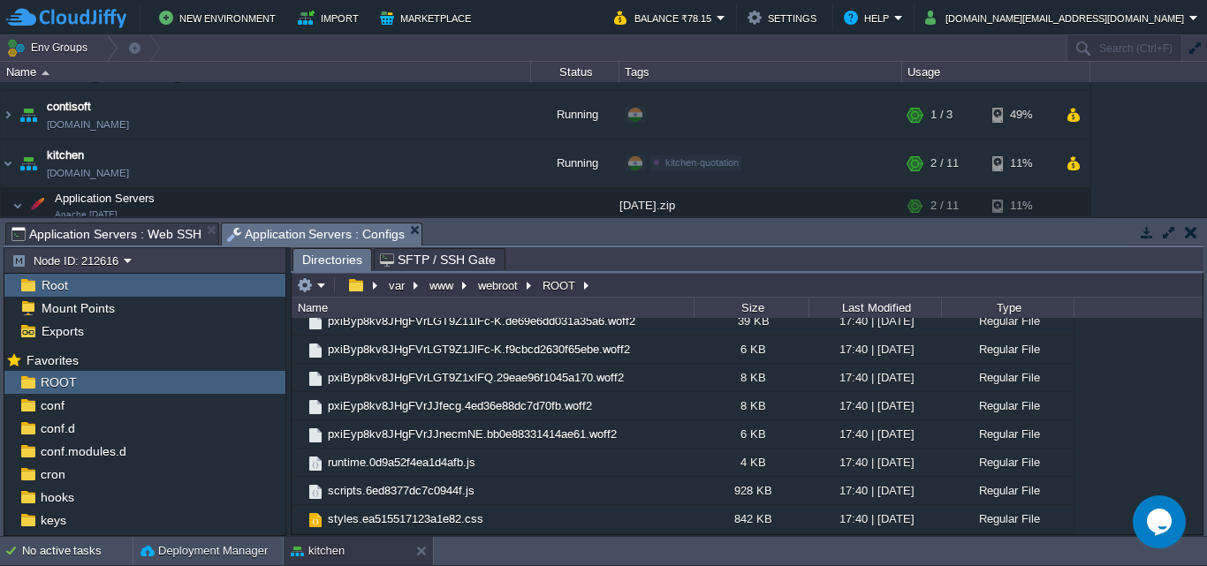
click at [94, 286] on div "Root" at bounding box center [144, 285] width 281 height 23
click at [489, 287] on button "webroot" at bounding box center [498, 285] width 47 height 16
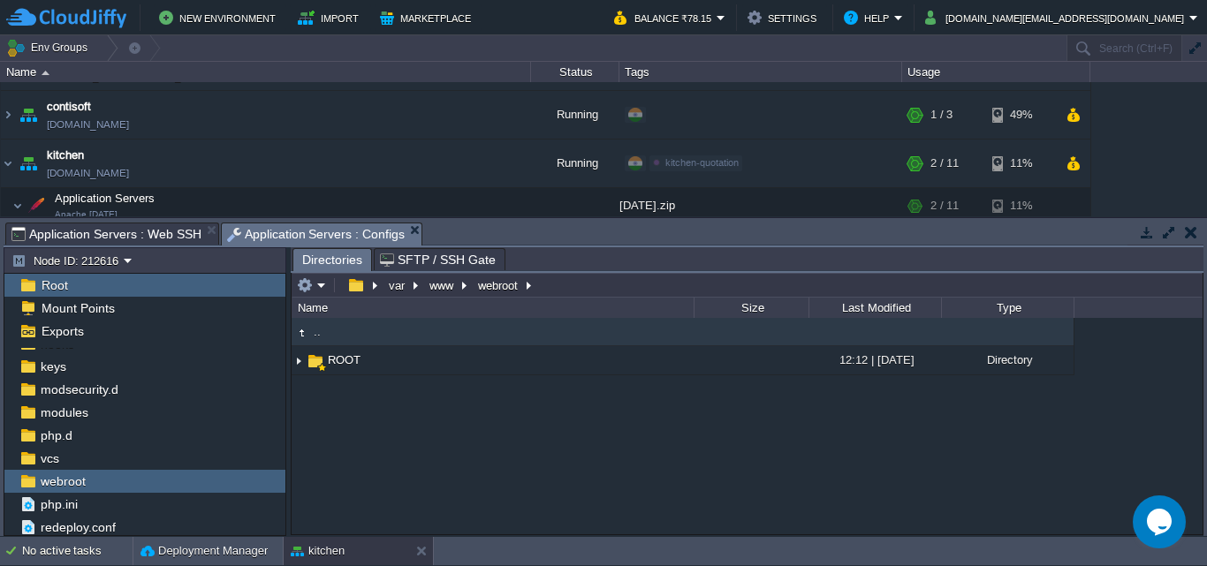
click at [1197, 232] on td at bounding box center [1190, 232] width 22 height 21
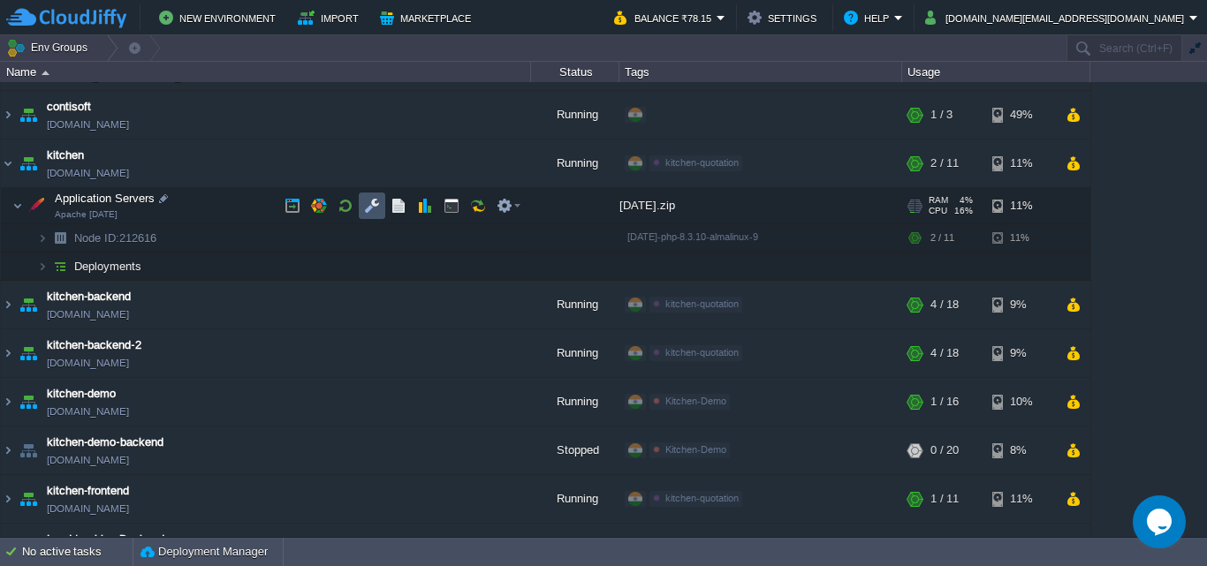
click at [369, 206] on button "button" at bounding box center [372, 206] width 16 height 16
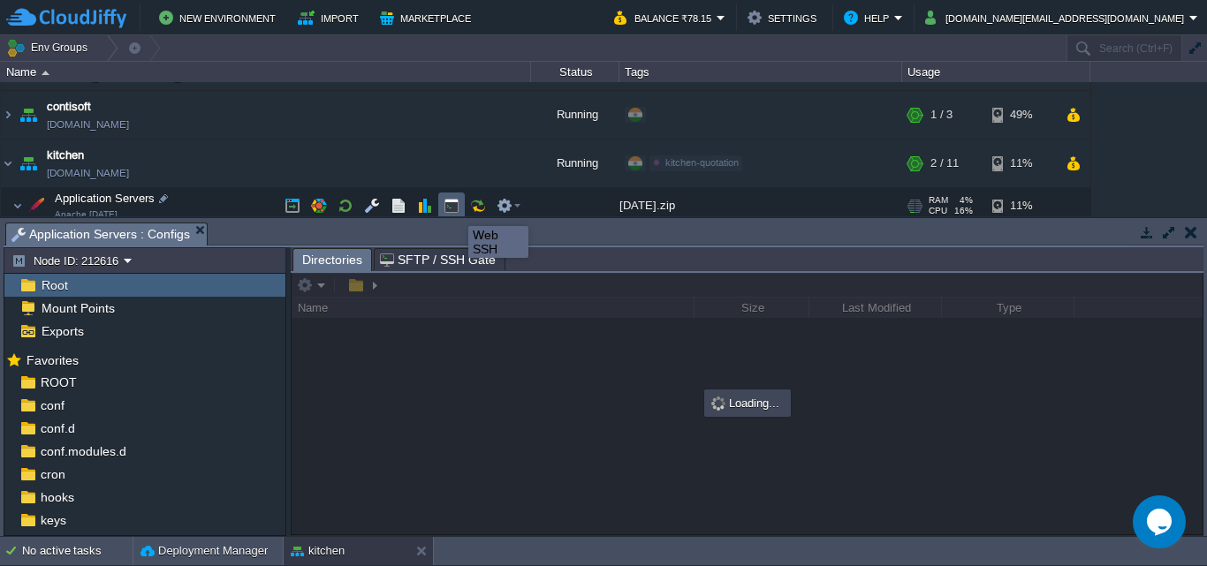
click at [455, 210] on button "button" at bounding box center [451, 206] width 16 height 16
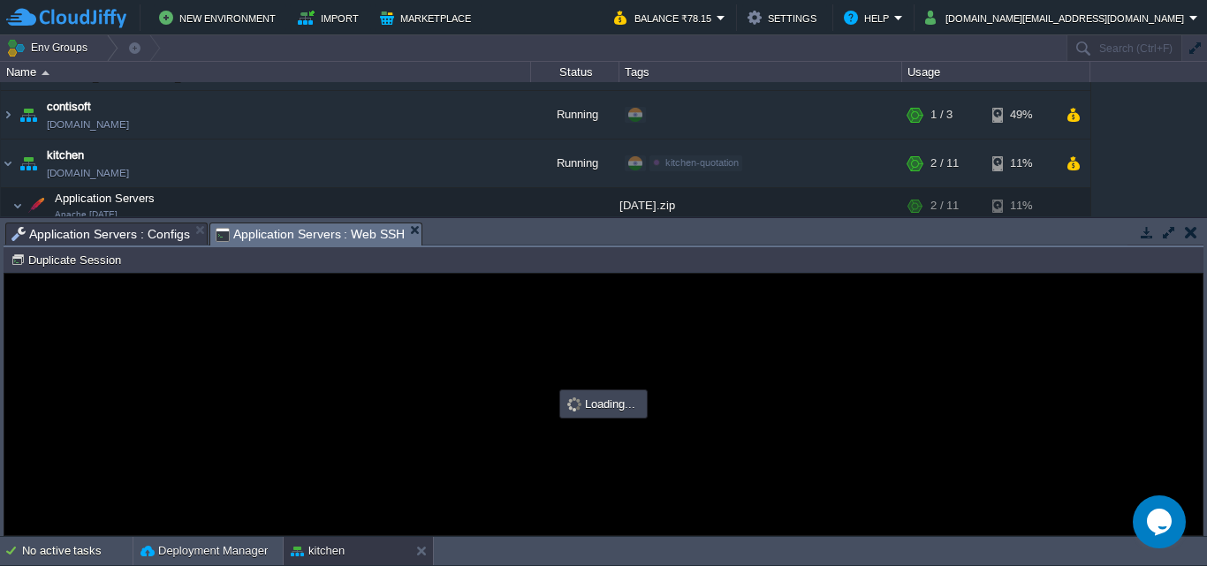
type input "#000000"
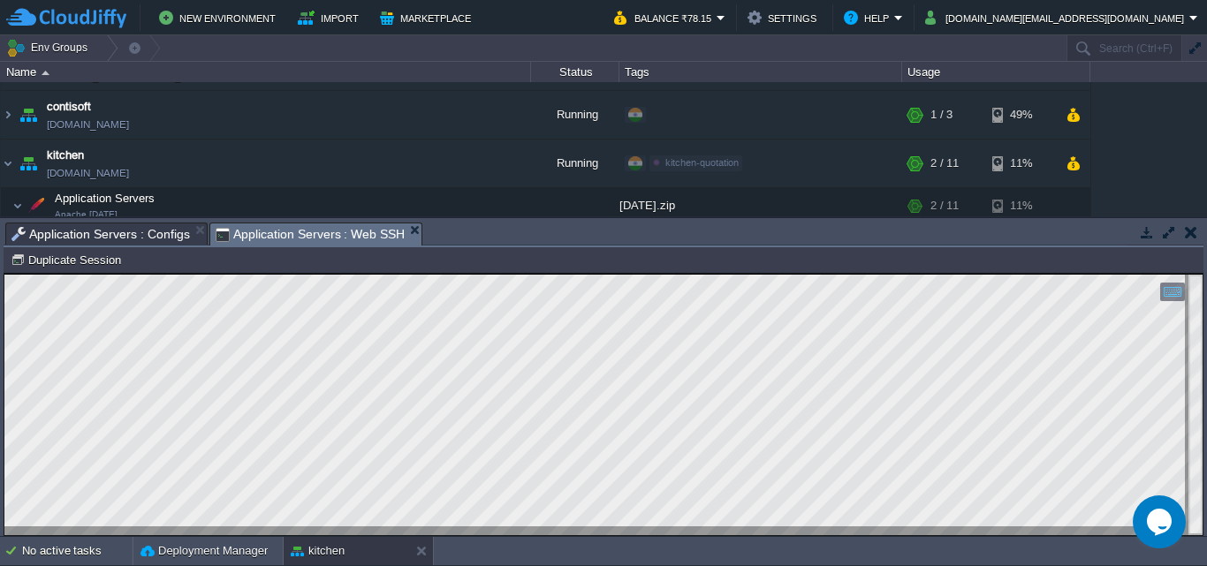
click at [4, 274] on html "Copy: Ctrl + Shift + C Paste: Ctrl + V Settings: Ctrl + Shift + Alt 0" at bounding box center [603, 274] width 1198 height 0
